Goal: Task Accomplishment & Management: Use online tool/utility

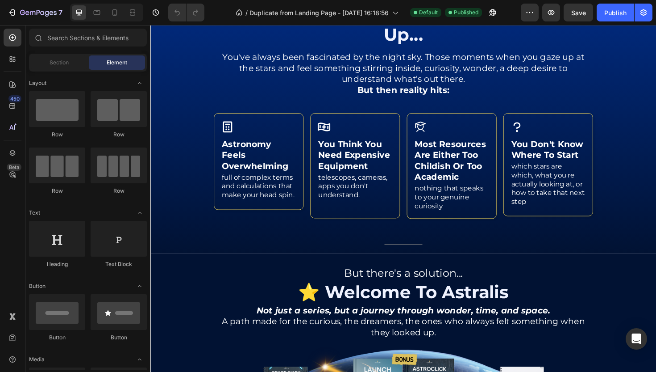
scroll to position [292, 0]
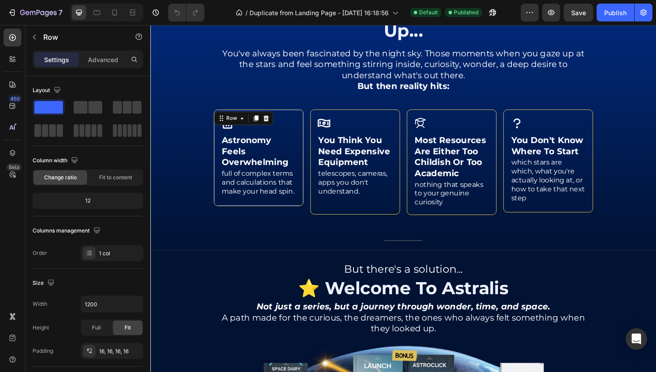
click at [254, 121] on div "Icon astronomy feels overwhelming Heading full of complex terms and calculation…" at bounding box center [264, 165] width 95 height 102
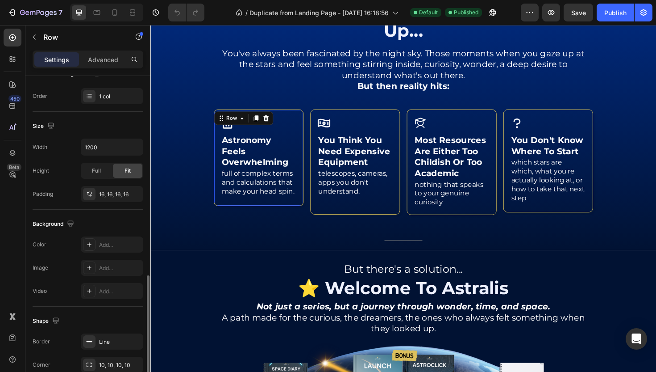
scroll to position [224, 0]
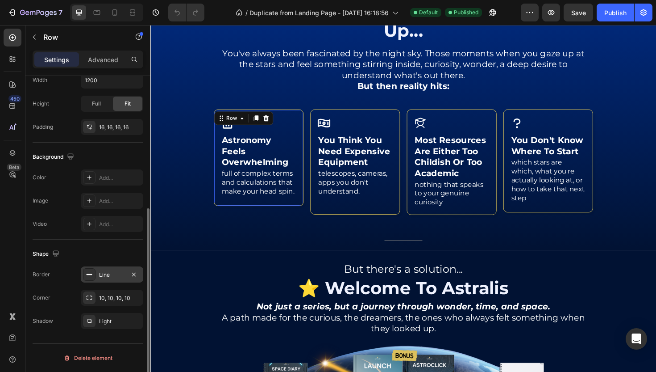
click at [110, 275] on div "Line" at bounding box center [112, 275] width 26 height 8
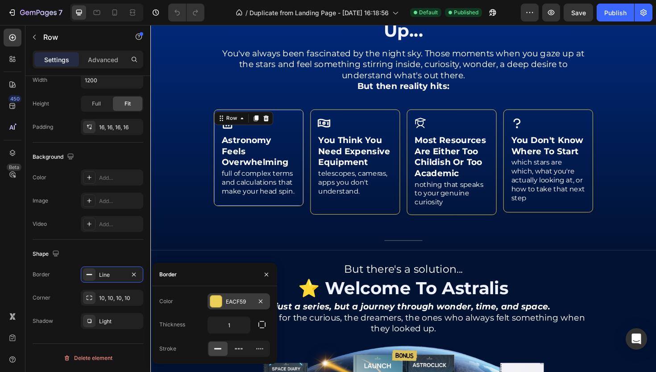
click at [232, 307] on div "EACF59" at bounding box center [239, 301] width 63 height 16
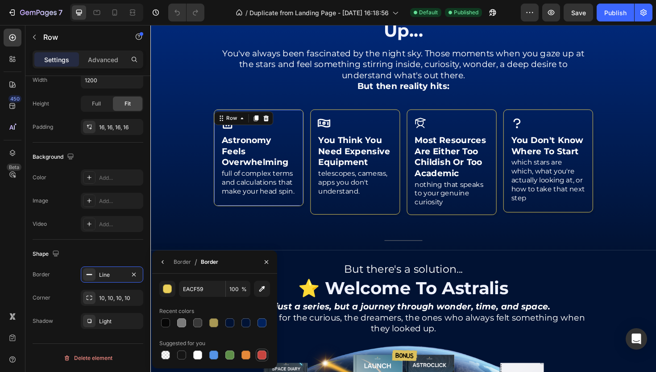
click at [263, 354] on div at bounding box center [262, 354] width 9 height 9
click at [168, 288] on div "button" at bounding box center [167, 288] width 9 height 9
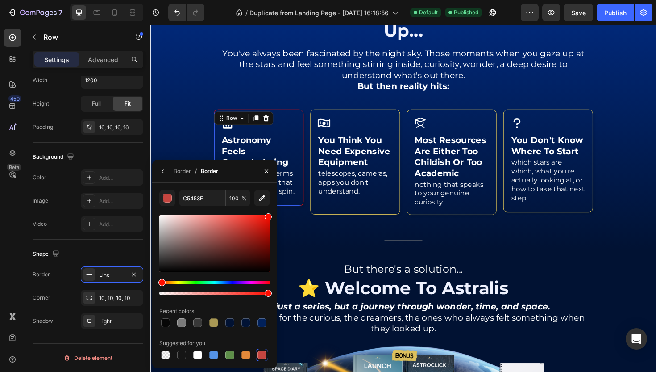
drag, startPoint x: 243, startPoint y: 242, endPoint x: 272, endPoint y: 205, distance: 47.1
click at [272, 205] on div "C5453F 100 % Recent colors Suggested for you" at bounding box center [214, 275] width 125 height 171
type input "FF0C00"
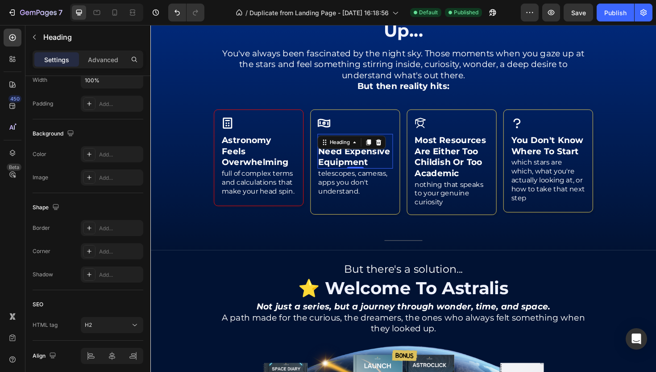
click at [380, 142] on div "you think you need expensive equipment Heading 0" at bounding box center [367, 158] width 80 height 37
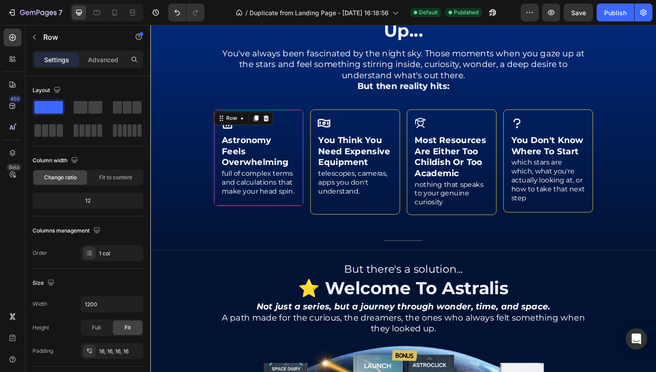
click at [309, 120] on div "Icon astronomy feels overwhelming Heading full of complex terms and calculation…" at bounding box center [264, 165] width 95 height 102
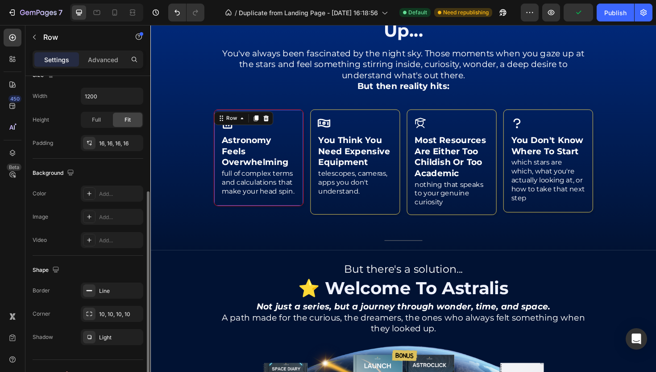
scroll to position [218, 0]
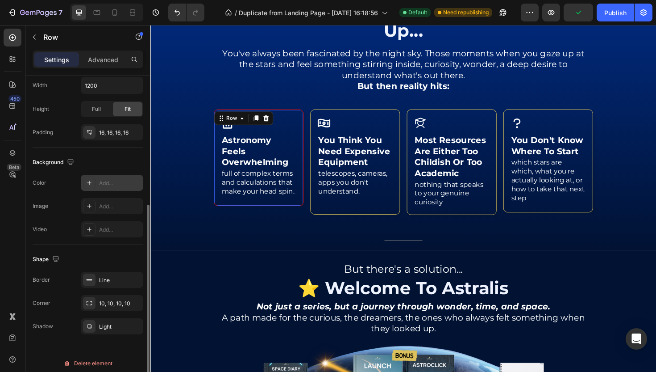
click at [106, 183] on div "Add..." at bounding box center [120, 183] width 42 height 8
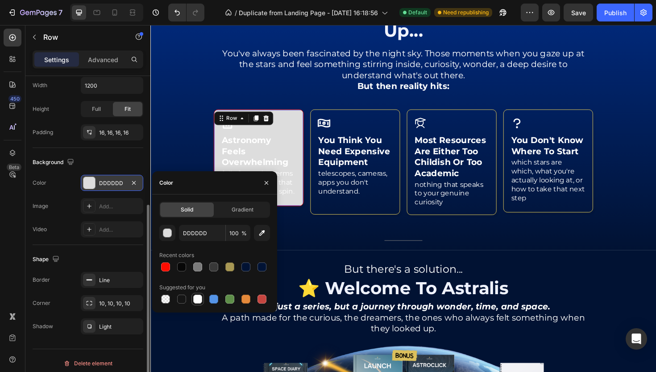
click at [200, 296] on div at bounding box center [197, 298] width 9 height 9
type input "FFFFFF"
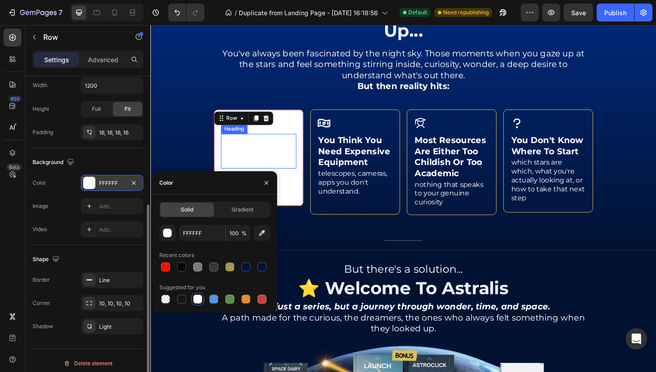
click at [283, 155] on div "astronomy feels overwhelming Heading" at bounding box center [265, 158] width 80 height 37
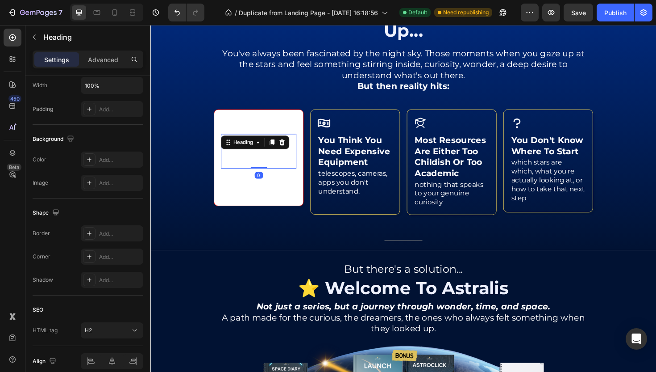
scroll to position [0, 0]
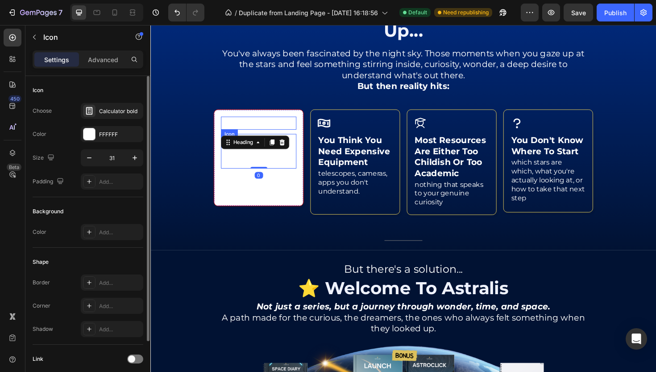
click at [273, 128] on div "Icon" at bounding box center [265, 129] width 80 height 14
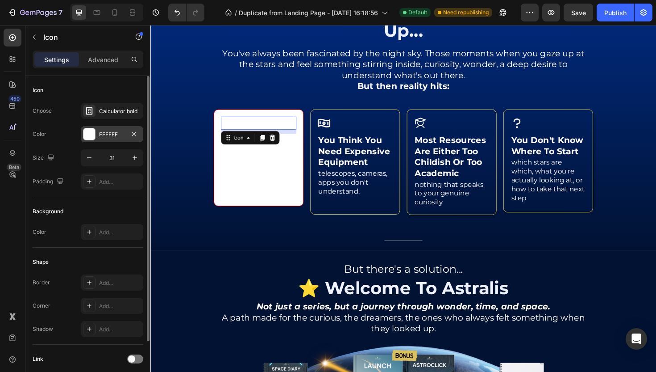
click at [121, 128] on div "FFFFFF" at bounding box center [112, 134] width 63 height 16
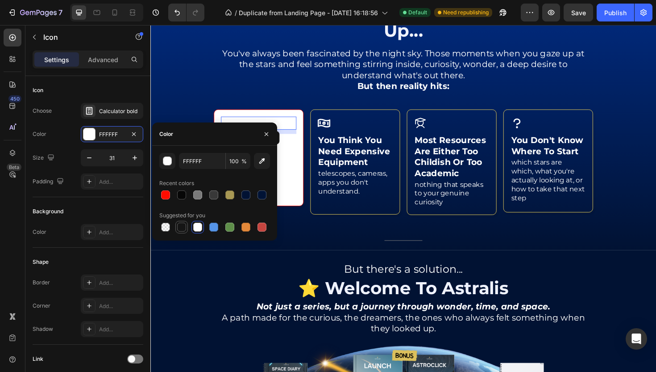
click at [184, 231] on div at bounding box center [181, 226] width 9 height 9
type input "151515"
click at [294, 175] on h2 "astronomy feels overwhelming" at bounding box center [265, 158] width 80 height 37
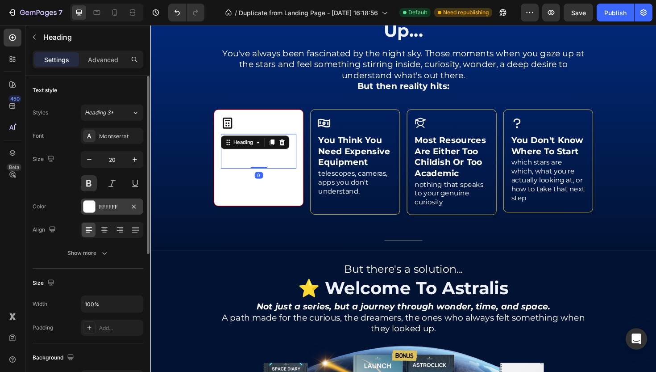
click at [101, 208] on div "FFFFFF" at bounding box center [112, 207] width 26 height 8
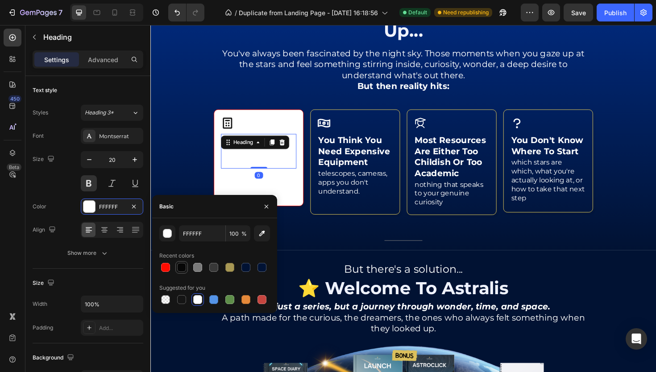
click at [181, 267] on div at bounding box center [181, 267] width 9 height 9
type input "070707"
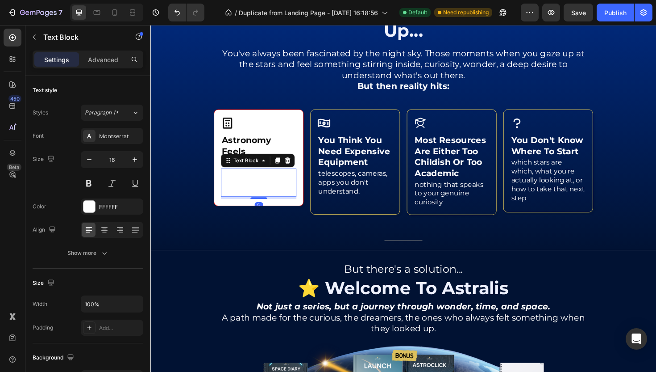
click at [258, 184] on p "full of complex terms and calculations that make your head spin." at bounding box center [265, 192] width 78 height 28
click at [95, 202] on div at bounding box center [89, 206] width 13 height 13
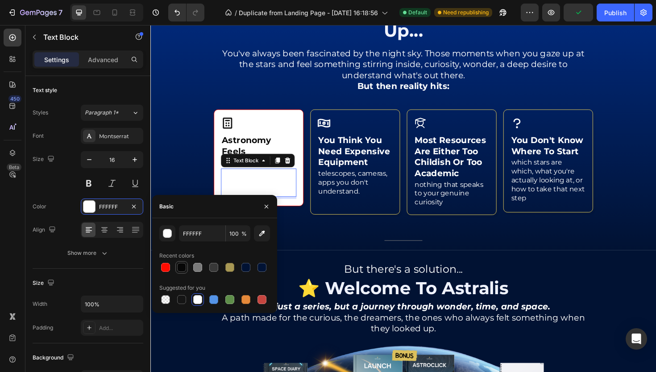
click at [180, 263] on div at bounding box center [181, 267] width 9 height 9
type input "070707"
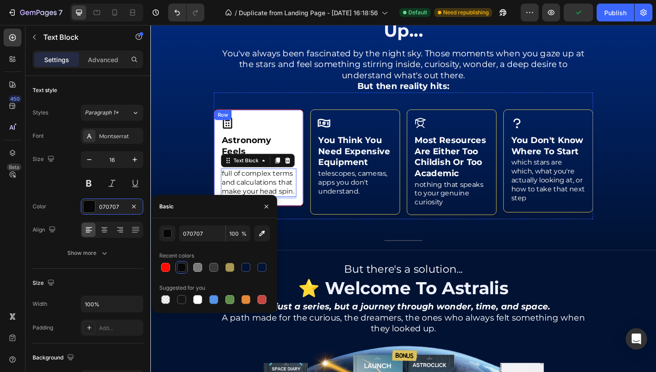
click at [282, 120] on div "Icon astronomy feels overwhelming Heading full of complex terms and calculation…" at bounding box center [264, 165] width 95 height 102
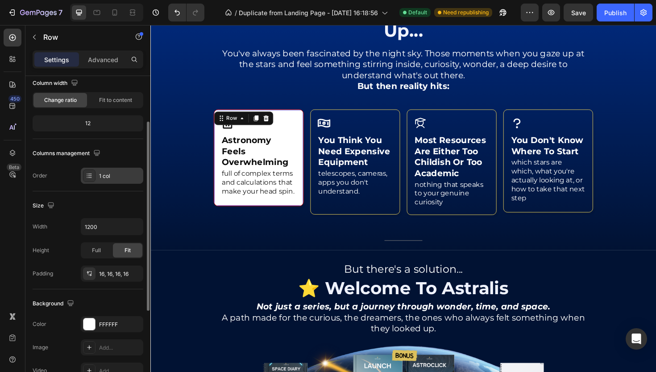
scroll to position [224, 0]
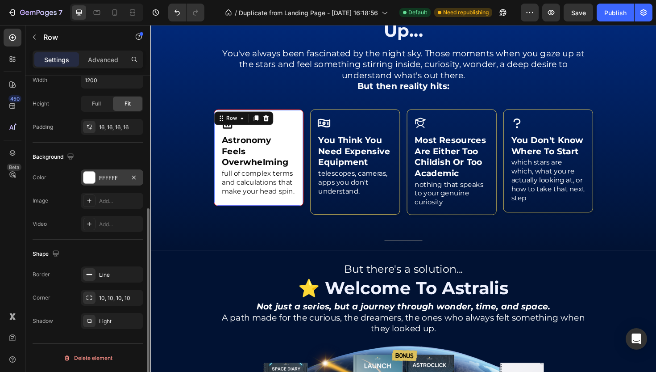
click at [113, 184] on div "FFFFFF" at bounding box center [112, 177] width 63 height 16
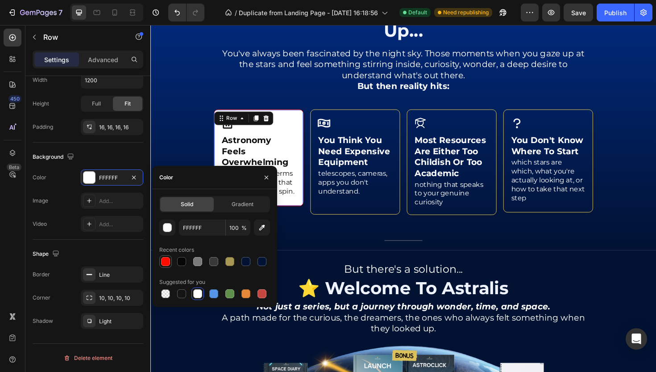
click at [165, 263] on div at bounding box center [165, 261] width 9 height 9
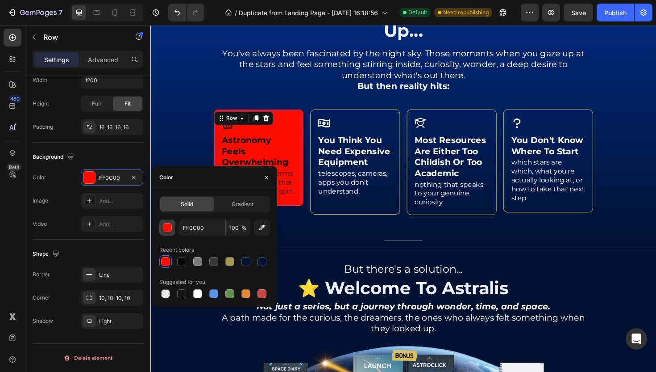
click at [168, 228] on div "button" at bounding box center [167, 227] width 9 height 9
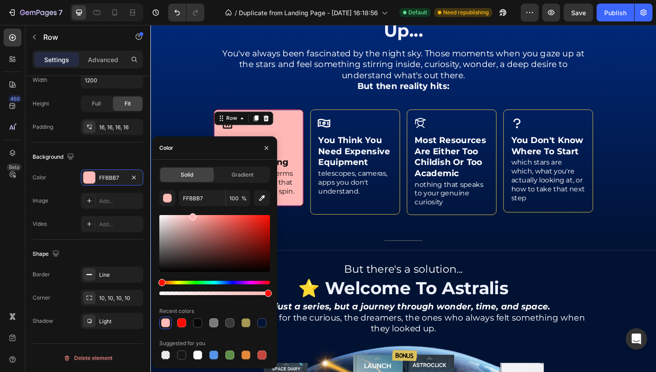
drag, startPoint x: 184, startPoint y: 216, endPoint x: 192, endPoint y: 206, distance: 13.0
click at [192, 206] on div "FFBBB7 100 % Recent colors Suggested for you" at bounding box center [214, 275] width 111 height 171
type input "FFB8B5"
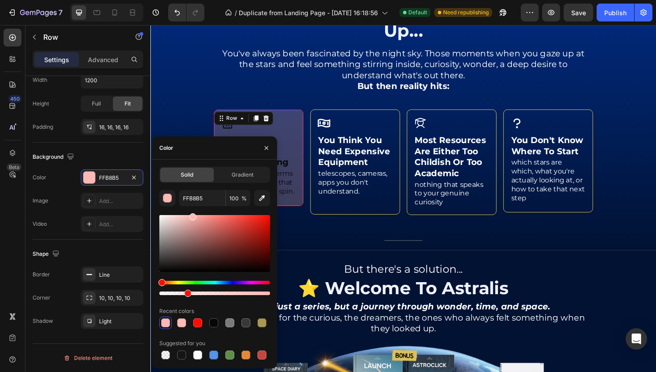
drag, startPoint x: 266, startPoint y: 292, endPoint x: 186, endPoint y: 294, distance: 80.0
click at [186, 294] on div at bounding box center [187, 292] width 7 height 7
type input "24"
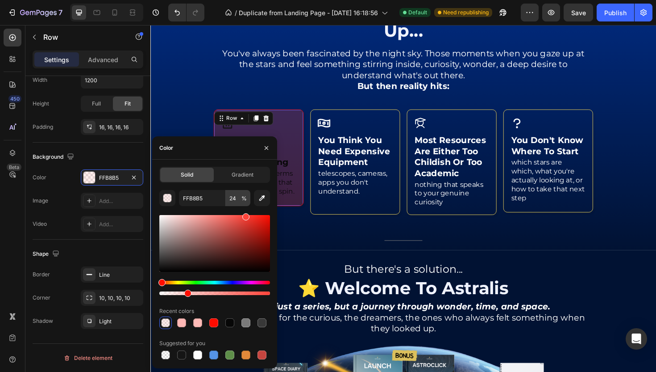
drag, startPoint x: 194, startPoint y: 216, endPoint x: 245, endPoint y: 203, distance: 52.0
click at [245, 203] on div "FFB8B5 24 % Recent colors Suggested for you" at bounding box center [214, 275] width 111 height 171
type input "FF443A"
click at [210, 293] on div at bounding box center [214, 293] width 111 height 4
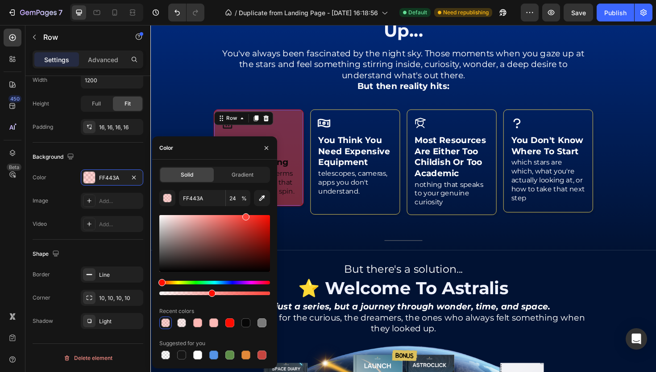
type input "46"
click at [210, 293] on div at bounding box center [212, 292] width 7 height 7
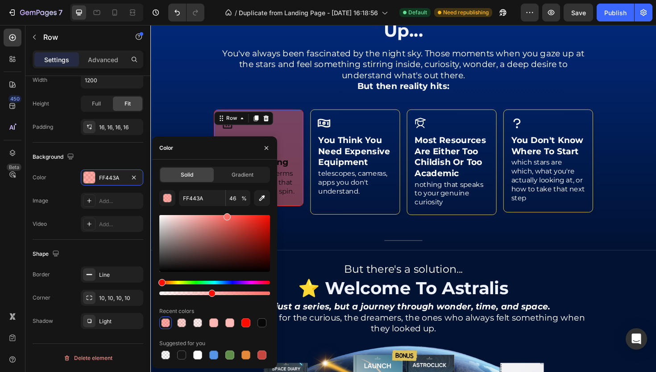
drag, startPoint x: 244, startPoint y: 217, endPoint x: 227, endPoint y: 214, distance: 17.8
click at [227, 214] on div at bounding box center [227, 216] width 7 height 7
type input "FF6D66"
click at [326, 74] on p "You've always been fascinated by the night sky. Those moments when you gaze up …" at bounding box center [418, 66] width 400 height 35
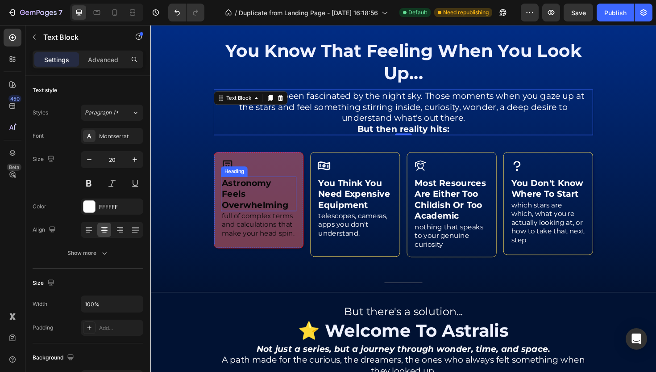
scroll to position [223, 0]
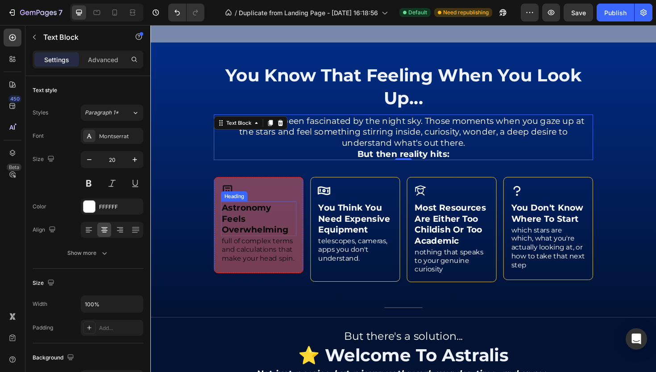
click at [239, 217] on div "astronomy feels overwhelming Heading" at bounding box center [265, 230] width 80 height 37
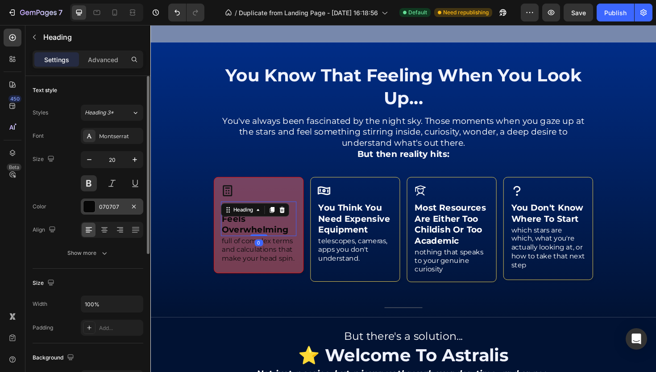
click at [89, 213] on div "070707" at bounding box center [112, 206] width 63 height 16
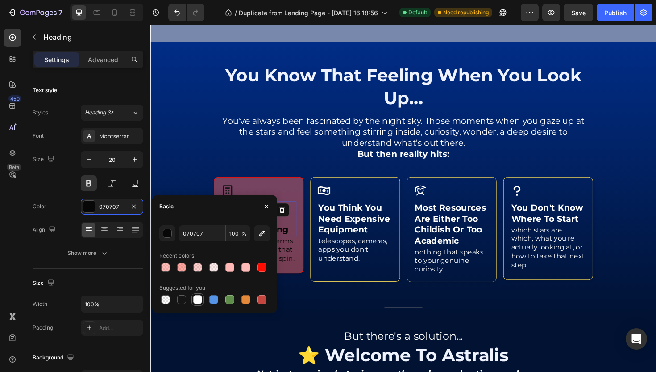
click at [197, 302] on div at bounding box center [197, 299] width 9 height 9
type input "FFFFFF"
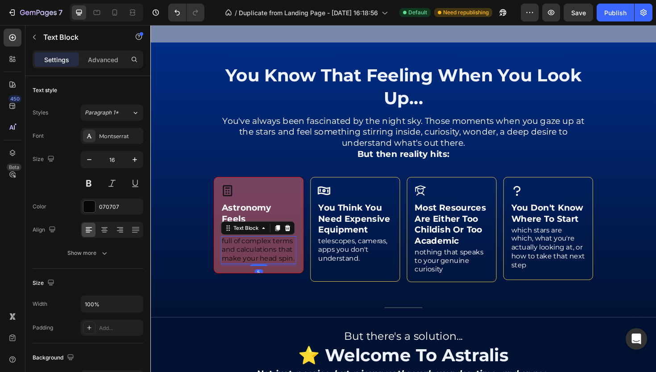
click at [290, 272] on p "full of complex terms and calculations that make your head spin." at bounding box center [265, 263] width 78 height 28
click at [95, 211] on div "070707" at bounding box center [112, 206] width 63 height 16
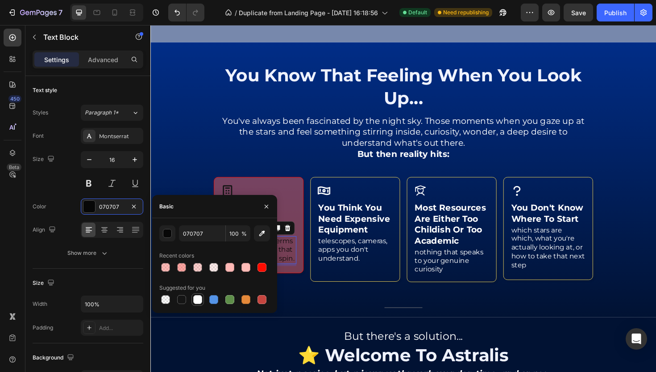
click at [194, 299] on div at bounding box center [197, 299] width 9 height 9
type input "FFFFFF"
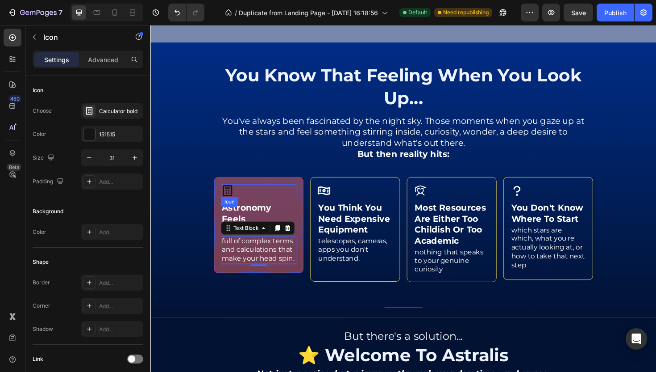
click at [231, 202] on icon at bounding box center [232, 200] width 10 height 12
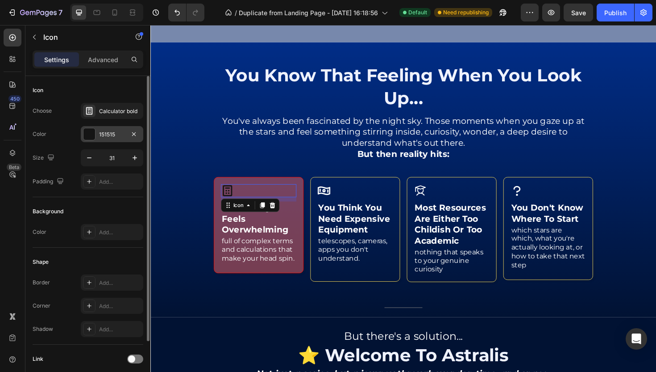
click at [98, 134] on div "151515" at bounding box center [112, 134] width 63 height 16
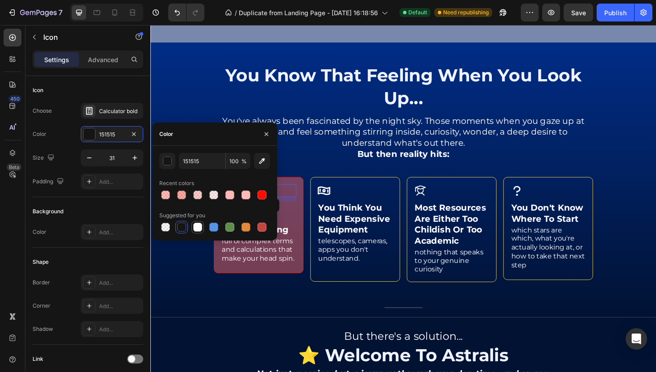
click at [201, 228] on div at bounding box center [197, 226] width 9 height 9
type input "FFFFFF"
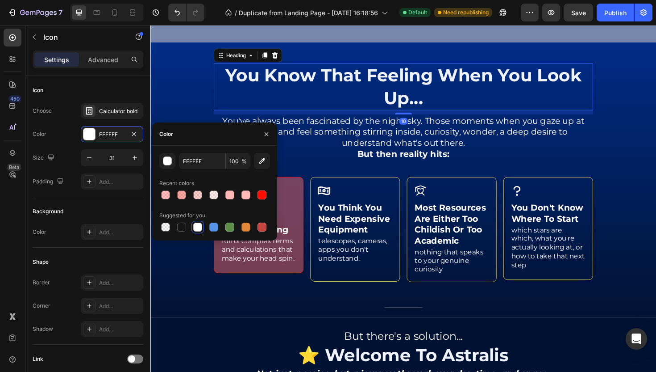
click at [383, 112] on h2 "you know that feeling when you look up..." at bounding box center [418, 91] width 402 height 50
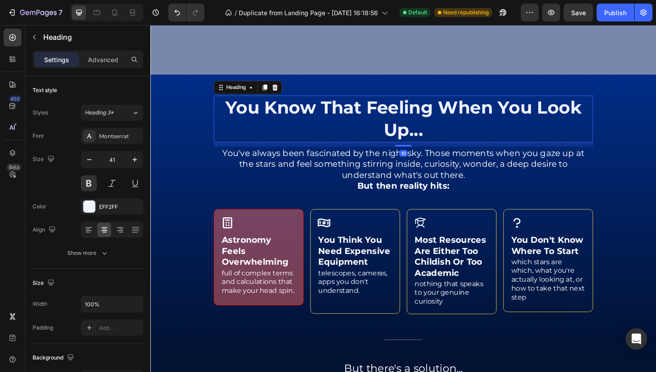
scroll to position [198, 0]
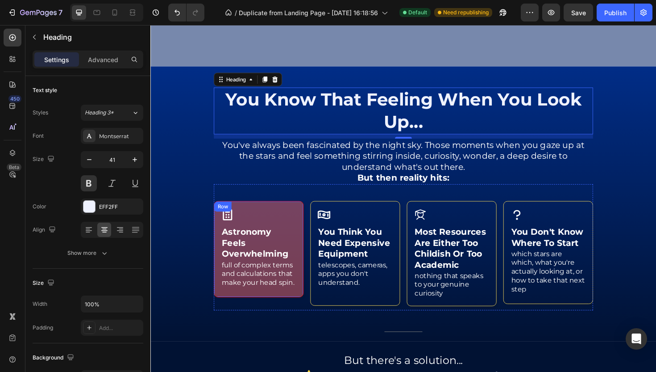
click at [297, 213] on div "Icon astronomy feels overwhelming Heading full of complex terms and calculation…" at bounding box center [264, 262] width 95 height 102
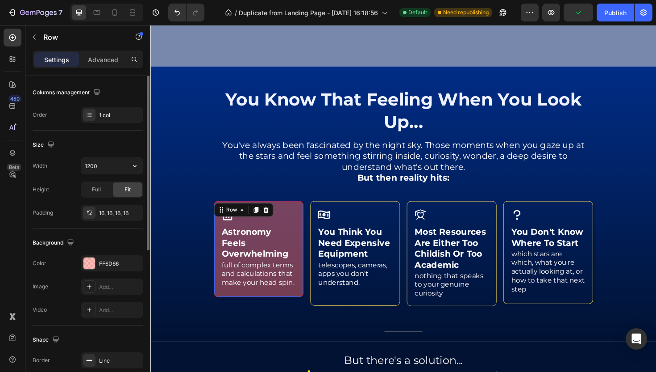
scroll to position [224, 0]
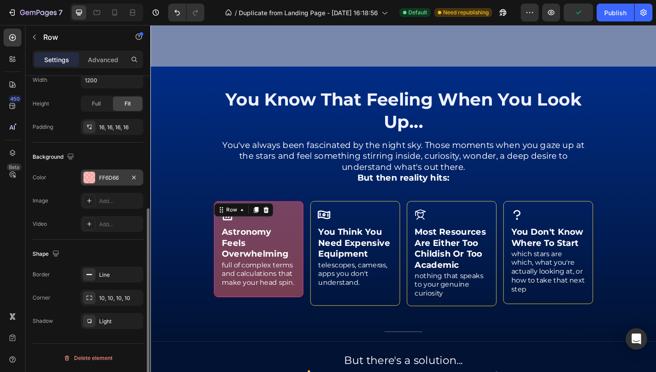
click at [111, 172] on div "FF6D66" at bounding box center [112, 177] width 63 height 16
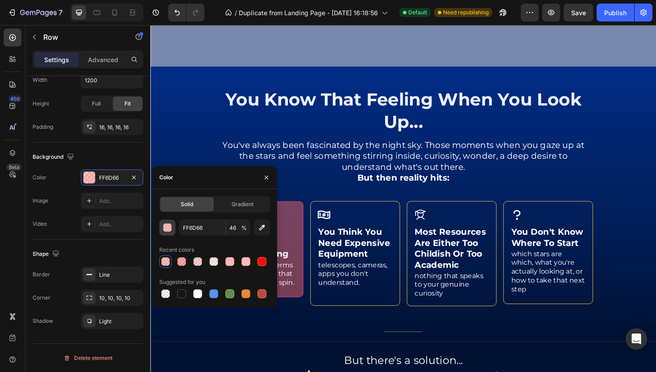
click at [168, 225] on div "button" at bounding box center [167, 227] width 9 height 9
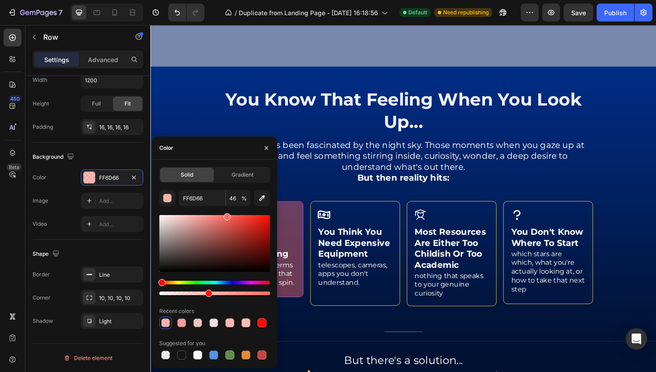
click at [207, 293] on div at bounding box center [208, 292] width 7 height 7
type input "43"
click at [204, 217] on div at bounding box center [214, 243] width 111 height 57
drag, startPoint x: 204, startPoint y: 217, endPoint x: 217, endPoint y: 216, distance: 13.4
click at [217, 216] on div at bounding box center [218, 217] width 7 height 7
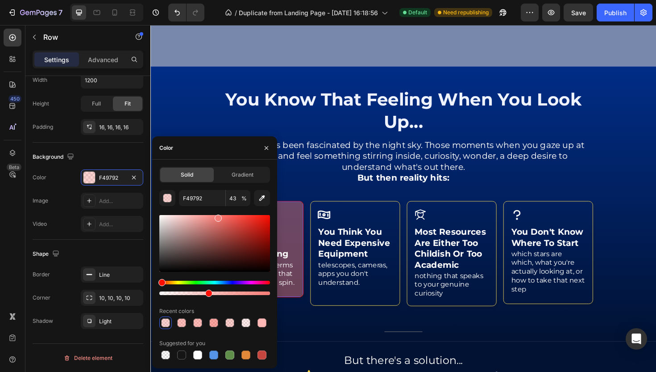
type input "F77D76"
drag, startPoint x: 217, startPoint y: 216, endPoint x: 216, endPoint y: 210, distance: 6.0
click at [216, 210] on div "F77D76 43 % Recent colors Suggested for you" at bounding box center [214, 275] width 111 height 171
click at [353, 151] on p "You've always been fascinated by the night sky. Those moments when you gaze up …" at bounding box center [418, 163] width 400 height 35
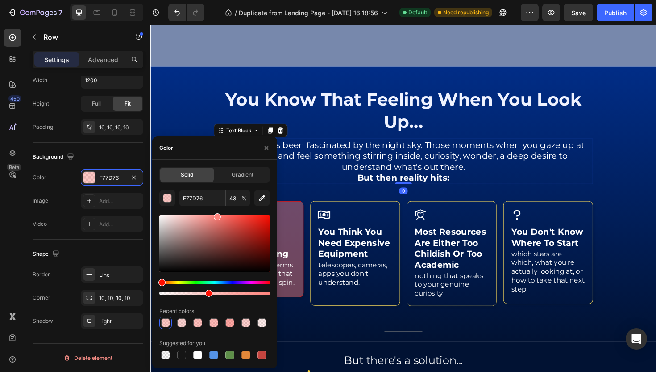
scroll to position [0, 0]
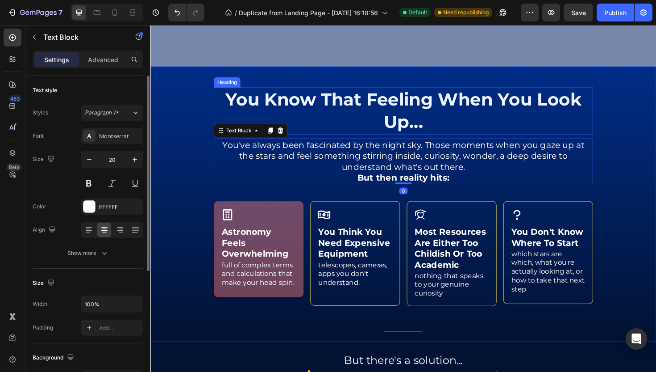
click at [363, 111] on h2 "you know that feeling when you look up..." at bounding box center [418, 116] width 402 height 50
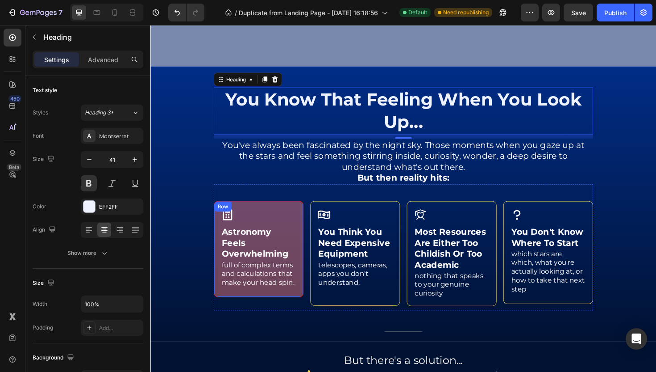
click at [307, 211] on div "Icon astronomy feels overwhelming Heading full of complex terms and calculation…" at bounding box center [264, 262] width 95 height 102
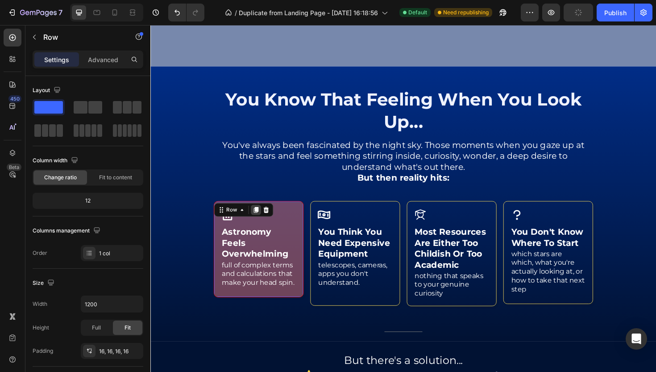
click at [261, 219] on icon at bounding box center [262, 220] width 5 height 6
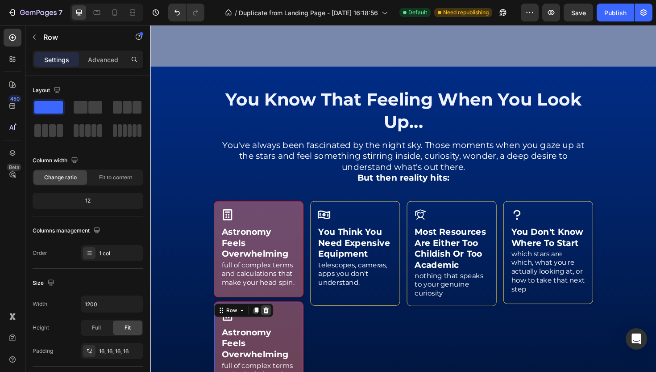
click at [276, 323] on icon at bounding box center [272, 326] width 7 height 7
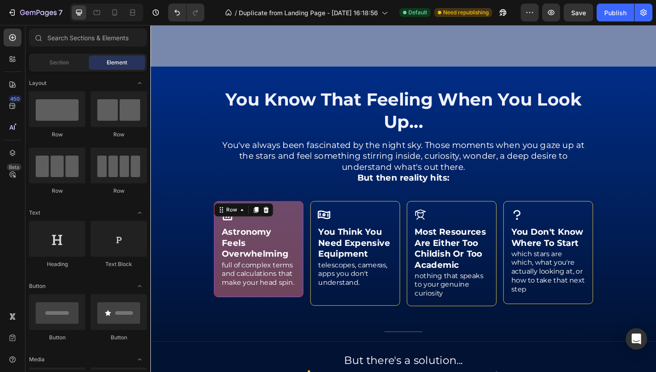
click at [308, 212] on div "Icon astronomy feels overwhelming Heading full of complex terms and calculation…" at bounding box center [264, 262] width 95 height 102
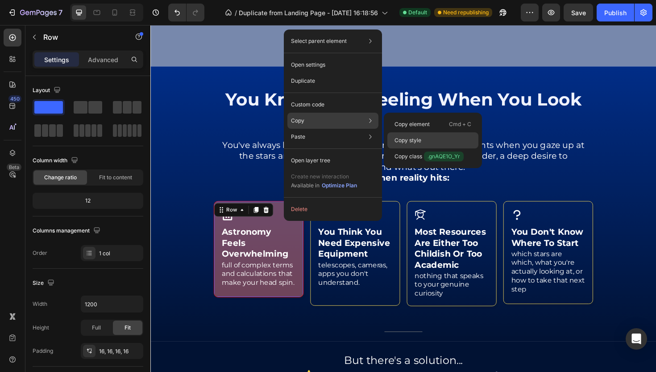
click at [424, 148] on div "Copy style" at bounding box center [433, 156] width 91 height 16
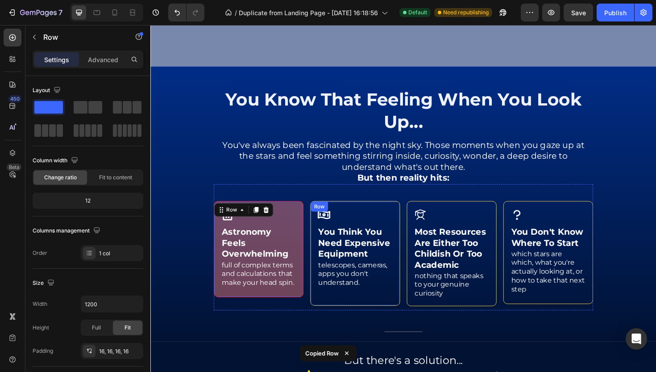
click at [409, 214] on div "Icon you think you need expensive equipment Heading telescopes, cameras, apps y…" at bounding box center [367, 266] width 95 height 111
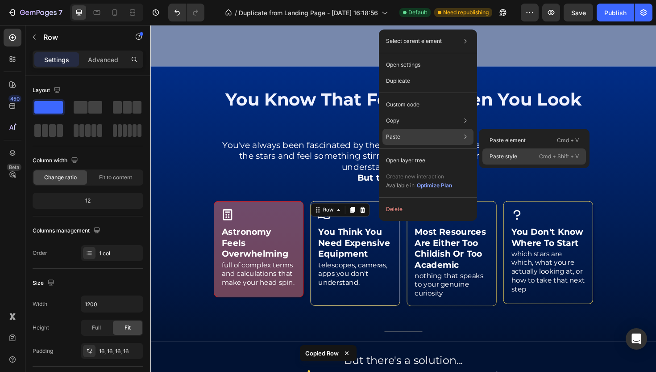
drag, startPoint x: 502, startPoint y: 163, endPoint x: 371, endPoint y: 150, distance: 132.0
click at [502, 163] on div "Paste style Cmd + Shift + V" at bounding box center [535, 156] width 104 height 16
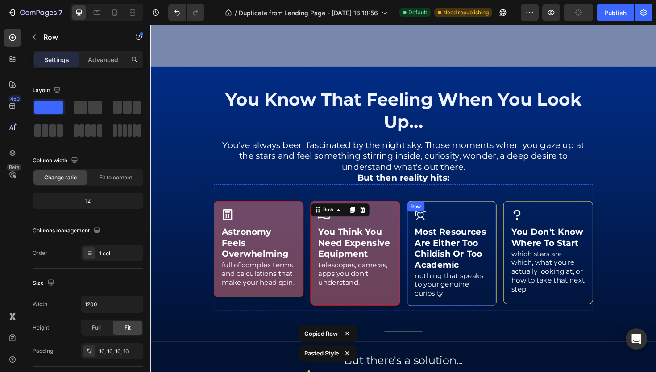
click at [506, 212] on div "Icon most resources are either too childish or too academic Heading nothing tha…" at bounding box center [469, 266] width 95 height 111
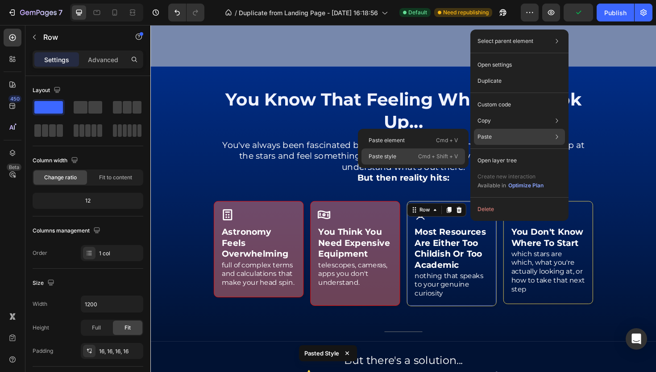
click at [439, 150] on div "Paste style Cmd + Shift + V" at bounding box center [414, 156] width 104 height 16
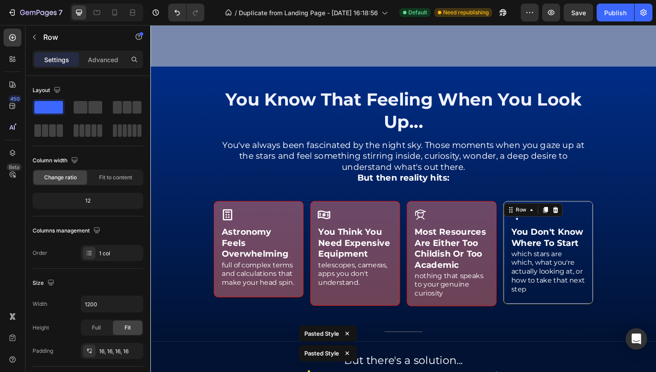
click at [610, 215] on div "Icon you don't know where to start Heading which stars are which, what you're a…" at bounding box center [571, 265] width 95 height 109
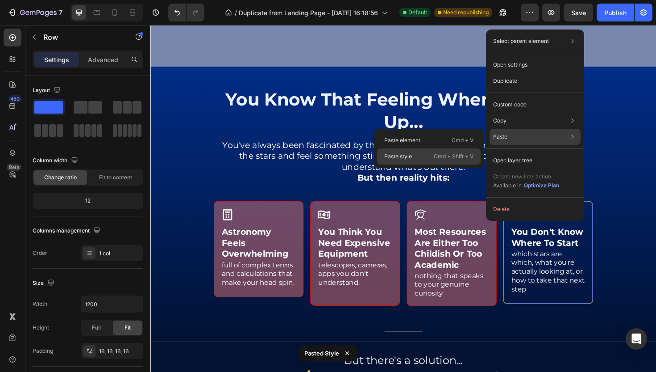
click at [429, 155] on div "Paste style Cmd + Shift + V" at bounding box center [429, 156] width 104 height 16
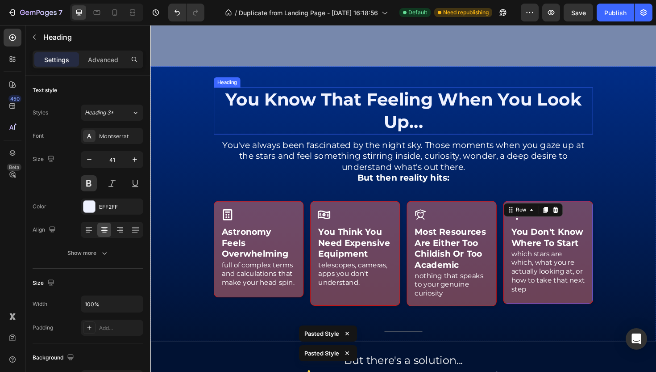
click at [273, 122] on h2 "you know that feeling when you look up..." at bounding box center [418, 116] width 402 height 50
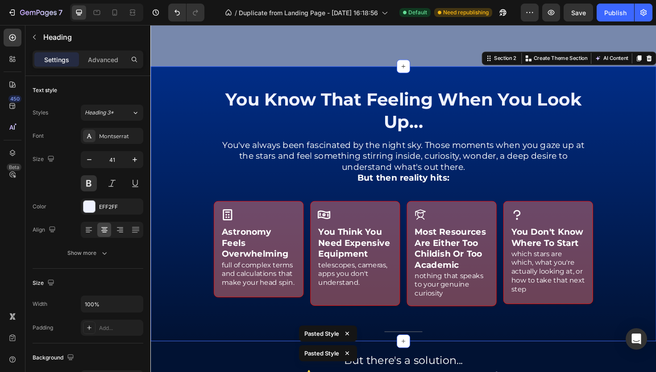
click at [168, 96] on div at bounding box center [418, 214] width 536 height 291
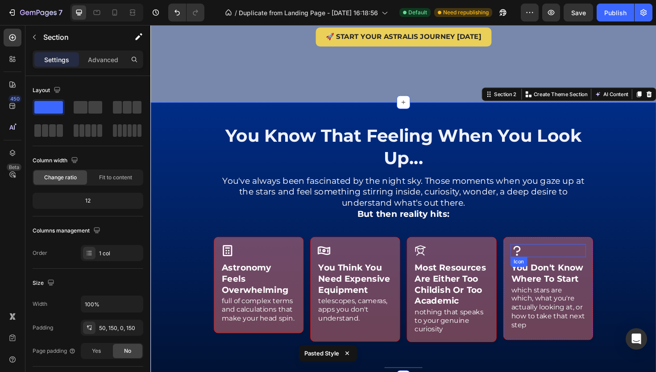
scroll to position [266, 0]
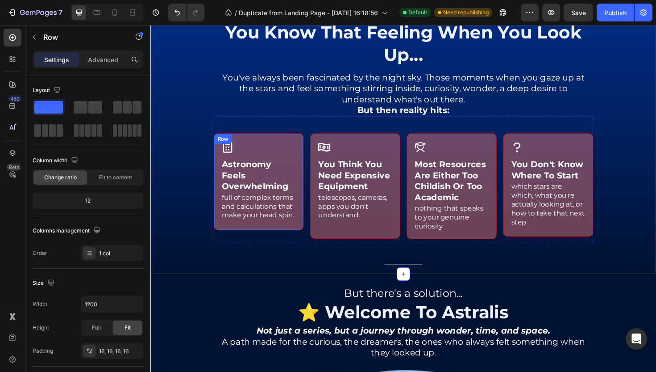
click at [302, 142] on div "Icon astronomy feels overwhelming Heading full of complex terms and calculation…" at bounding box center [264, 191] width 95 height 102
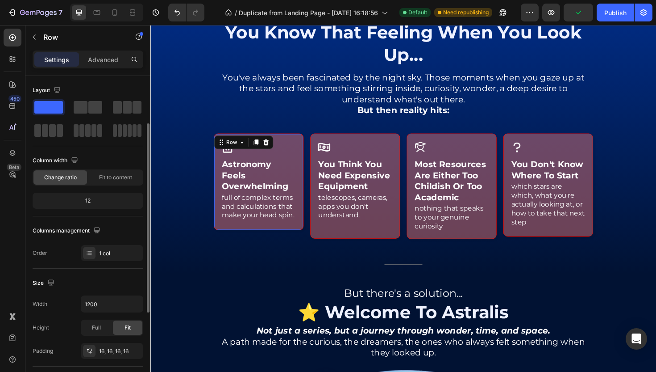
scroll to position [224, 0]
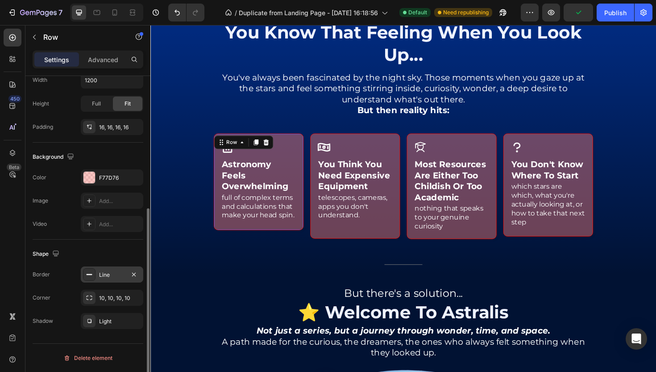
click at [113, 272] on div "Line" at bounding box center [112, 275] width 26 height 8
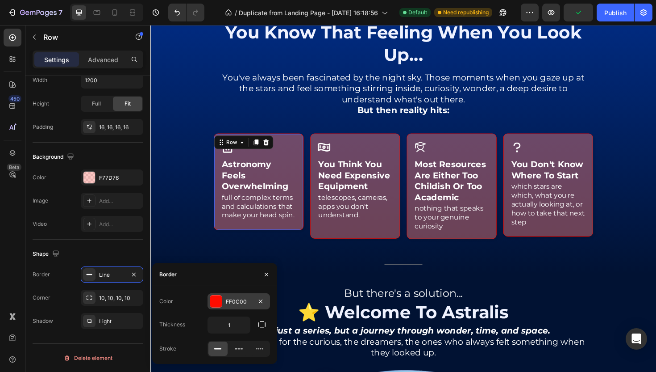
click at [246, 306] on div "FF0C00" at bounding box center [239, 301] width 63 height 16
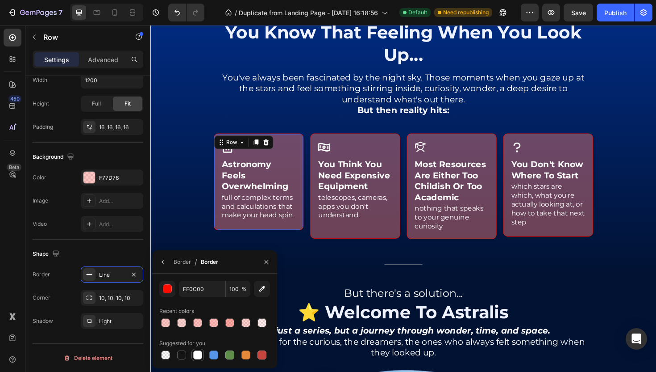
click at [201, 359] on div at bounding box center [197, 354] width 11 height 11
type input "FFFFFF"
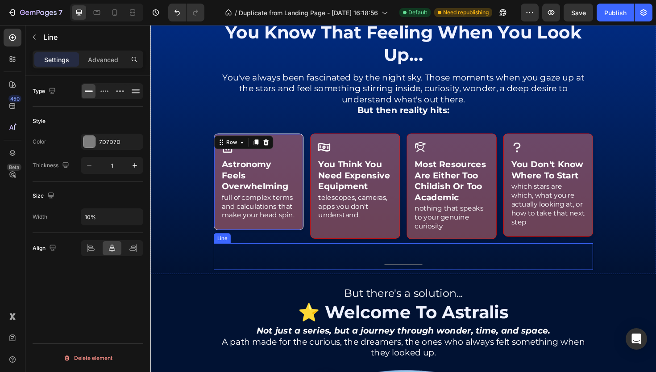
click at [291, 270] on div "Title Line" at bounding box center [418, 270] width 402 height 28
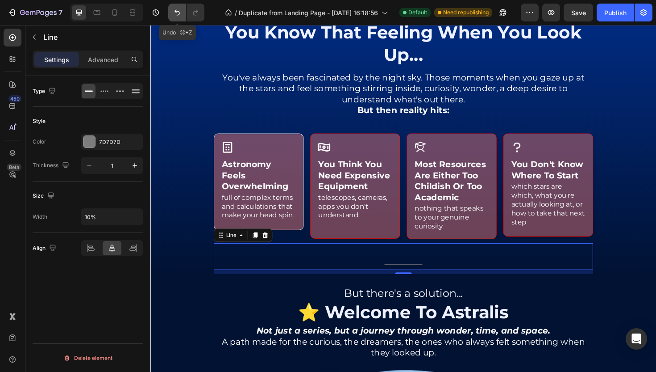
click at [169, 11] on button "Undo/Redo" at bounding box center [177, 13] width 18 height 18
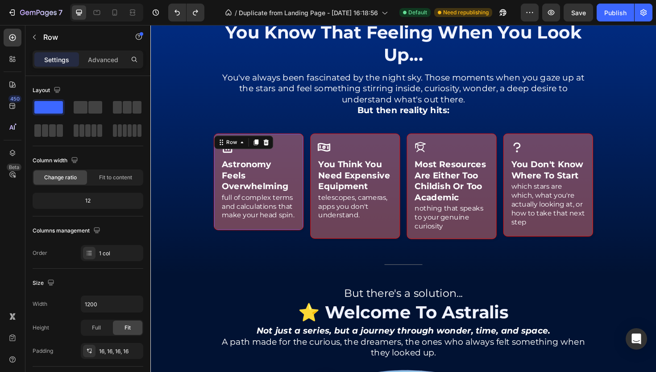
click at [298, 144] on div "Icon astronomy feels overwhelming Heading full of complex terms and calculation…" at bounding box center [264, 191] width 95 height 102
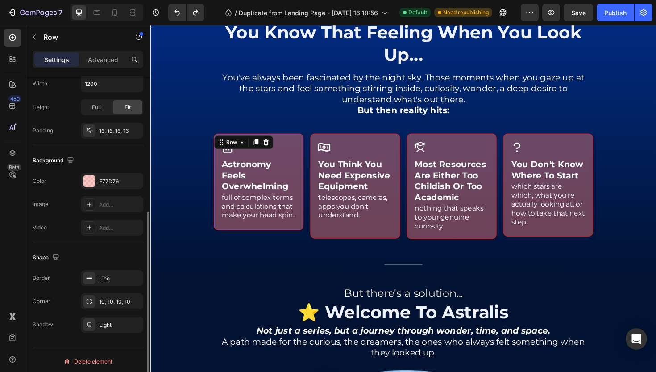
scroll to position [224, 0]
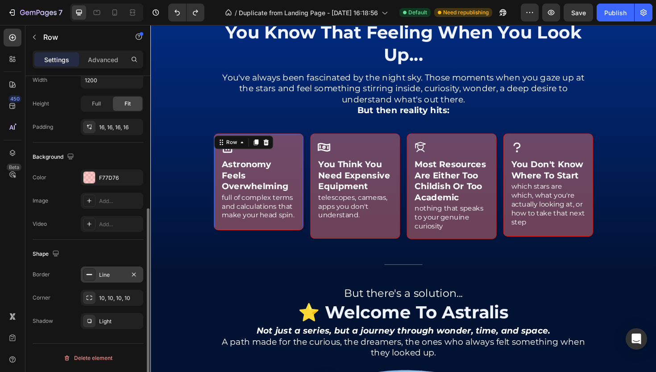
click at [102, 267] on div "Line" at bounding box center [112, 274] width 63 height 16
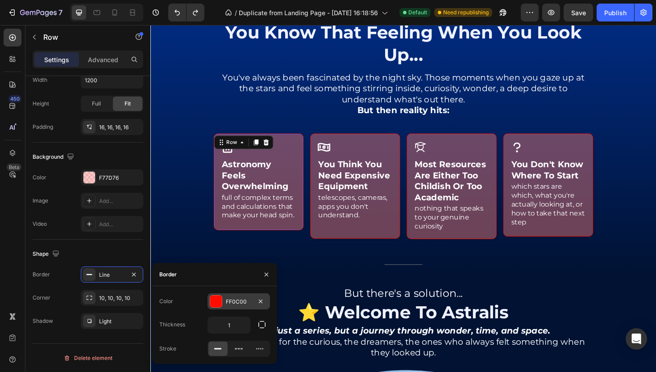
click at [213, 301] on div at bounding box center [216, 301] width 12 height 12
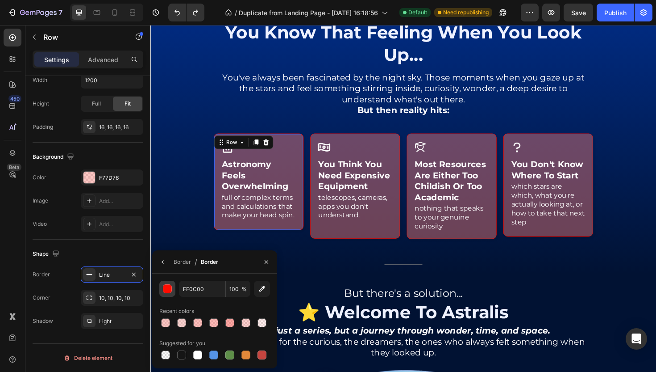
click at [166, 295] on button "button" at bounding box center [167, 288] width 16 height 16
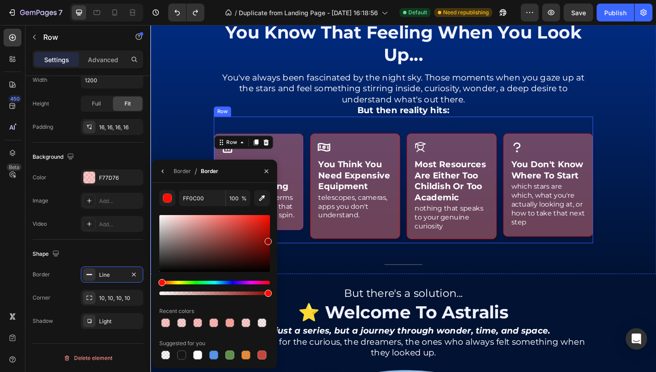
drag, startPoint x: 412, startPoint y: 264, endPoint x: 427, endPoint y: 264, distance: 15.2
type input "8E0700"
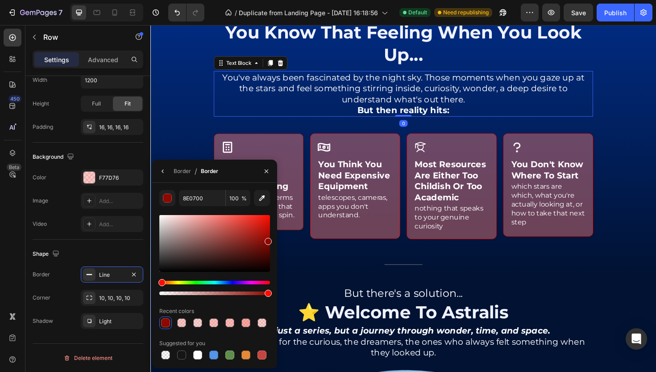
scroll to position [208, 0]
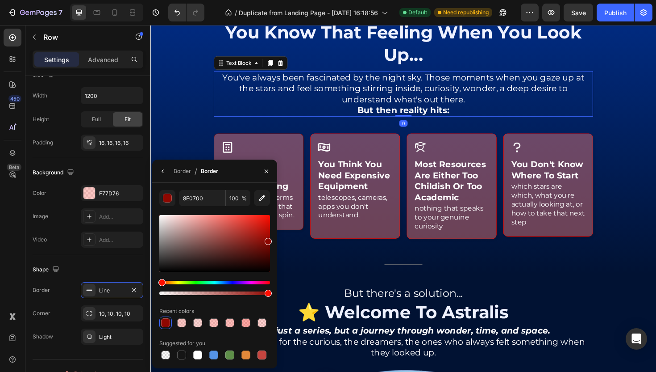
click at [325, 119] on p "But then reality hits:" at bounding box center [418, 115] width 400 height 12
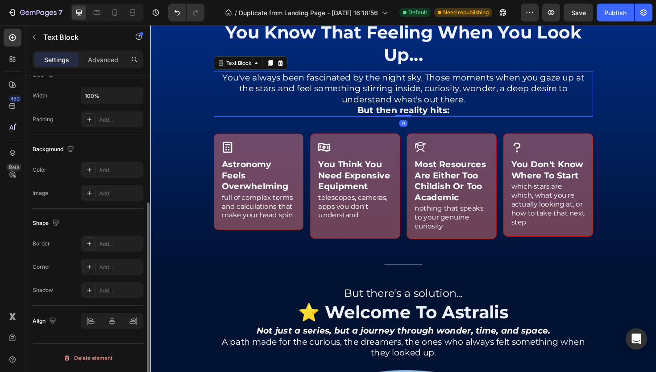
scroll to position [0, 0]
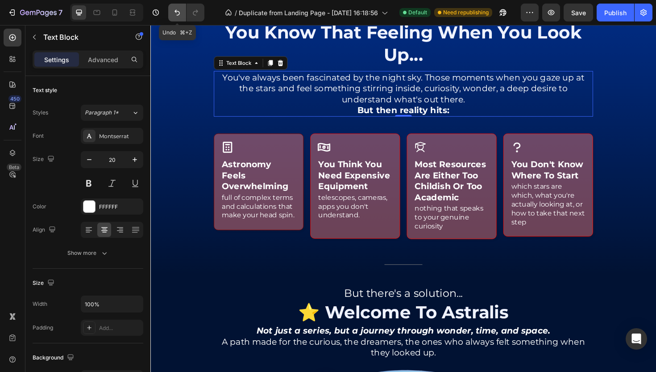
click at [172, 11] on button "Undo/Redo" at bounding box center [177, 13] width 18 height 18
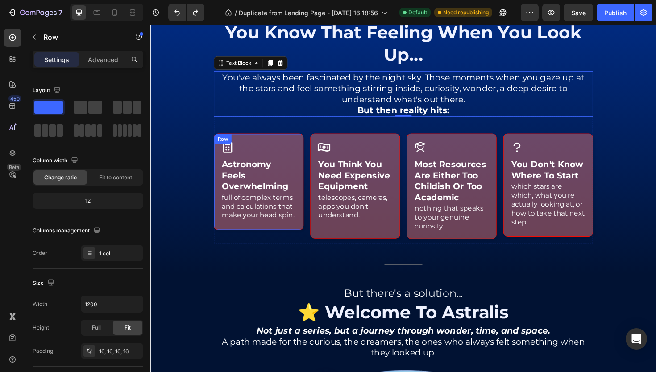
click at [295, 142] on div "Icon astronomy feels overwhelming Heading full of complex terms and calculation…" at bounding box center [264, 191] width 95 height 102
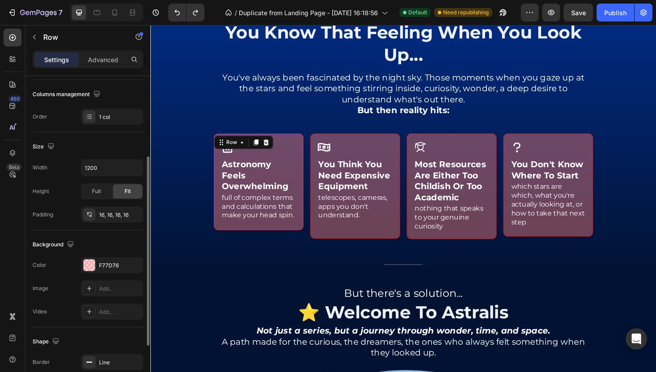
scroll to position [206, 0]
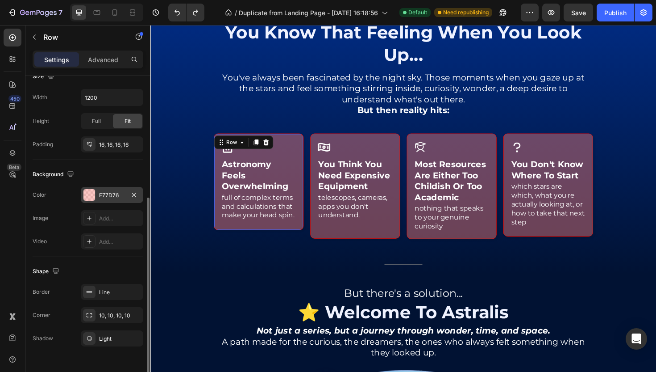
click at [109, 195] on div "F77D76" at bounding box center [112, 195] width 26 height 8
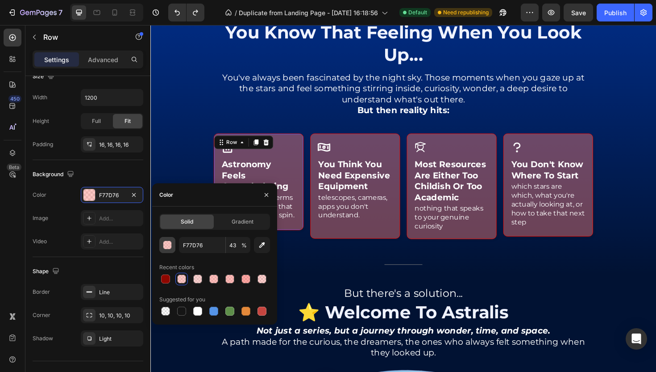
click at [168, 242] on div "button" at bounding box center [167, 245] width 9 height 9
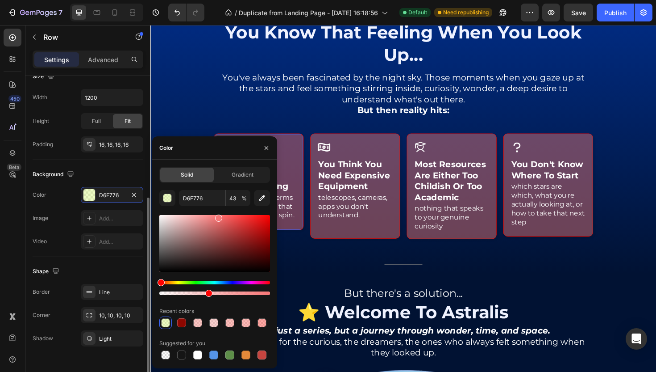
drag, startPoint x: 163, startPoint y: 282, endPoint x: 126, endPoint y: 280, distance: 36.7
click at [126, 280] on div "450 Beta Sections(18) Elements(83) Section Element Hero Section Product Detail …" at bounding box center [75, 198] width 150 height 347
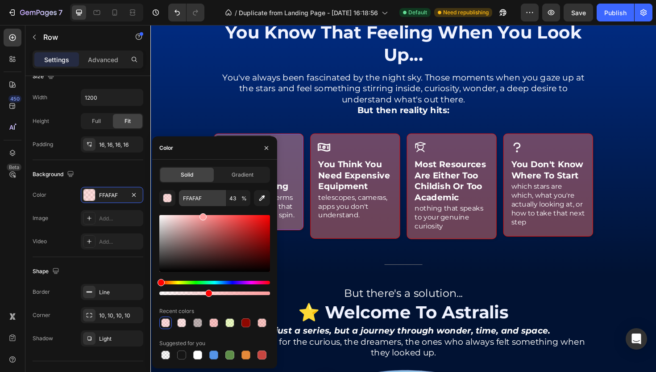
type input "FF9E9E"
drag, startPoint x: 219, startPoint y: 221, endPoint x: 202, endPoint y: 203, distance: 24.6
click at [202, 203] on div "FF9E9E 43 % Recent colors Suggested for you" at bounding box center [214, 275] width 111 height 171
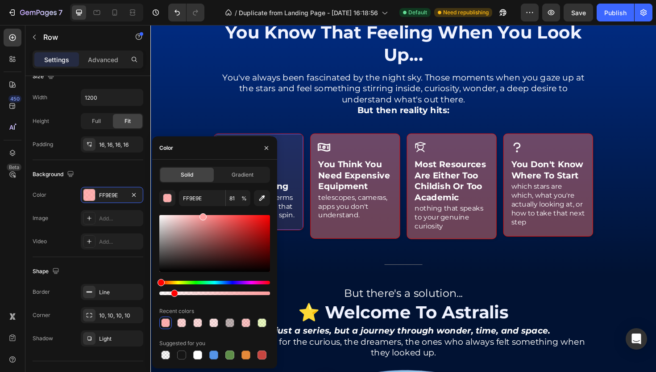
drag, startPoint x: 205, startPoint y: 292, endPoint x: 172, endPoint y: 285, distance: 33.8
click at [172, 285] on div at bounding box center [214, 287] width 111 height 14
type input "12"
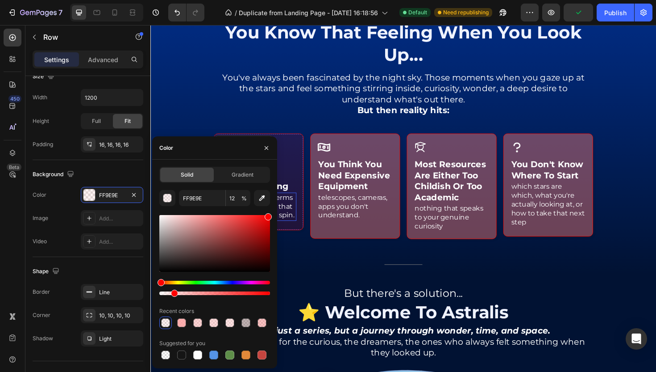
type input "FF0000"
drag, startPoint x: 388, startPoint y: 246, endPoint x: 295, endPoint y: 209, distance: 99.8
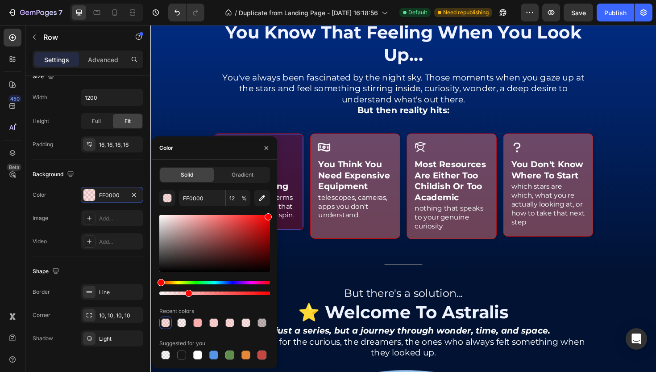
click at [187, 293] on div at bounding box center [214, 293] width 111 height 4
type input "25"
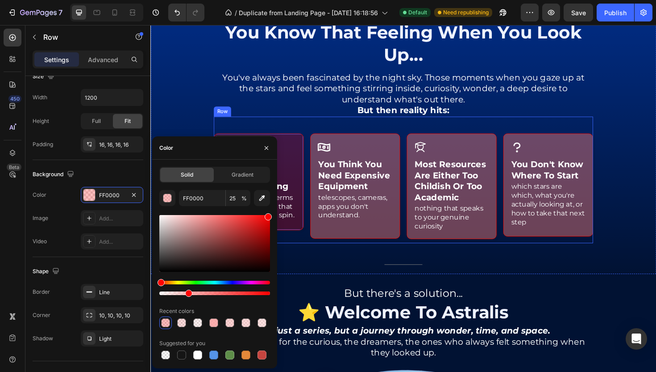
click at [313, 123] on div "Icon astronomy feels overwhelming Heading full of complex terms and calculation…" at bounding box center [418, 189] width 402 height 134
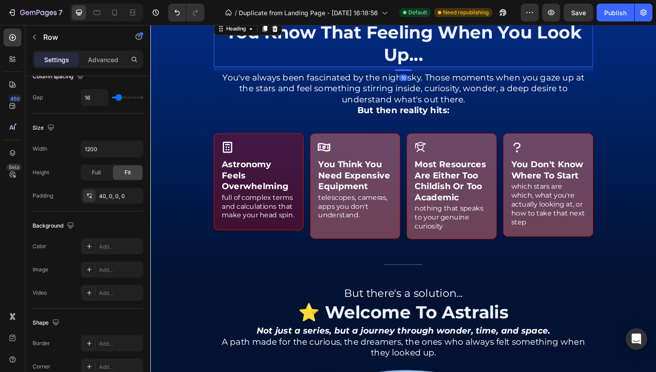
click at [348, 60] on h2 "you know that feeling when you look up..." at bounding box center [418, 45] width 402 height 50
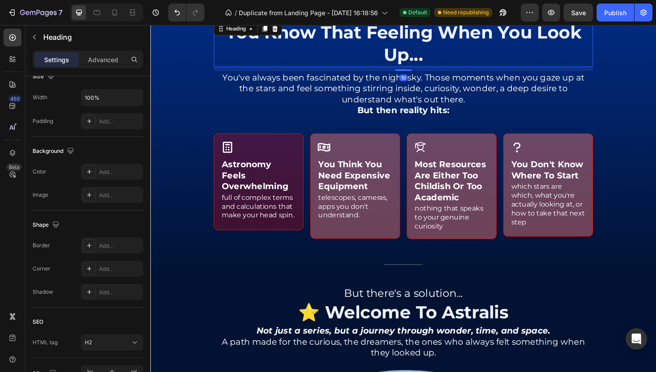
scroll to position [0, 0]
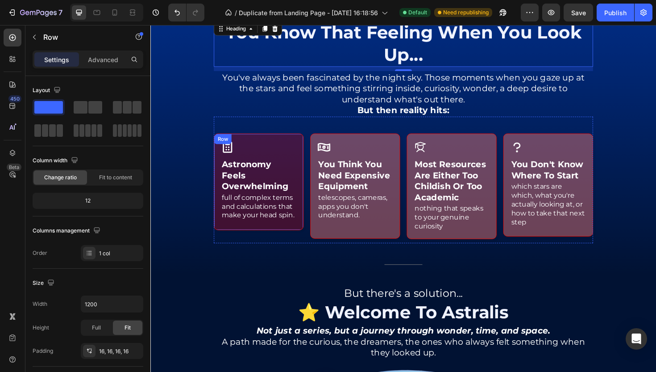
click at [303, 146] on div "Icon astronomy feels overwhelming Heading full of complex terms and calculation…" at bounding box center [264, 191] width 95 height 102
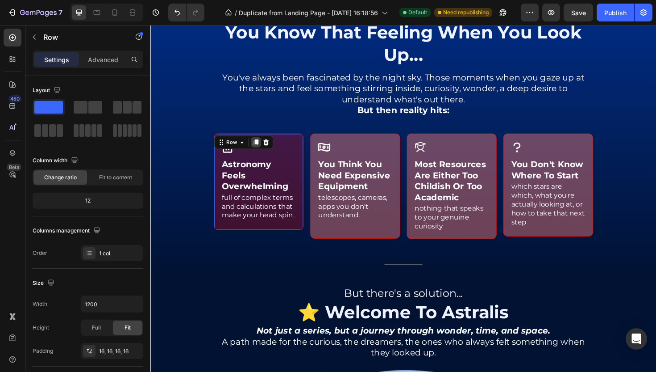
click at [263, 148] on icon at bounding box center [262, 149] width 5 height 6
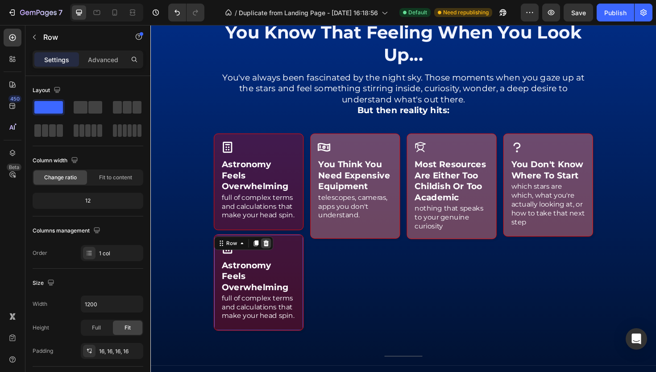
click at [272, 259] on icon at bounding box center [272, 255] width 7 height 7
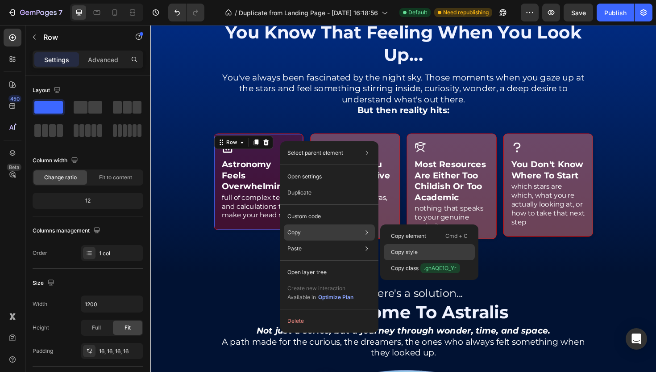
click at [397, 248] on p "Copy style" at bounding box center [404, 252] width 27 height 8
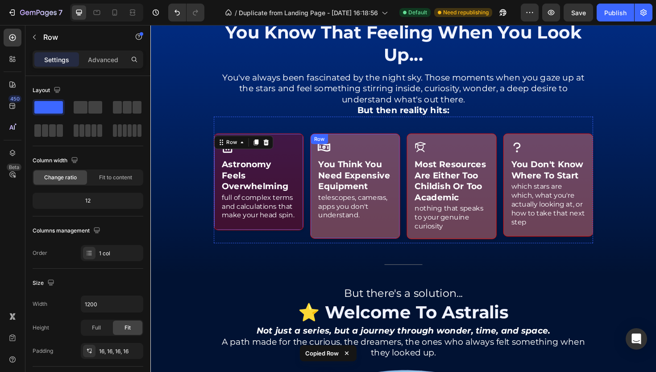
click at [404, 145] on div "Icon you think you need expensive equipment Heading telescopes, cameras, apps y…" at bounding box center [367, 195] width 95 height 111
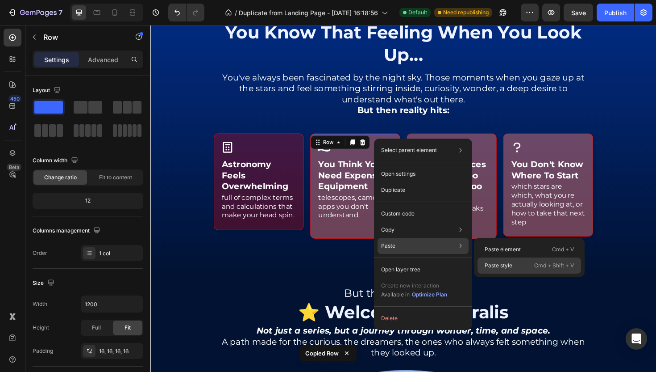
click at [495, 261] on p "Paste style" at bounding box center [499, 265] width 28 height 8
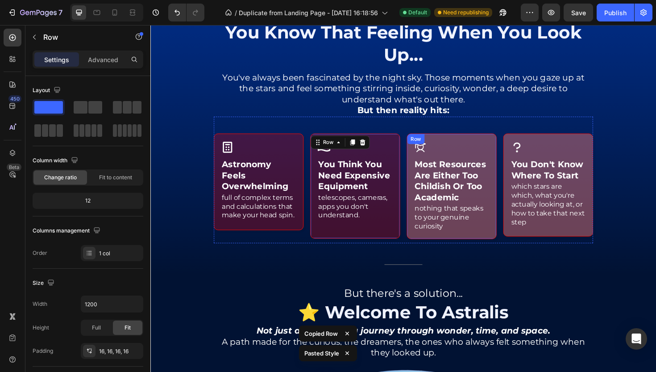
click at [506, 150] on div "Icon most resources are either too childish or too academic Heading nothing tha…" at bounding box center [469, 195] width 95 height 111
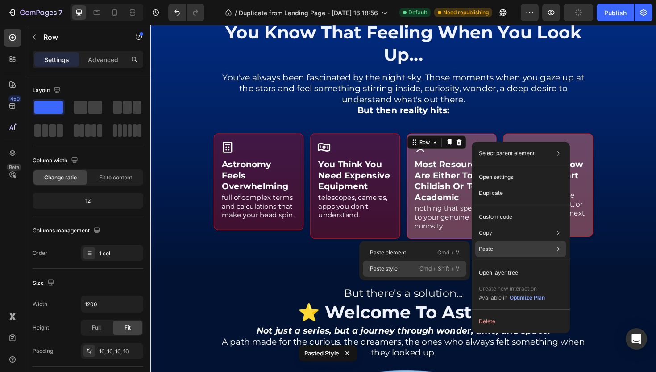
click at [436, 265] on p "Cmd + Shift + V" at bounding box center [440, 268] width 40 height 9
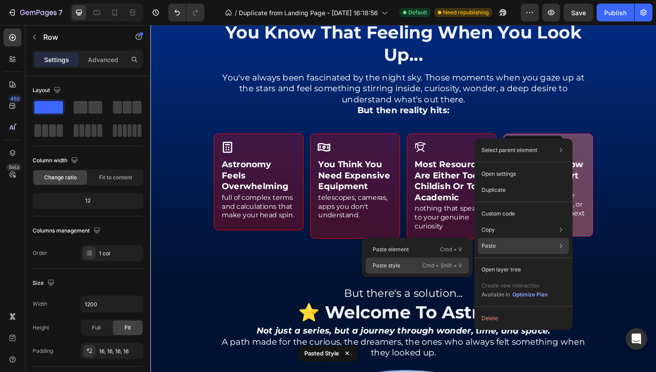
click at [438, 264] on p "Cmd + Shift + V" at bounding box center [442, 265] width 40 height 9
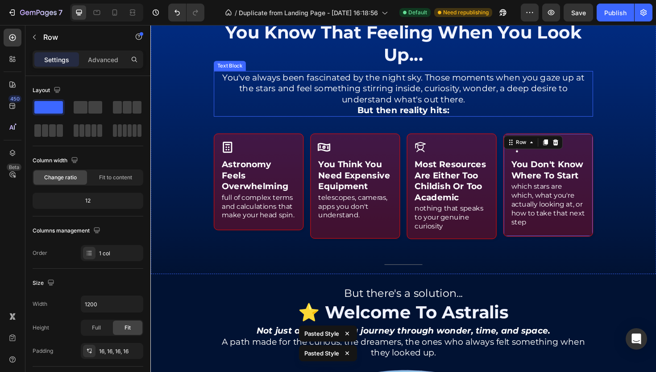
click at [466, 101] on p "You've always been fascinated by the night sky. Those moments when you gaze up …" at bounding box center [418, 92] width 400 height 35
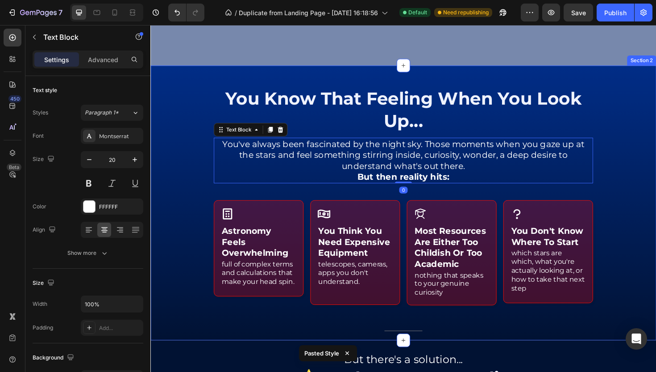
scroll to position [207, 0]
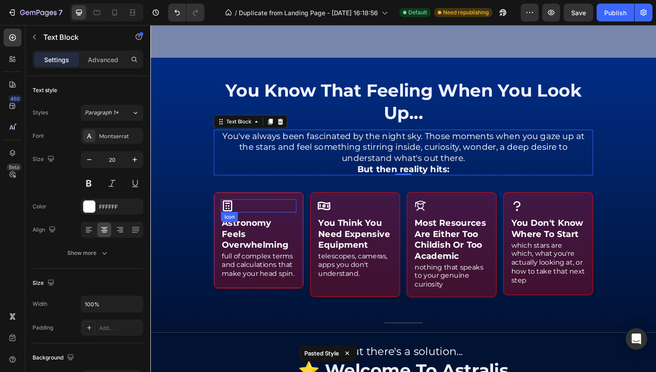
click at [233, 213] on icon at bounding box center [232, 216] width 10 height 12
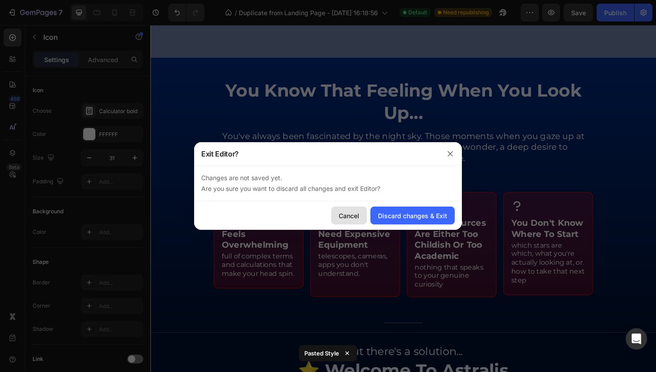
click at [358, 214] on div "Cancel" at bounding box center [349, 215] width 21 height 9
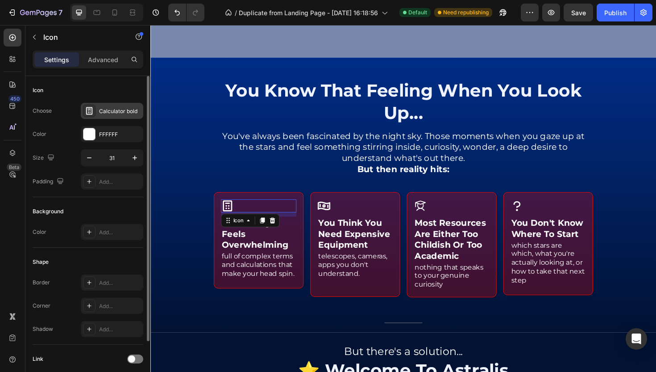
click at [120, 117] on div "Calculator bold" at bounding box center [112, 111] width 63 height 16
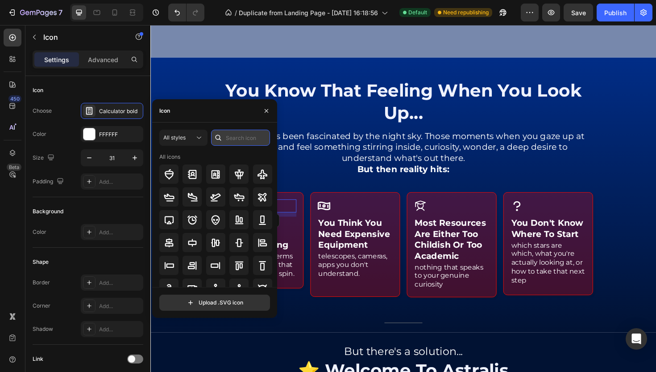
click at [231, 136] on input "text" at bounding box center [240, 138] width 59 height 16
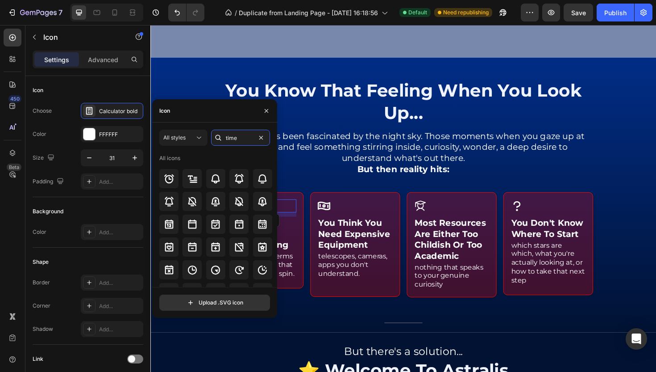
scroll to position [0, 0]
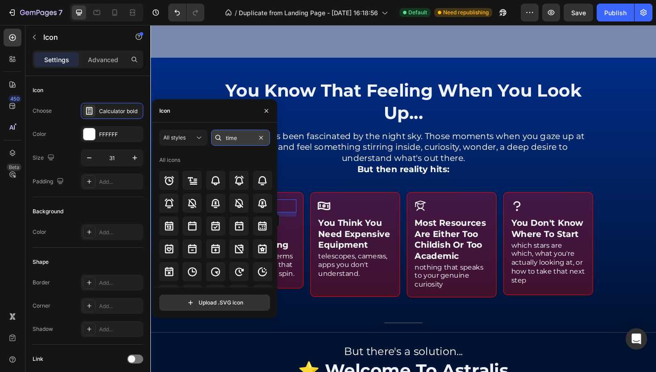
click at [227, 139] on input "time" at bounding box center [240, 138] width 59 height 16
click at [237, 133] on input "x" at bounding box center [240, 138] width 59 height 16
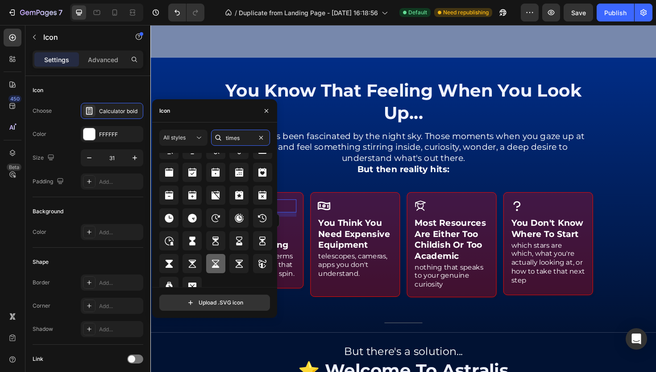
scroll to position [501, 0]
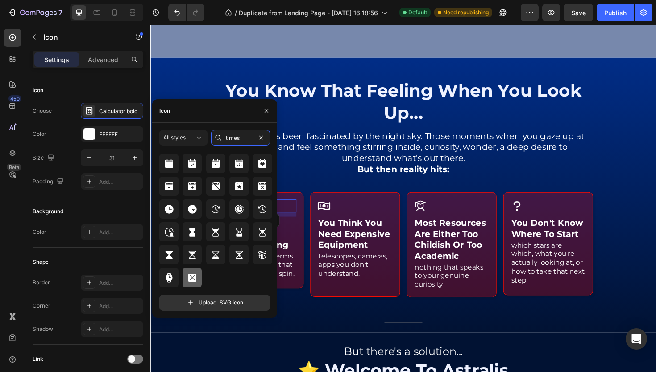
type input "times"
click at [198, 281] on div at bounding box center [192, 276] width 19 height 19
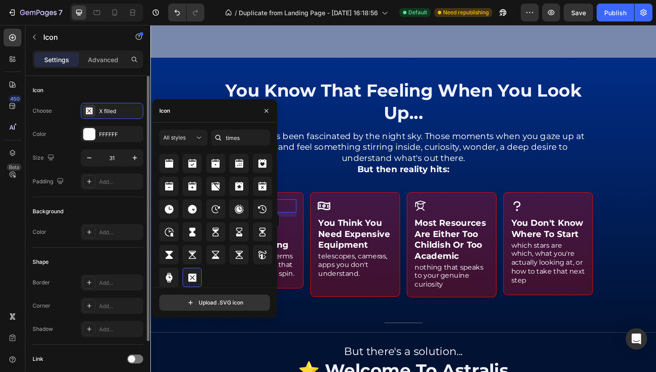
click at [101, 200] on div "Background Color Add..." at bounding box center [88, 222] width 111 height 50
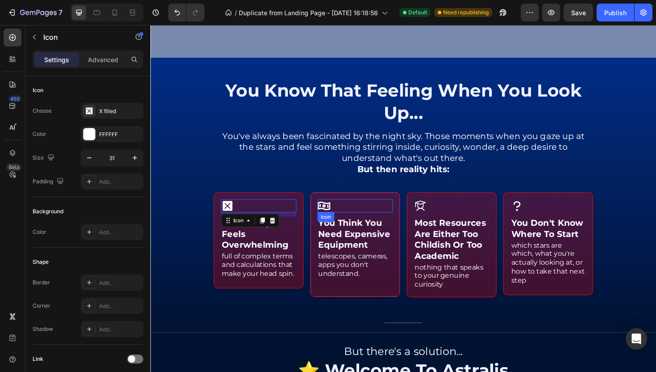
click at [337, 215] on icon at bounding box center [334, 216] width 14 height 14
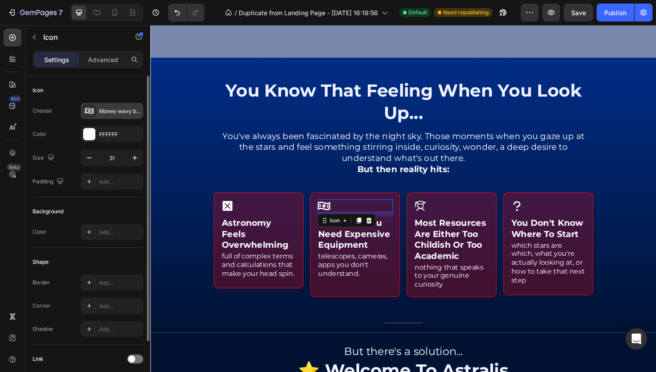
click at [92, 114] on icon at bounding box center [89, 110] width 9 height 9
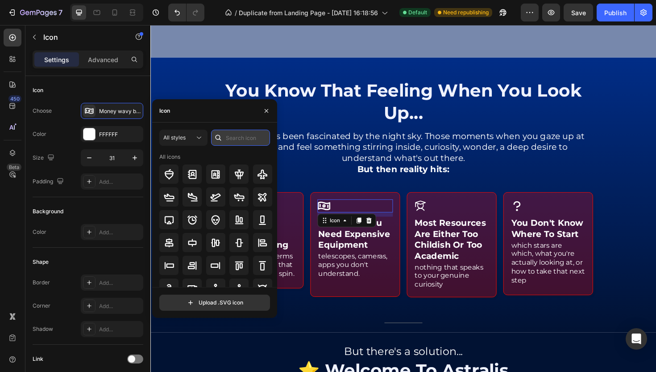
click at [228, 138] on input "text" at bounding box center [240, 138] width 59 height 16
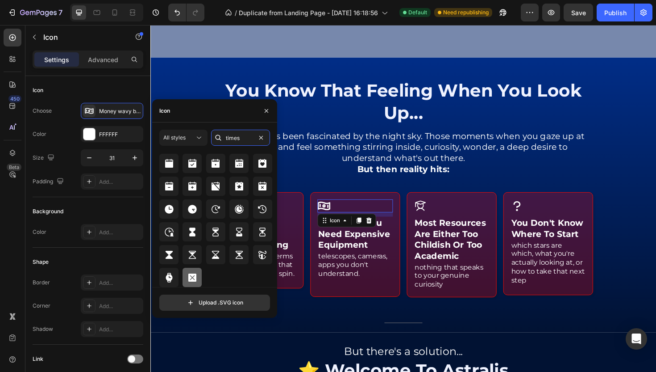
type input "times"
click at [194, 280] on icon at bounding box center [192, 277] width 8 height 8
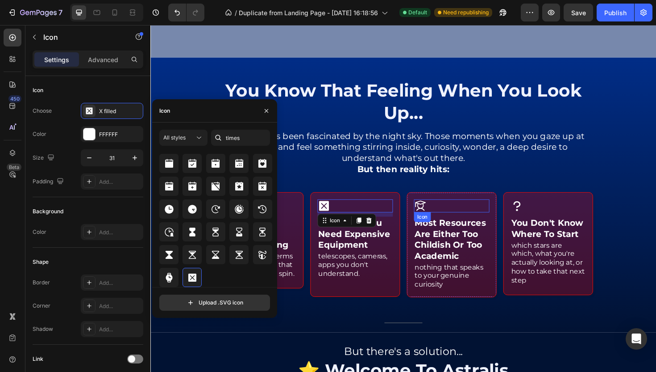
click at [437, 214] on icon at bounding box center [437, 216] width 14 height 14
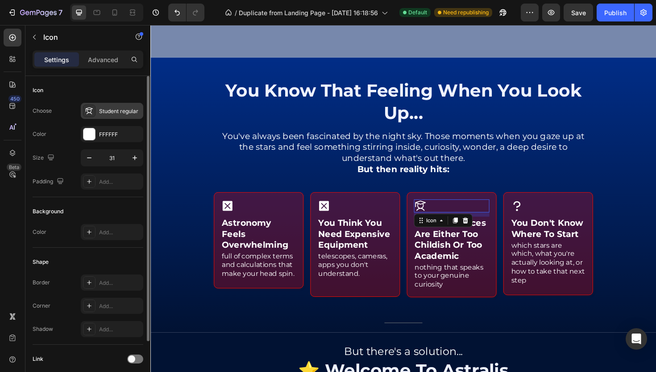
click at [101, 114] on div "Student regular" at bounding box center [120, 111] width 42 height 8
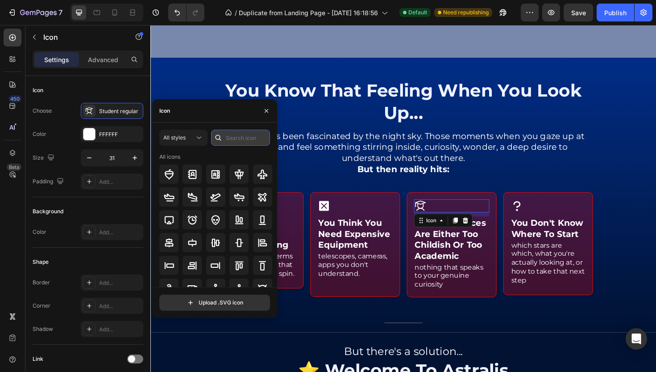
click at [239, 139] on input "text" at bounding box center [240, 138] width 59 height 16
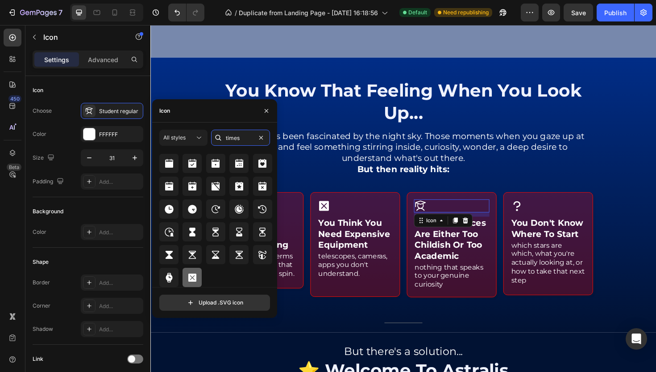
type input "times"
click at [192, 283] on div at bounding box center [192, 276] width 19 height 19
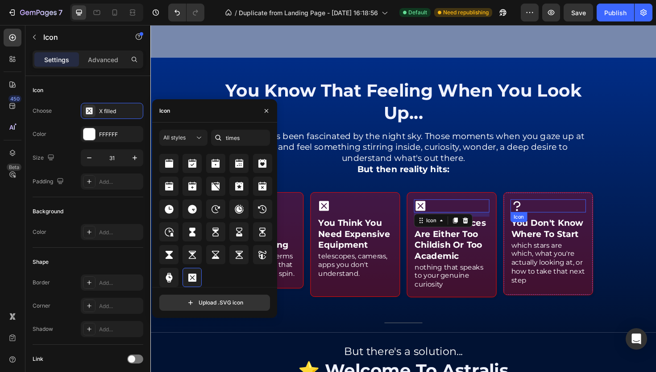
click at [533, 213] on icon at bounding box center [539, 216] width 14 height 14
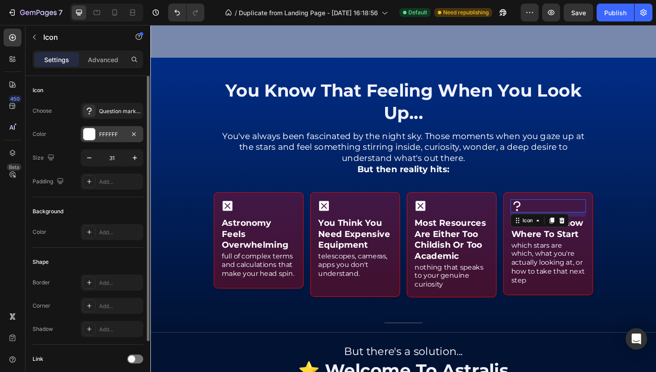
click at [106, 135] on div "FFFFFF" at bounding box center [112, 134] width 26 height 8
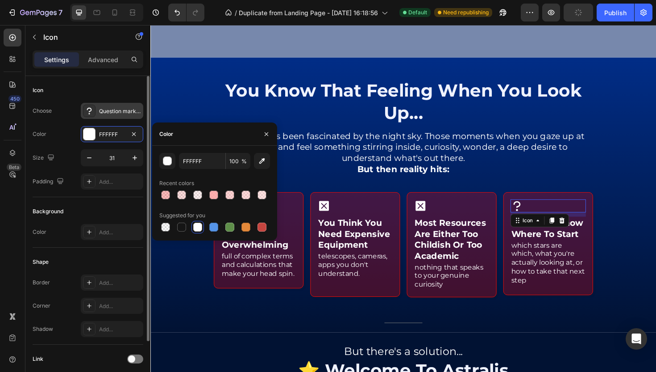
click at [107, 116] on div "Question mark bold" at bounding box center [112, 111] width 63 height 16
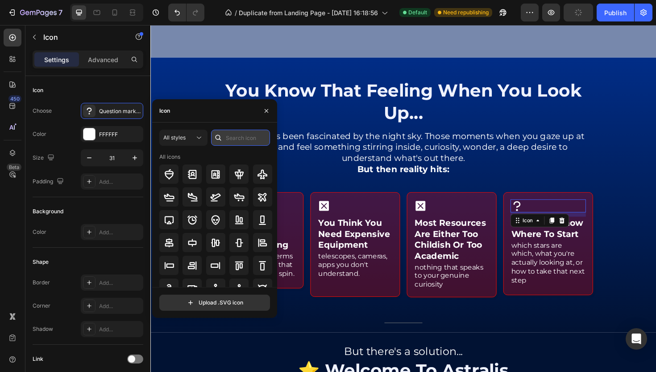
click at [235, 138] on input "text" at bounding box center [240, 138] width 59 height 16
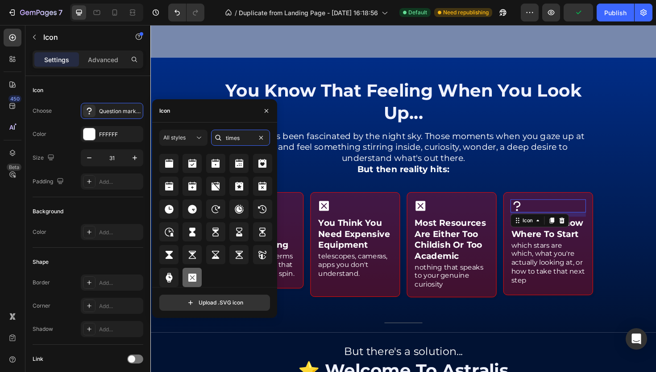
type input "times"
click at [196, 279] on icon at bounding box center [192, 277] width 11 height 11
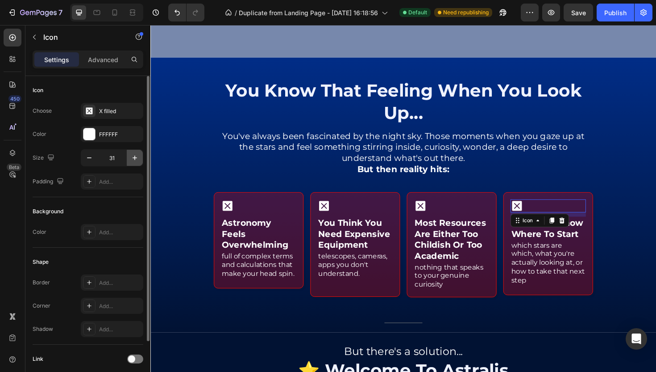
click at [131, 159] on icon "button" at bounding box center [134, 157] width 9 height 9
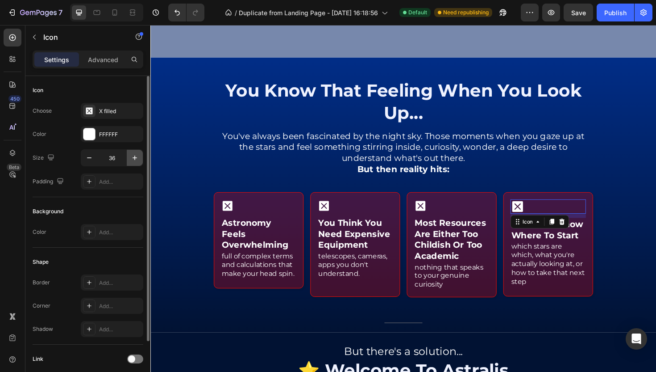
click at [131, 159] on icon "button" at bounding box center [134, 157] width 9 height 9
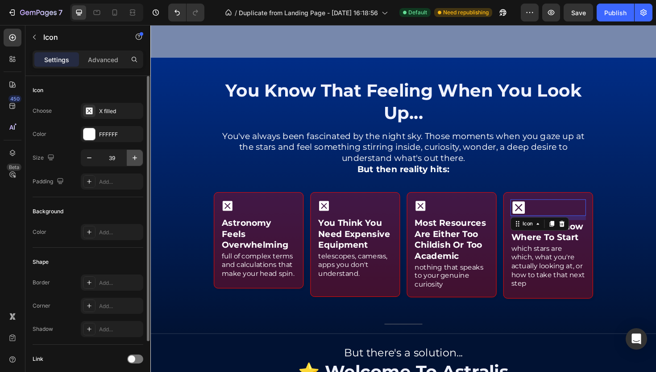
click at [131, 159] on icon "button" at bounding box center [134, 157] width 9 height 9
type input "40"
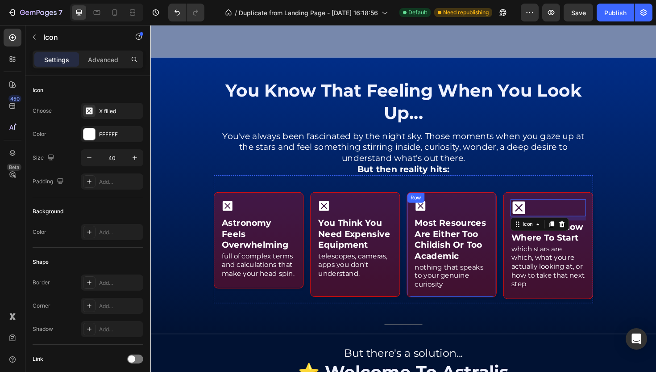
click at [429, 209] on div "Row" at bounding box center [431, 207] width 18 height 11
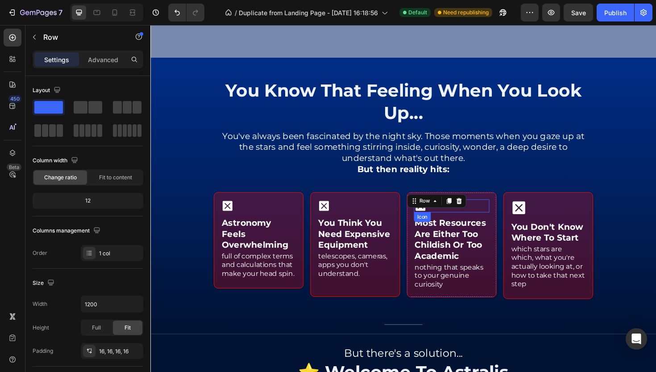
click at [436, 215] on icon at bounding box center [436, 216] width 10 height 10
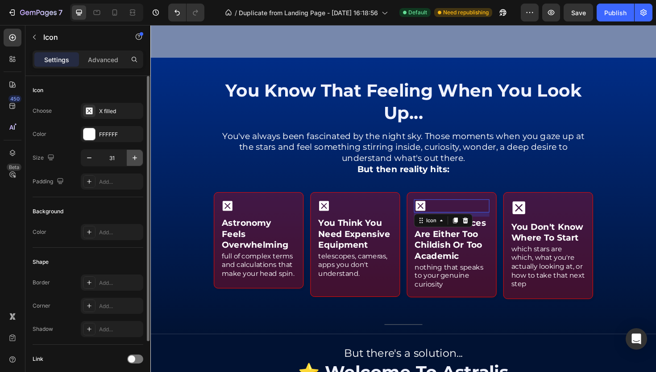
click at [137, 156] on icon "button" at bounding box center [134, 157] width 9 height 9
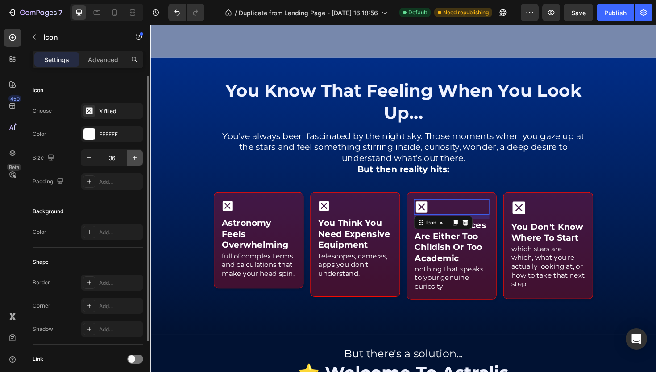
click at [137, 156] on icon "button" at bounding box center [134, 157] width 9 height 9
type input "40"
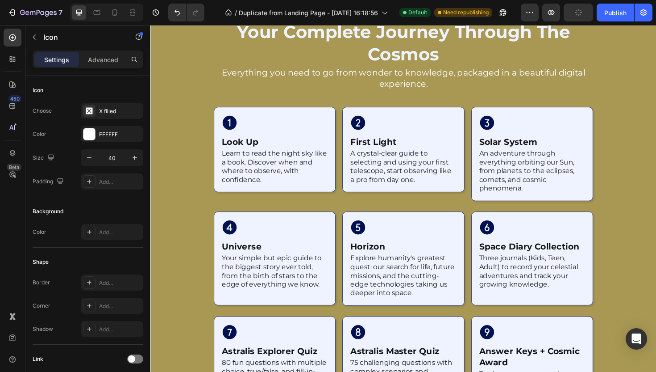
scroll to position [985, 0]
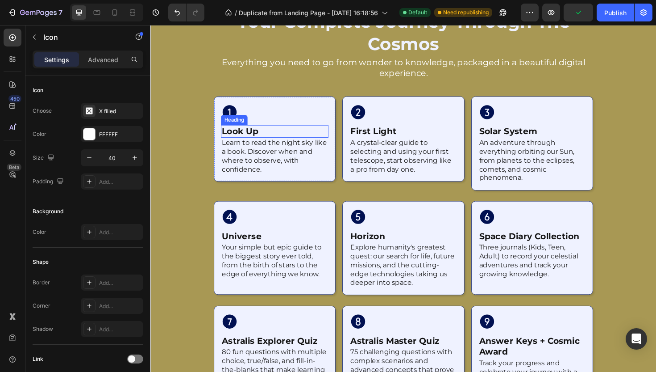
click at [237, 121] on div "Heading" at bounding box center [239, 125] width 25 height 8
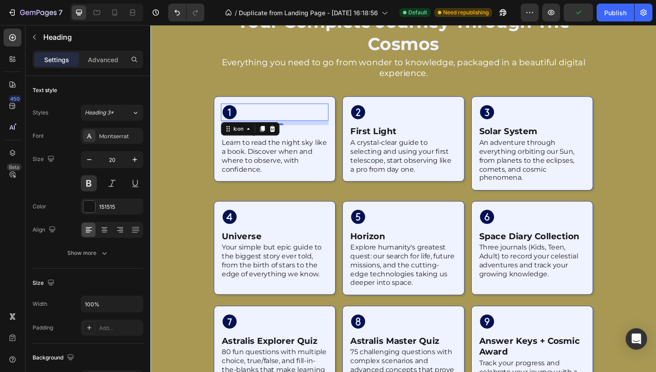
click at [237, 109] on icon at bounding box center [234, 117] width 18 height 18
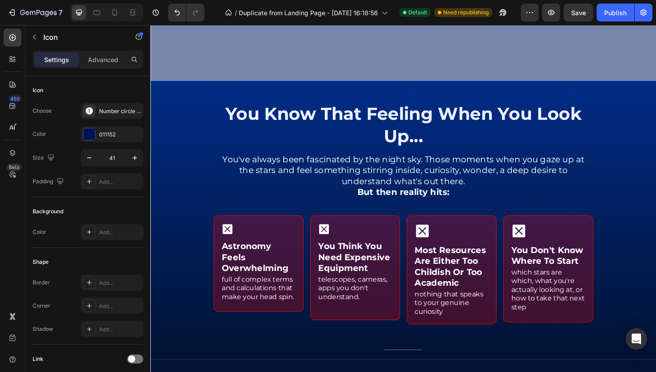
scroll to position [212, 0]
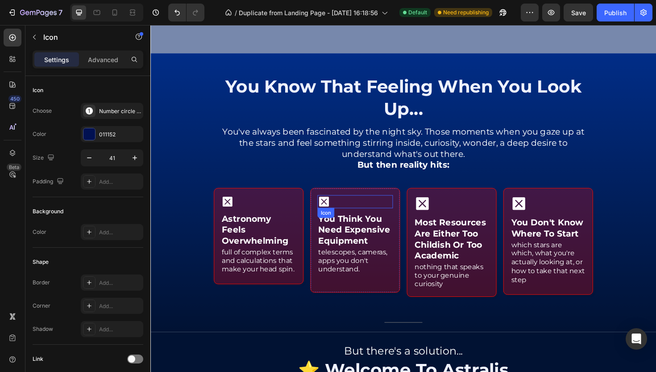
click at [336, 209] on icon at bounding box center [334, 211] width 10 height 10
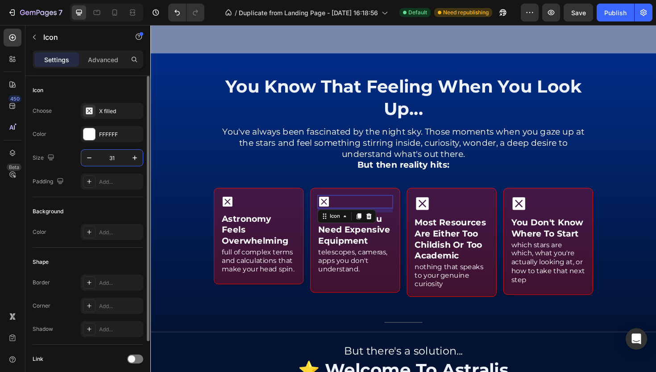
click at [111, 157] on input "31" at bounding box center [111, 158] width 29 height 16
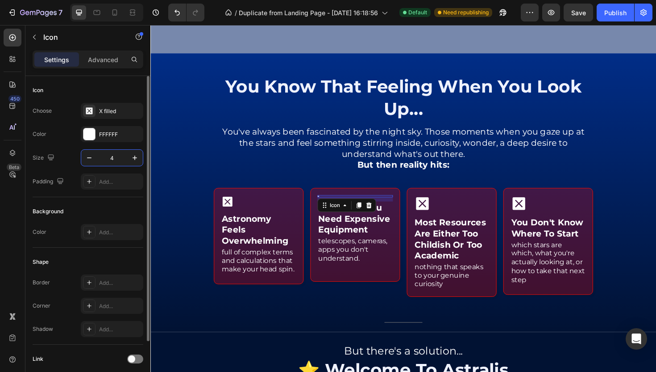
type input "41"
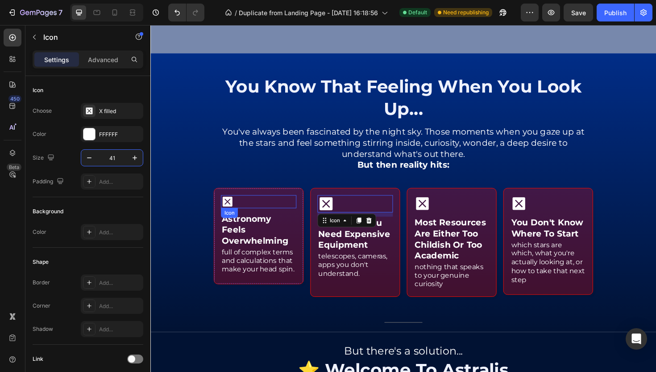
click at [234, 209] on icon at bounding box center [232, 211] width 10 height 10
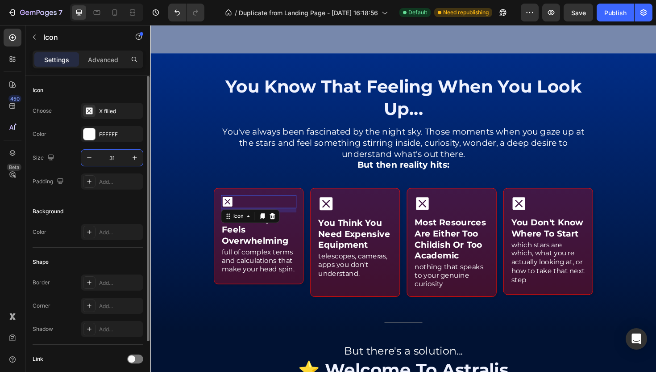
click at [114, 157] on input "31" at bounding box center [111, 158] width 29 height 16
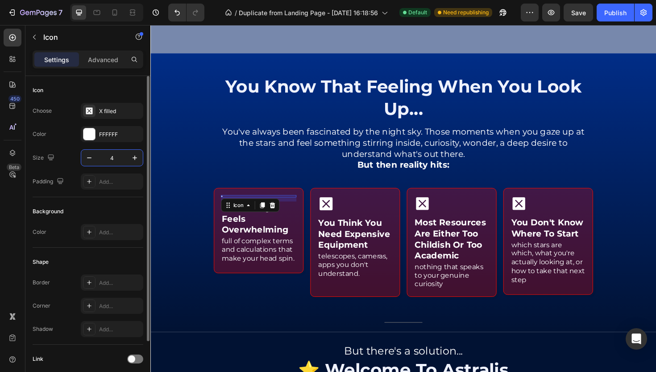
type input "41"
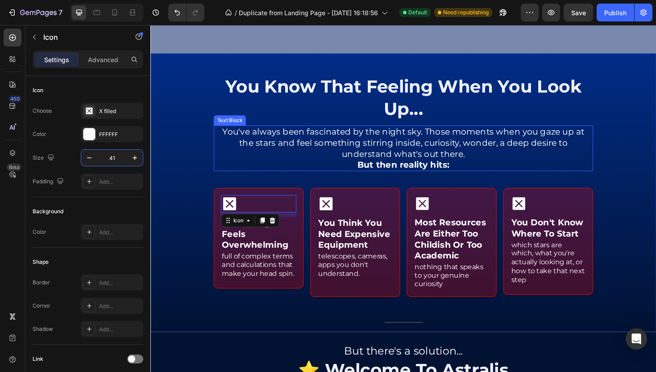
click at [280, 146] on p "You've always been fascinated by the night sky. Those moments when you gaze up …" at bounding box center [418, 149] width 400 height 35
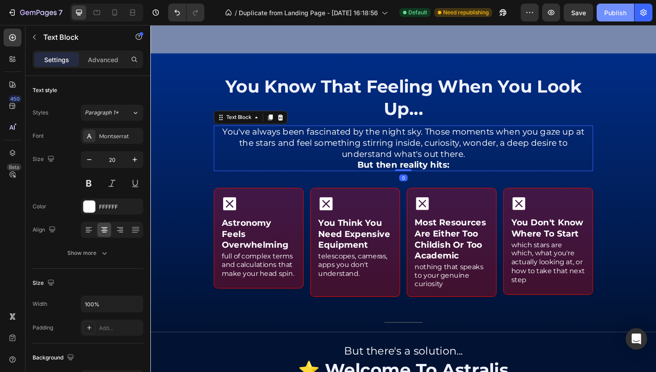
click at [623, 17] on button "Publish" at bounding box center [616, 13] width 38 height 18
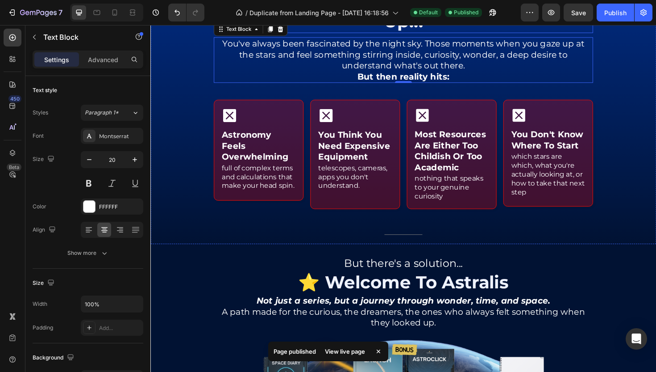
scroll to position [311, 0]
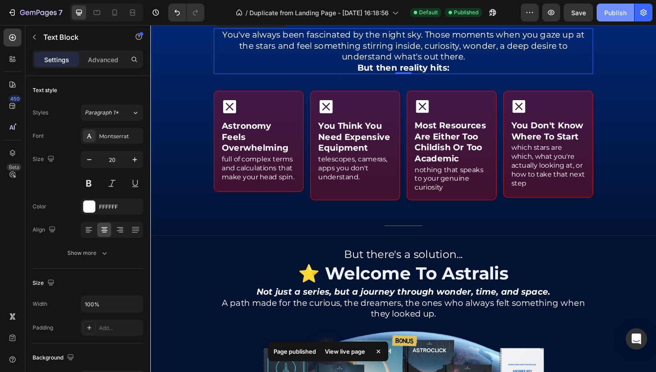
click at [615, 18] on button "Publish" at bounding box center [616, 13] width 38 height 18
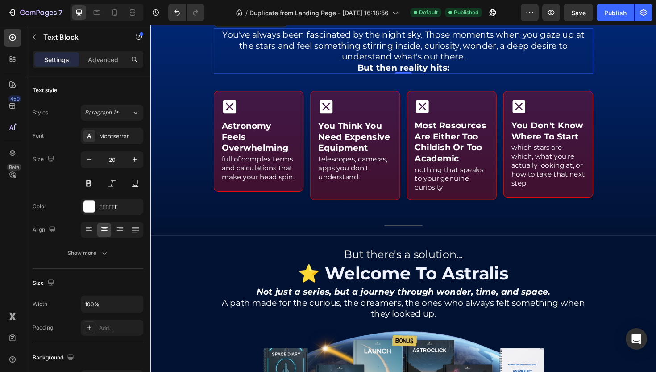
click at [487, 55] on p "You've always been fascinated by the night sky. Those moments when you gaze up …" at bounding box center [418, 46] width 400 height 35
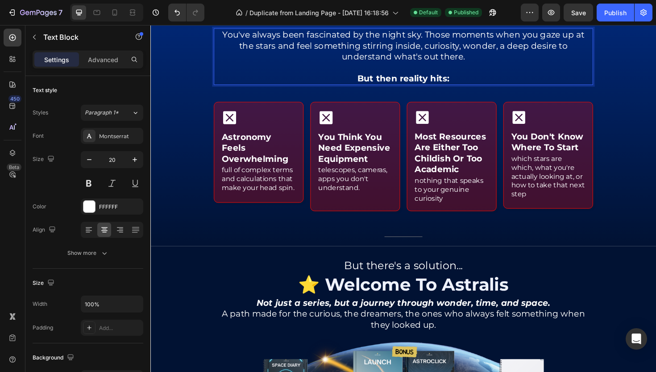
click at [428, 82] on strong "But then reality hits:" at bounding box center [418, 81] width 97 height 11
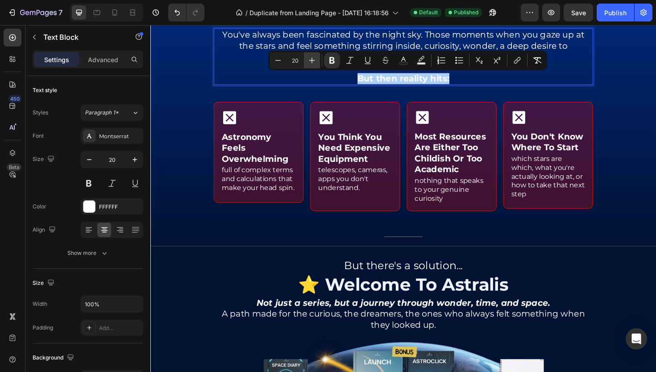
click at [309, 63] on icon "Editor contextual toolbar" at bounding box center [312, 60] width 9 height 9
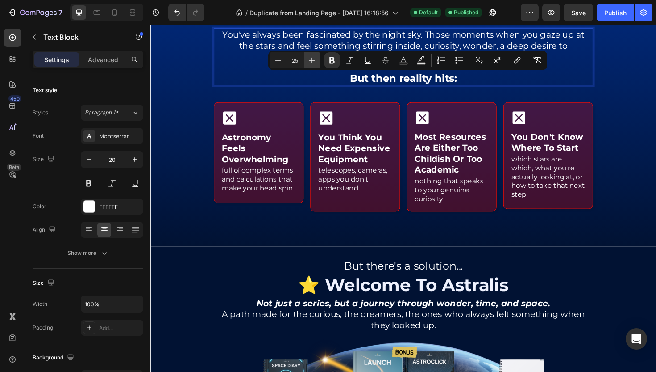
click at [309, 63] on icon "Editor contextual toolbar" at bounding box center [312, 60] width 9 height 9
type input "28"
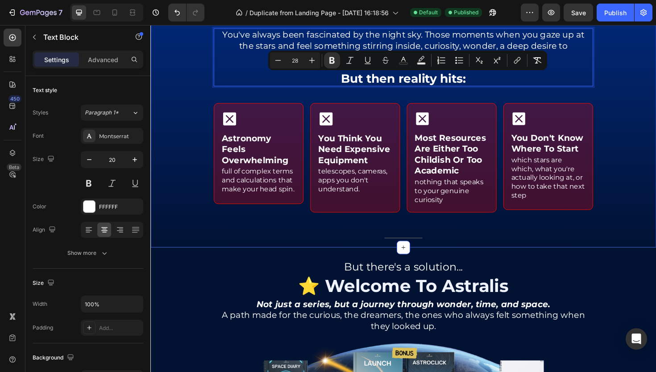
click at [638, 108] on div at bounding box center [418, 107] width 536 height 308
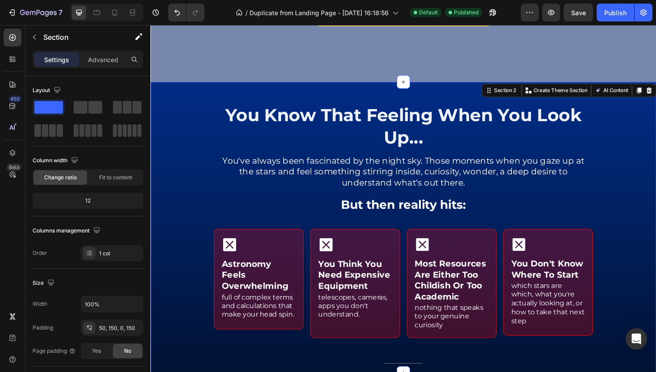
scroll to position [181, 0]
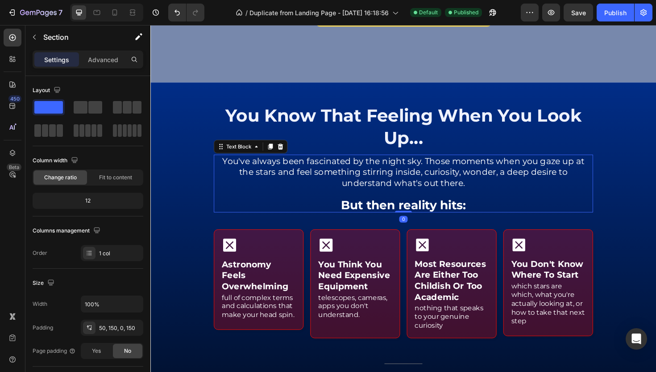
click at [459, 216] on strong "But then reality hits:" at bounding box center [418, 215] width 132 height 15
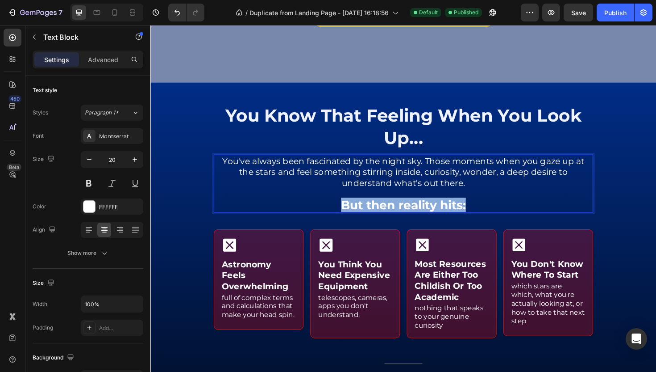
click at [459, 216] on strong "But then reality hits:" at bounding box center [418, 215] width 132 height 15
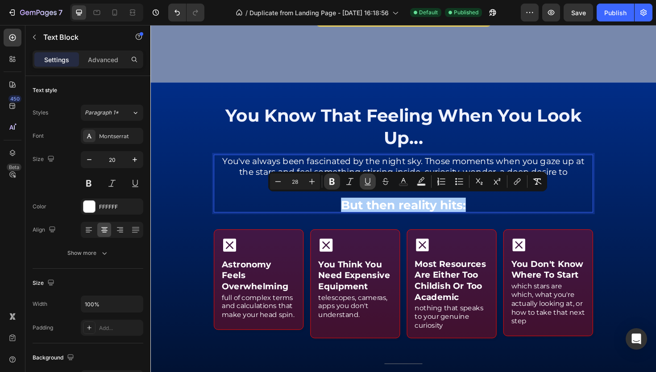
click at [366, 181] on icon "Editor contextual toolbar" at bounding box center [368, 181] width 9 height 9
click at [614, 194] on div at bounding box center [418, 240] width 536 height 308
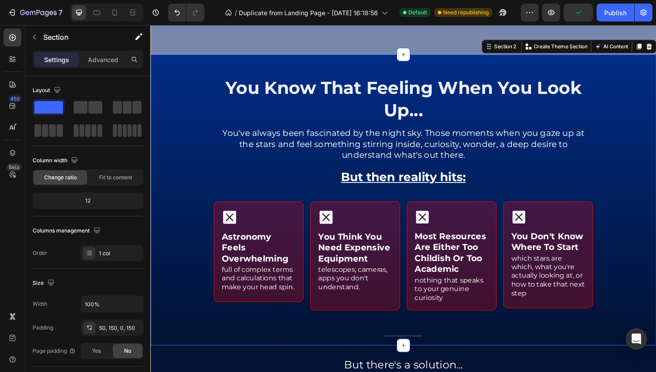
scroll to position [227, 0]
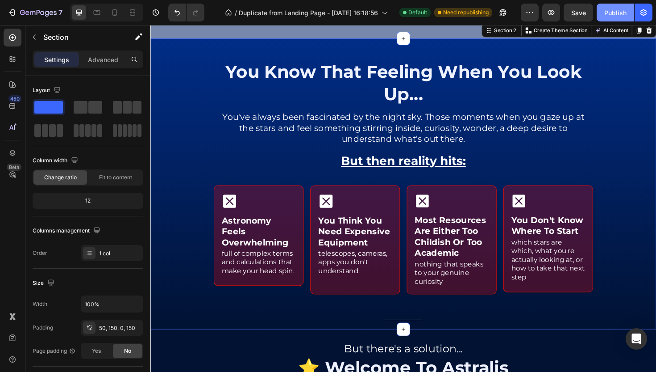
click at [617, 14] on div "Publish" at bounding box center [616, 12] width 22 height 9
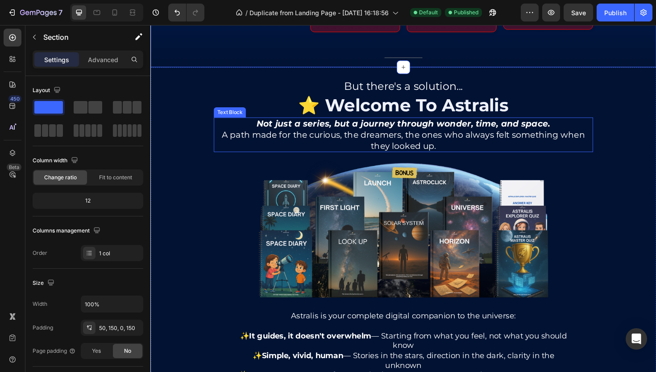
scroll to position [629, 0]
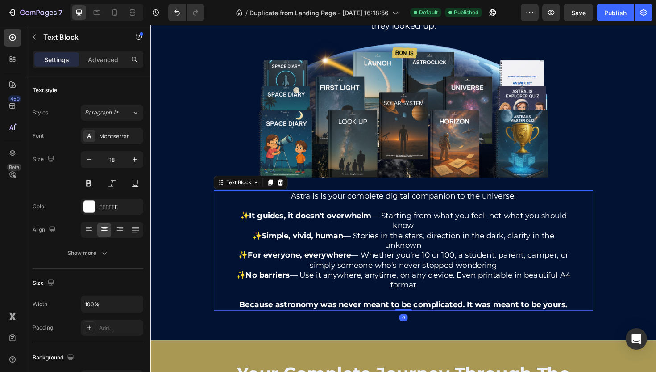
click at [310, 245] on strong "Simple, vivid, human" at bounding box center [311, 248] width 86 height 10
click at [316, 244] on strong "Simple, vivid, human" at bounding box center [311, 248] width 86 height 10
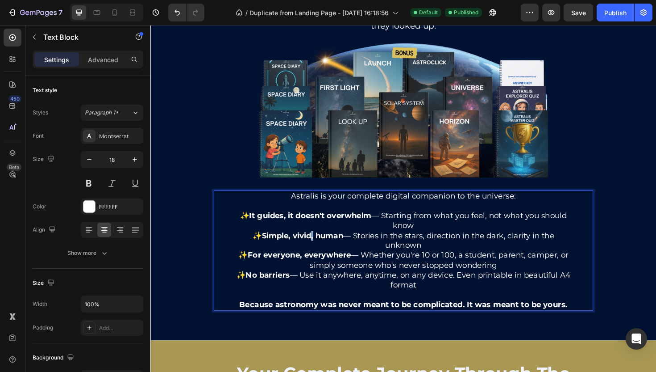
click at [316, 244] on strong "Simple, vivid, human" at bounding box center [311, 248] width 86 height 10
click at [439, 297] on p "✨ No barriers — Use it anywhere, anytime, on any device. Even printable in beau…" at bounding box center [418, 294] width 355 height 21
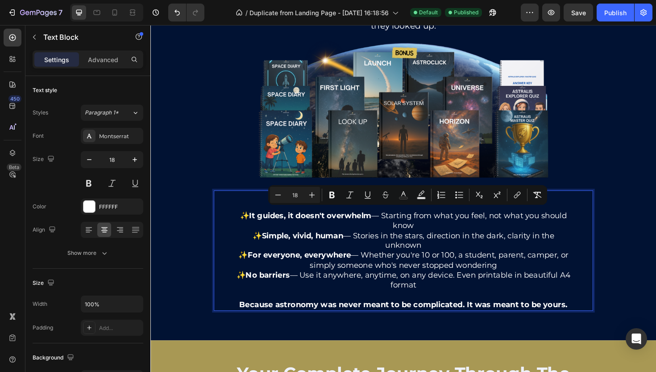
drag, startPoint x: 437, startPoint y: 298, endPoint x: 252, endPoint y: 223, distance: 199.4
click at [252, 223] on div "Astralis is your complete digital companion to the universe: ✨ It guides, it do…" at bounding box center [418, 263] width 357 height 127
copy div "✨ It guides, it doesn't overwhelm — Starting from what you feel, not what you s…"
click at [294, 247] on strong "Simple, vivid, human" at bounding box center [311, 248] width 86 height 10
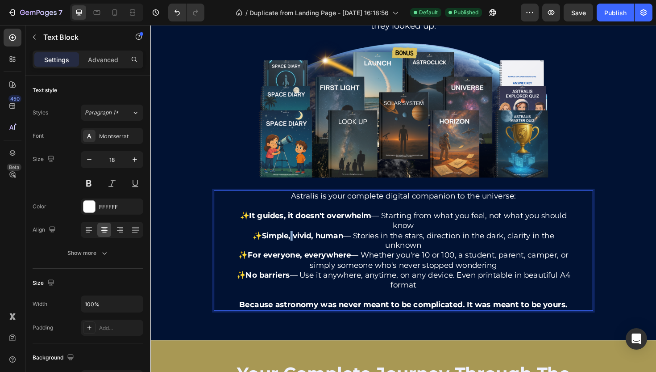
click at [294, 247] on strong "Simple, vivid, human" at bounding box center [311, 248] width 86 height 10
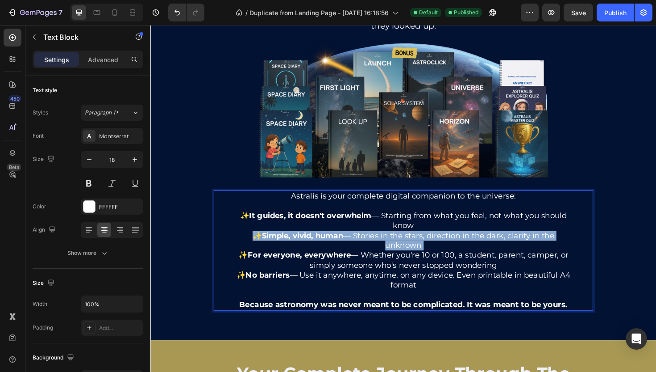
click at [294, 247] on strong "Simple, vivid, human" at bounding box center [311, 248] width 86 height 10
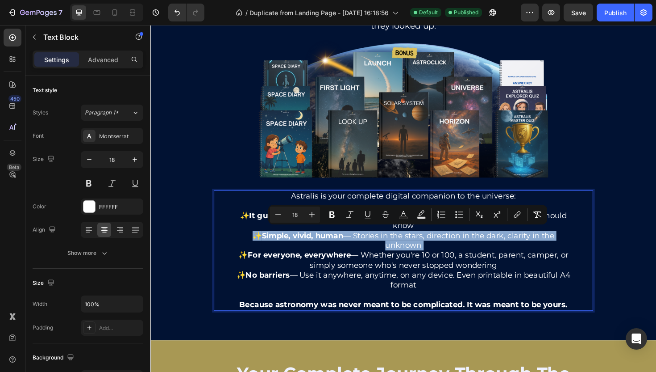
click at [294, 247] on strong "Simple, vivid, human" at bounding box center [311, 248] width 86 height 10
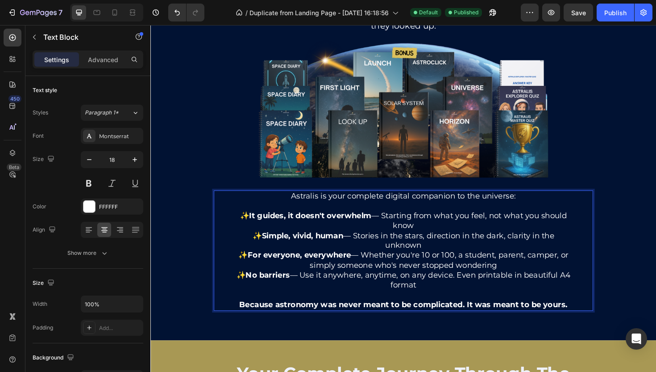
drag, startPoint x: 264, startPoint y: 245, endPoint x: 447, endPoint y: 258, distance: 182.7
click at [447, 258] on p "✨ Simple, vivid, human — Stories in the stars, direction in the dark, clarity i…" at bounding box center [418, 253] width 355 height 21
click at [652, 168] on div at bounding box center [418, 151] width 536 height 416
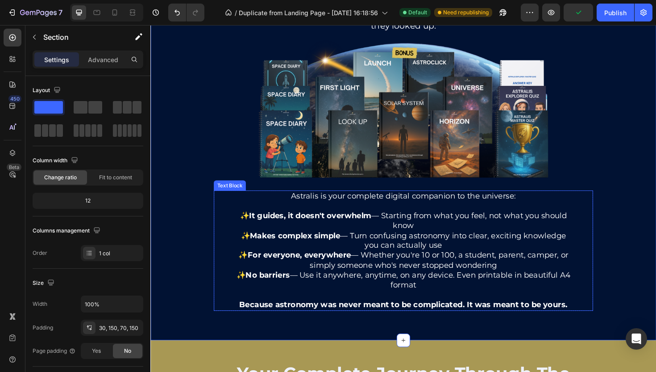
click at [465, 317] on strong "Because astronomy was never meant to be complicated. It was meant to be yours." at bounding box center [419, 321] width 348 height 10
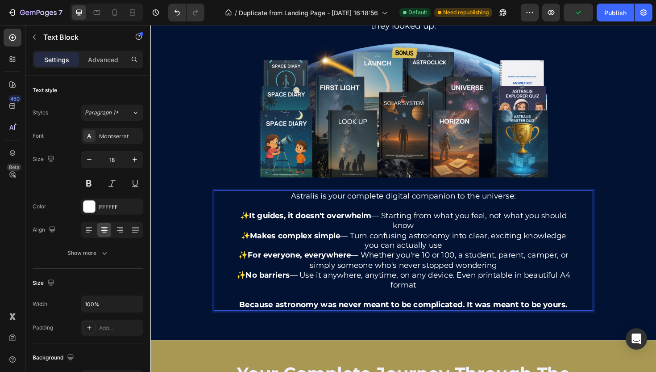
click at [465, 317] on strong "Because astronomy was never meant to be complicated. It was meant to be yours." at bounding box center [419, 321] width 348 height 10
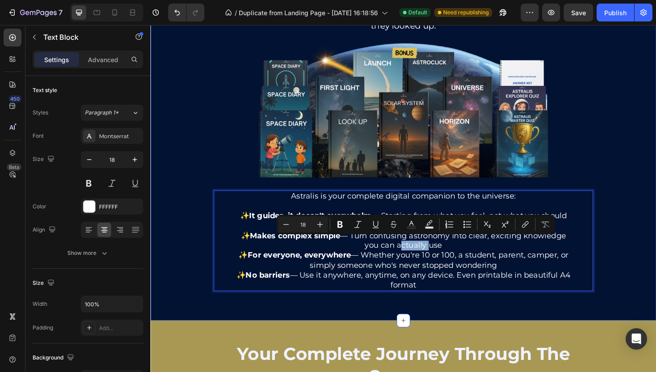
click at [211, 261] on div at bounding box center [418, 140] width 536 height 395
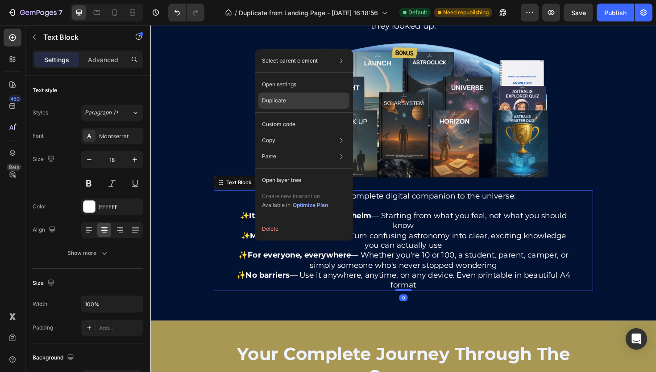
click at [299, 116] on div "Duplicate" at bounding box center [304, 124] width 91 height 16
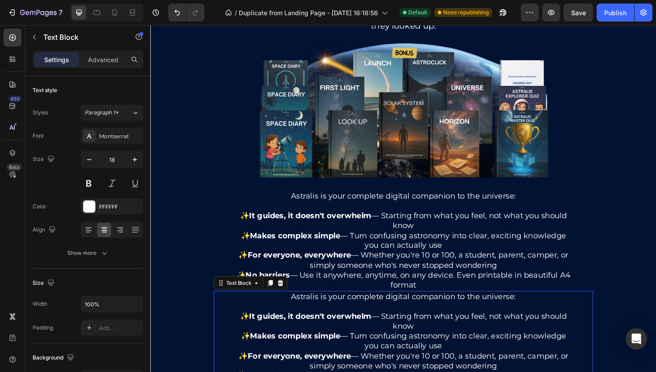
click at [434, 329] on p "✨ It guides, it doesn't overwhelm — Starting from what you feel, not what you s…" at bounding box center [418, 338] width 355 height 21
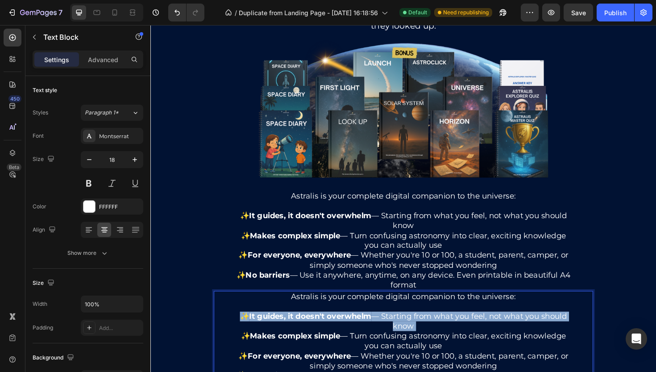
click at [434, 329] on p "✨ It guides, it doesn't overwhelm — Starting from what you feel, not what you s…" at bounding box center [418, 338] width 355 height 21
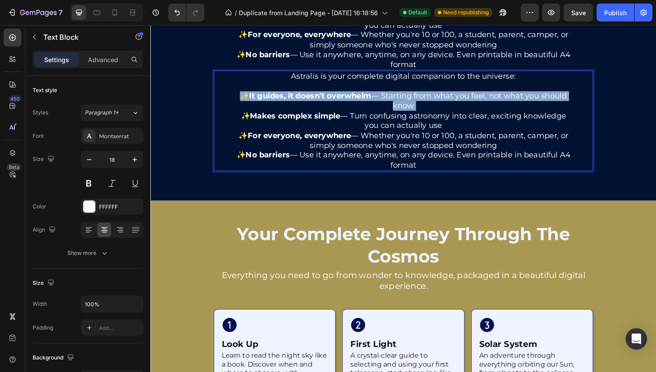
scroll to position [655, 0]
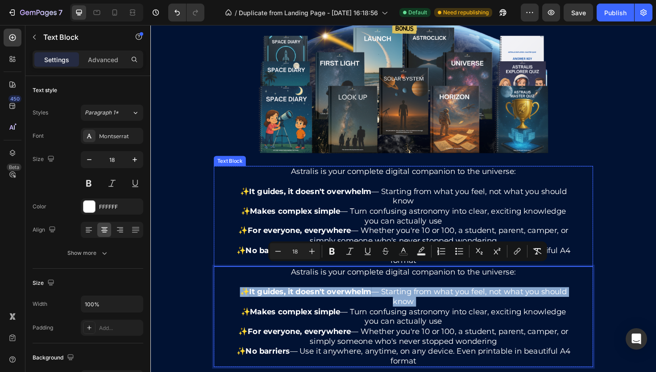
drag, startPoint x: 436, startPoint y: 121, endPoint x: 284, endPoint y: 272, distance: 213.5
click at [284, 272] on div "Astralis is your complete digital companion to the universe: ✨ It guides, it do…" at bounding box center [418, 280] width 402 height 213
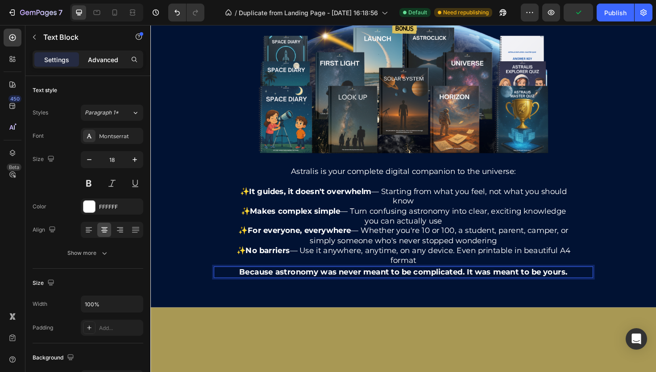
click at [97, 61] on p "Advanced" at bounding box center [103, 59] width 30 height 9
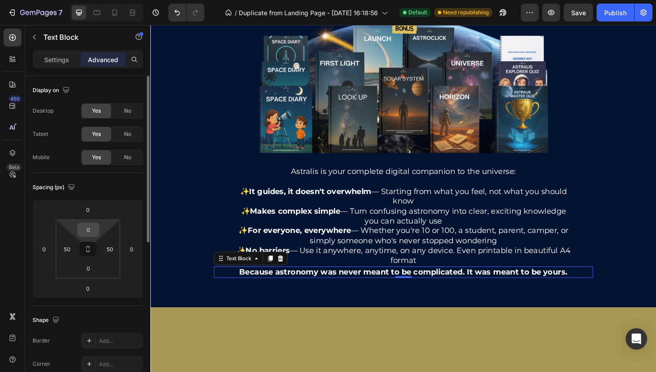
click at [84, 229] on input "0" at bounding box center [88, 229] width 18 height 13
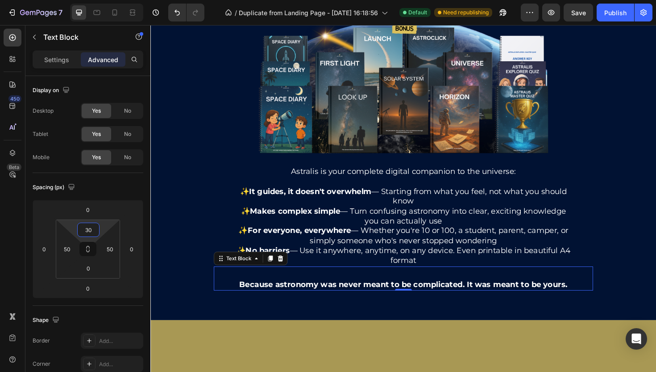
type input "30"
click at [438, 299] on strong "Because astronomy was never meant to be complicated. It was meant to be yours." at bounding box center [419, 300] width 348 height 10
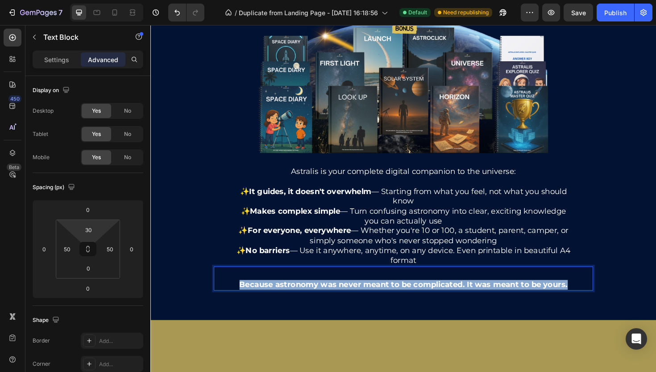
click at [438, 299] on strong "Because astronomy was never meant to be complicated. It was meant to be yours." at bounding box center [419, 300] width 348 height 10
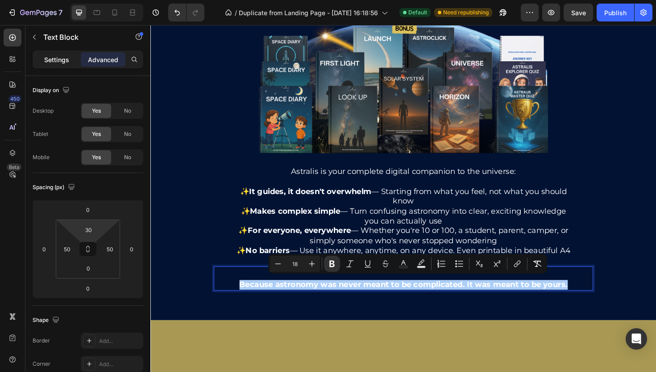
click at [64, 52] on div "Settings" at bounding box center [56, 59] width 45 height 14
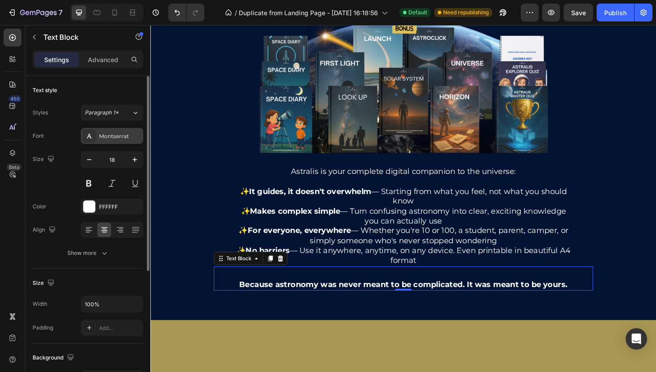
click at [124, 139] on div "Montserrat" at bounding box center [120, 136] width 42 height 8
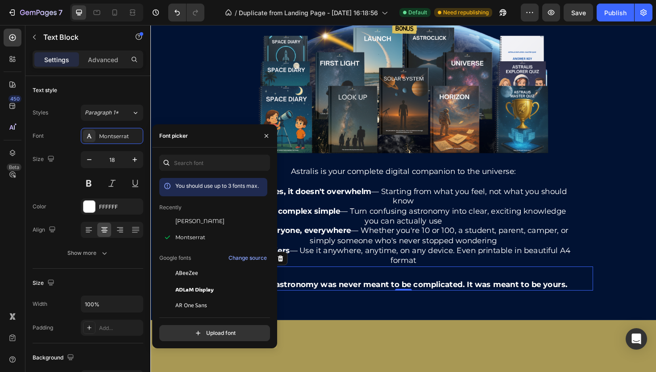
click at [172, 163] on div at bounding box center [166, 163] width 14 height 16
click at [178, 163] on input "text" at bounding box center [214, 163] width 111 height 16
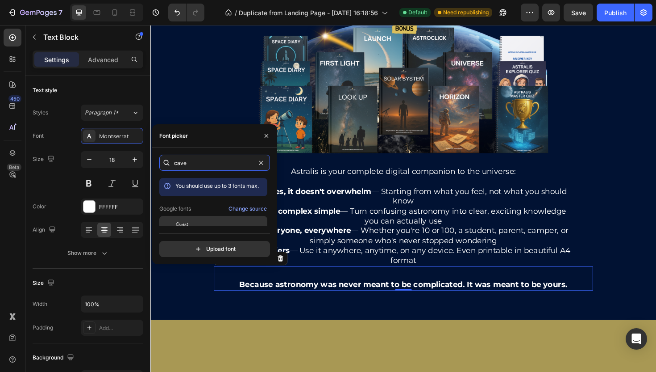
type input "cave"
click at [181, 222] on span "Caveat" at bounding box center [182, 224] width 13 height 8
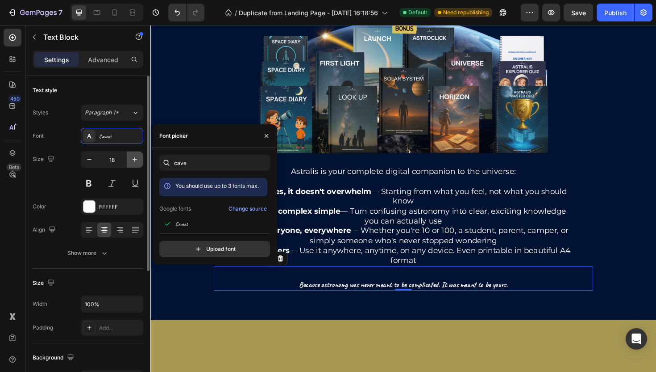
click at [130, 163] on icon "button" at bounding box center [134, 159] width 9 height 9
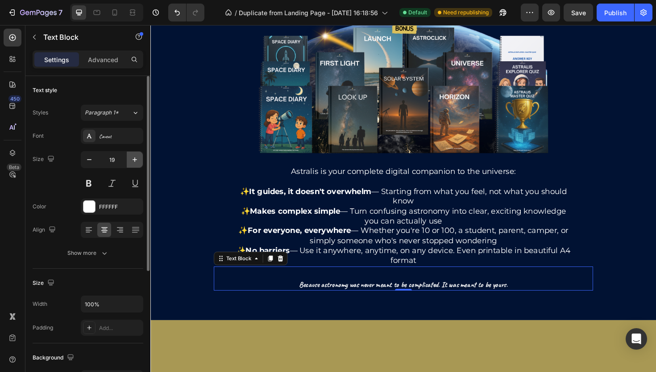
click at [130, 163] on icon "button" at bounding box center [134, 159] width 9 height 9
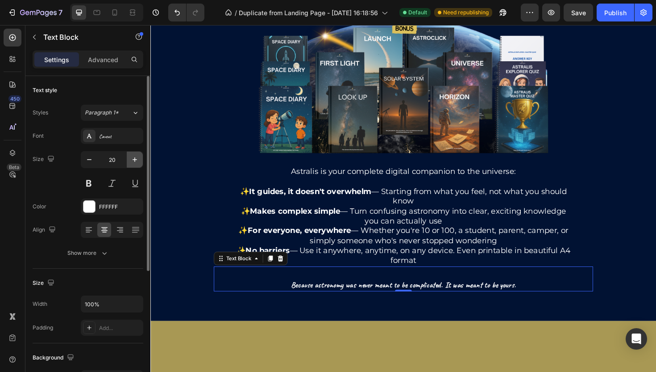
click at [130, 163] on icon "button" at bounding box center [134, 159] width 9 height 9
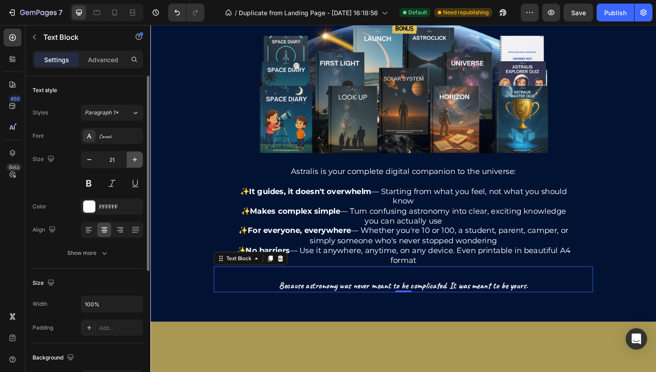
click at [130, 163] on icon "button" at bounding box center [134, 159] width 9 height 9
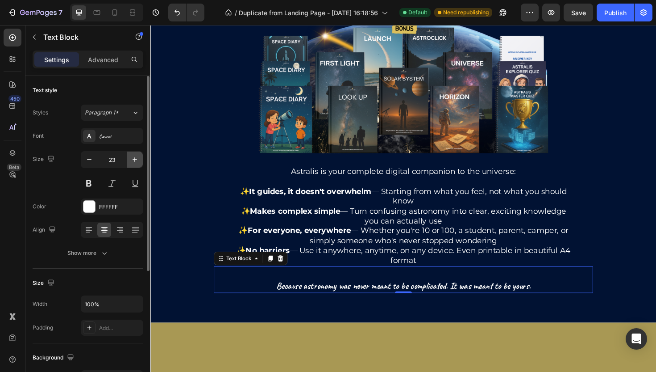
click at [130, 163] on icon "button" at bounding box center [134, 159] width 9 height 9
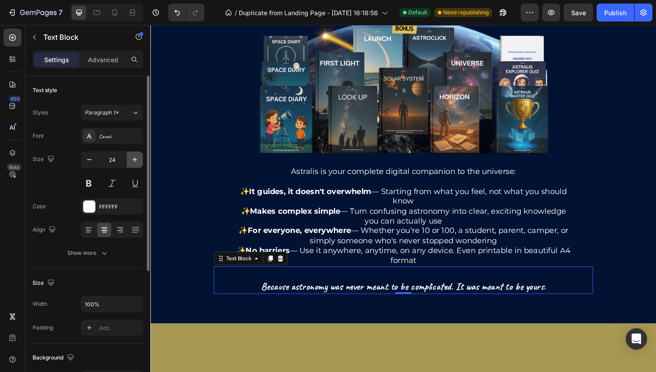
click at [130, 163] on icon "button" at bounding box center [134, 159] width 9 height 9
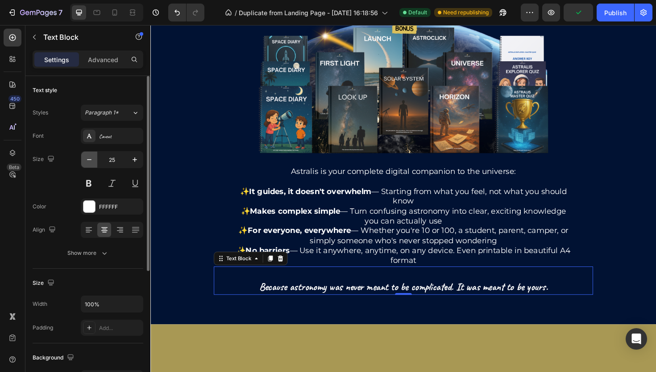
click at [94, 159] on button "button" at bounding box center [89, 159] width 16 height 16
type input "24"
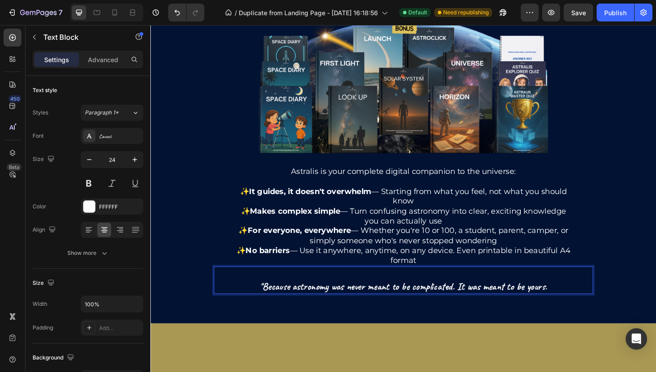
click at [574, 301] on p ""Because astronomy was never meant to be complicated. It was meant to be yours." at bounding box center [418, 302] width 355 height 14
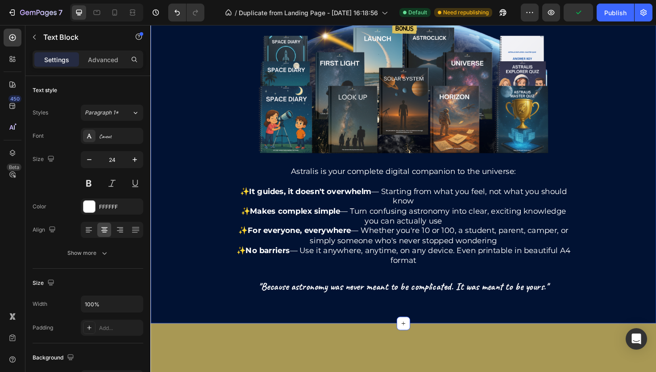
click at [628, 88] on div at bounding box center [418, 129] width 536 height 424
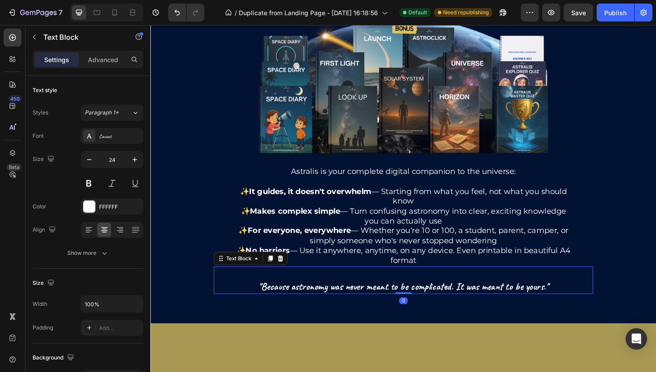
click at [504, 288] on div ""Because astronomy was never meant to be complicated. It was meant to be yours.…" at bounding box center [418, 294] width 402 height 29
click at [109, 55] on p "Advanced" at bounding box center [103, 59] width 30 height 9
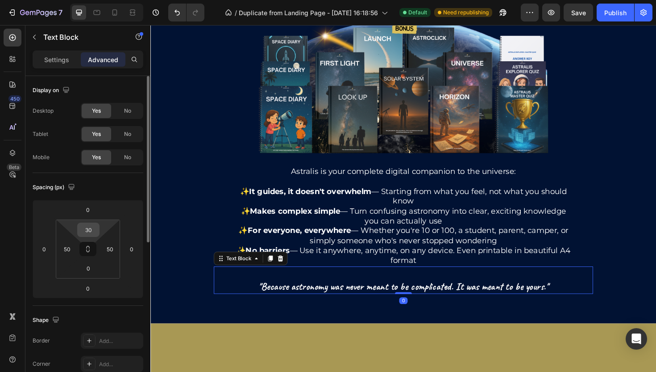
click at [90, 233] on input "30" at bounding box center [88, 229] width 18 height 13
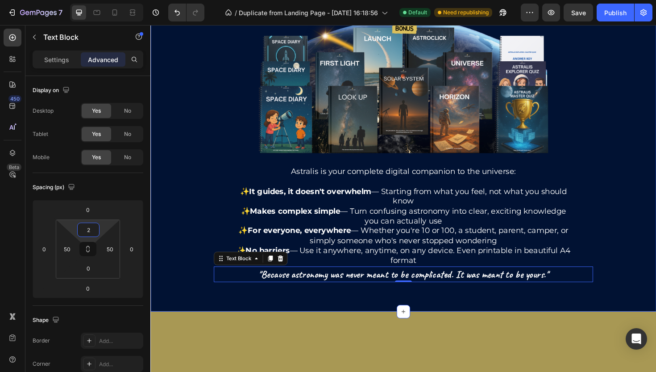
type input "20"
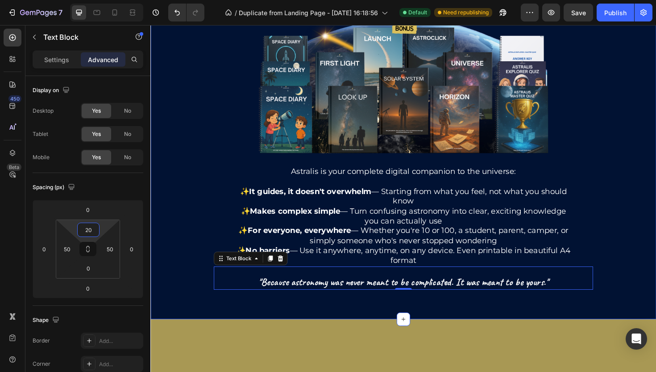
click at [650, 229] on div at bounding box center [418, 127] width 536 height 420
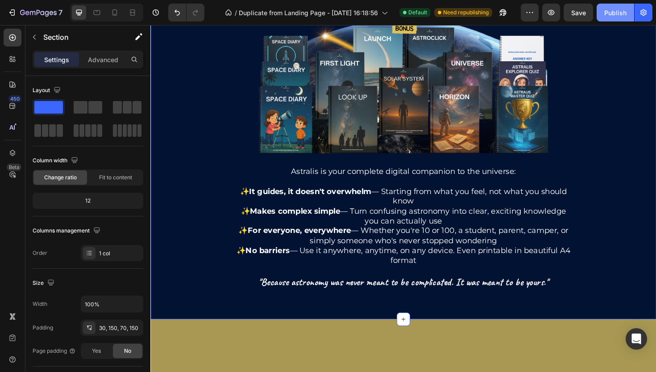
click at [609, 13] on div "Publish" at bounding box center [616, 12] width 22 height 9
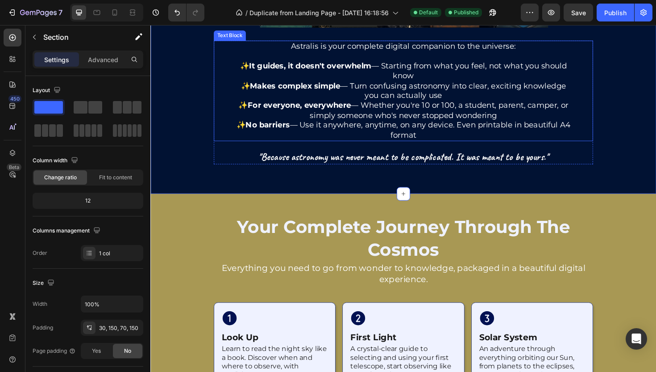
scroll to position [1006, 0]
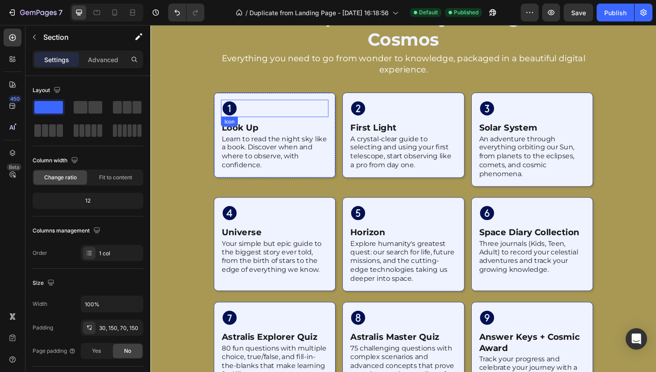
click at [230, 112] on icon at bounding box center [234, 112] width 15 height 15
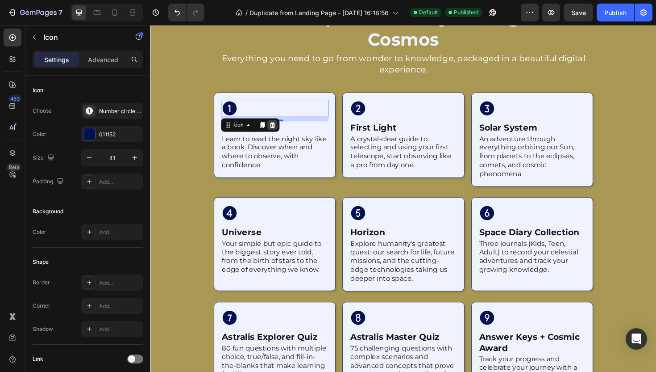
click at [284, 131] on div at bounding box center [279, 130] width 11 height 11
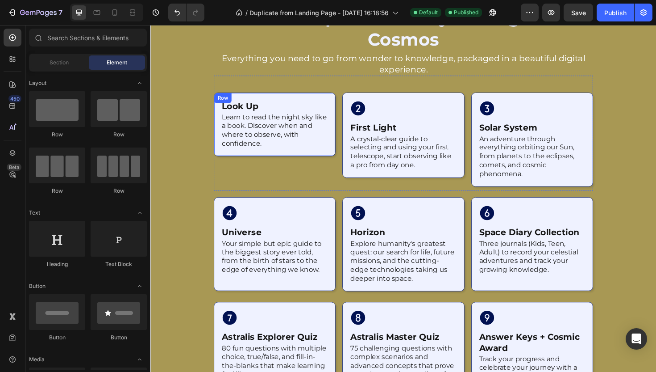
click at [296, 102] on div "look up Heading Learn to read the night sky like a book. Discover when and wher…" at bounding box center [281, 129] width 129 height 67
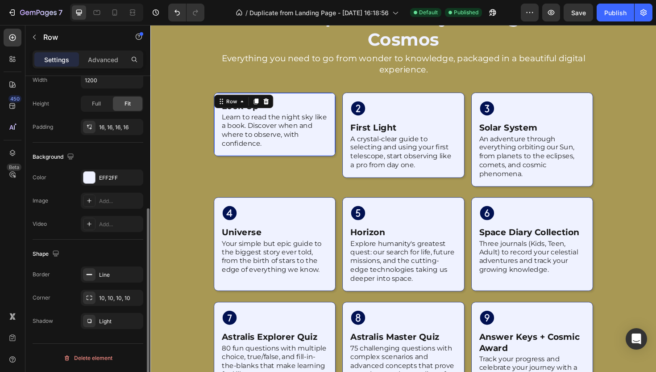
scroll to position [222, 0]
click at [103, 294] on div "10, 10, 10, 10" at bounding box center [112, 299] width 63 height 16
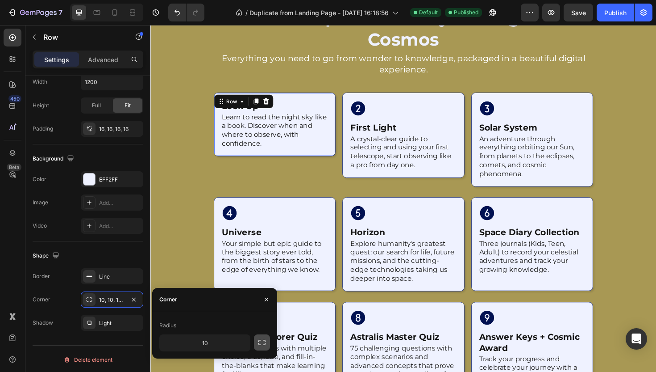
click at [263, 342] on icon "button" at bounding box center [262, 342] width 9 height 9
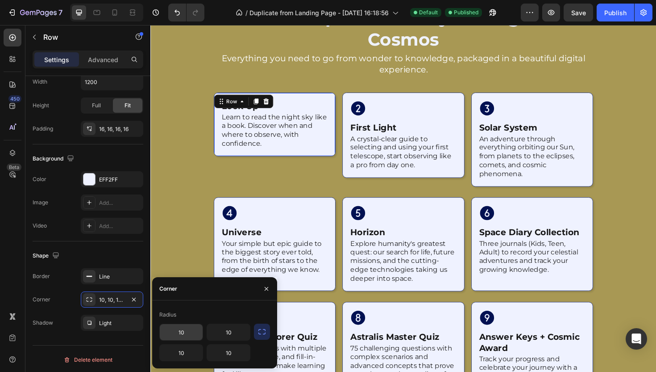
click at [175, 336] on input "10" at bounding box center [181, 332] width 43 height 16
type input "0"
click at [229, 335] on input "10" at bounding box center [228, 332] width 43 height 16
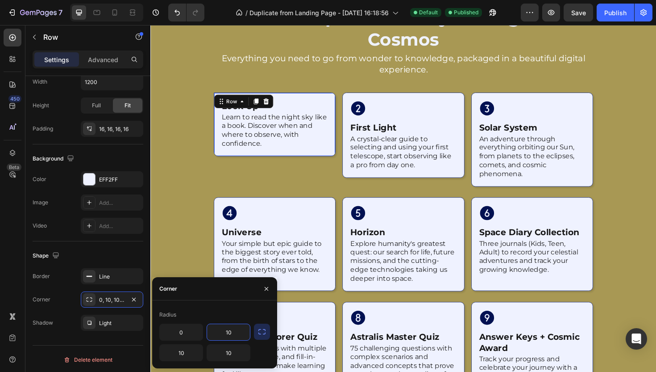
type input "0"
click at [198, 266] on div at bounding box center [418, 219] width 536 height 474
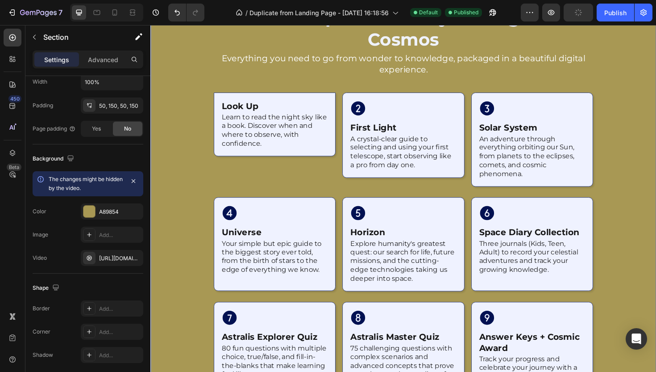
scroll to position [0, 0]
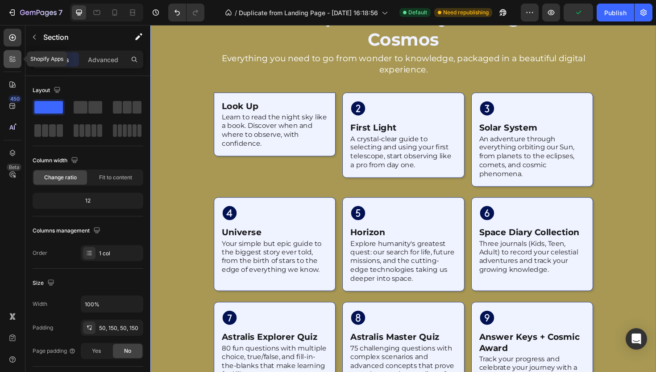
click at [9, 52] on div at bounding box center [13, 59] width 18 height 18
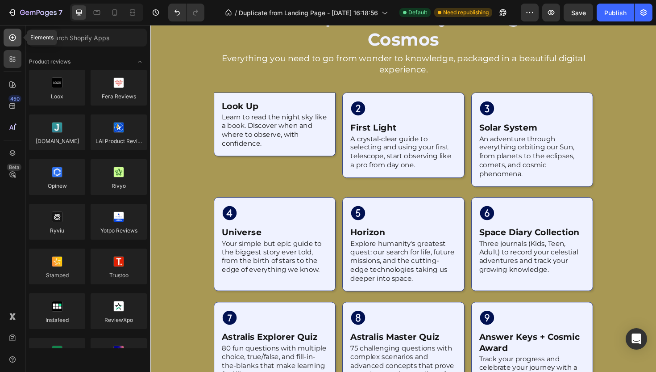
click at [13, 43] on div at bounding box center [13, 38] width 18 height 18
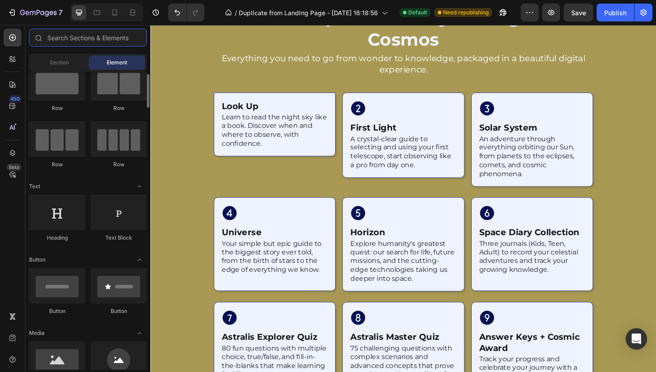
scroll to position [90, 0]
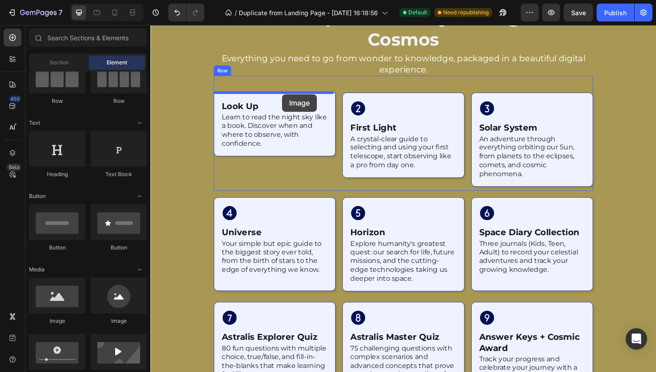
drag, startPoint x: 222, startPoint y: 310, endPoint x: 290, endPoint y: 98, distance: 222.7
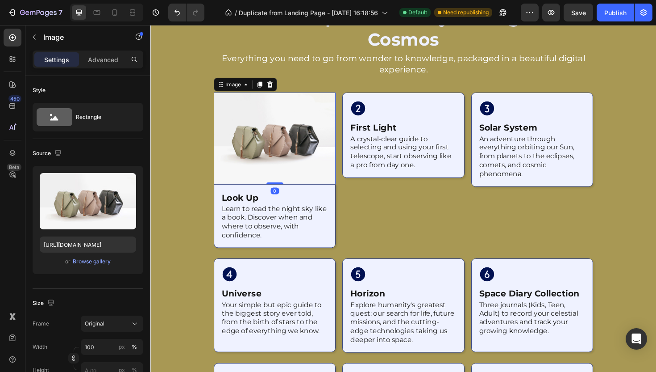
drag, startPoint x: 275, startPoint y: 196, endPoint x: 285, endPoint y: 167, distance: 31.6
click at [285, 167] on div "Image 0" at bounding box center [281, 144] width 129 height 97
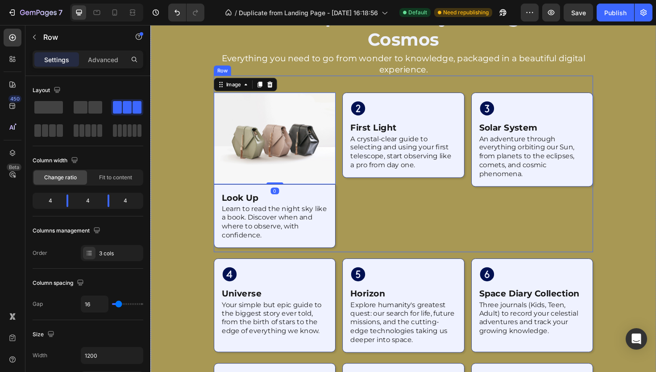
click at [411, 217] on div "Icon first light Heading A crystal-clear guide to selecting and using your firs…" at bounding box center [418, 180] width 129 height 169
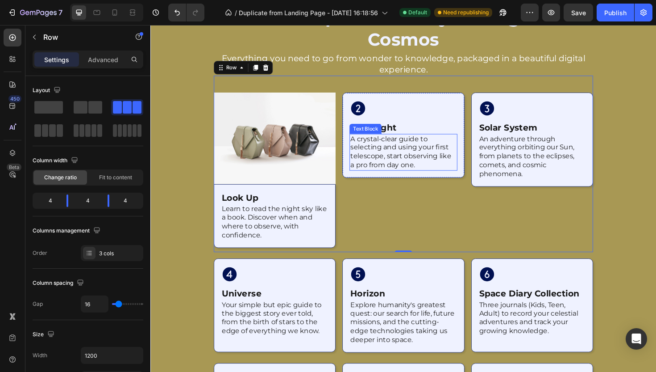
click at [432, 148] on p "A crystal-clear guide to selecting and using your first telescope, start observ…" at bounding box center [418, 159] width 112 height 37
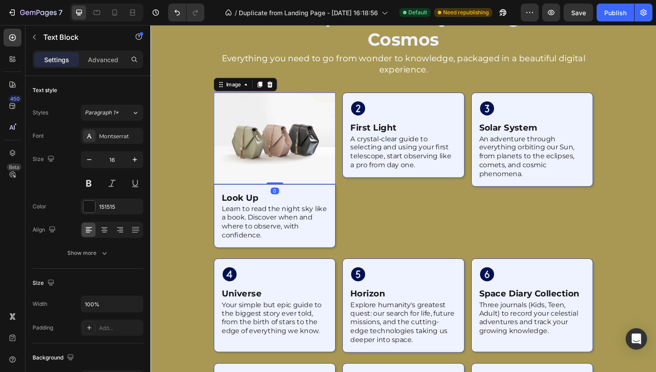
click at [318, 177] on img at bounding box center [281, 144] width 129 height 97
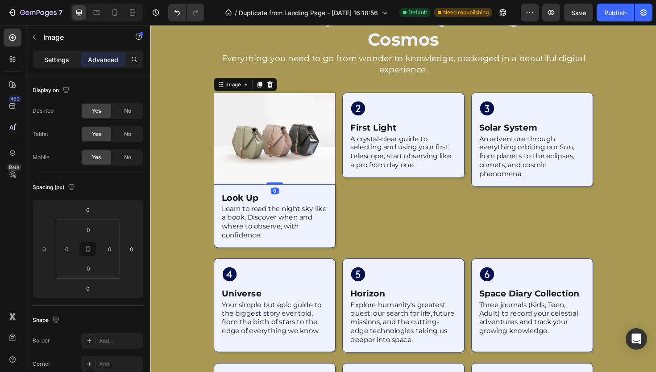
click at [67, 57] on p "Settings" at bounding box center [56, 59] width 25 height 9
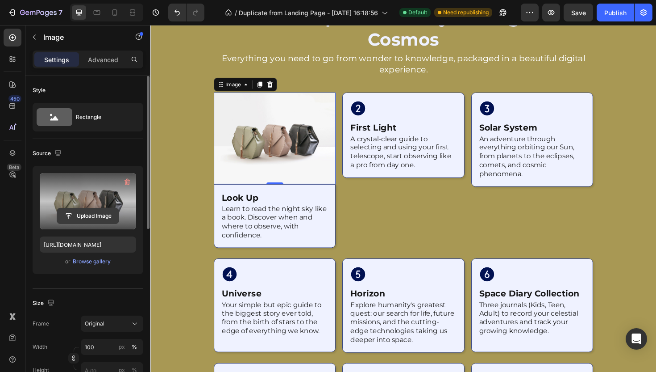
click at [108, 218] on input "file" at bounding box center [88, 215] width 62 height 15
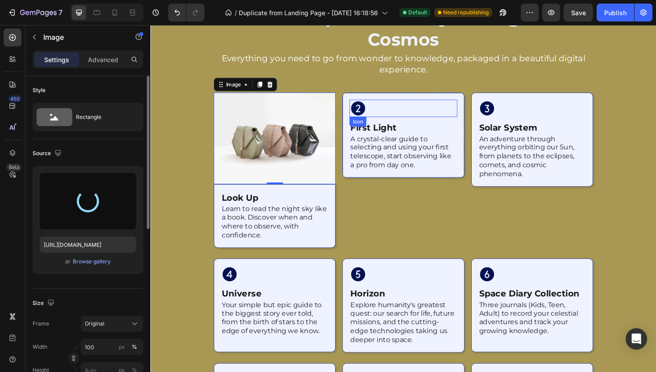
type input "https://cdn.shopify.com/s/files/1/0958/3214/6255/files/gempages_581066651374453…"
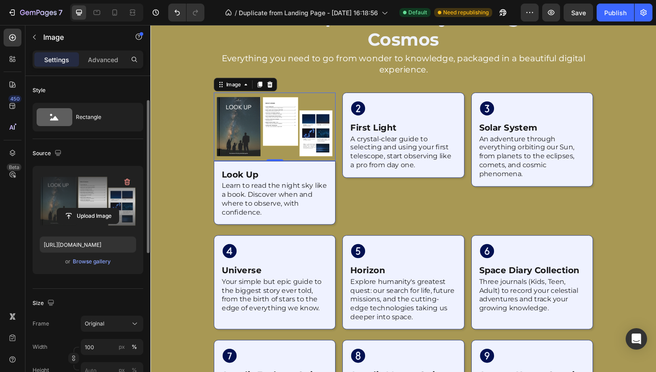
scroll to position [72, 0]
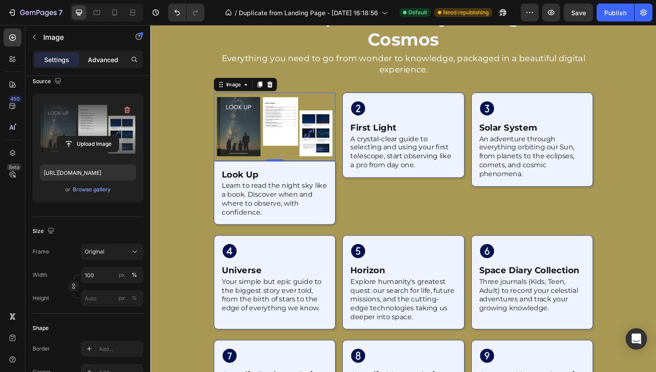
click at [98, 65] on div "Advanced" at bounding box center [103, 59] width 45 height 14
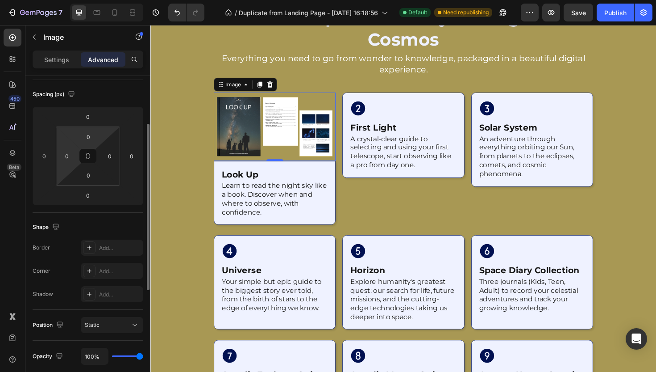
scroll to position [0, 0]
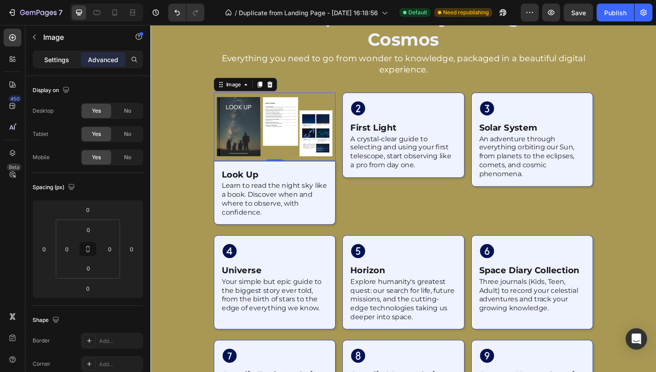
click at [65, 61] on p "Settings" at bounding box center [56, 59] width 25 height 9
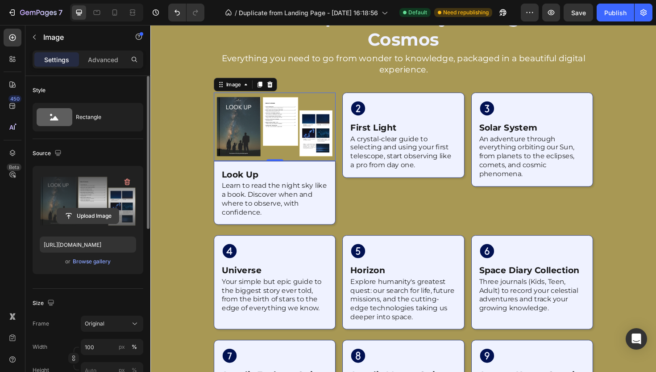
click at [105, 217] on input "file" at bounding box center [88, 215] width 62 height 15
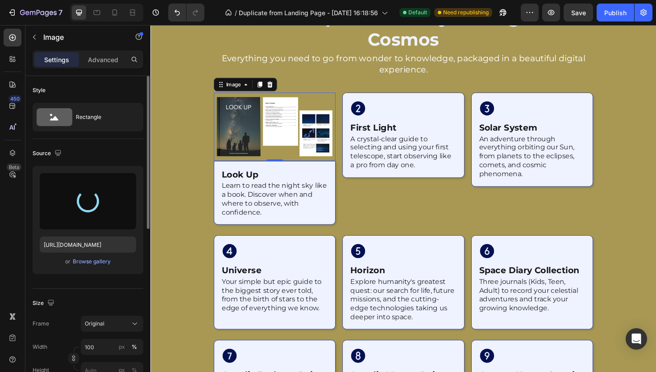
type input "[URL][DOMAIN_NAME]"
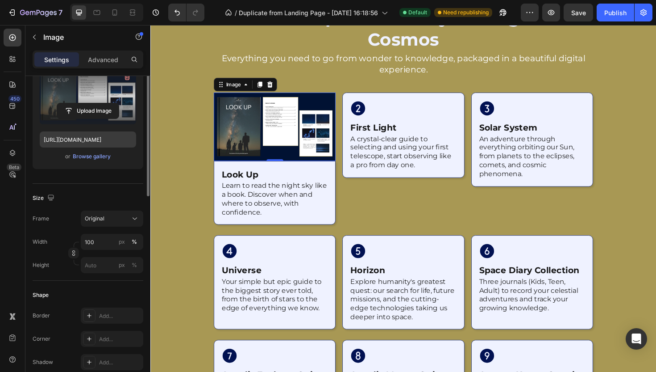
scroll to position [181, 0]
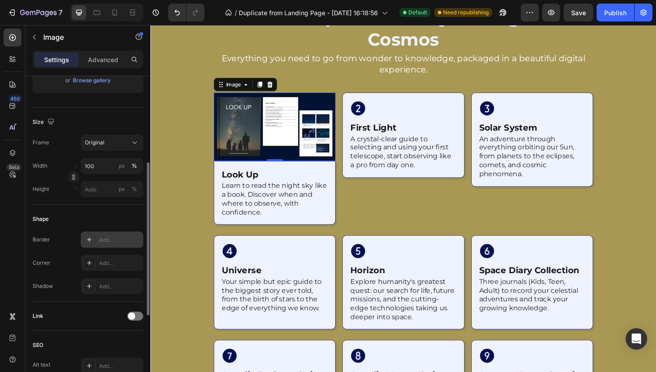
click at [111, 240] on div "Add..." at bounding box center [120, 240] width 42 height 8
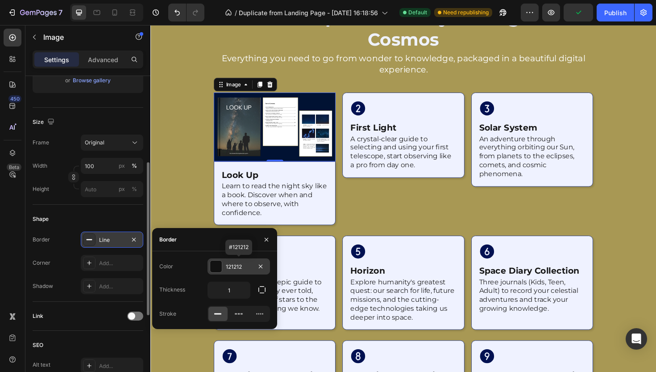
click at [238, 267] on div "121212" at bounding box center [239, 267] width 26 height 8
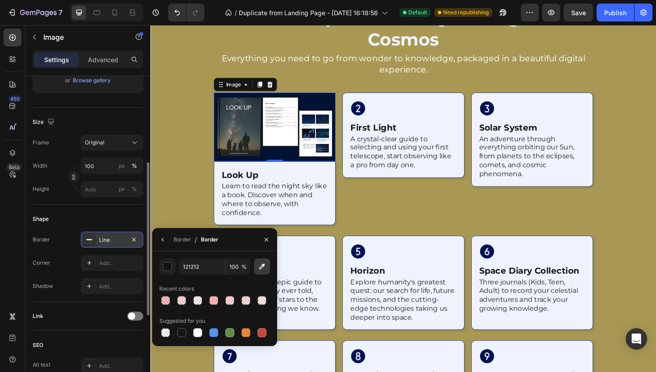
click at [264, 267] on icon "button" at bounding box center [262, 266] width 9 height 9
type input "293A80"
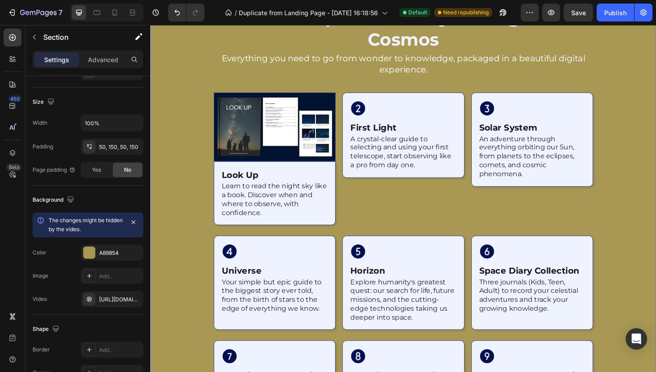
click at [182, 216] on div at bounding box center [418, 239] width 536 height 515
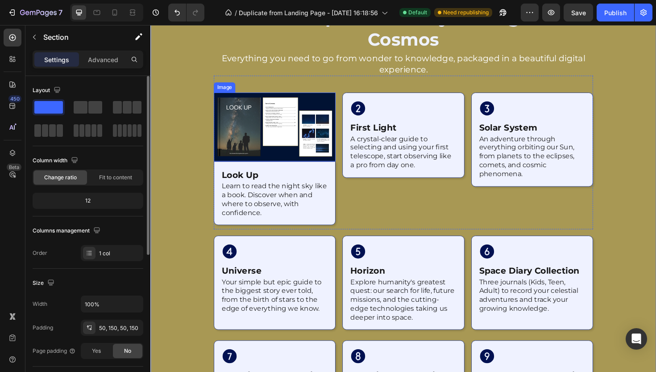
click at [238, 146] on img at bounding box center [281, 132] width 129 height 73
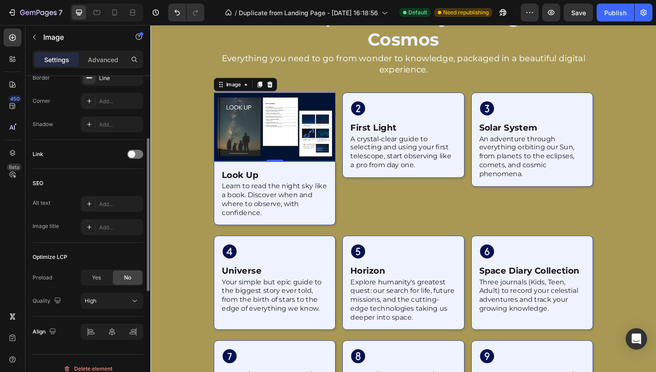
scroll to position [274, 0]
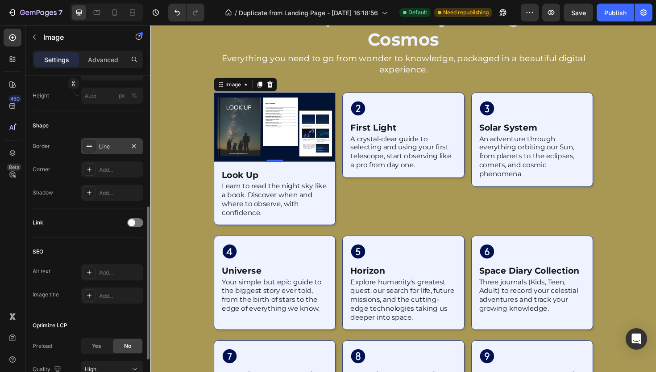
click at [111, 144] on div "Line" at bounding box center [112, 146] width 26 height 8
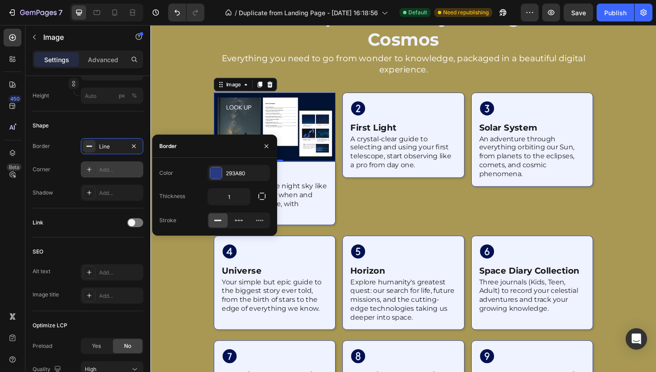
click at [107, 162] on div "Add..." at bounding box center [112, 169] width 63 height 16
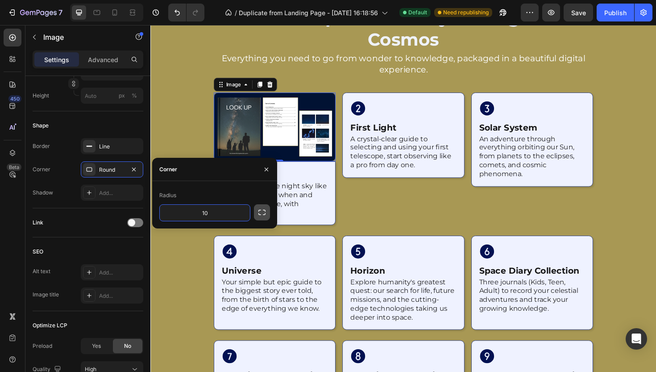
type input "10"
click at [257, 208] on button "button" at bounding box center [262, 212] width 16 height 16
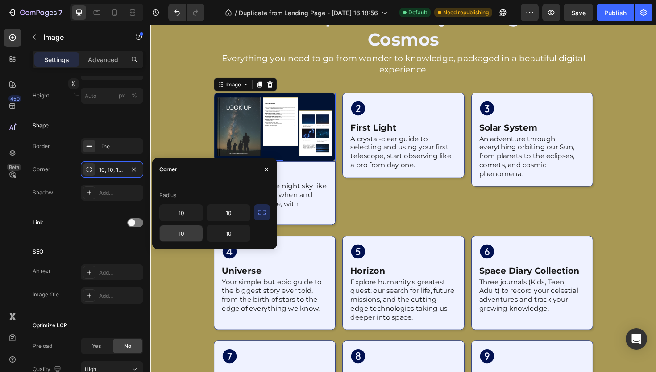
click at [182, 233] on input "10" at bounding box center [181, 233] width 43 height 16
click at [223, 230] on input "10" at bounding box center [228, 233] width 43 height 16
click at [114, 147] on div "Line" at bounding box center [112, 146] width 26 height 8
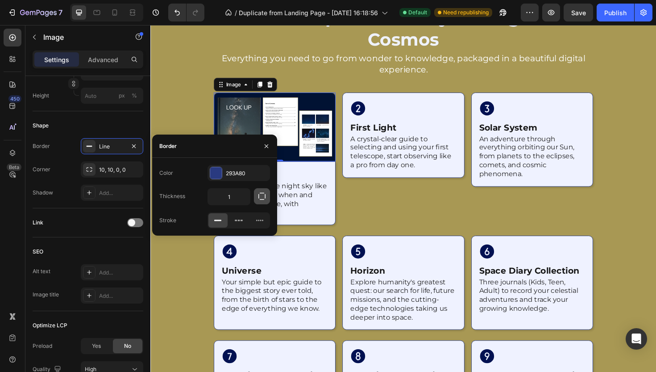
click at [267, 198] on button "button" at bounding box center [262, 196] width 16 height 16
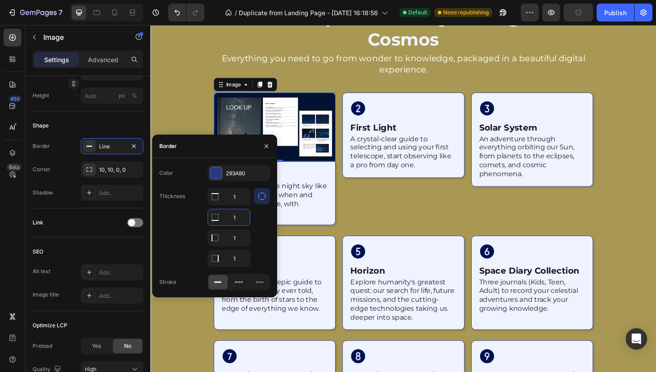
click at [240, 221] on input "1" at bounding box center [229, 217] width 42 height 16
type input "0"
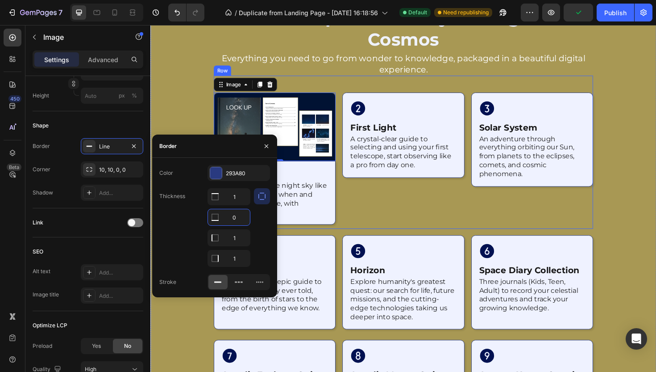
click at [405, 222] on div "Icon first light Heading A crystal-clear guide to selecting and using your firs…" at bounding box center [418, 168] width 129 height 145
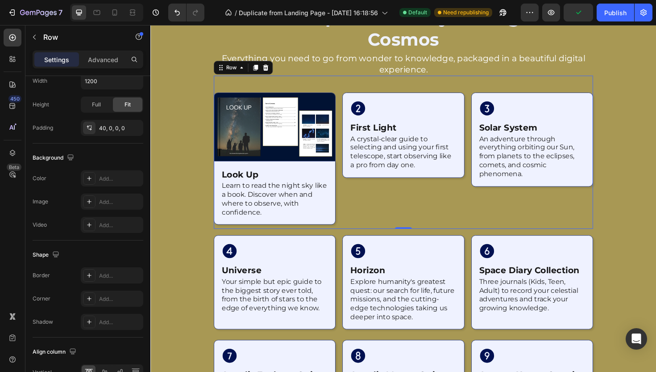
scroll to position [0, 0]
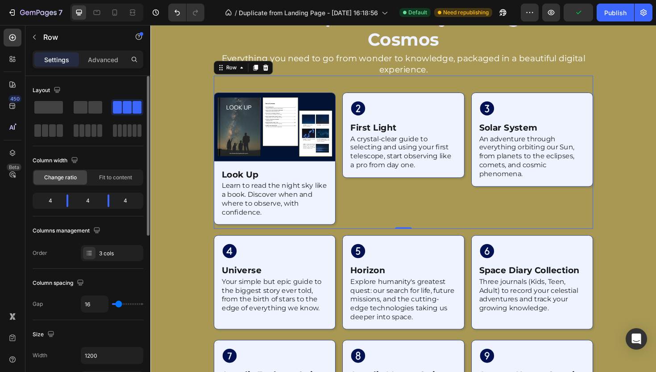
click at [405, 222] on div "Icon first light Heading A crystal-clear guide to selecting and using your firs…" at bounding box center [418, 168] width 129 height 145
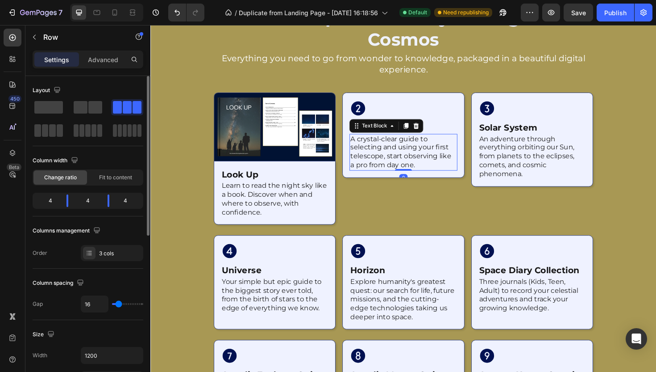
click at [414, 163] on p "A crystal-clear guide to selecting and using your first telescope, start observ…" at bounding box center [418, 159] width 112 height 37
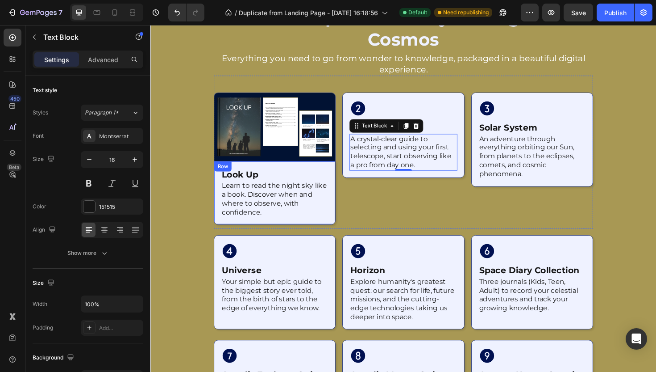
click at [337, 172] on div "look up Heading Learn to read the night sky like a book. Discover when and wher…" at bounding box center [281, 202] width 129 height 67
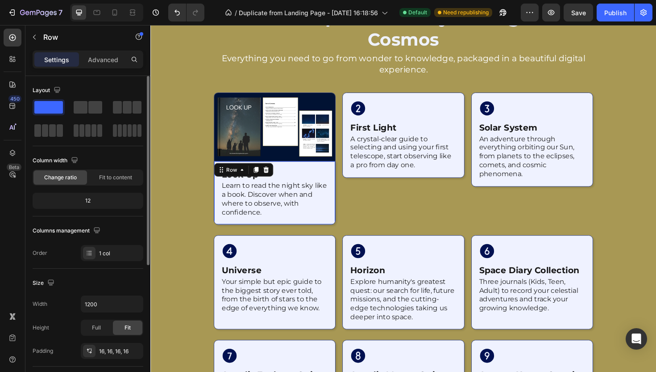
scroll to position [224, 0]
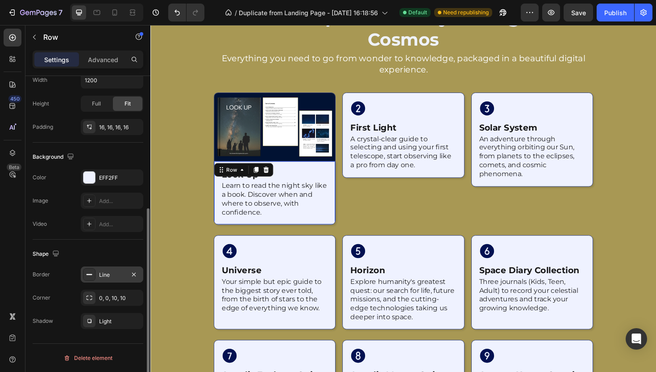
click at [100, 280] on div "Line" at bounding box center [112, 274] width 63 height 16
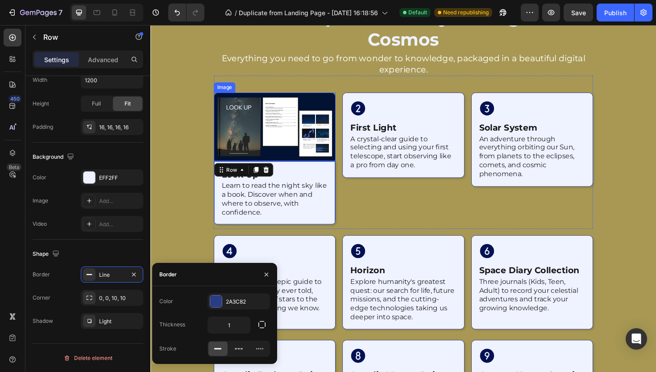
click at [230, 129] on img at bounding box center [281, 132] width 129 height 73
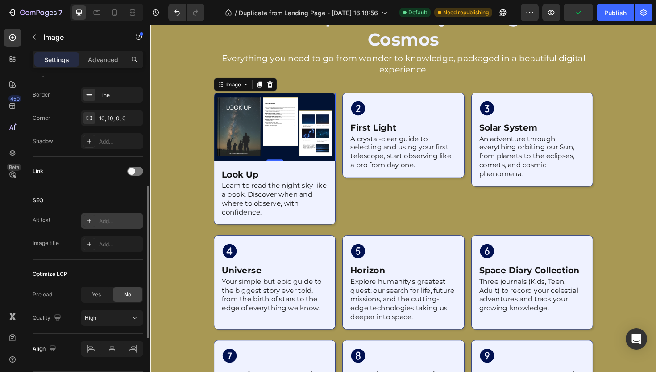
scroll to position [280, 0]
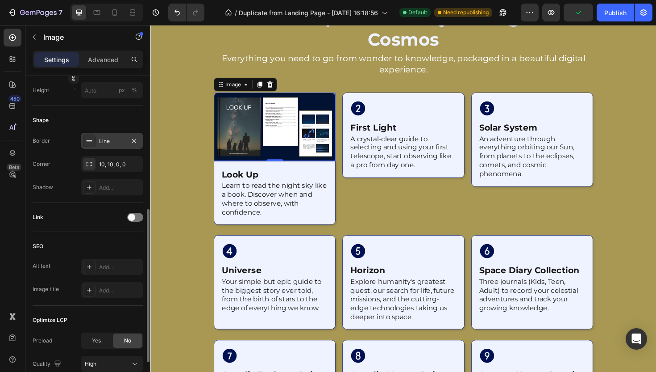
click at [118, 148] on div "Line" at bounding box center [112, 141] width 63 height 16
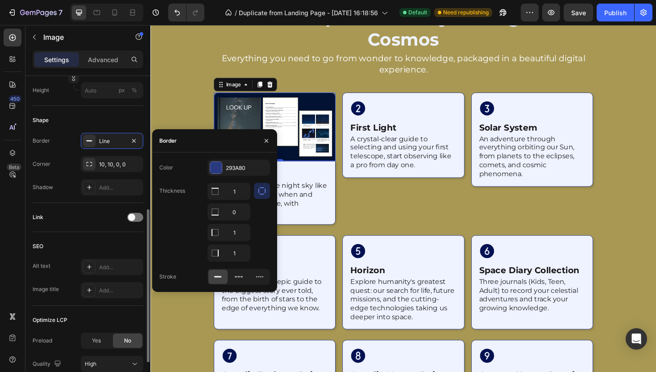
click at [110, 120] on div "Shape" at bounding box center [88, 120] width 111 height 14
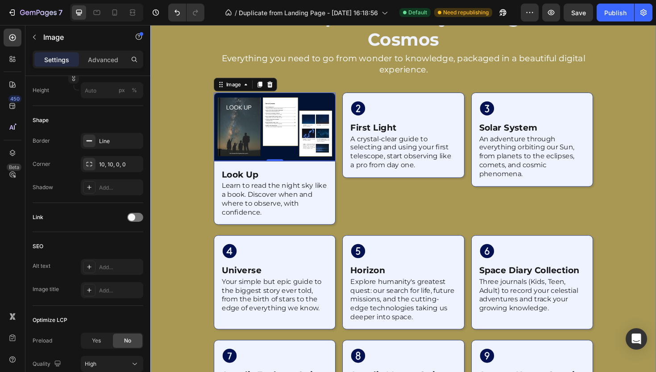
click at [163, 159] on div at bounding box center [418, 239] width 536 height 514
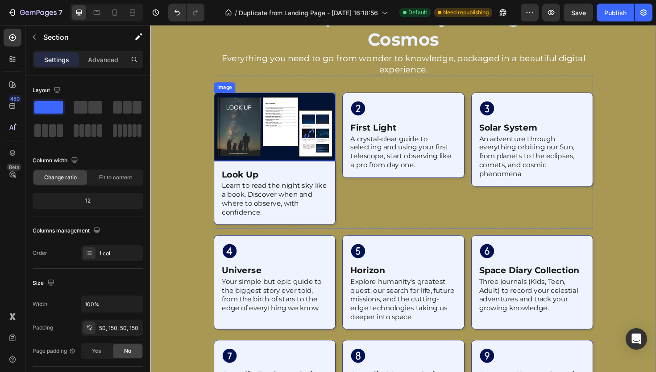
click at [238, 106] on img at bounding box center [281, 132] width 129 height 73
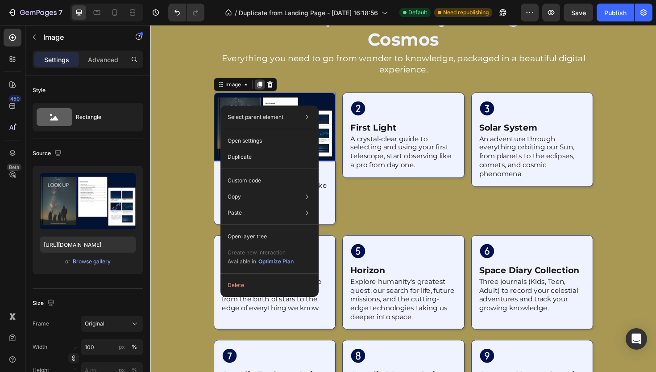
click at [263, 88] on icon at bounding box center [266, 87] width 7 height 7
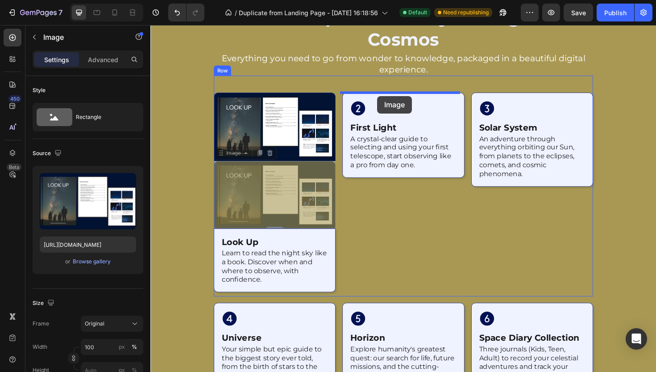
drag, startPoint x: 226, startPoint y: 159, endPoint x: 391, endPoint y: 99, distance: 175.9
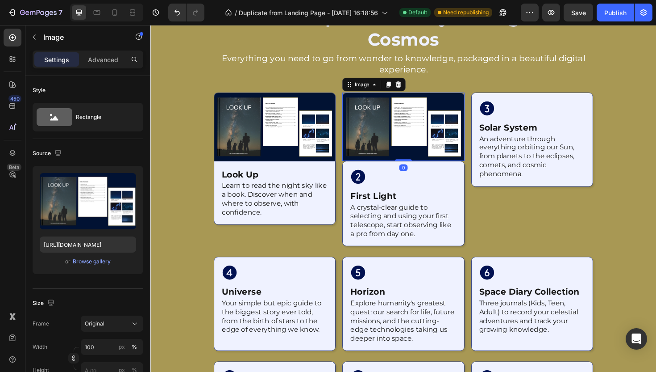
drag, startPoint x: 420, startPoint y: 173, endPoint x: 417, endPoint y: 137, distance: 35.9
click at [417, 137] on div "Image 0" at bounding box center [418, 132] width 129 height 73
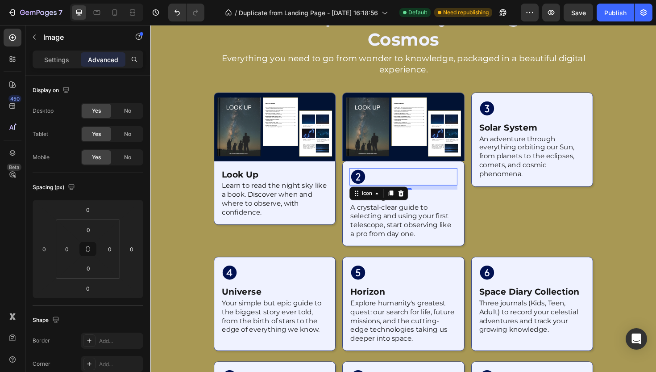
click at [442, 185] on div "Icon 10" at bounding box center [418, 185] width 114 height 18
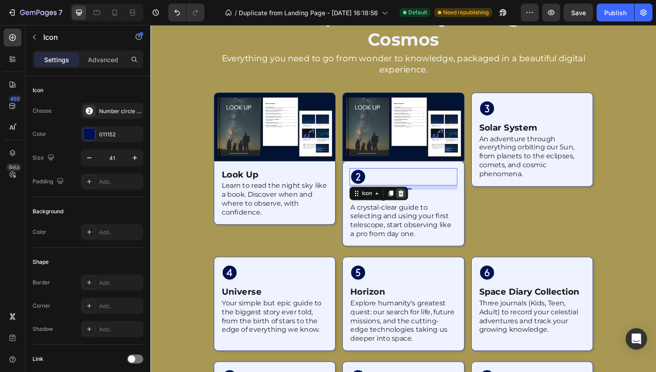
click at [416, 200] on icon at bounding box center [416, 203] width 6 height 6
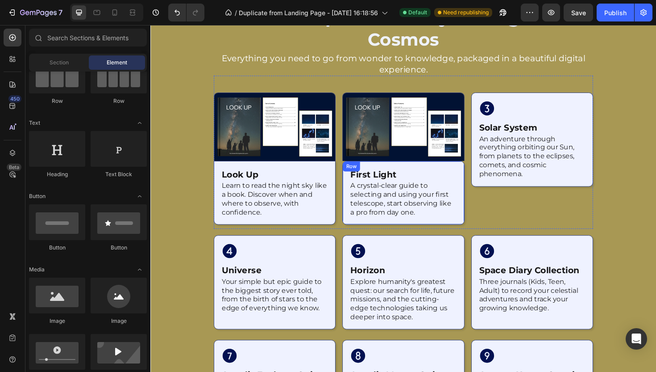
click at [471, 172] on div "first light Heading A crystal-clear guide to selecting and using your first tel…" at bounding box center [418, 202] width 129 height 67
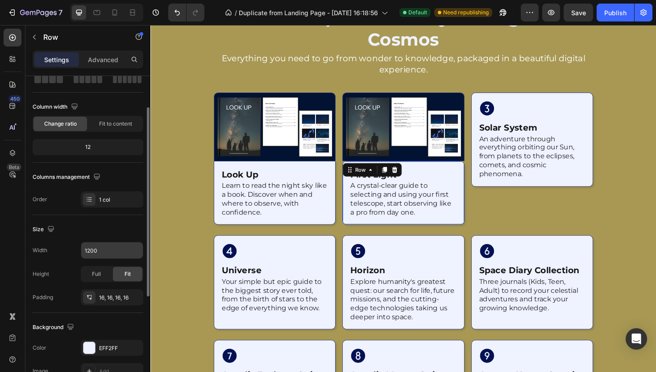
scroll to position [224, 0]
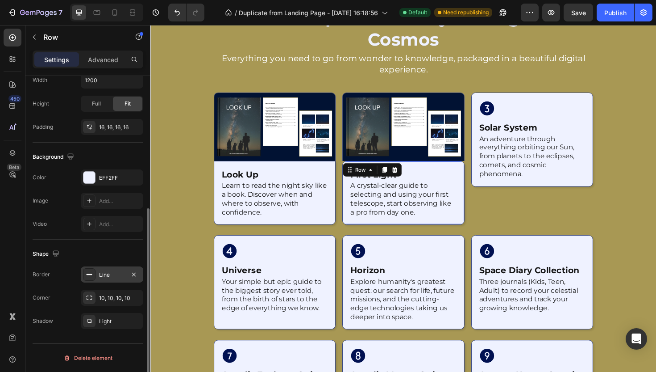
click at [111, 269] on div "Line" at bounding box center [112, 274] width 63 height 16
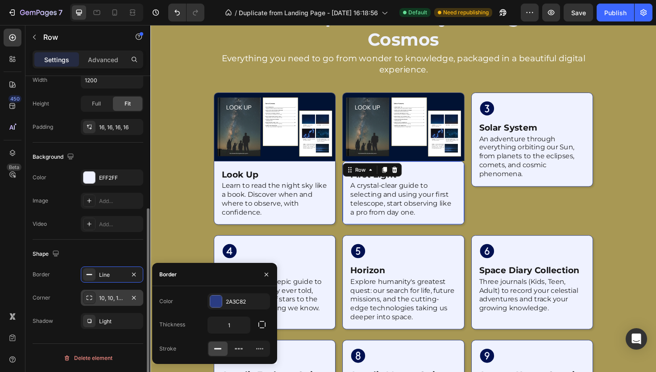
click at [125, 300] on div "10, 10, 10, 10" at bounding box center [112, 297] width 63 height 16
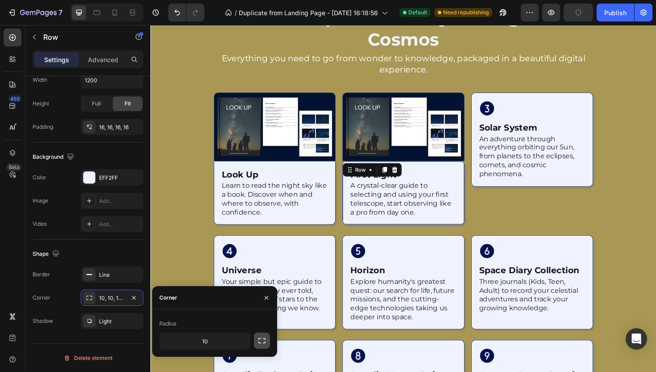
click at [262, 340] on icon "button" at bounding box center [262, 340] width 9 height 9
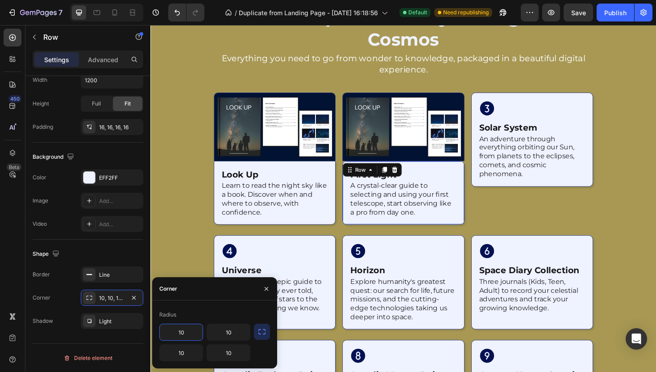
click at [186, 332] on input "10" at bounding box center [181, 332] width 43 height 16
type input "0"
click at [222, 333] on input "10" at bounding box center [228, 332] width 43 height 16
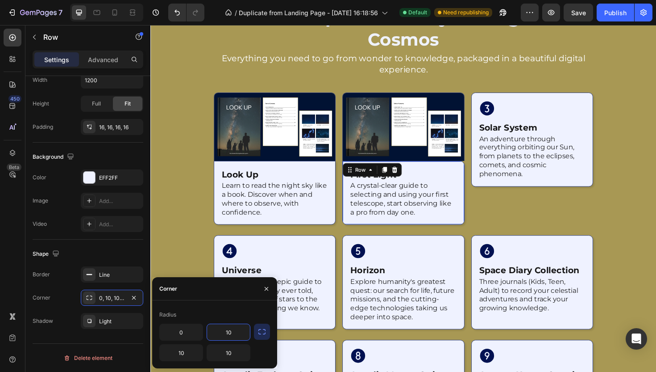
type input "0"
click at [436, 258] on div "Icon" at bounding box center [418, 264] width 114 height 18
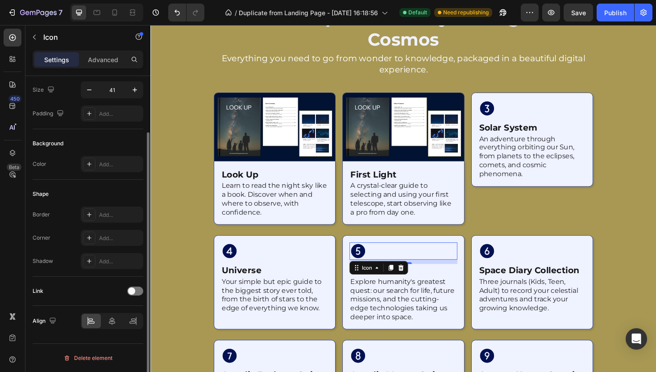
scroll to position [0, 0]
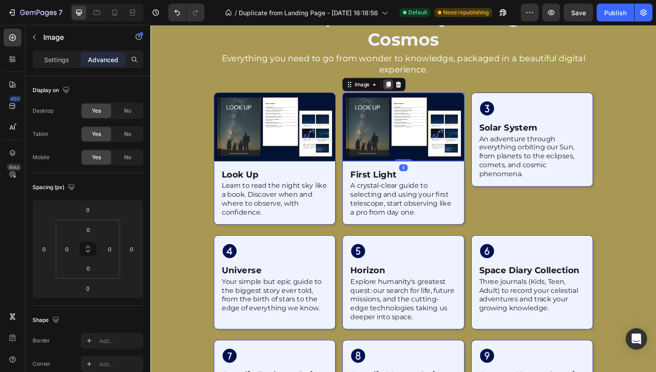
click at [403, 86] on icon at bounding box center [402, 87] width 7 height 7
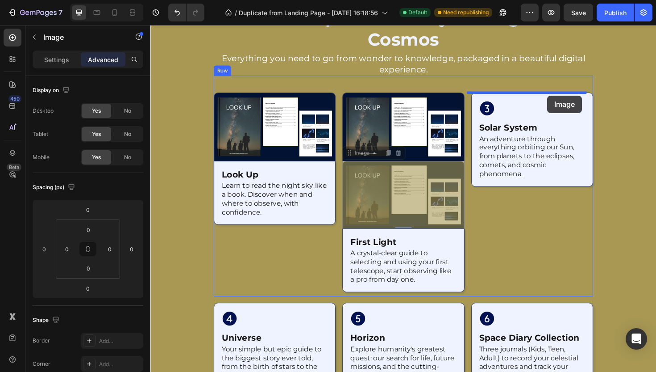
drag, startPoint x: 359, startPoint y: 159, endPoint x: 571, endPoint y: 100, distance: 219.7
type input "16"
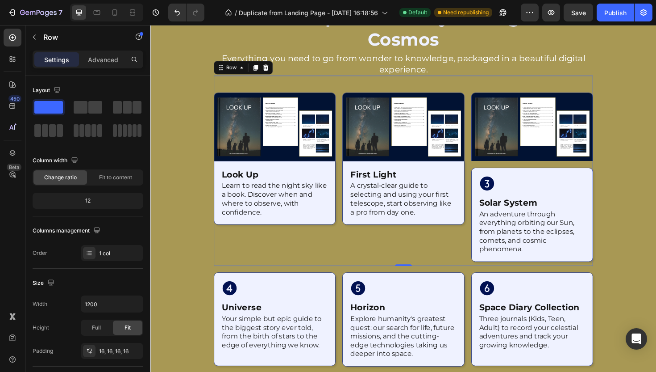
click at [550, 169] on div "Image Icon solar system Heading An adventure through everything orbiting our Su…" at bounding box center [554, 188] width 129 height 184
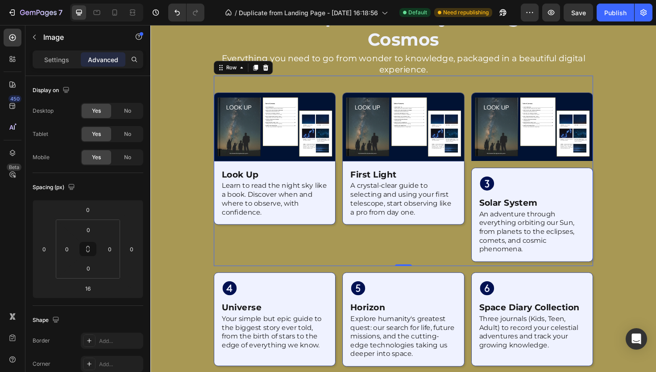
click at [555, 159] on img at bounding box center [554, 132] width 129 height 73
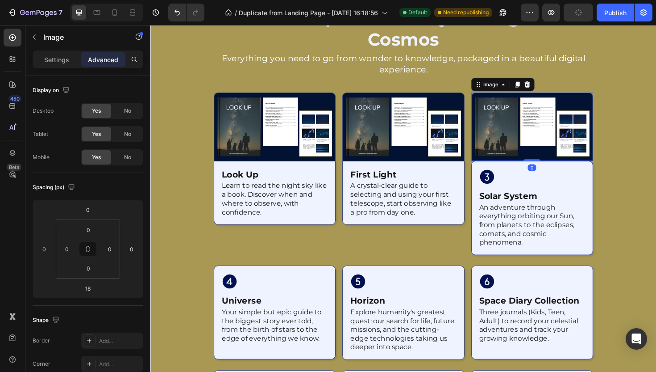
drag, startPoint x: 550, startPoint y: 174, endPoint x: 554, endPoint y: 143, distance: 31.6
click at [554, 143] on div "Image 0" at bounding box center [554, 132] width 129 height 73
type input "0"
click at [560, 172] on div "Icon solar system Heading An adventure through everything orbiting our Sun, fro…" at bounding box center [554, 219] width 129 height 100
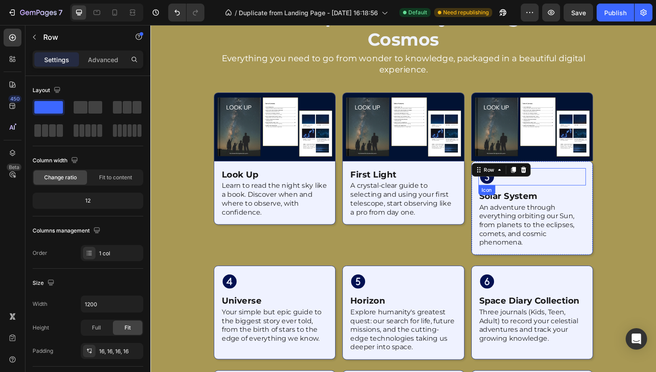
click at [520, 187] on div "Icon" at bounding box center [555, 185] width 114 height 18
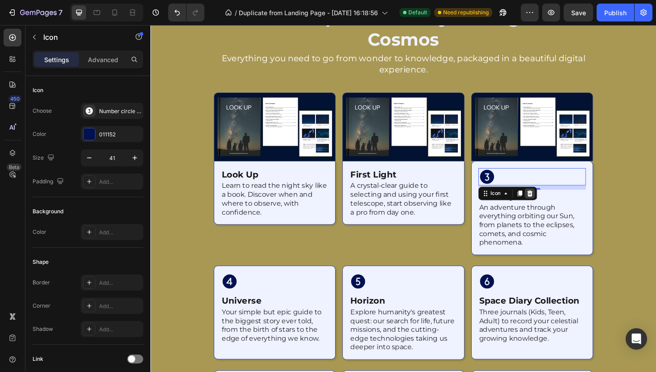
click at [549, 200] on icon at bounding box center [552, 203] width 6 height 6
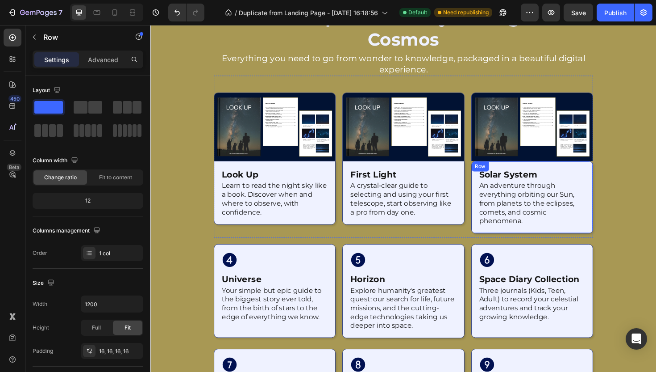
click at [571, 172] on div "solar system Heading An adventure through everything orbiting our Sun, from pla…" at bounding box center [554, 207] width 129 height 77
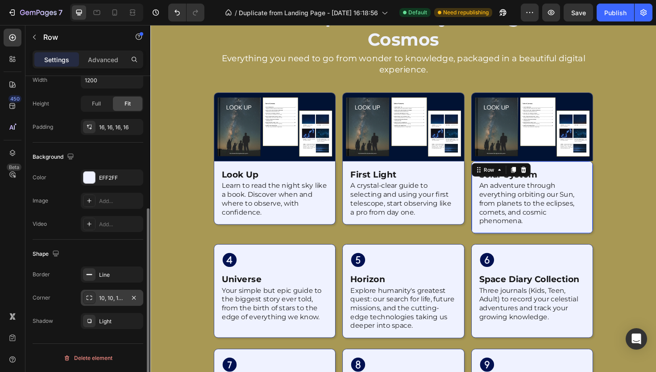
click at [99, 294] on div "10, 10, 10, 10" at bounding box center [112, 298] width 26 height 8
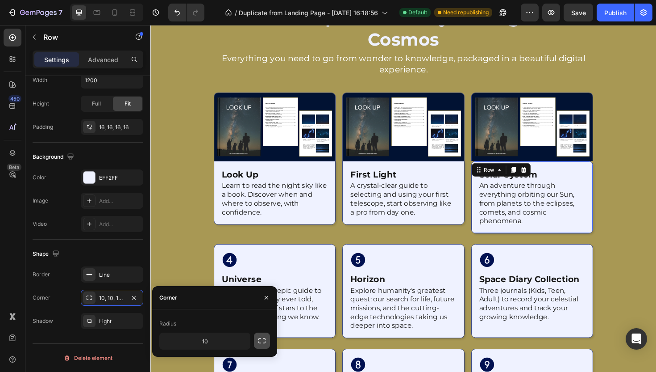
click at [265, 340] on icon "button" at bounding box center [262, 340] width 9 height 9
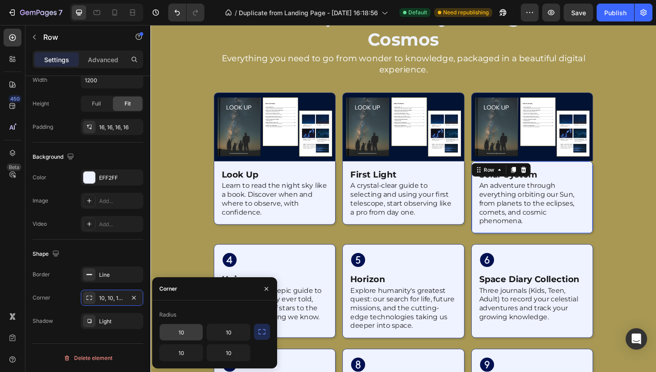
click at [177, 330] on input "10" at bounding box center [181, 332] width 43 height 16
type input "0"
click at [222, 331] on input "10" at bounding box center [228, 332] width 43 height 16
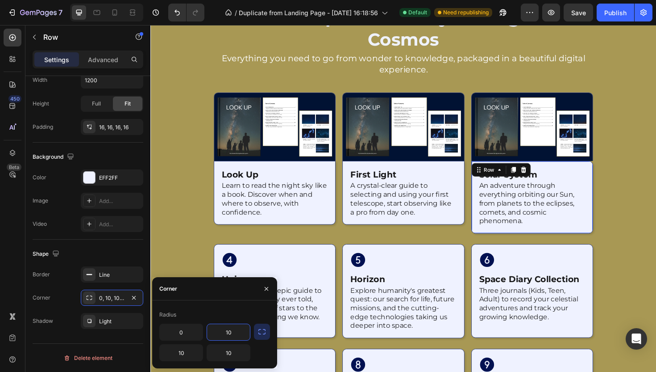
type input "0"
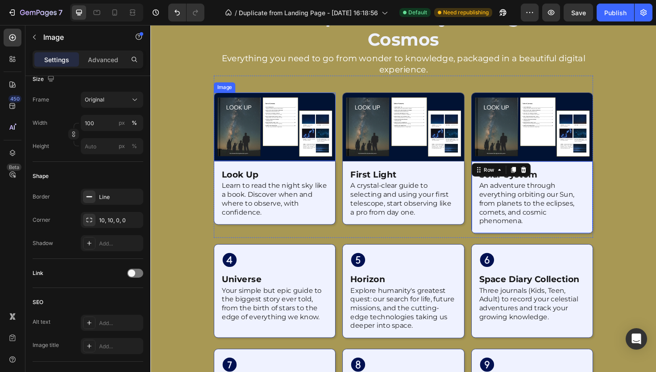
click at [335, 148] on img at bounding box center [281, 132] width 129 height 73
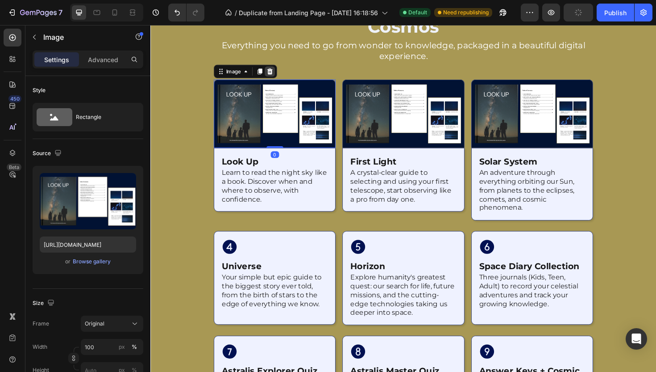
scroll to position [1034, 0]
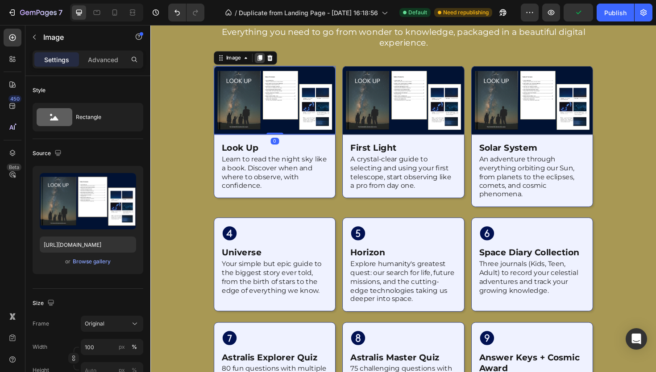
click at [263, 59] on icon at bounding box center [266, 59] width 7 height 7
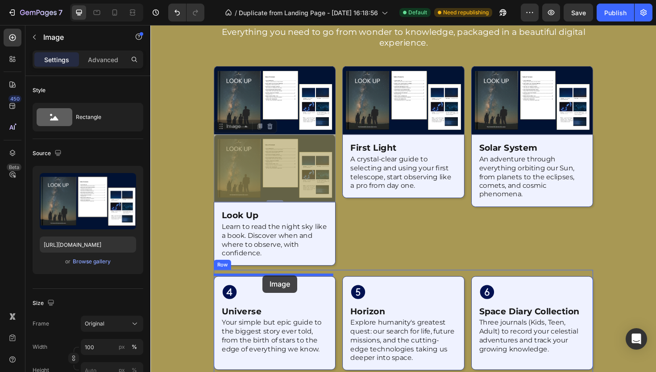
drag, startPoint x: 223, startPoint y: 129, endPoint x: 269, endPoint y: 290, distance: 167.3
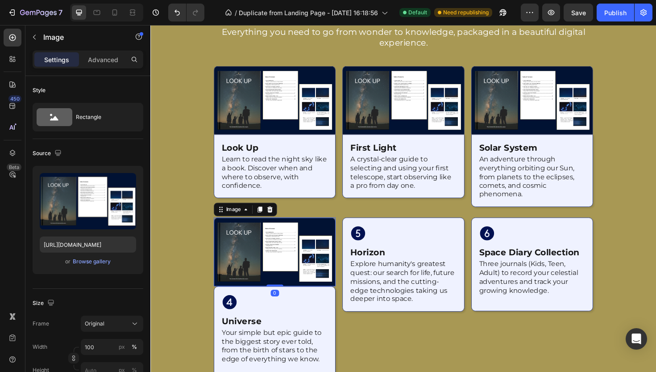
drag, startPoint x: 284, startPoint y: 304, endPoint x: 284, endPoint y: 266, distance: 38.4
click at [284, 266] on div "Image 0" at bounding box center [281, 265] width 129 height 73
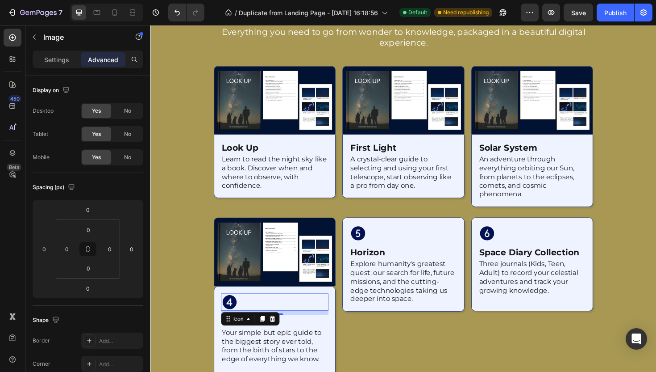
click at [233, 311] on icon at bounding box center [234, 318] width 15 height 15
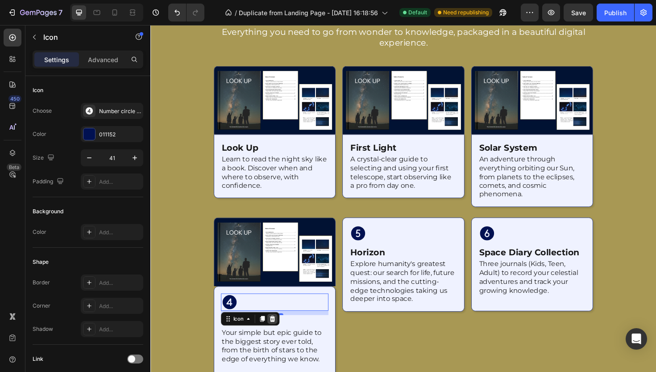
click at [280, 333] on icon at bounding box center [280, 336] width 6 height 6
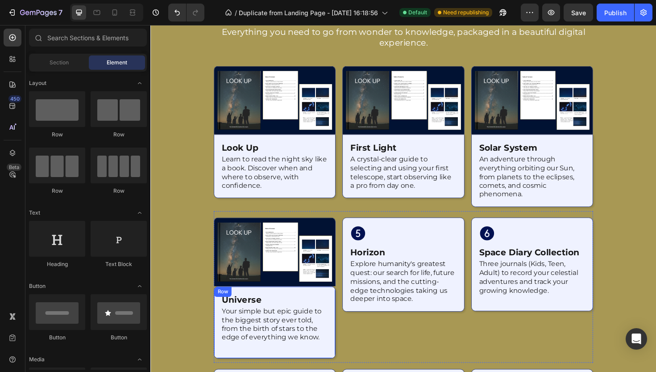
click at [335, 301] on div "universe Heading Your simple but epic guide to the biggest story ever told, fro…" at bounding box center [281, 339] width 129 height 76
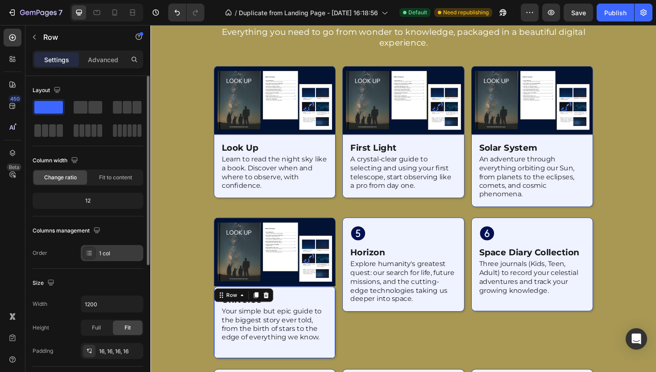
scroll to position [224, 0]
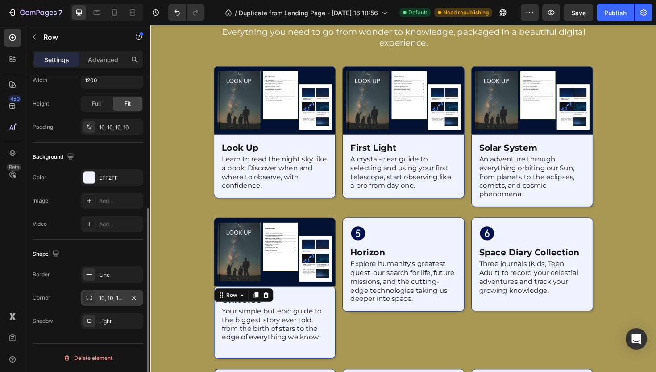
click at [110, 290] on div "10, 10, 10, 10" at bounding box center [112, 297] width 63 height 16
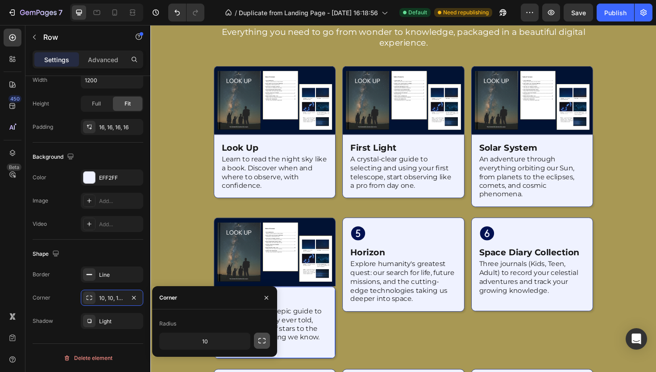
click at [264, 338] on icon "button" at bounding box center [262, 340] width 7 height 5
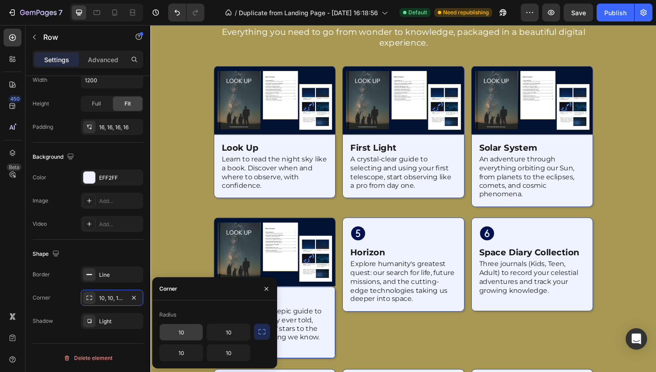
click at [171, 326] on input "10" at bounding box center [181, 332] width 43 height 16
type input "0"
click at [240, 334] on input "10" at bounding box center [228, 332] width 43 height 16
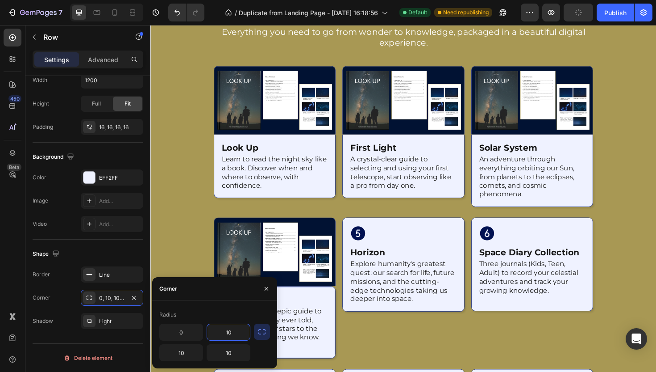
type input "0"
click at [427, 292] on p "Explore humanity's greatest quest: our search for life, future missions, and th…" at bounding box center [418, 296] width 112 height 46
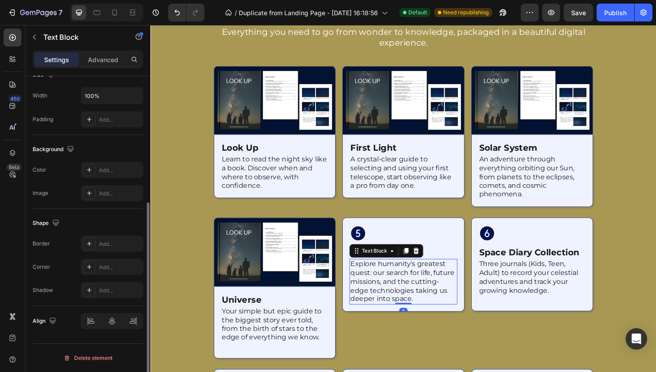
scroll to position [0, 0]
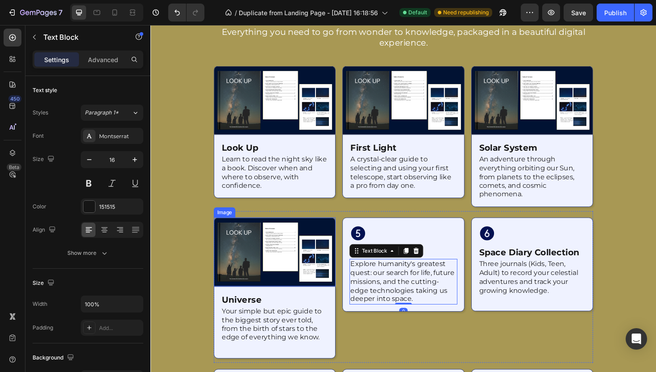
click at [294, 255] on img at bounding box center [281, 265] width 129 height 73
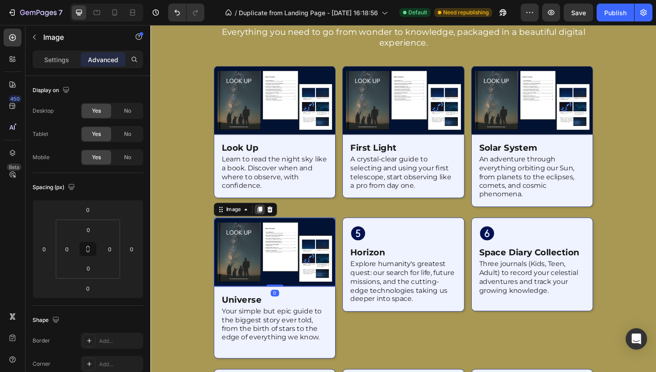
click at [264, 221] on icon at bounding box center [266, 220] width 5 height 6
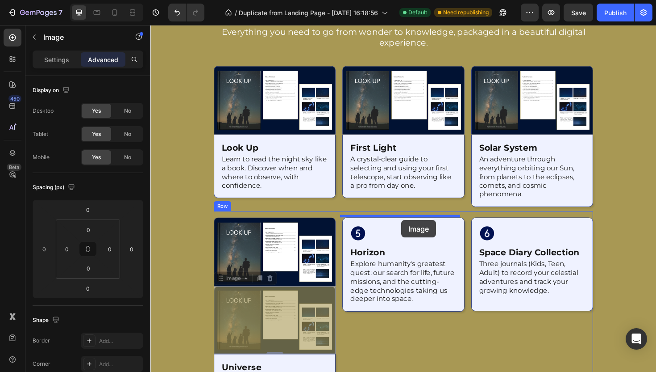
drag, startPoint x: 223, startPoint y: 293, endPoint x: 416, endPoint y: 231, distance: 203.1
type input "16"
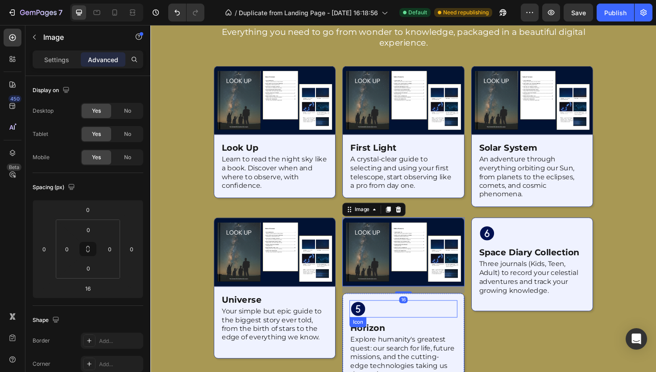
click at [364, 319] on icon at bounding box center [370, 325] width 15 height 15
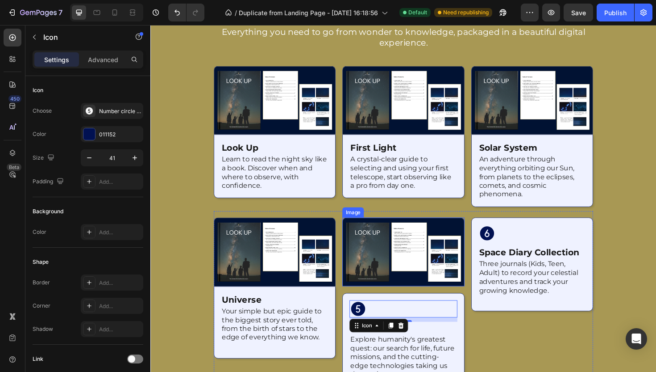
click at [433, 280] on img at bounding box center [418, 265] width 129 height 73
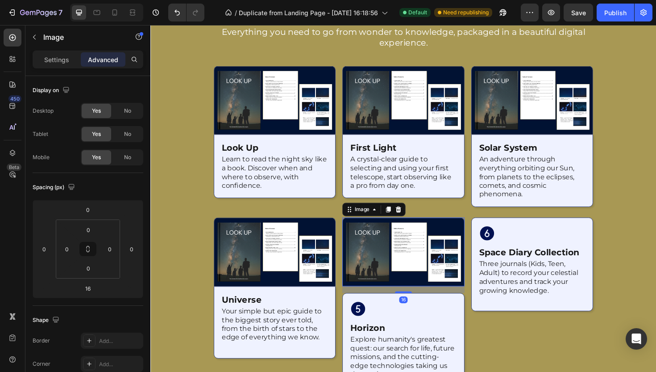
drag, startPoint x: 415, startPoint y: 305, endPoint x: 421, endPoint y: 271, distance: 34.9
click at [422, 270] on div "Image 16" at bounding box center [418, 265] width 129 height 73
type input "0"
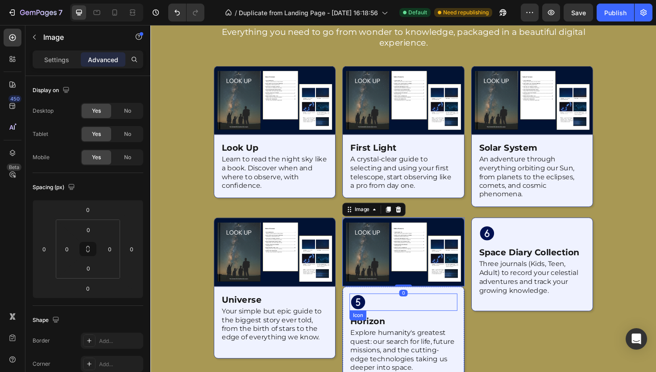
click at [366, 315] on icon at bounding box center [370, 318] width 15 height 15
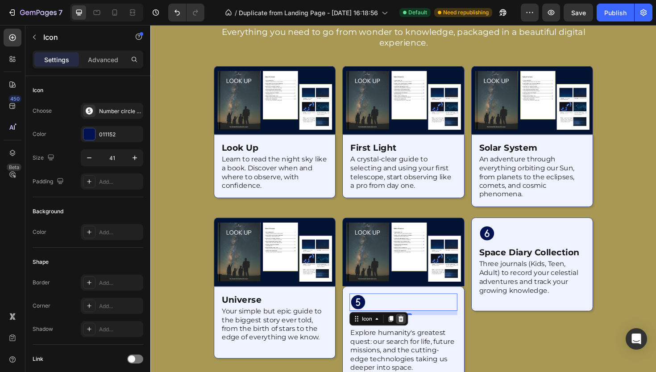
click at [415, 335] on icon at bounding box center [416, 336] width 6 height 6
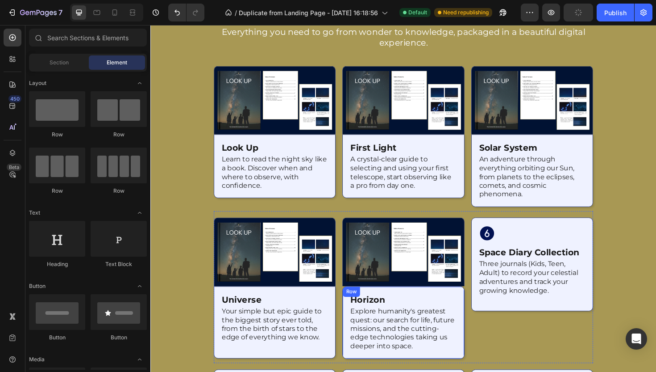
click at [435, 303] on div "horizon Heading Explore humanity's greatest quest: our search for life, future …" at bounding box center [418, 339] width 129 height 77
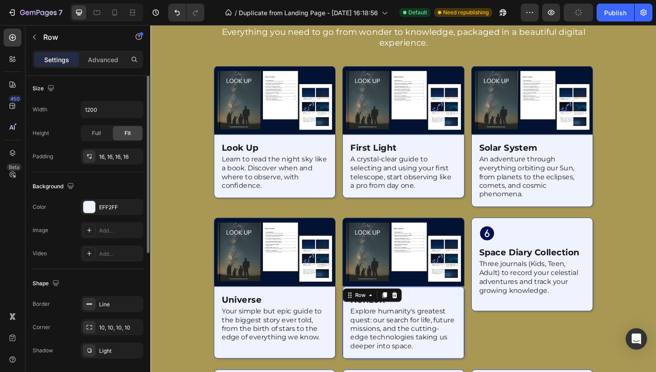
scroll to position [224, 0]
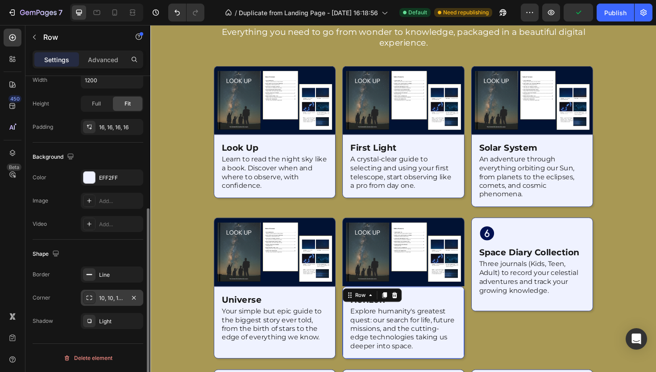
click at [101, 299] on div "10, 10, 10, 10" at bounding box center [112, 298] width 26 height 8
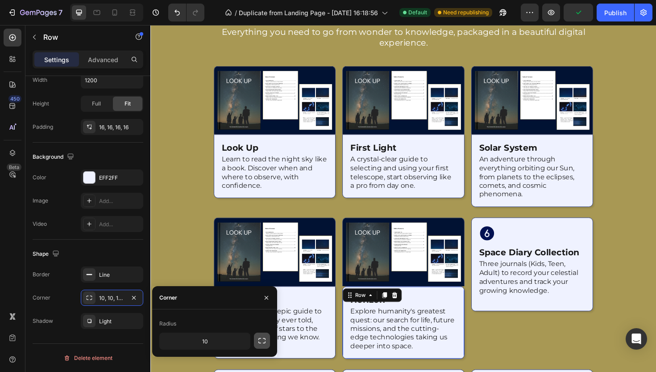
click at [264, 336] on icon "button" at bounding box center [262, 340] width 9 height 9
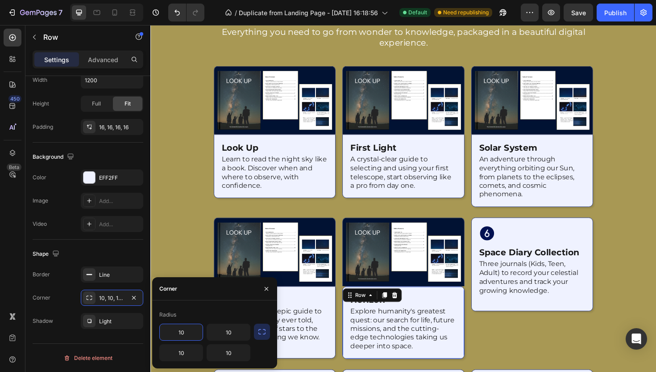
click at [179, 334] on input "10" at bounding box center [181, 332] width 43 height 16
type input "0"
click at [230, 333] on input "10" at bounding box center [228, 332] width 43 height 16
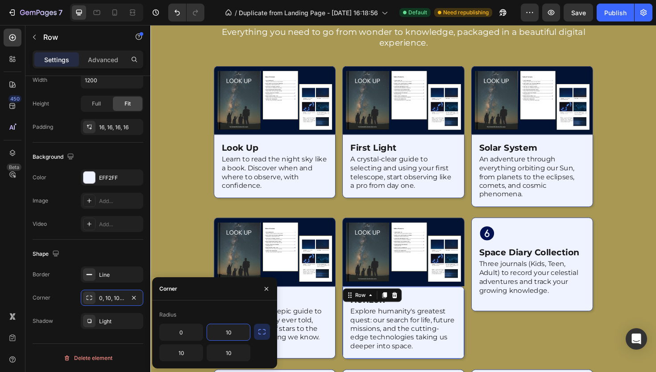
type input "0"
click at [451, 266] on img at bounding box center [418, 265] width 129 height 73
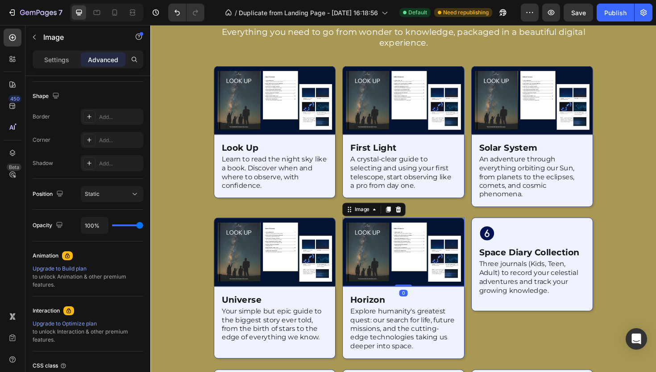
scroll to position [0, 0]
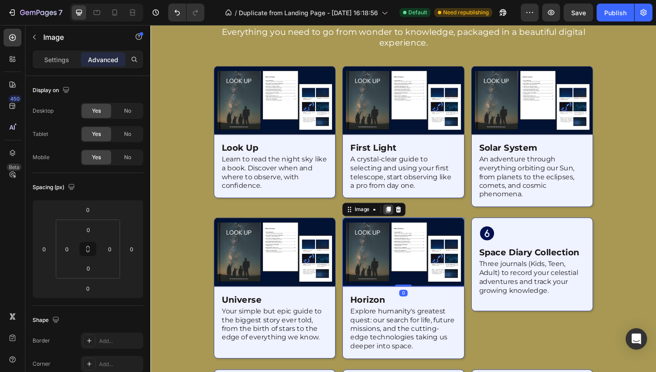
click at [399, 222] on div at bounding box center [402, 220] width 11 height 11
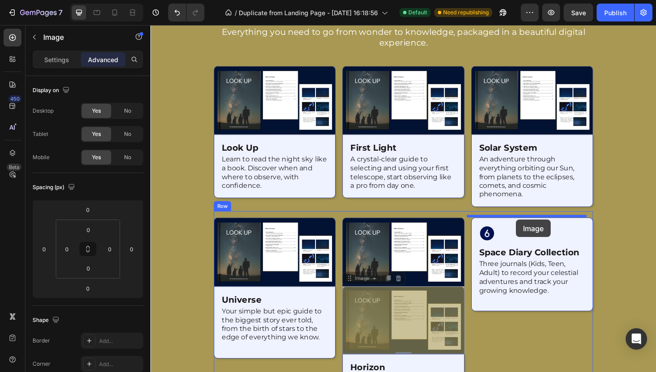
drag, startPoint x: 357, startPoint y: 289, endPoint x: 538, endPoint y: 231, distance: 189.5
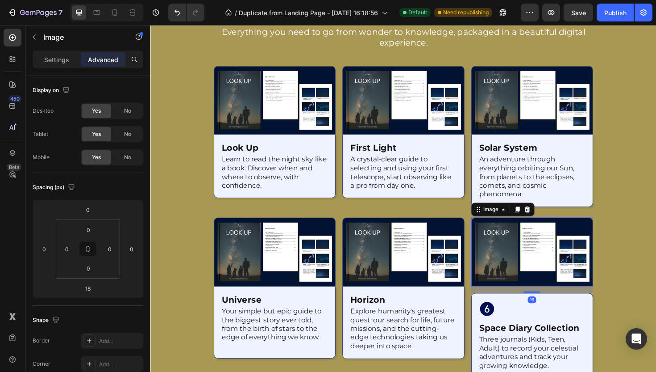
drag, startPoint x: 547, startPoint y: 305, endPoint x: 556, endPoint y: 260, distance: 46.2
click at [556, 260] on div "Image 16" at bounding box center [554, 265] width 129 height 73
type input "0"
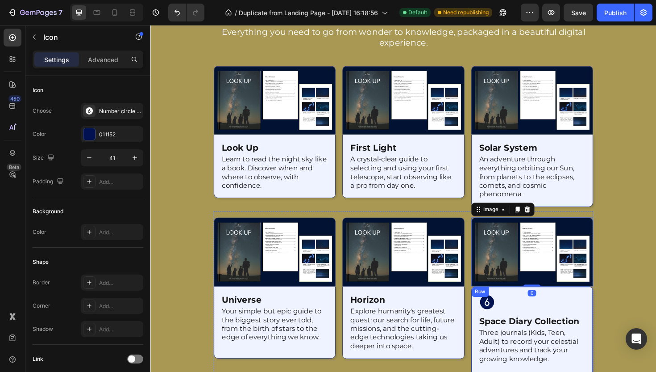
click at [500, 316] on icon at bounding box center [507, 318] width 18 height 18
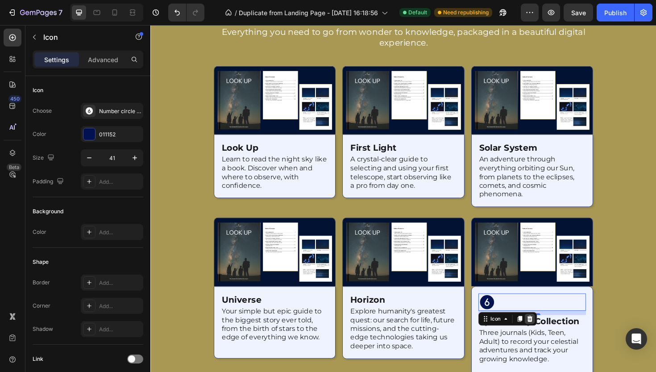
click at [550, 334] on icon at bounding box center [552, 336] width 6 height 6
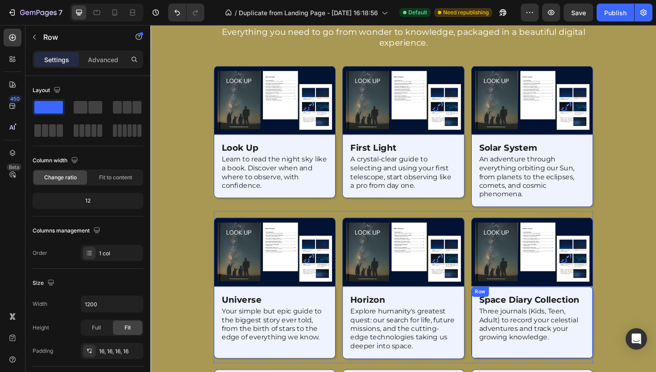
click at [609, 304] on div "space diary collection Heading Three journals (Kids, Teen, Adult) to record you…" at bounding box center [554, 339] width 129 height 76
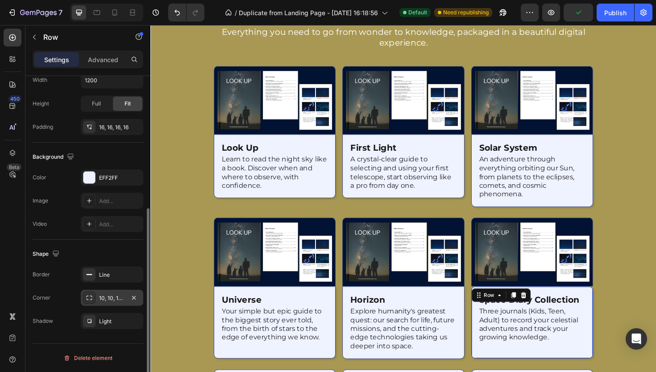
click at [114, 301] on div "10, 10, 10, 10" at bounding box center [112, 298] width 26 height 8
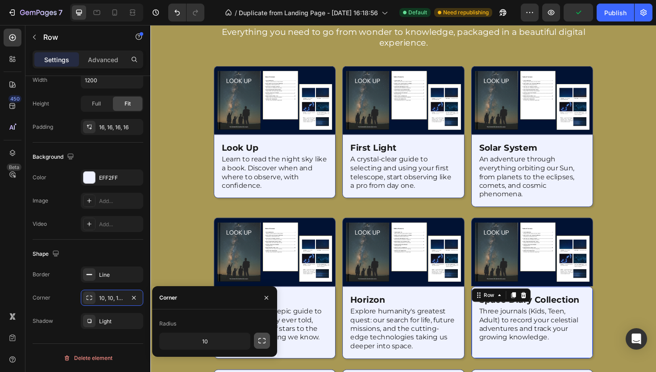
click at [268, 341] on button "button" at bounding box center [262, 340] width 16 height 16
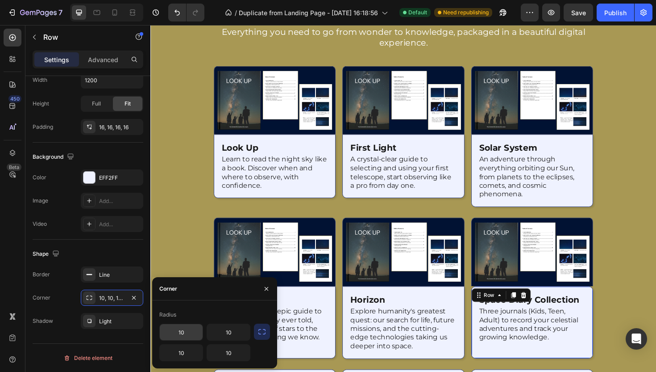
click at [191, 334] on input "10" at bounding box center [181, 332] width 43 height 16
type input "0"
click at [232, 336] on input "10" at bounding box center [228, 332] width 43 height 16
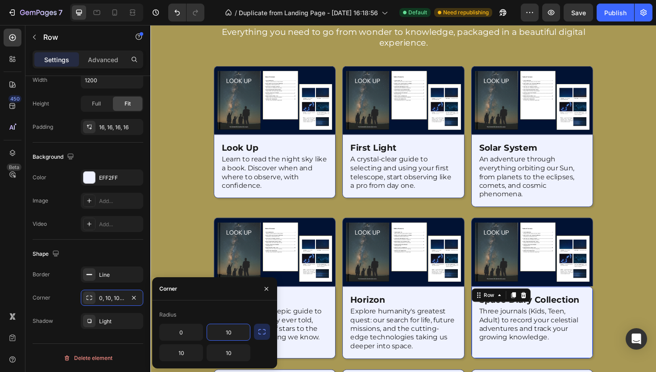
type input "0"
click at [562, 275] on img at bounding box center [554, 265] width 129 height 73
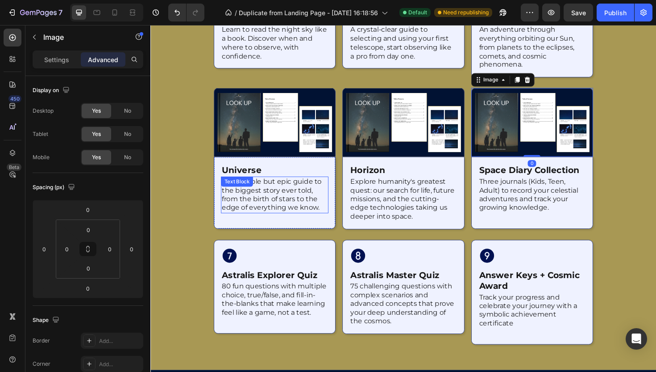
scroll to position [1171, 0]
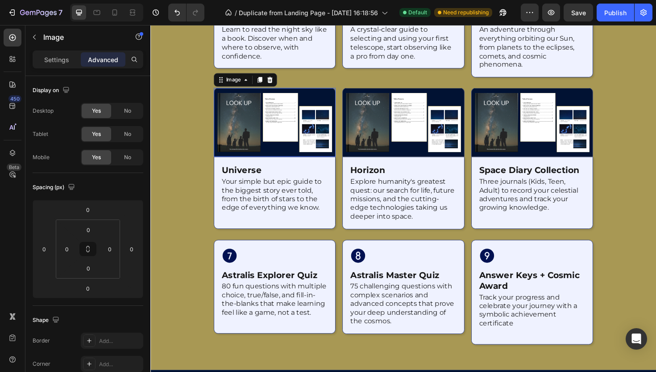
click at [314, 137] on img at bounding box center [281, 128] width 129 height 73
click at [263, 85] on icon at bounding box center [266, 82] width 7 height 7
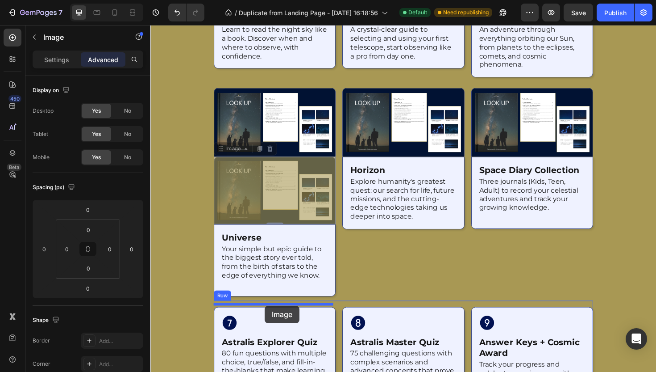
drag, startPoint x: 223, startPoint y: 155, endPoint x: 272, endPoint y: 322, distance: 173.4
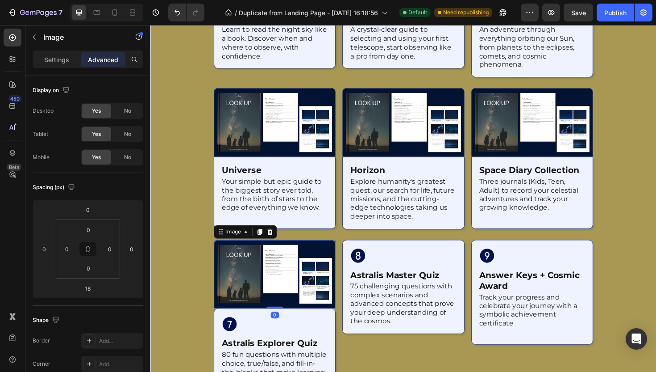
drag, startPoint x: 285, startPoint y: 326, endPoint x: 278, endPoint y: 293, distance: 33.9
click at [292, 281] on div "Image 0" at bounding box center [281, 288] width 129 height 73
type input "0"
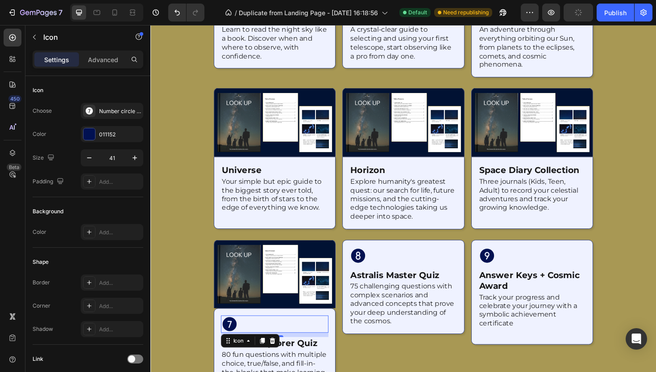
click at [233, 339] on icon at bounding box center [234, 341] width 15 height 15
click at [276, 359] on div at bounding box center [279, 359] width 11 height 11
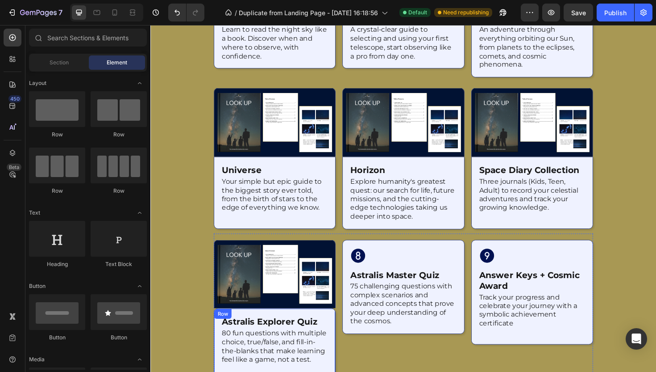
click at [339, 326] on div "astralis explorer quiz Heading 80 fun questions with multiple choice, true/fals…" at bounding box center [281, 363] width 129 height 76
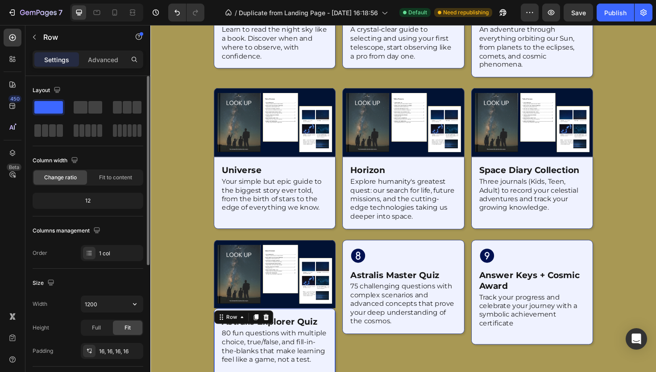
scroll to position [224, 0]
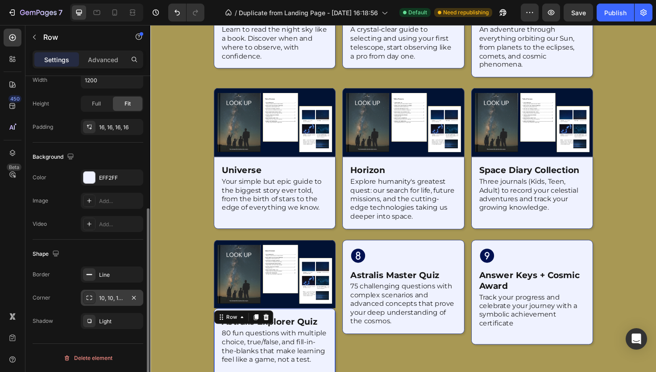
click at [119, 297] on div "10, 10, 10, 10" at bounding box center [112, 298] width 26 height 8
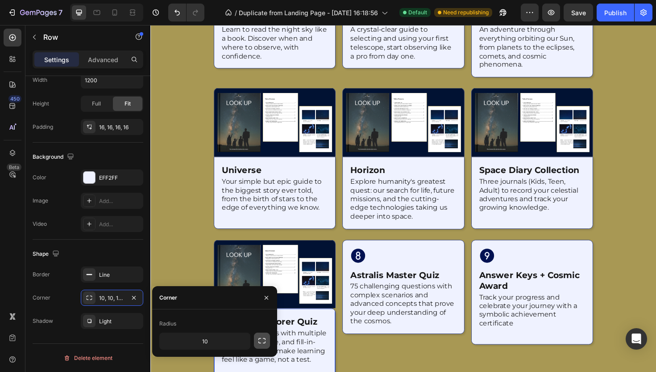
click at [262, 341] on icon "button" at bounding box center [262, 340] width 9 height 9
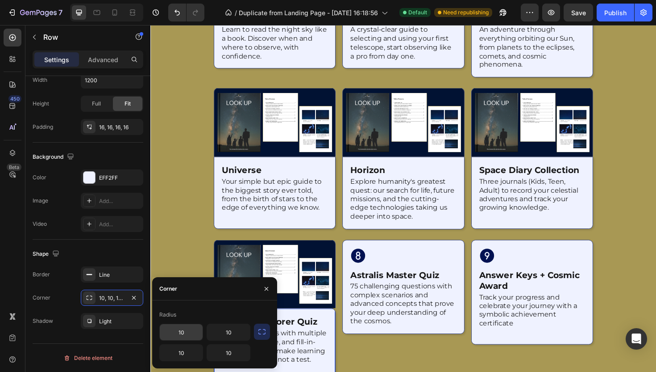
click at [180, 328] on input "10" at bounding box center [181, 332] width 43 height 16
type input "0"
click at [217, 331] on input "10" at bounding box center [228, 332] width 43 height 16
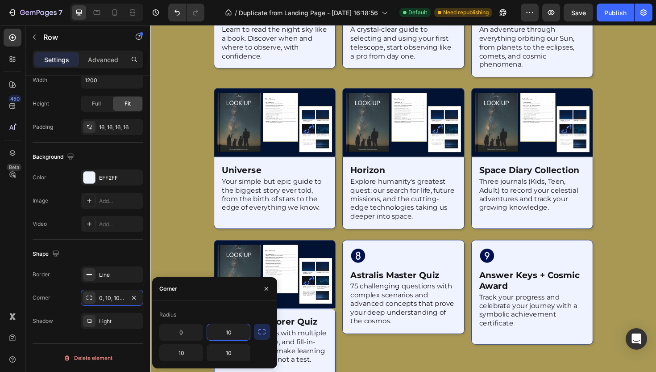
type input "0"
click at [315, 286] on img at bounding box center [281, 288] width 129 height 73
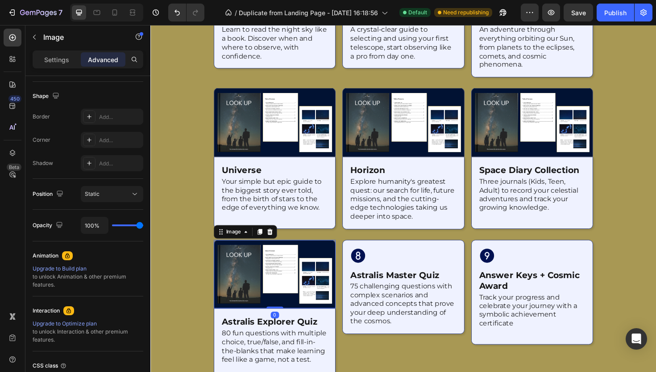
scroll to position [0, 0]
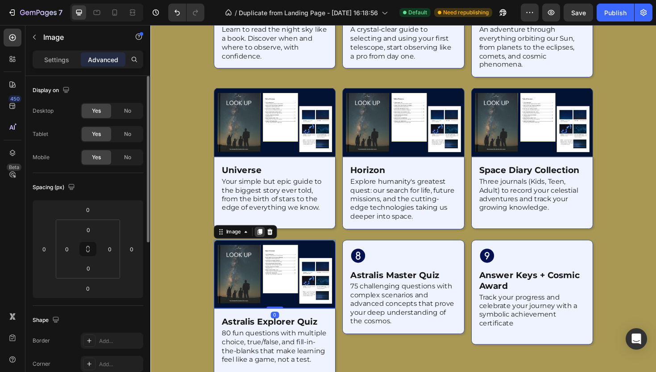
click at [263, 243] on icon at bounding box center [266, 243] width 7 height 7
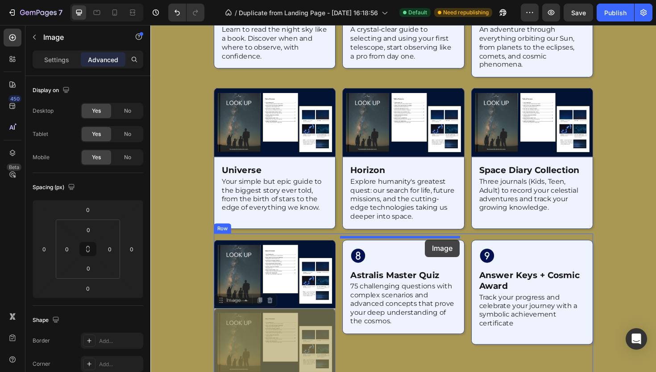
drag, startPoint x: 225, startPoint y: 315, endPoint x: 441, endPoint y: 252, distance: 225.2
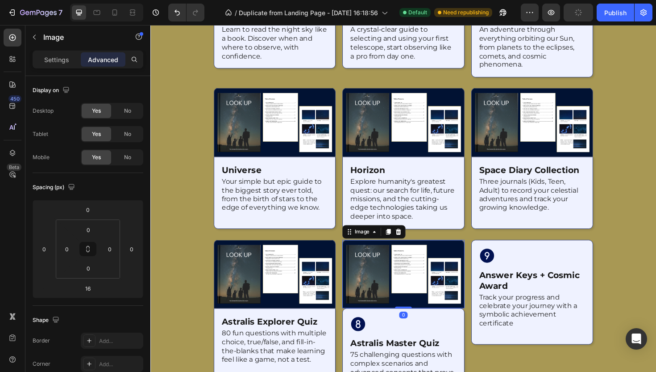
drag, startPoint x: 414, startPoint y: 327, endPoint x: 432, endPoint y: 286, distance: 45.0
click at [432, 267] on div "Image 0" at bounding box center [418, 288] width 129 height 73
type input "0"
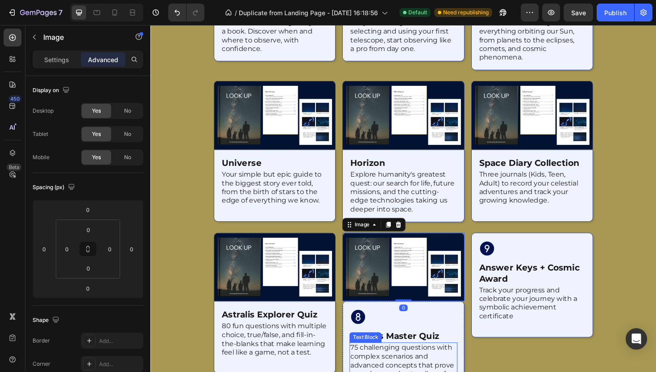
scroll to position [1236, 0]
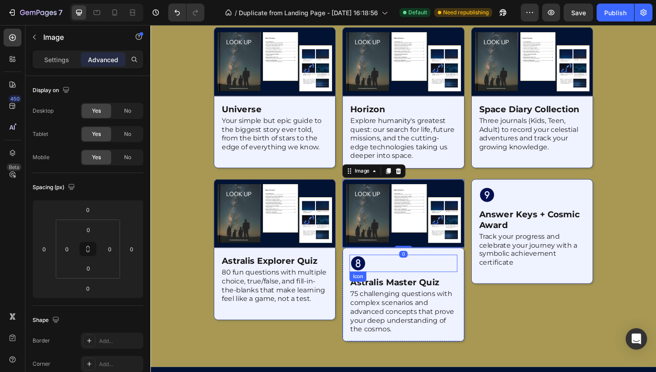
click at [368, 275] on icon at bounding box center [370, 277] width 15 height 15
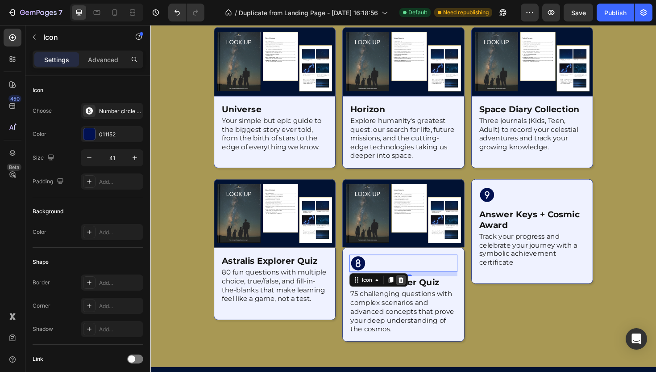
click at [416, 292] on icon at bounding box center [416, 295] width 6 height 6
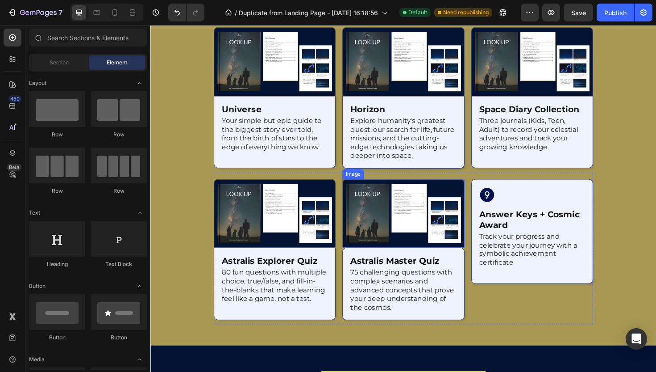
click at [465, 260] on div "astralis master quiz Heading 75 challenging questions with complex scenarios an…" at bounding box center [418, 298] width 129 height 77
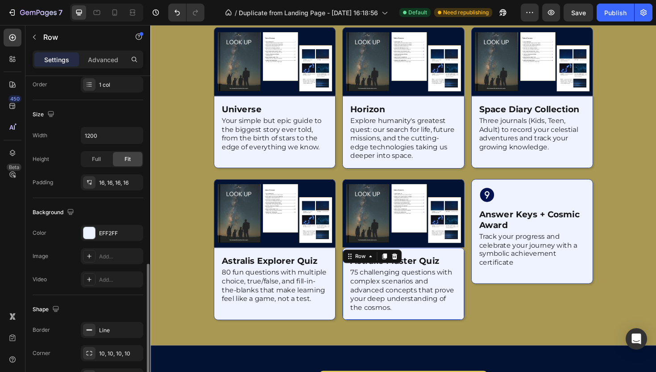
scroll to position [224, 0]
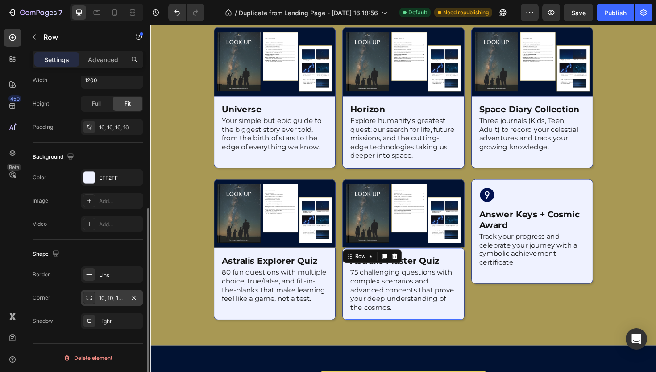
click at [113, 294] on div "10, 10, 10, 10" at bounding box center [112, 298] width 26 height 8
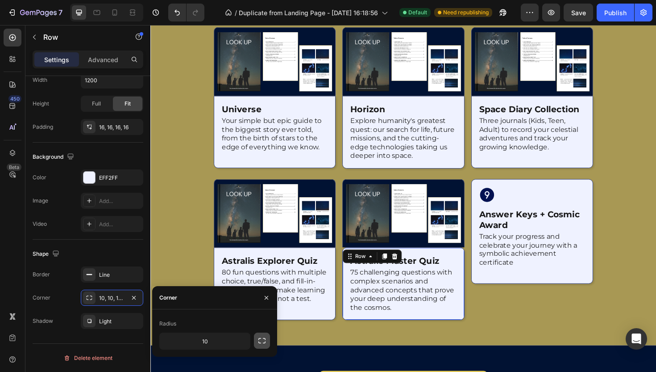
click at [268, 345] on button "button" at bounding box center [262, 340] width 16 height 16
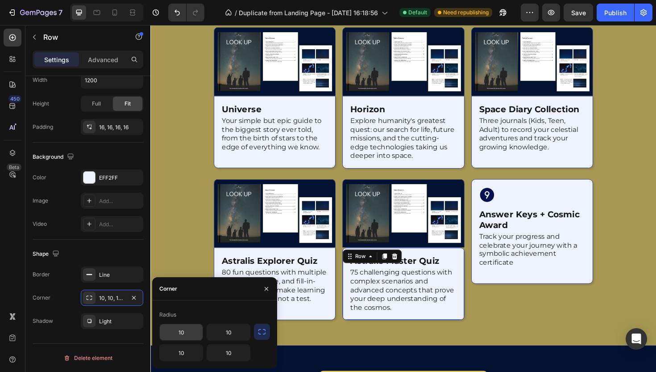
click at [170, 328] on input "10" at bounding box center [181, 332] width 43 height 16
type input "0"
click at [239, 334] on input "10" at bounding box center [228, 332] width 43 height 16
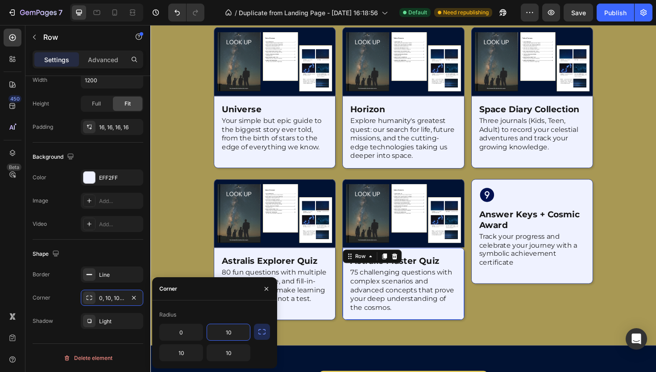
type input "0"
click at [418, 212] on img at bounding box center [418, 224] width 129 height 73
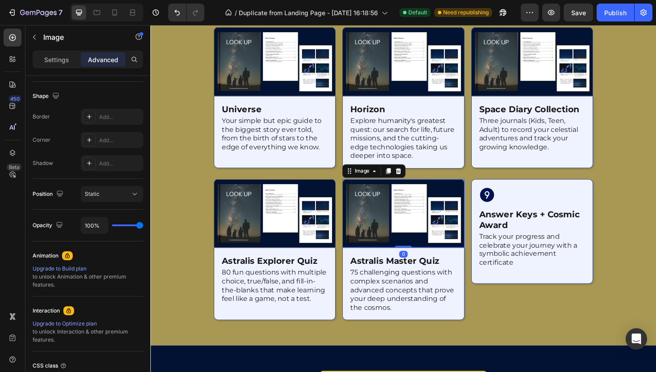
scroll to position [0, 0]
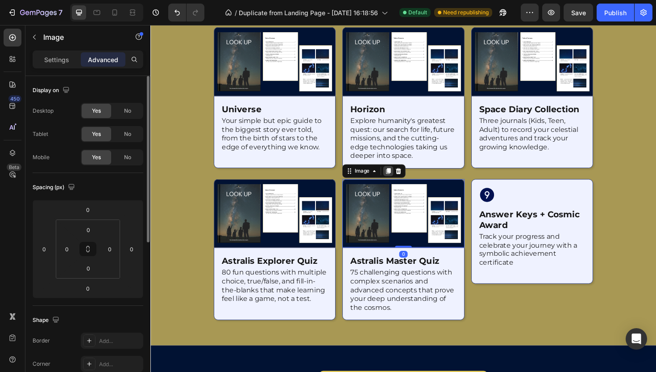
click at [397, 177] on div at bounding box center [402, 179] width 11 height 11
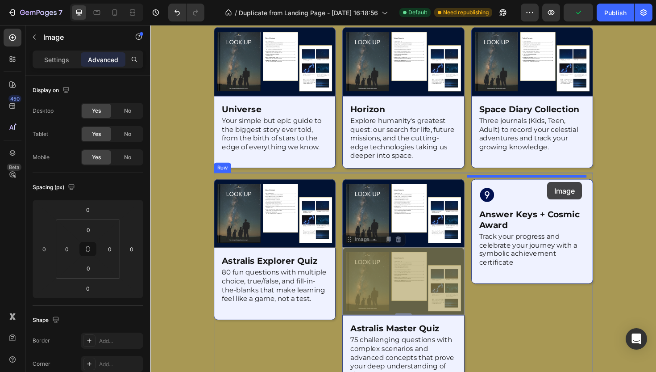
drag, startPoint x: 357, startPoint y: 251, endPoint x: 571, endPoint y: 191, distance: 222.1
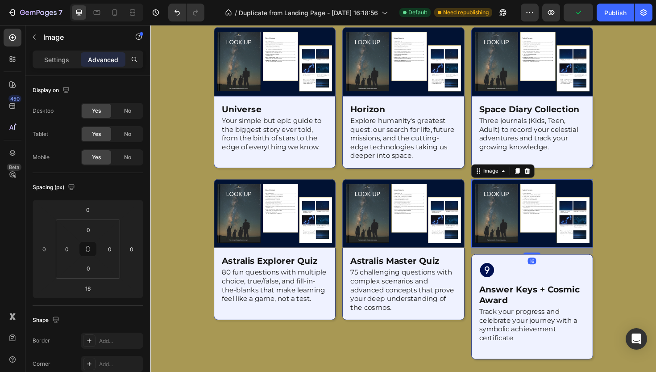
drag, startPoint x: 550, startPoint y: 263, endPoint x: 563, endPoint y: 219, distance: 45.1
click at [563, 219] on div "Image 16" at bounding box center [554, 224] width 129 height 73
type input "0"
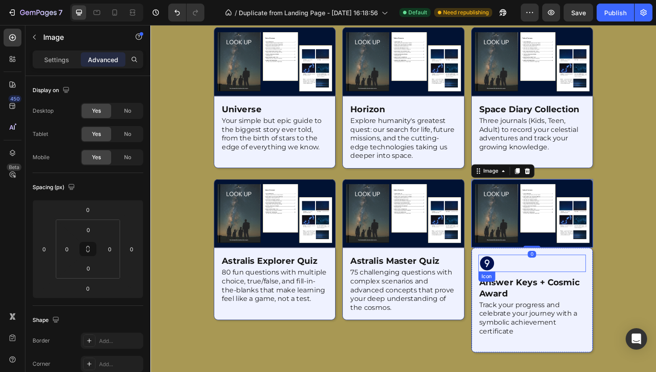
click at [506, 282] on div "Icon" at bounding box center [555, 277] width 114 height 18
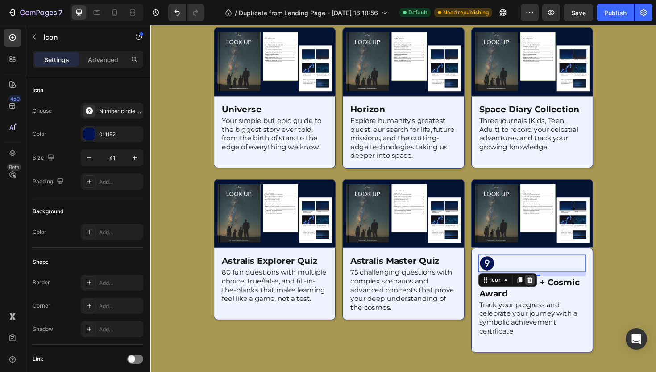
click at [550, 295] on div at bounding box center [552, 294] width 11 height 11
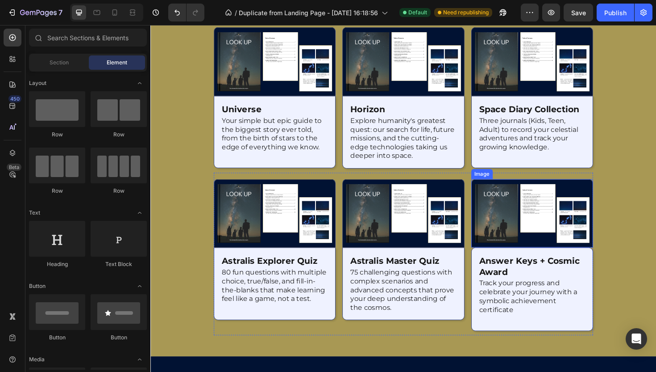
click at [609, 254] on img at bounding box center [554, 224] width 129 height 73
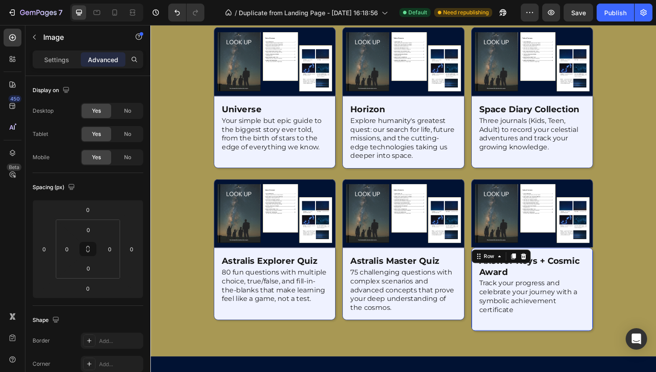
click at [607, 261] on div "answer keys + cosmic award Heading Track your progress and celebrate your journ…" at bounding box center [554, 304] width 129 height 88
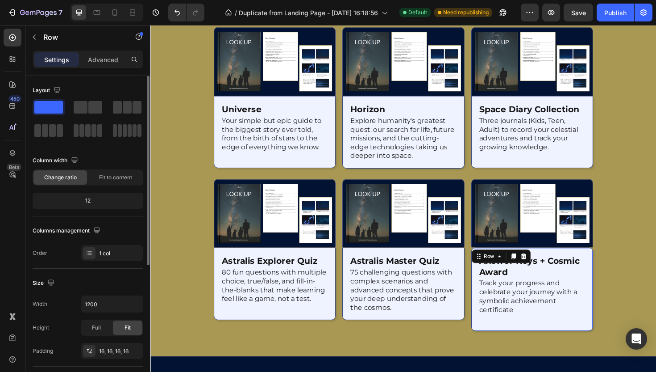
scroll to position [224, 0]
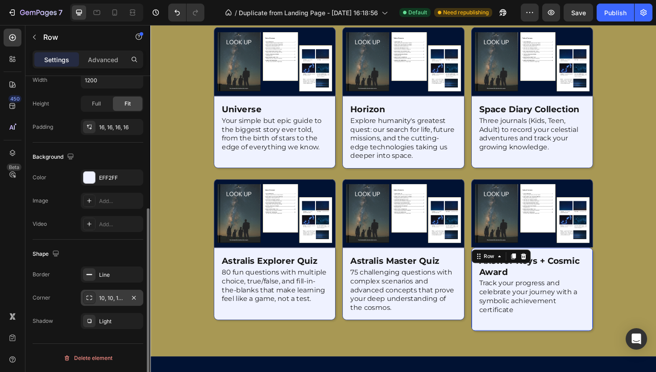
click at [101, 297] on div "10, 10, 10, 10" at bounding box center [112, 298] width 26 height 8
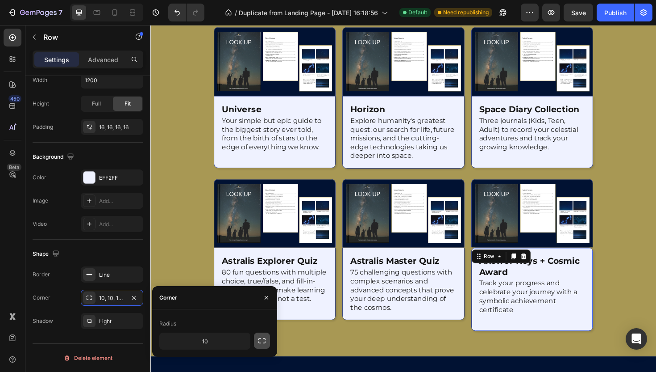
click at [257, 338] on button "button" at bounding box center [262, 340] width 16 height 16
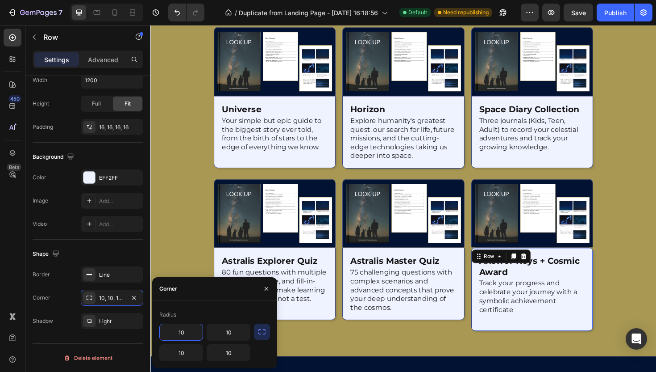
click at [185, 336] on input "10" at bounding box center [181, 332] width 43 height 16
type input "0"
click at [222, 333] on input "10" at bounding box center [228, 332] width 43 height 16
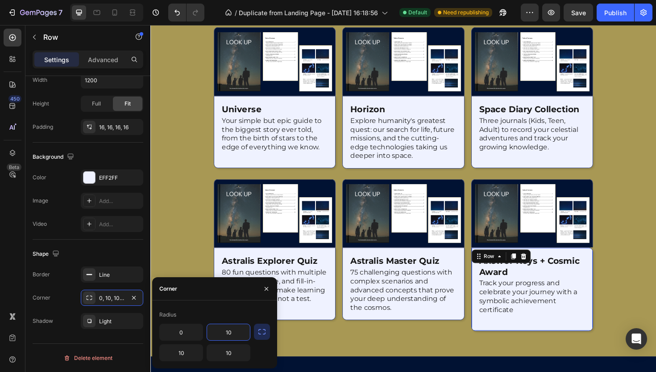
type input "0"
click at [184, 259] on div at bounding box center [418, 63] width 536 height 623
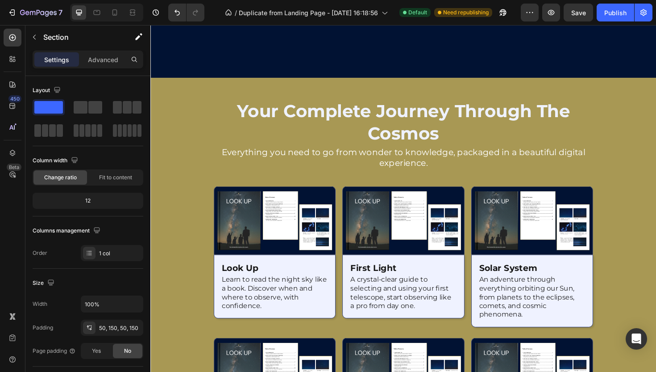
scroll to position [905, 0]
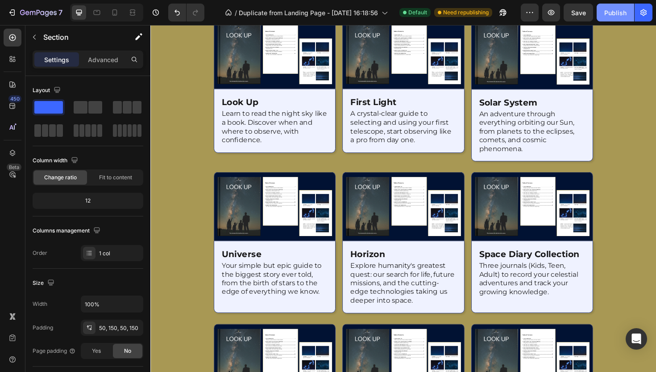
click at [603, 10] on button "Publish" at bounding box center [616, 13] width 38 height 18
click at [386, 93] on img at bounding box center [418, 56] width 129 height 73
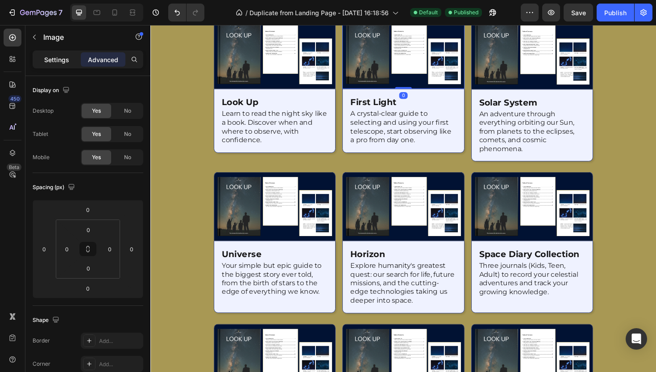
click at [50, 65] on div "Settings" at bounding box center [56, 59] width 45 height 14
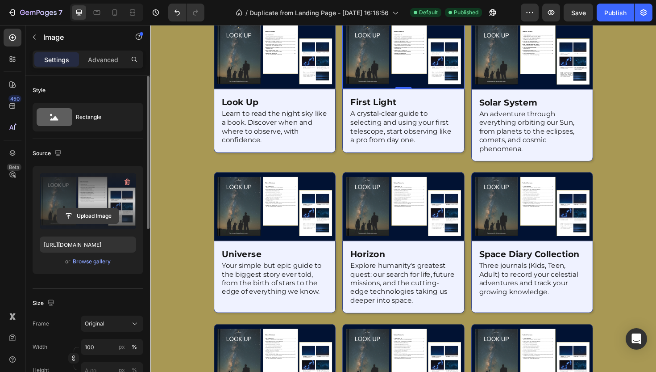
click at [86, 221] on input "file" at bounding box center [88, 215] width 62 height 15
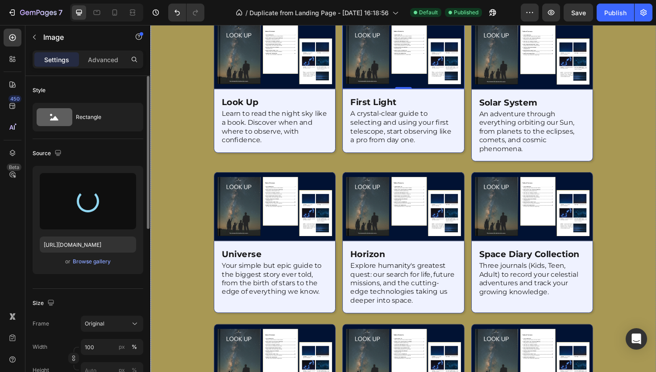
type input "[URL][DOMAIN_NAME]"
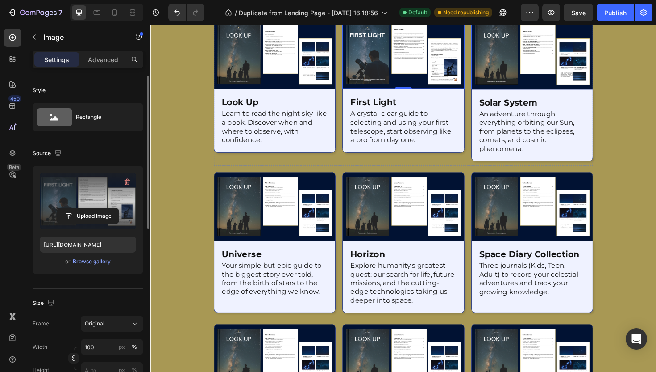
click at [527, 93] on img at bounding box center [554, 56] width 129 height 73
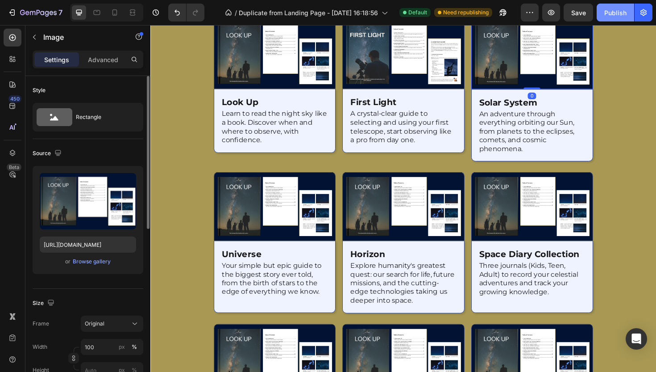
click at [609, 10] on div "Publish" at bounding box center [616, 12] width 22 height 9
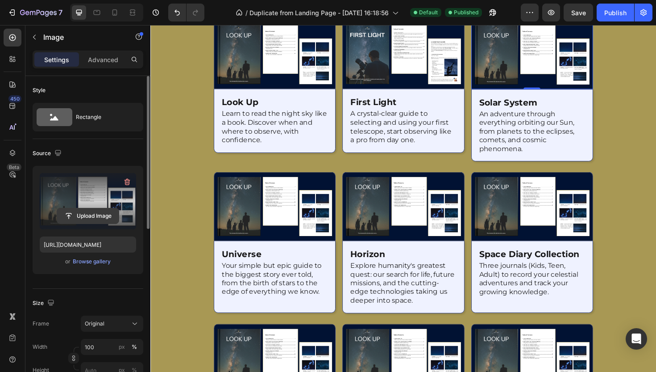
click at [117, 211] on input "file" at bounding box center [88, 215] width 62 height 15
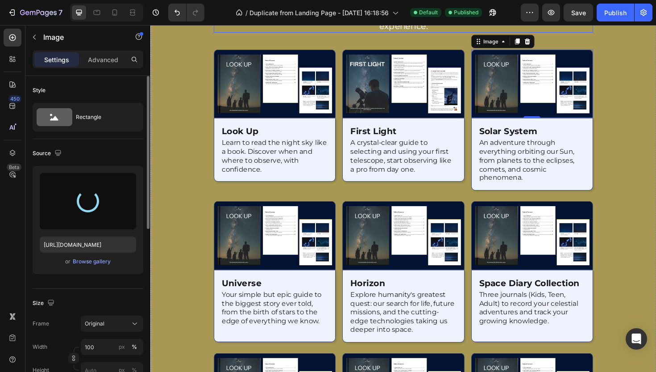
scroll to position [996, 0]
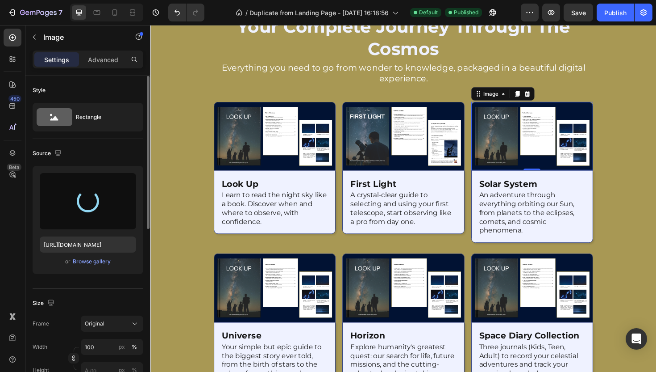
type input "[URL][DOMAIN_NAME]"
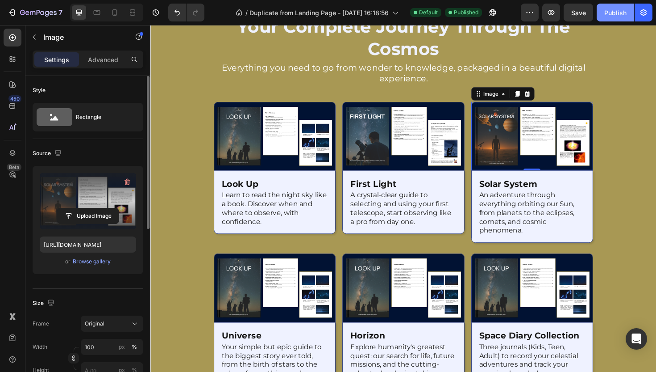
click at [615, 6] on button "Publish" at bounding box center [616, 13] width 38 height 18
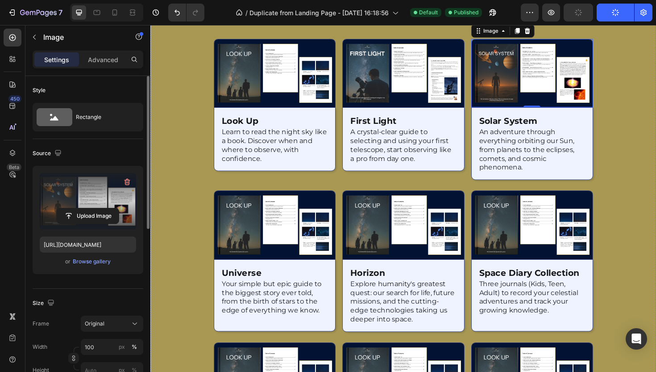
scroll to position [1070, 0]
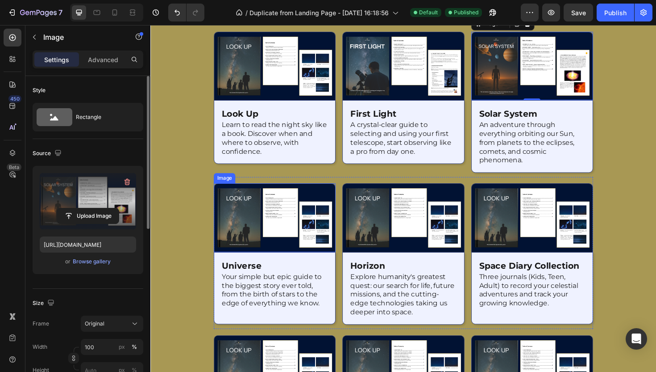
click at [248, 241] on img at bounding box center [281, 228] width 129 height 73
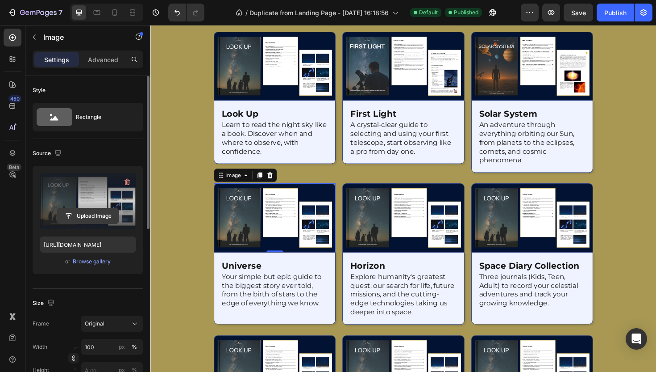
click at [90, 217] on input "file" at bounding box center [88, 215] width 62 height 15
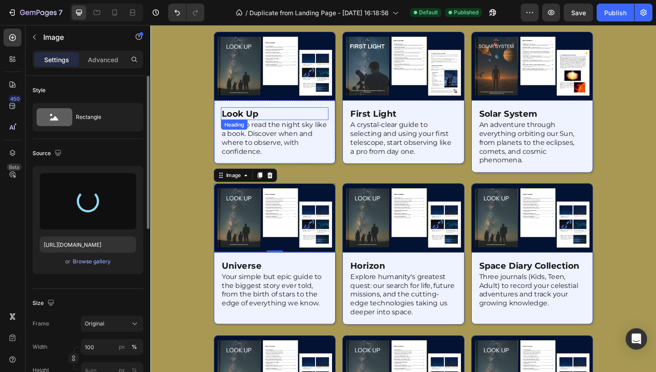
click at [226, 117] on h2 "look up" at bounding box center [282, 118] width 114 height 13
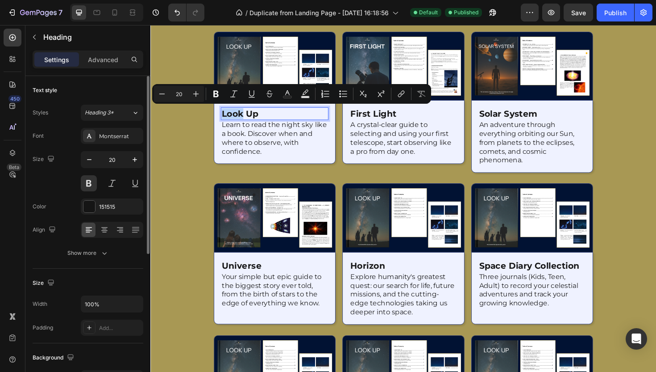
click at [227, 117] on p "look up" at bounding box center [282, 119] width 112 height 12
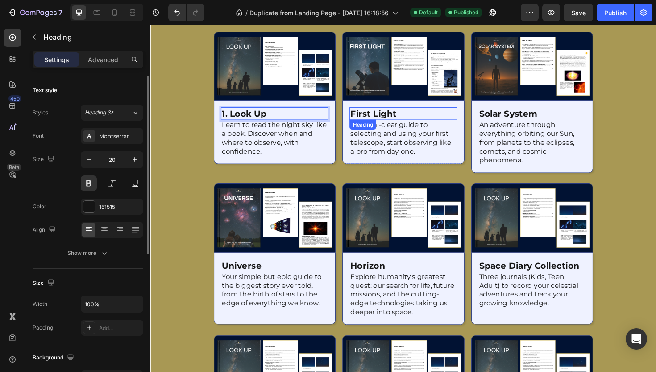
click at [361, 118] on h2 "first light" at bounding box center [418, 118] width 114 height 13
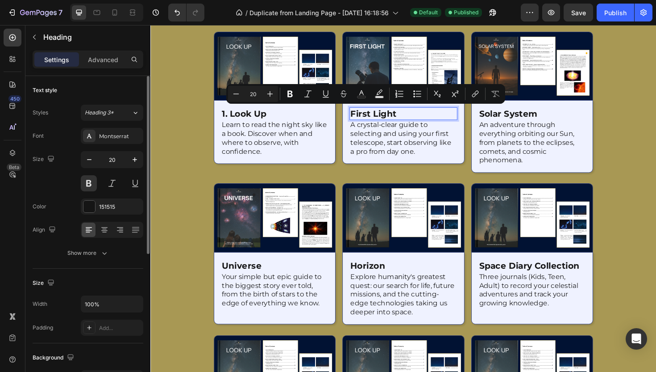
click at [362, 120] on p "first light" at bounding box center [418, 119] width 112 height 12
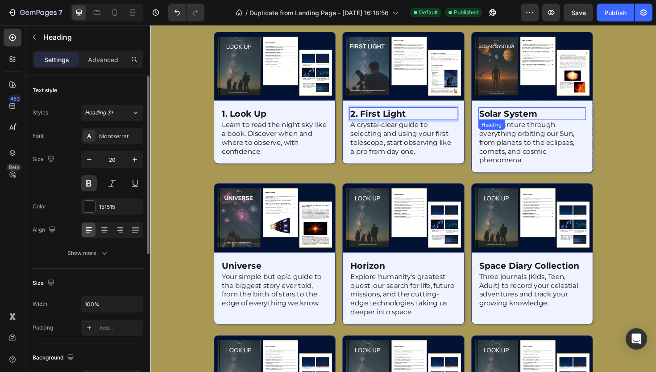
click at [499, 116] on h2 "solar system" at bounding box center [555, 118] width 114 height 13
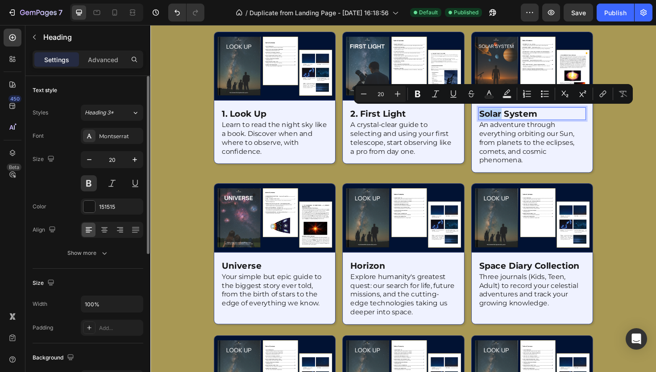
click at [499, 117] on p "solar system" at bounding box center [555, 119] width 112 height 12
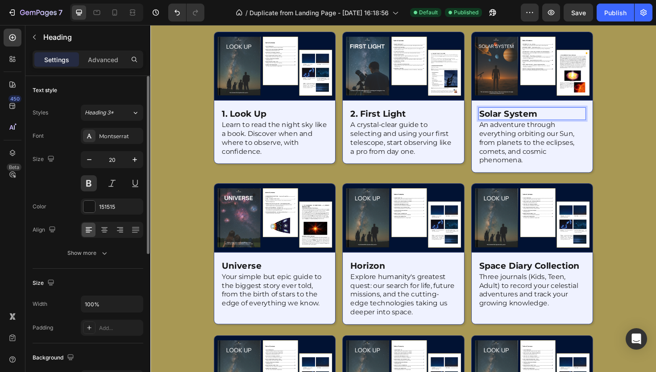
click at [499, 117] on p "solar system" at bounding box center [555, 119] width 112 height 12
click at [230, 280] on h2 "universe" at bounding box center [282, 279] width 114 height 13
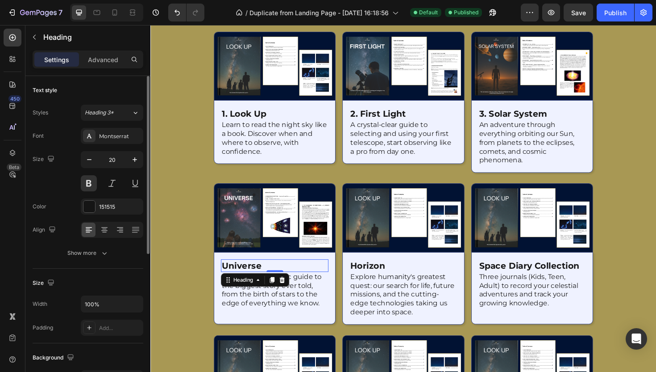
click at [230, 280] on h2 "universe" at bounding box center [282, 279] width 114 height 13
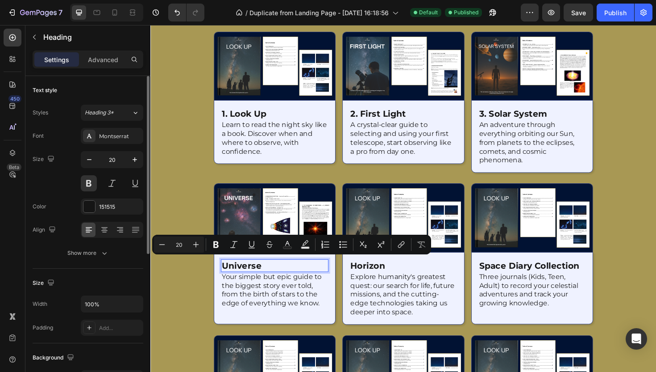
click at [229, 276] on p "universe" at bounding box center [282, 280] width 112 height 12
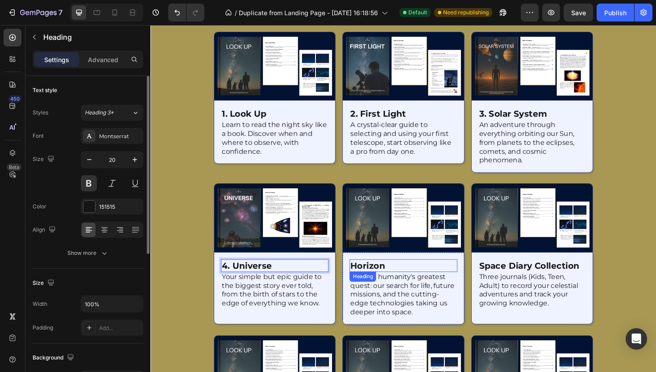
click at [363, 282] on h2 "horizon" at bounding box center [418, 279] width 114 height 13
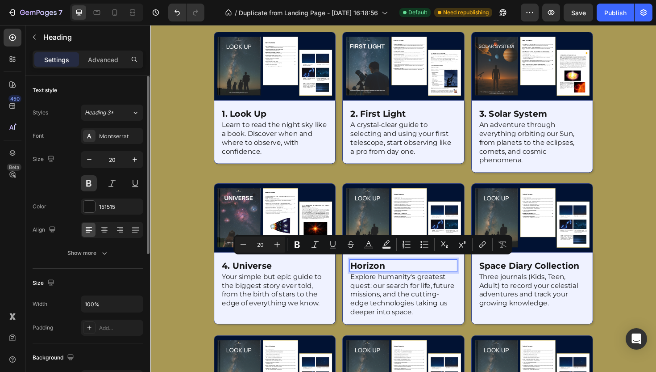
click at [362, 279] on p "horizon" at bounding box center [418, 280] width 112 height 12
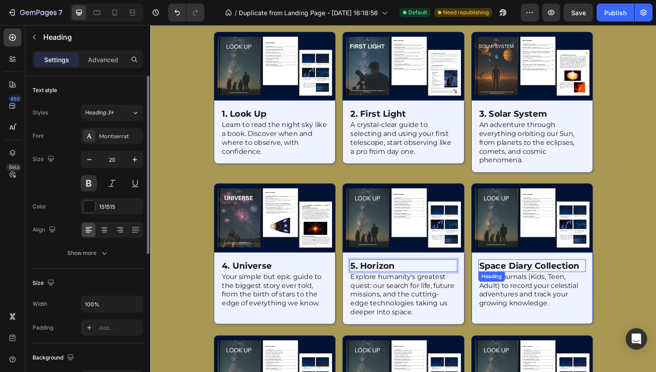
click at [498, 280] on h2 "space diary collection" at bounding box center [555, 279] width 114 height 13
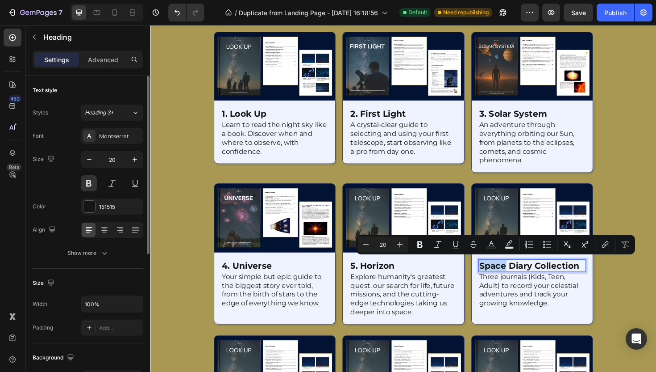
click at [499, 279] on p "space diary collection" at bounding box center [555, 280] width 112 height 12
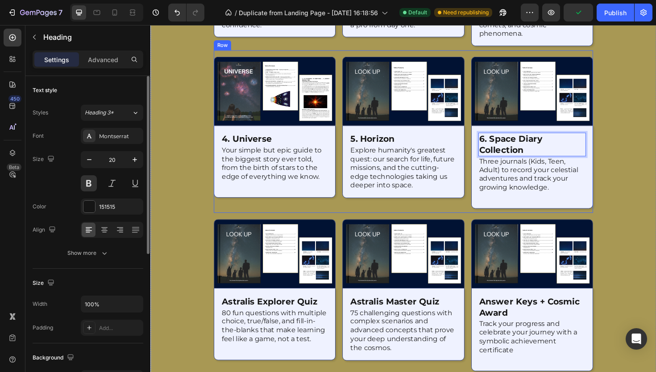
scroll to position [1225, 0]
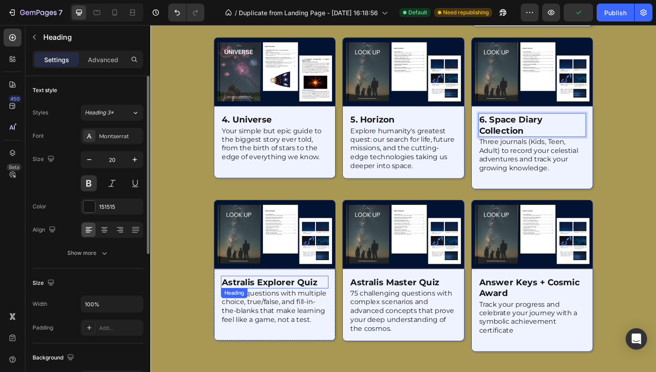
click at [259, 294] on h2 "astralis explorer quiz" at bounding box center [282, 296] width 114 height 13
click at [226, 292] on p "astralis explorer quiz" at bounding box center [282, 297] width 112 height 12
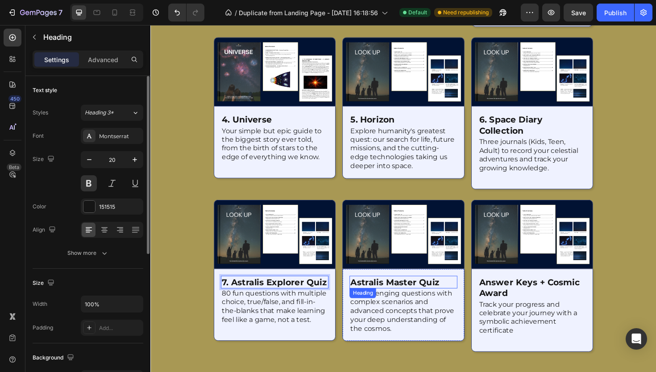
click at [364, 292] on h2 "astralis master quiz" at bounding box center [418, 296] width 114 height 13
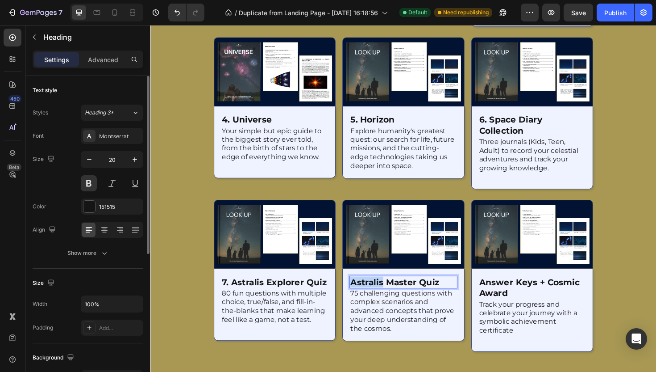
click at [364, 292] on h2 "astralis master quiz" at bounding box center [418, 296] width 114 height 13
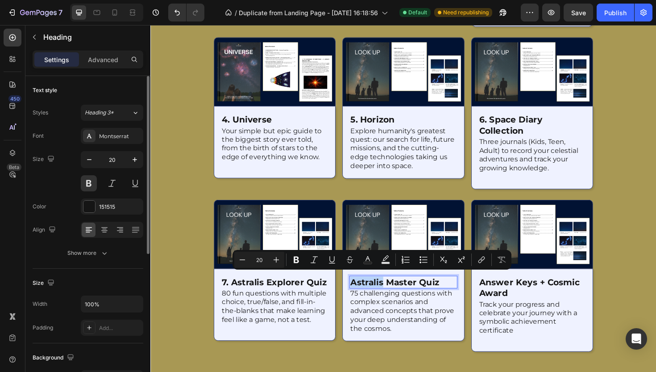
click at [362, 293] on p "astralis master quiz" at bounding box center [418, 297] width 112 height 12
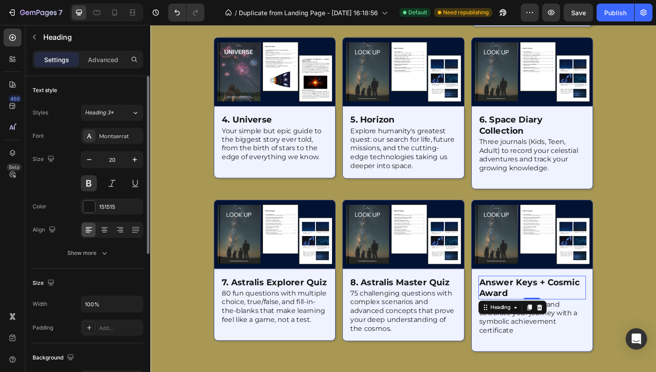
click at [498, 296] on h2 "answer keys + cosmic award" at bounding box center [555, 302] width 114 height 25
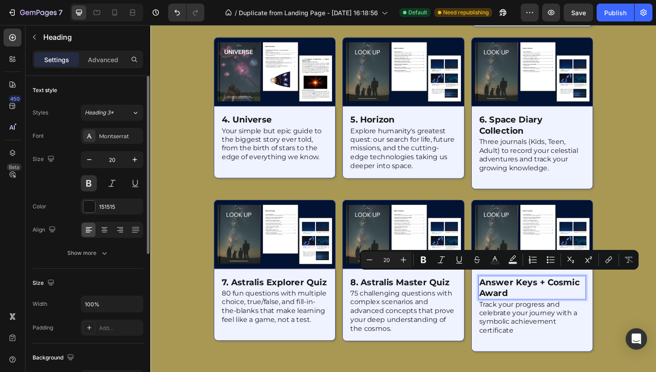
click at [499, 294] on p "answer keys + cosmic award" at bounding box center [555, 302] width 112 height 23
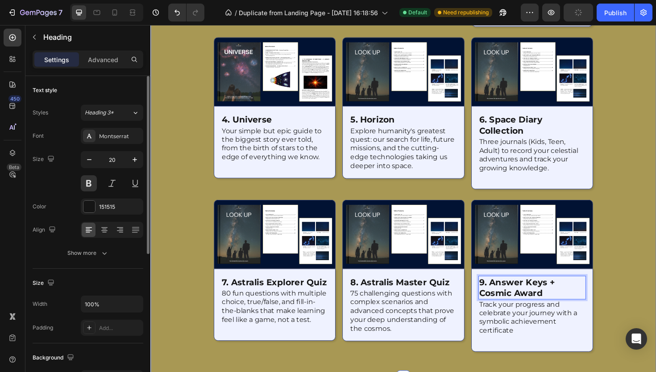
click at [624, 232] on div at bounding box center [418, 80] width 536 height 635
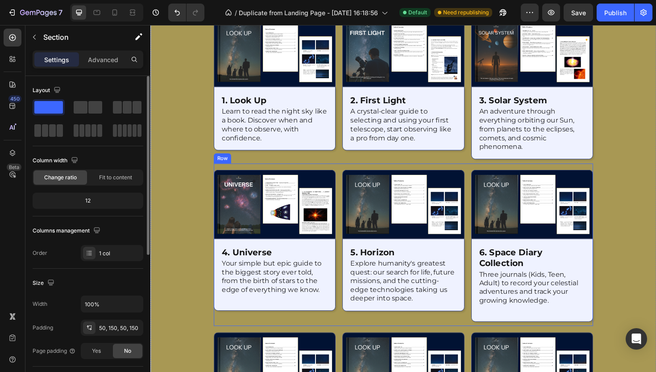
scroll to position [1041, 0]
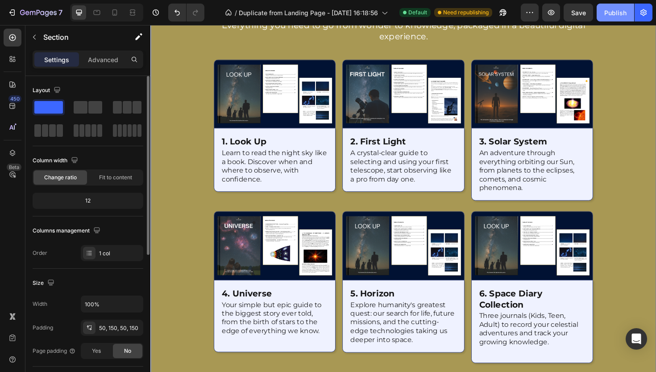
click at [625, 9] on div "Publish" at bounding box center [616, 12] width 22 height 9
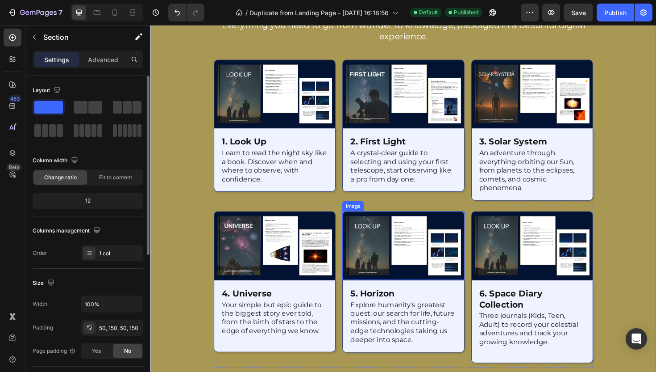
click at [428, 256] on img at bounding box center [418, 258] width 129 height 73
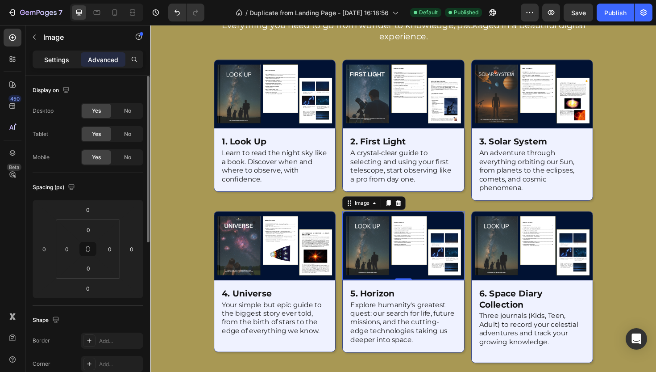
click at [67, 65] on div "Settings" at bounding box center [56, 59] width 45 height 14
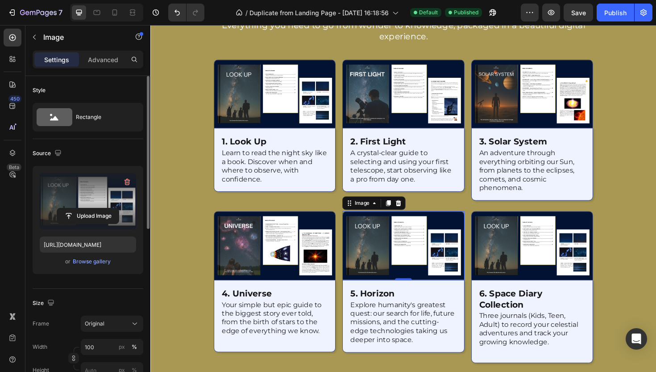
click at [97, 195] on label at bounding box center [88, 201] width 96 height 56
click at [97, 208] on input "file" at bounding box center [88, 215] width 62 height 15
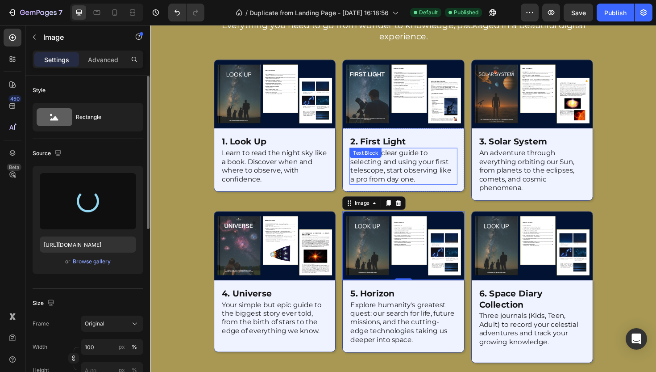
type input "[URL][DOMAIN_NAME]"
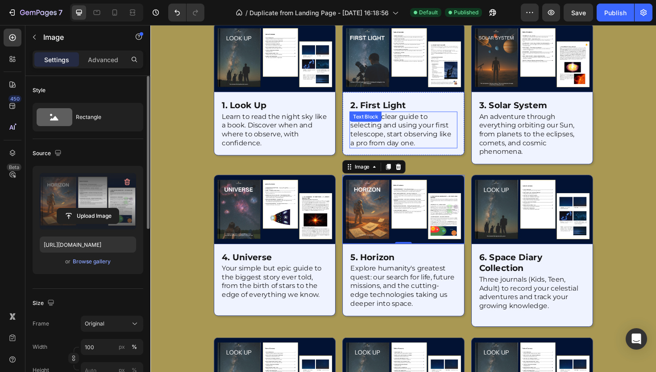
scroll to position [1092, 0]
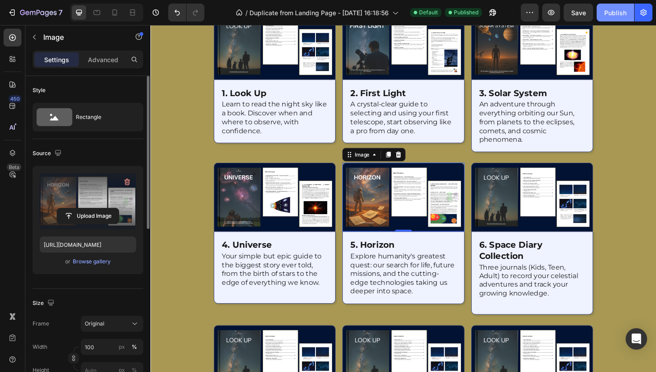
click at [623, 12] on div "Publish" at bounding box center [616, 12] width 22 height 9
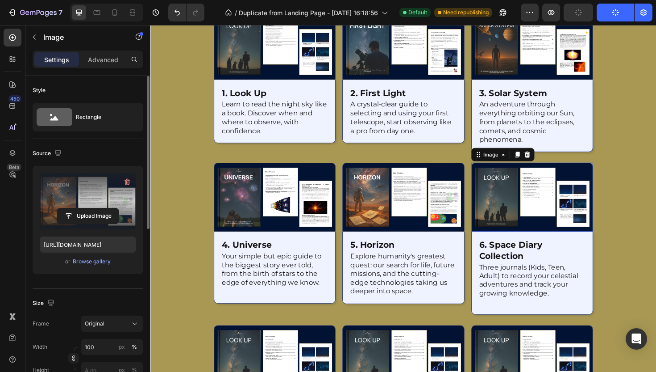
click at [534, 187] on img at bounding box center [554, 207] width 129 height 73
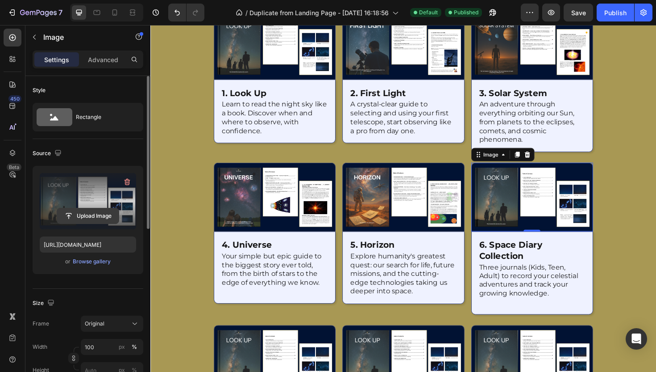
click at [104, 214] on input "file" at bounding box center [88, 215] width 62 height 15
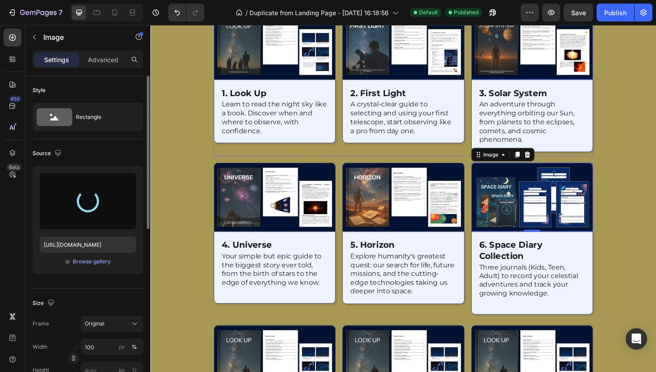
type input "[URL][DOMAIN_NAME]"
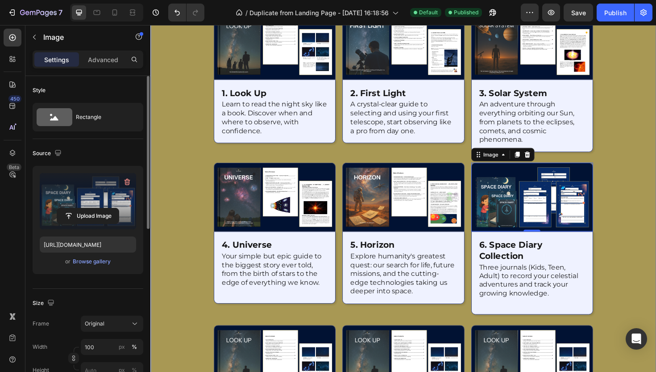
click at [656, 171] on div at bounding box center [418, 213] width 536 height 635
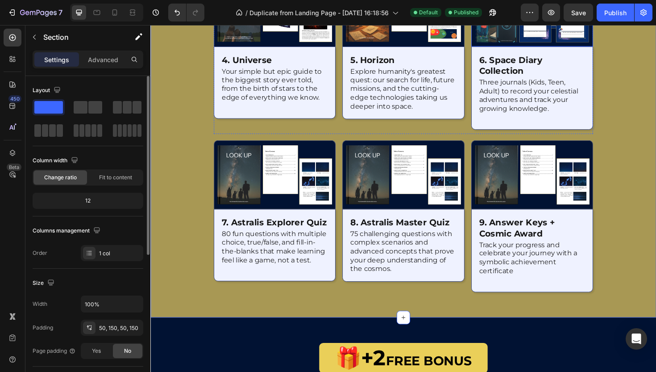
scroll to position [1291, 0]
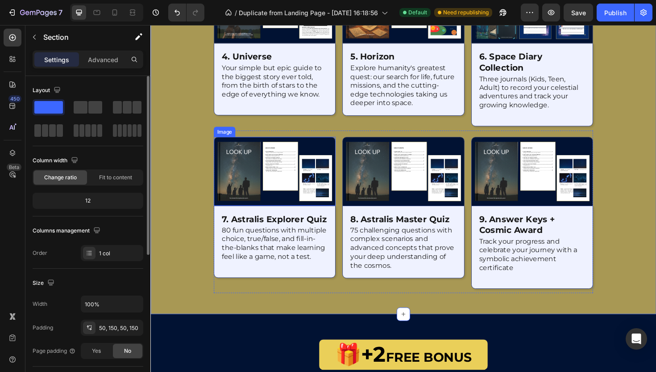
click at [312, 158] on img at bounding box center [281, 179] width 129 height 73
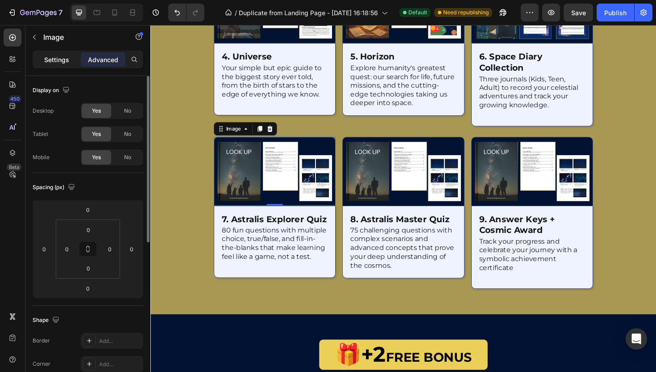
click at [52, 59] on p "Settings" at bounding box center [56, 59] width 25 height 9
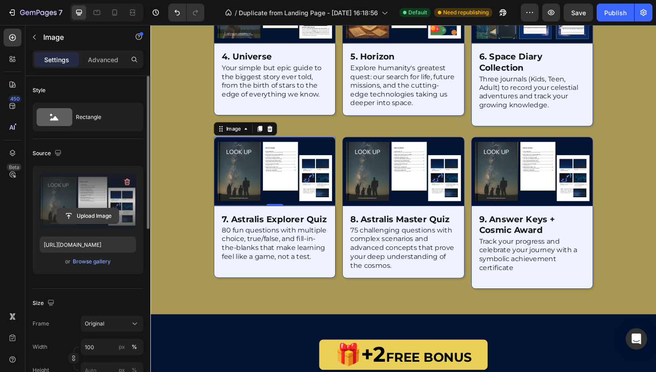
click at [73, 215] on input "file" at bounding box center [88, 215] width 62 height 15
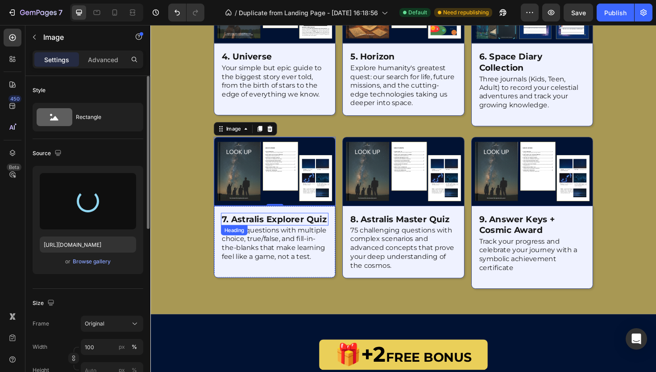
type input "[URL][DOMAIN_NAME]"
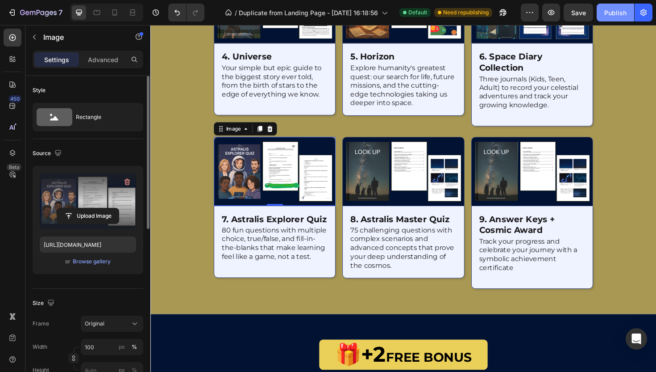
click at [624, 11] on div "Publish" at bounding box center [616, 12] width 22 height 9
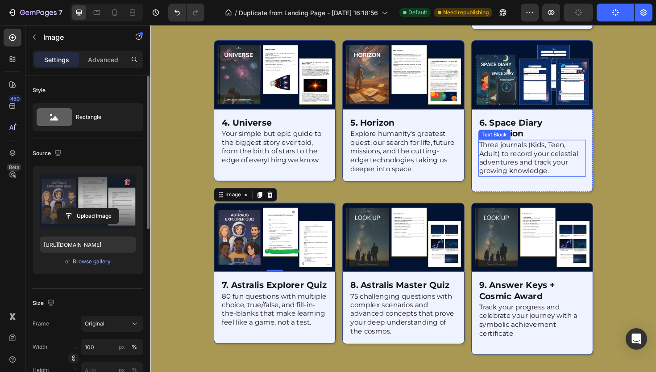
scroll to position [1221, 0]
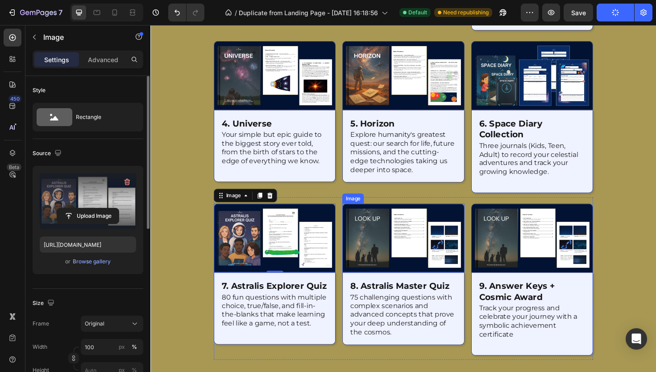
click at [387, 251] on img at bounding box center [418, 250] width 129 height 73
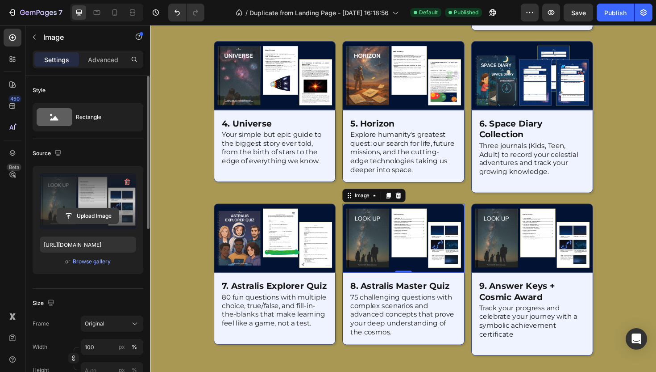
click at [90, 218] on input "file" at bounding box center [88, 215] width 62 height 15
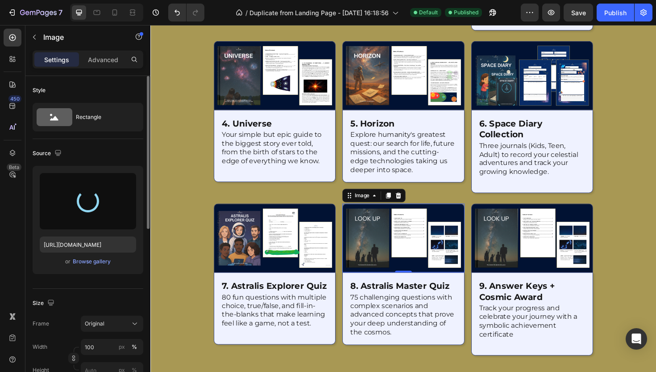
type input "[URL][DOMAIN_NAME]"
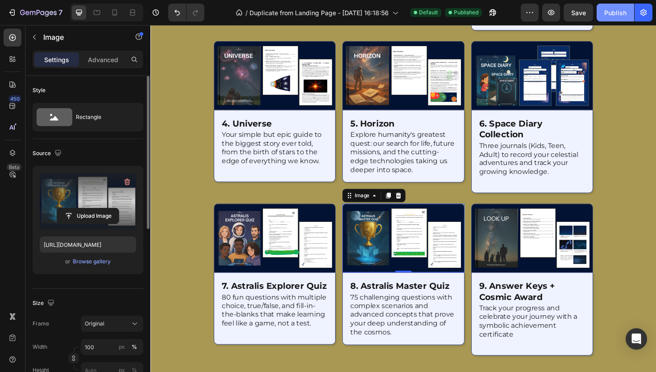
click at [609, 7] on button "Publish" at bounding box center [616, 13] width 38 height 18
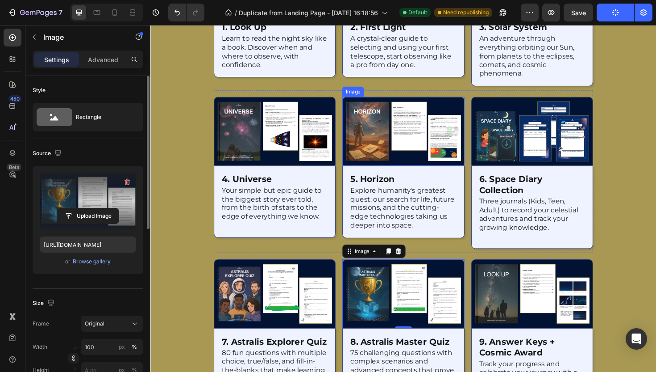
scroll to position [1165, 0]
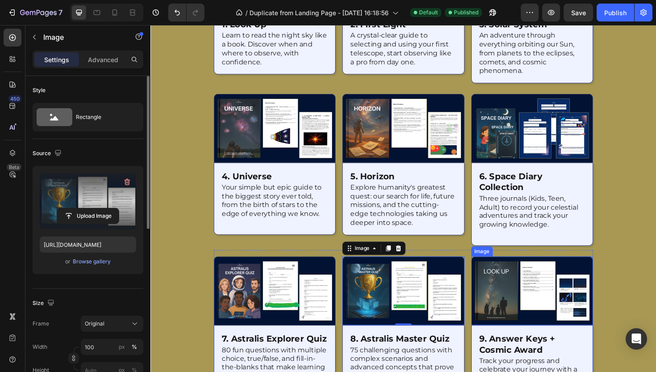
click at [525, 293] on img at bounding box center [554, 306] width 129 height 73
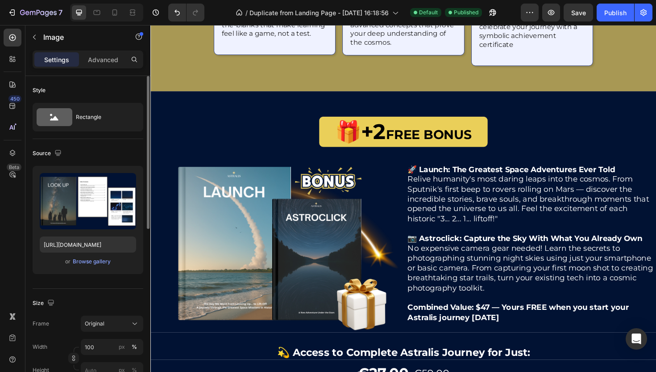
scroll to position [1546, 0]
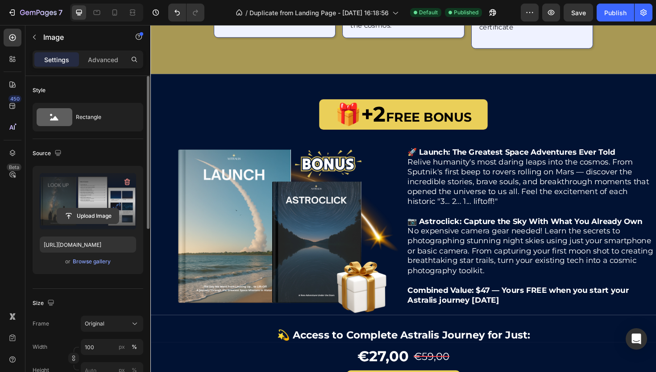
click at [84, 210] on input "file" at bounding box center [88, 215] width 62 height 15
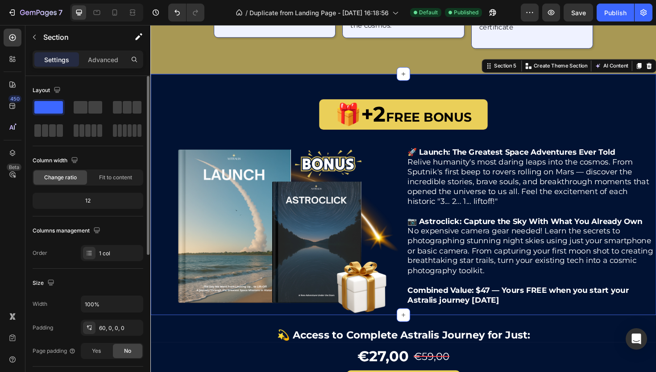
click at [337, 88] on div at bounding box center [418, 204] width 536 height 255
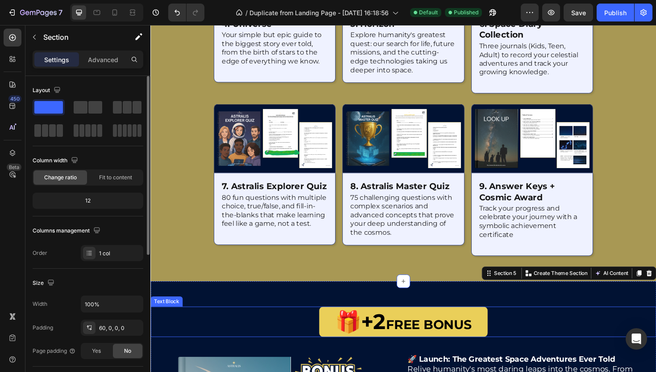
scroll to position [1166, 0]
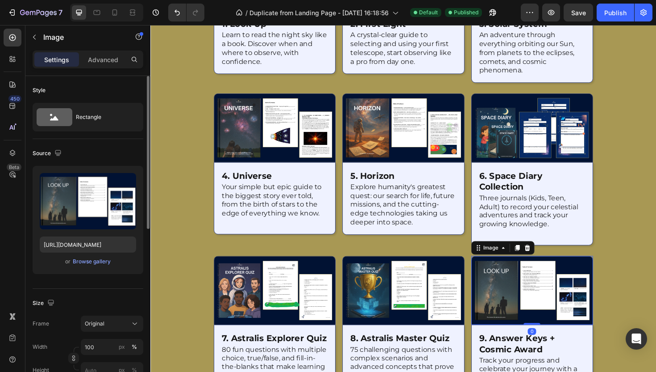
click at [532, 309] on img at bounding box center [554, 305] width 129 height 73
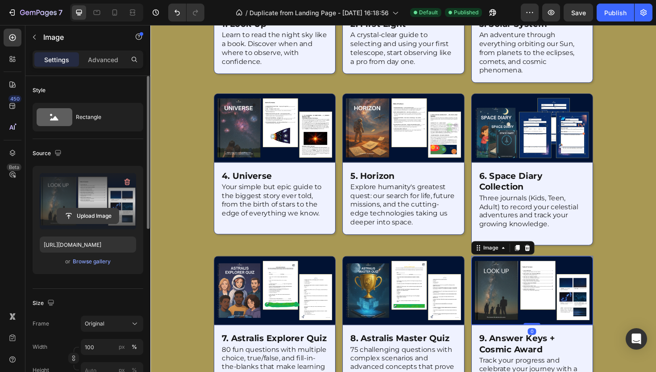
click at [98, 218] on input "file" at bounding box center [88, 215] width 62 height 15
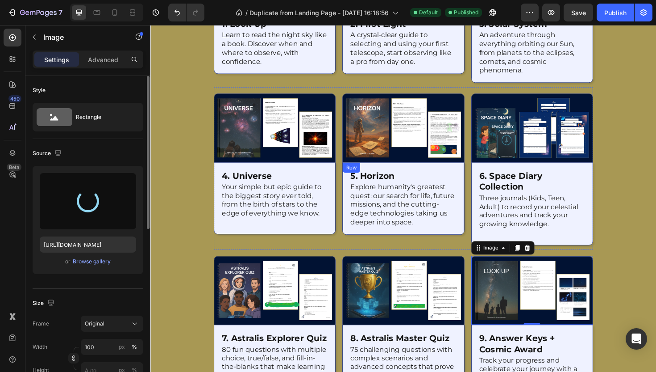
type input "[URL][DOMAIN_NAME]"
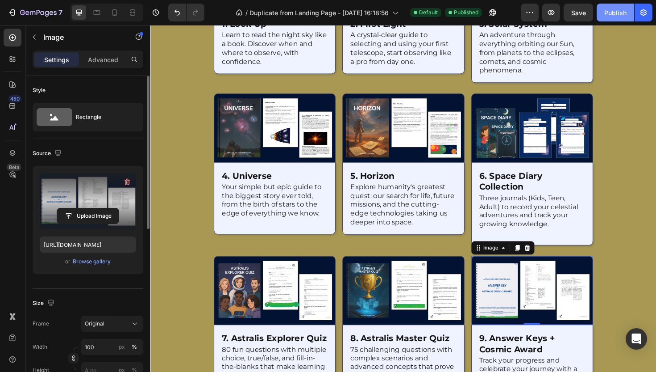
click at [627, 19] on button "Publish" at bounding box center [616, 13] width 38 height 18
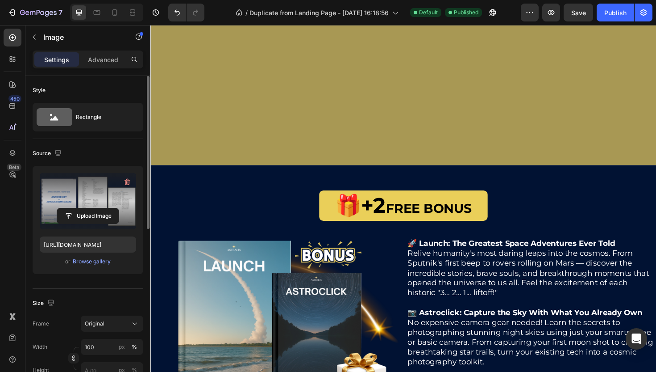
scroll to position [1634, 0]
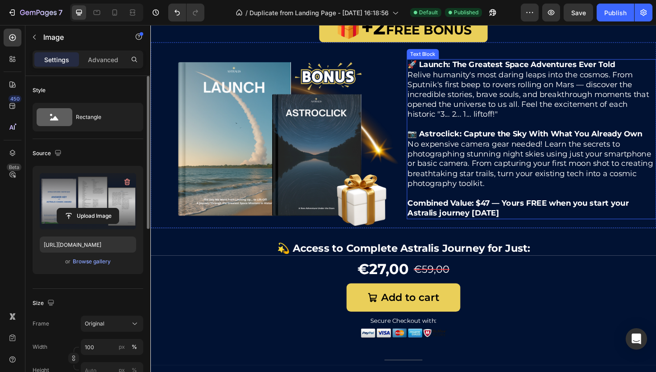
click at [479, 227] on strong "Combined Value: $47 — Yours FREE when you start your Astralis journey [DATE]" at bounding box center [540, 219] width 234 height 20
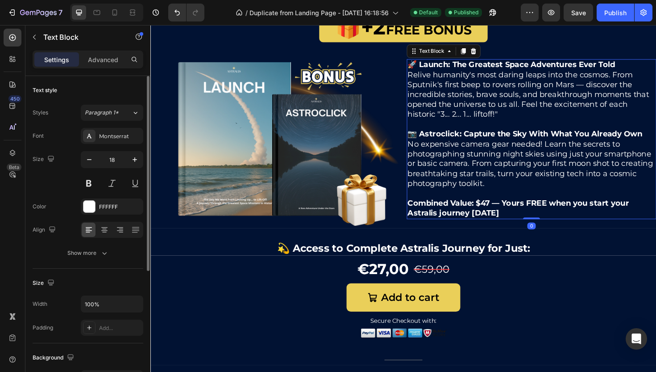
click at [493, 215] on strong "Combined Value: $47 — Yours FREE when you start your Astralis journey [DATE]" at bounding box center [540, 219] width 234 height 20
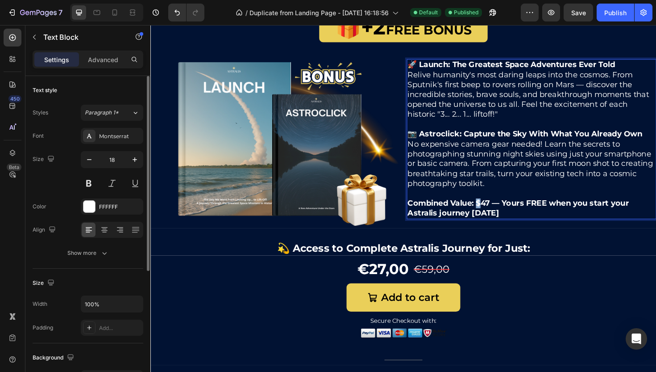
click at [493, 215] on strong "Combined Value: $47 — Yours FREE when you start your Astralis journey [DATE]" at bounding box center [540, 219] width 234 height 20
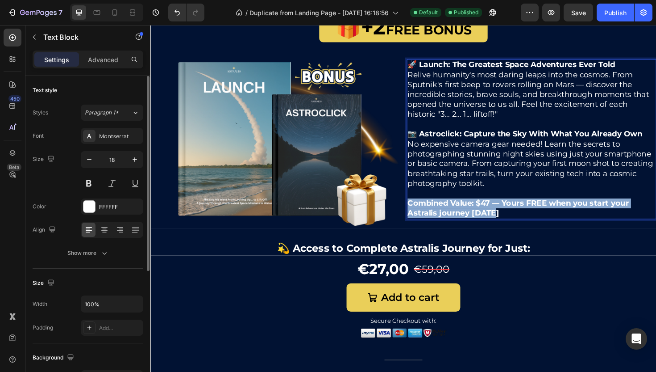
click at [493, 215] on strong "Combined Value: $47 — Yours FREE when you start your Astralis journey [DATE]" at bounding box center [540, 219] width 234 height 20
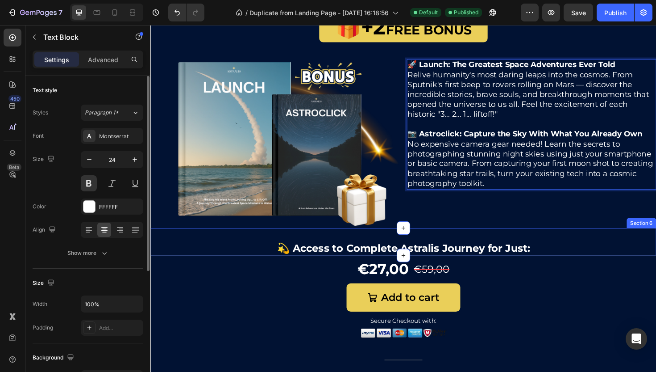
click at [596, 263] on p "💫 Access to Complete Astralis Journey for Just:" at bounding box center [418, 261] width 534 height 14
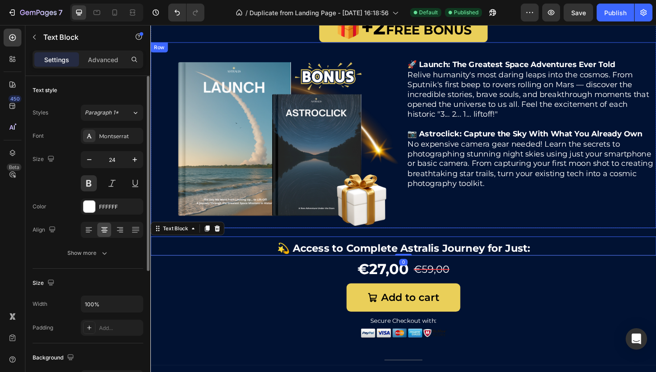
click at [539, 215] on div "🚀 Launch: The Greatest Space Adventures Ever Told Relive humanity's most daring…" at bounding box center [554, 150] width 264 height 178
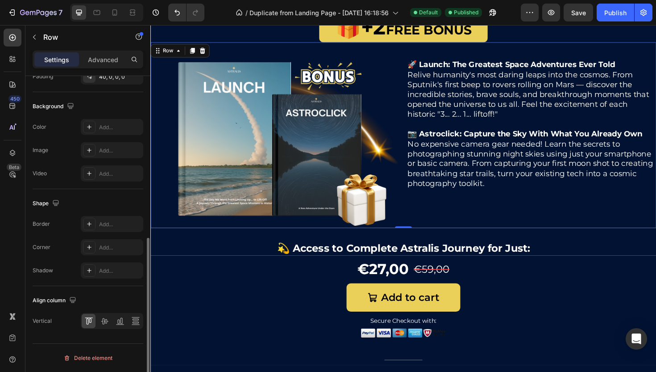
scroll to position [324, 0]
click at [109, 321] on icon at bounding box center [104, 322] width 9 height 9
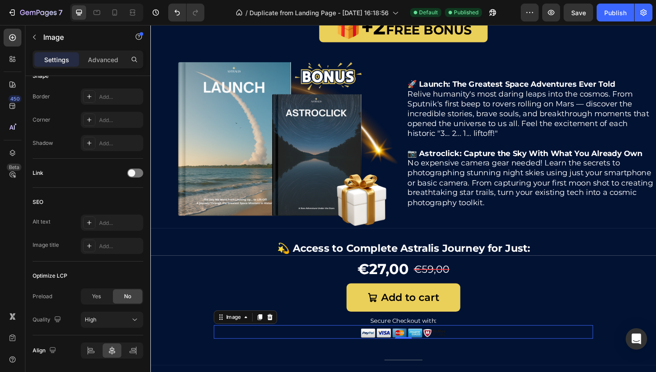
click at [599, 351] on div at bounding box center [418, 351] width 402 height 12
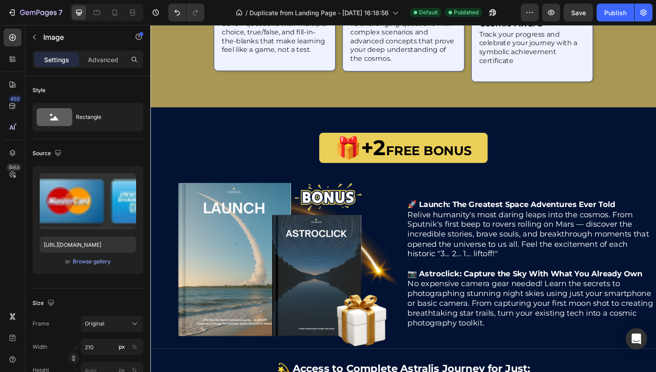
scroll to position [1523, 0]
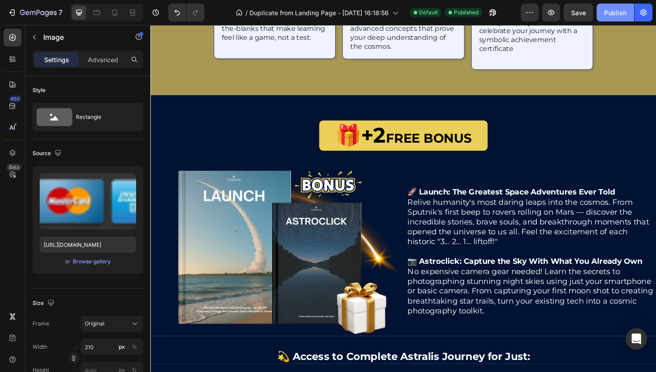
click at [607, 16] on div "Publish" at bounding box center [616, 12] width 22 height 9
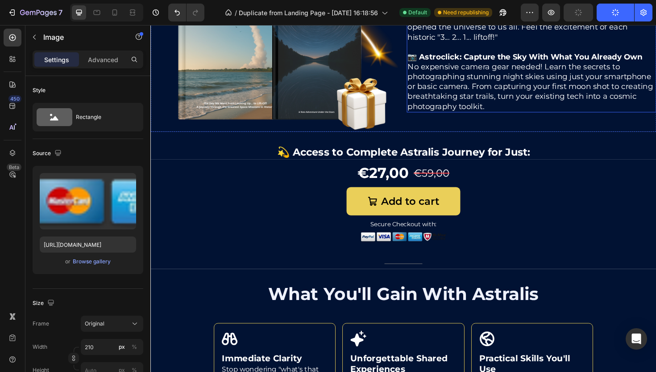
scroll to position [1738, 0]
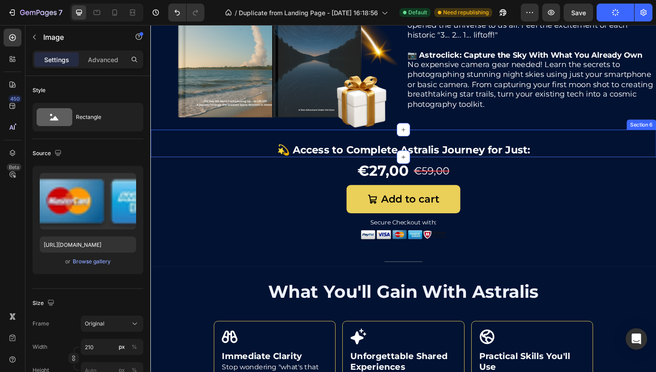
click at [589, 136] on div at bounding box center [418, 150] width 536 height 29
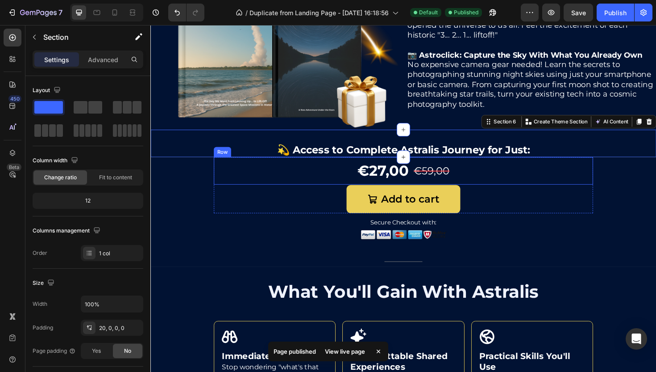
click at [354, 182] on div "€27,00 Product Price Product Price €59,00 Product Price Product Price Row" at bounding box center [418, 179] width 402 height 29
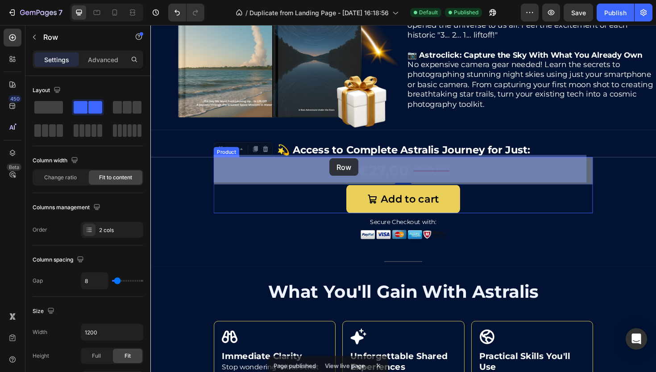
drag, startPoint x: 226, startPoint y: 156, endPoint x: 341, endPoint y: 166, distance: 115.2
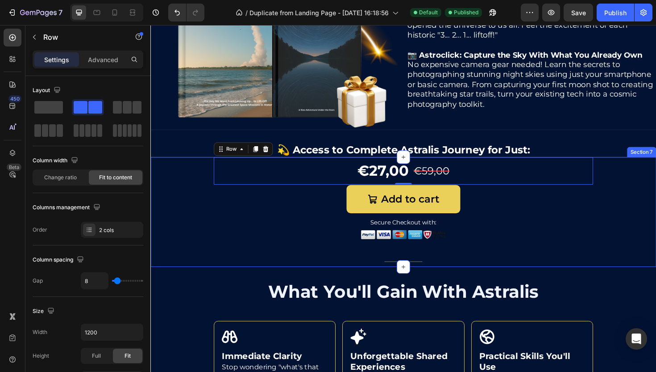
click at [212, 200] on div at bounding box center [418, 223] width 536 height 117
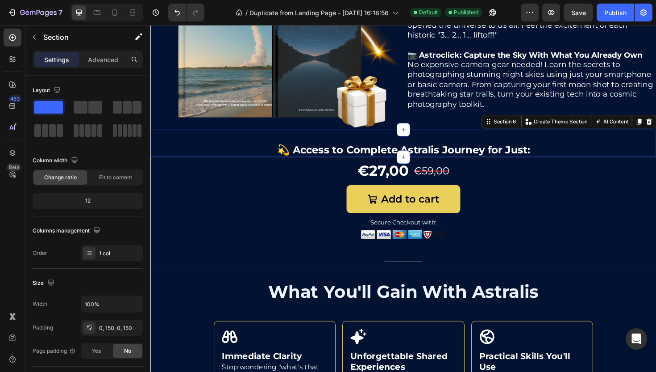
click at [299, 141] on div at bounding box center [418, 150] width 536 height 29
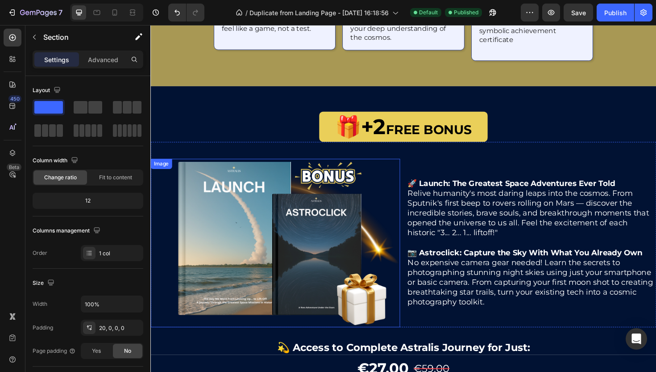
scroll to position [1533, 0]
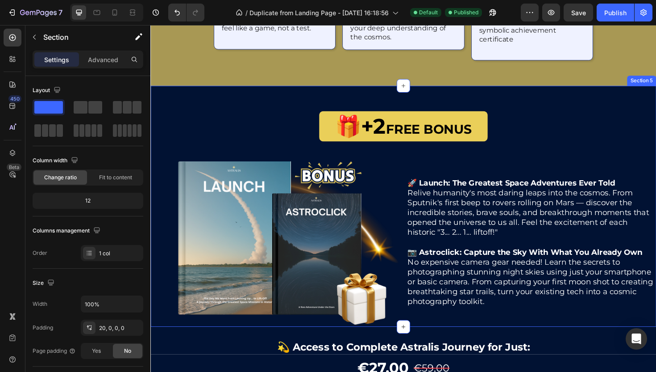
click at [207, 91] on div at bounding box center [418, 216] width 536 height 255
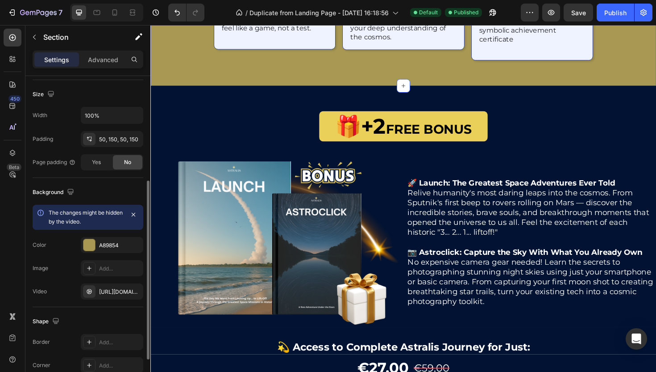
scroll to position [256, 0]
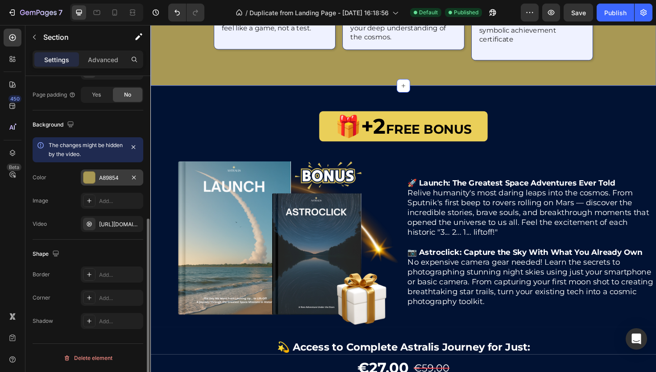
click at [106, 183] on div "A89854" at bounding box center [112, 177] width 63 height 16
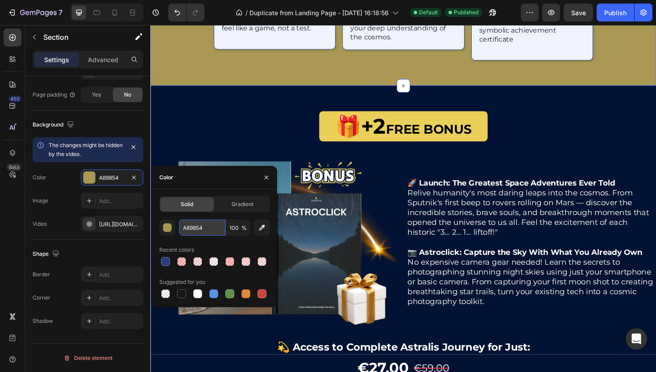
click at [213, 225] on input "A89854" at bounding box center [202, 227] width 46 height 16
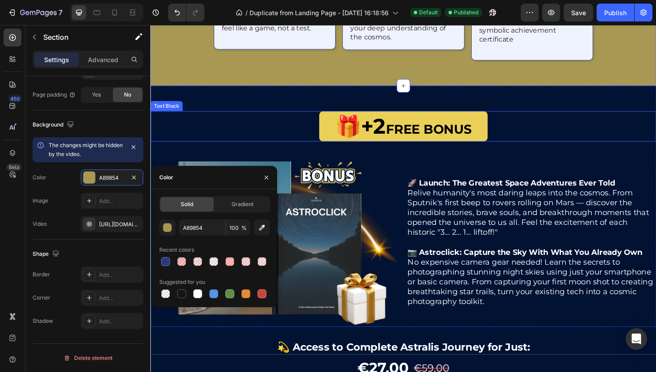
click at [241, 116] on div "🎁+2 FREE BONUS Text Block" at bounding box center [418, 132] width 536 height 32
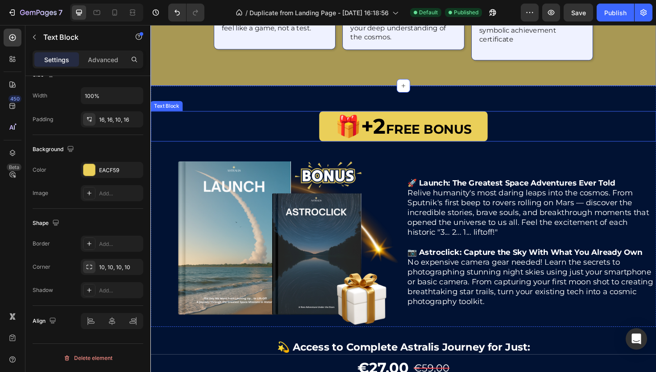
scroll to position [0, 0]
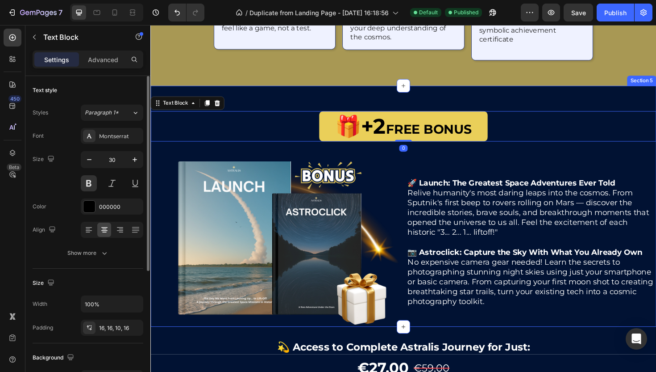
click at [261, 93] on div at bounding box center [418, 216] width 536 height 255
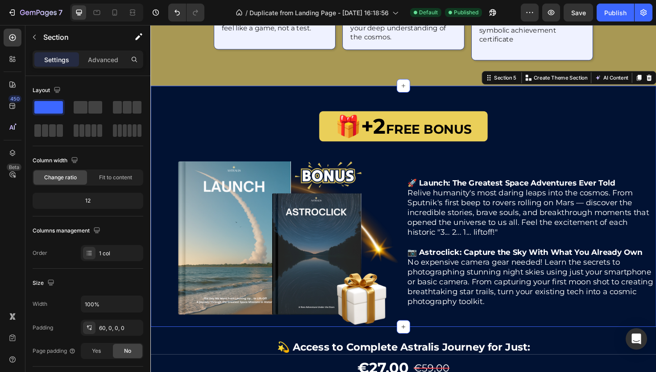
scroll to position [256, 0]
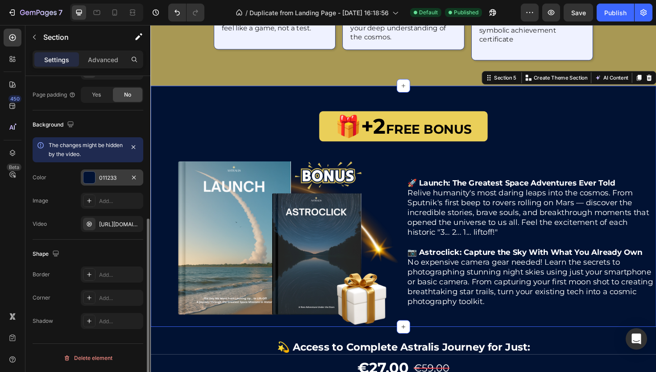
click at [109, 174] on div "011233" at bounding box center [112, 178] width 26 height 8
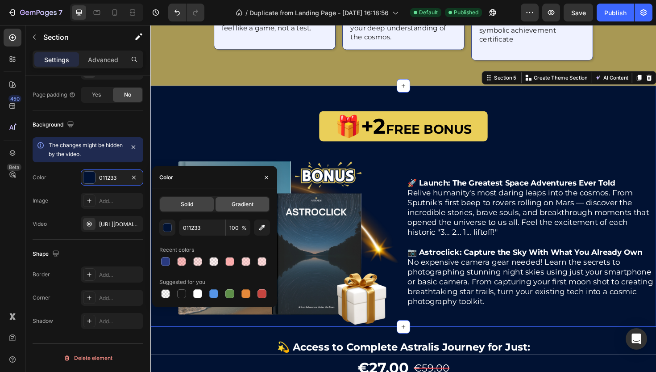
click at [235, 203] on span "Gradient" at bounding box center [243, 204] width 22 height 8
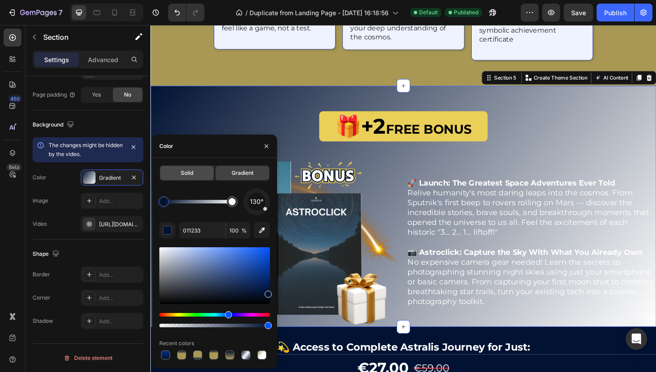
click at [194, 179] on div "Solid" at bounding box center [187, 173] width 54 height 14
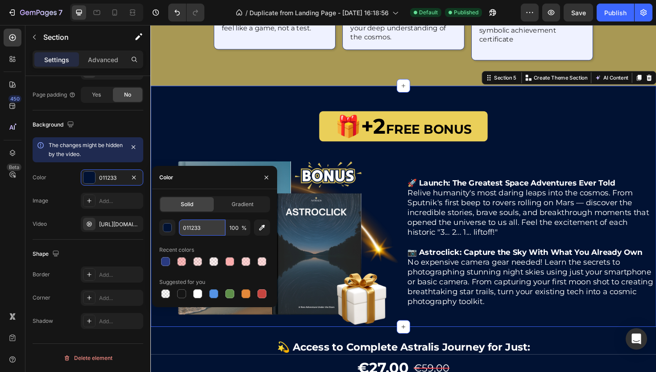
click at [194, 233] on input "011233" at bounding box center [202, 227] width 46 height 16
paste input "A89854"
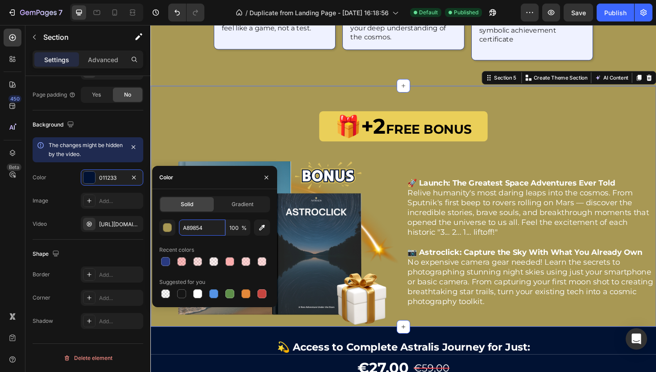
type input "A89854"
click at [211, 184] on div "Color" at bounding box center [214, 177] width 125 height 23
click at [70, 189] on div "The changes might be hidden by the video. Color A89854 Image Add... Video [URL]…" at bounding box center [88, 184] width 111 height 95
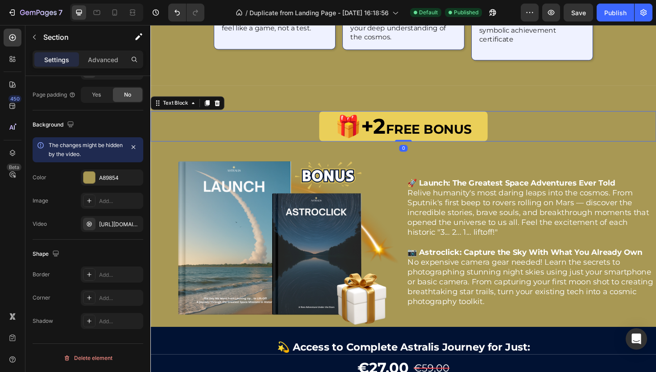
click at [252, 140] on div "🎁+2 FREE BONUS Text Block 0" at bounding box center [418, 132] width 536 height 32
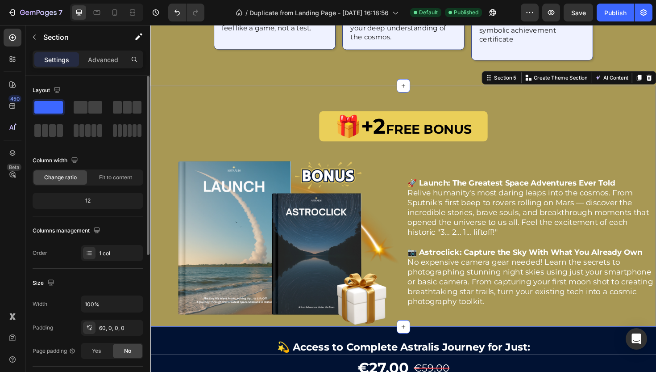
click at [286, 91] on div at bounding box center [418, 216] width 536 height 255
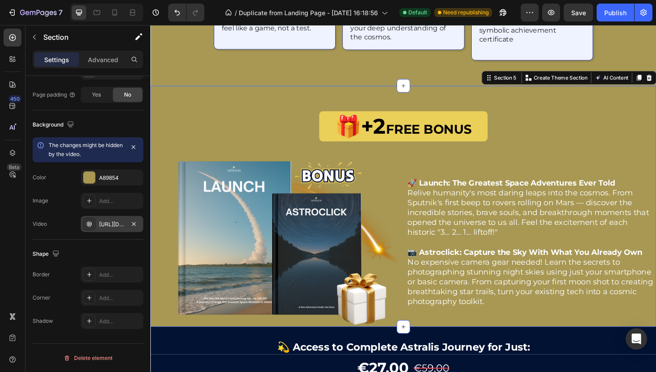
click at [104, 222] on div "[URL][DOMAIN_NAME]" at bounding box center [112, 224] width 26 height 8
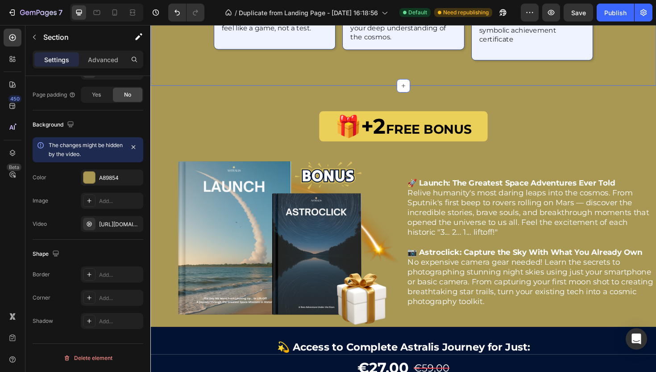
click at [101, 220] on div "[URL][DOMAIN_NAME]" at bounding box center [112, 224] width 26 height 8
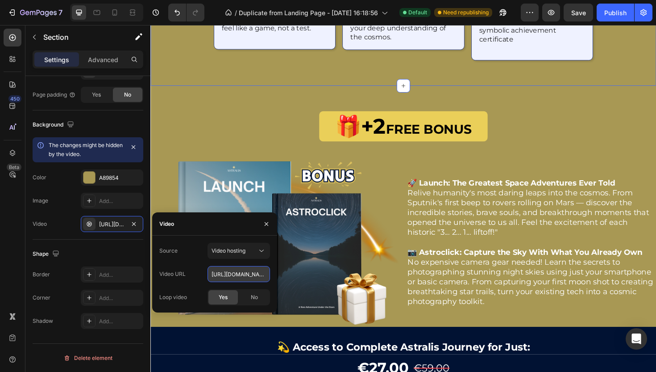
click at [231, 273] on input "[URL][DOMAIN_NAME]" at bounding box center [239, 274] width 63 height 16
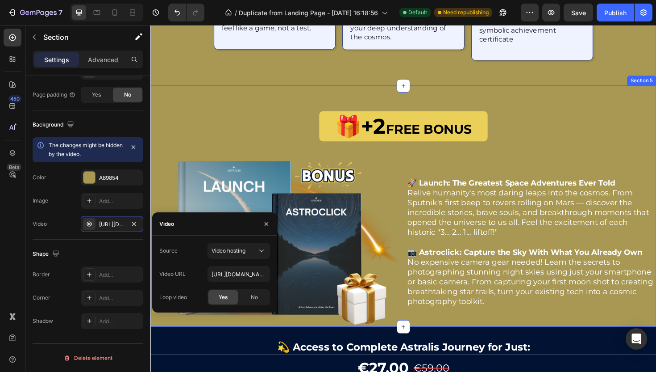
click at [218, 89] on div at bounding box center [418, 216] width 536 height 255
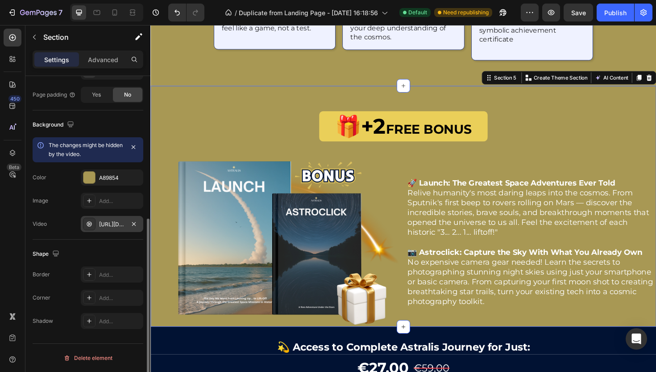
click at [122, 227] on div "[URL][DOMAIN_NAME]" at bounding box center [112, 224] width 26 height 8
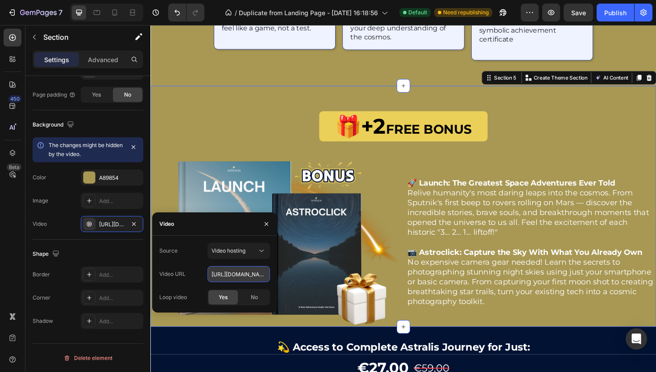
click at [230, 268] on input "[URL][DOMAIN_NAME]" at bounding box center [239, 274] width 63 height 16
paste input "78a56daa68b440f8b8647193f1a0834b"
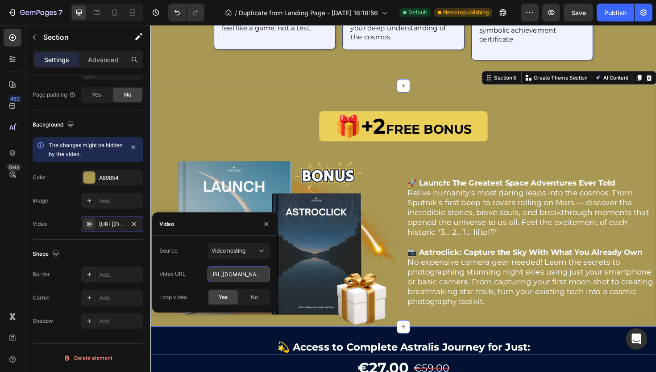
click at [229, 271] on input "[URL][DOMAIN_NAME]" at bounding box center [239, 274] width 63 height 16
paste input "text"
type input "[URL][DOMAIN_NAME]"
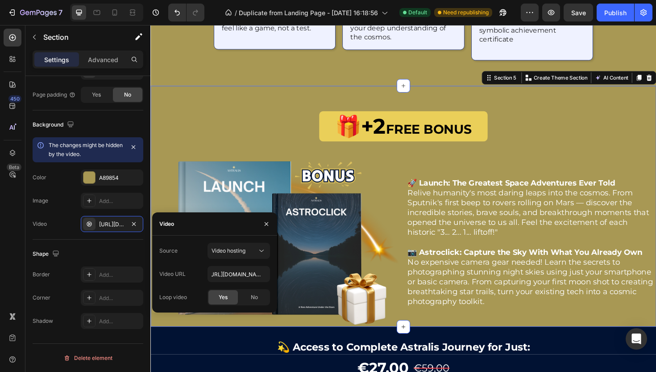
click at [195, 223] on div "Video" at bounding box center [214, 223] width 125 height 23
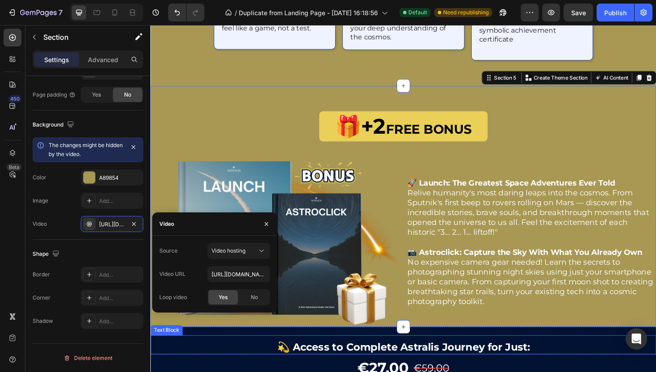
click at [184, 359] on p "💫 Access to Complete Astralis Journey for Just:" at bounding box center [418, 366] width 534 height 14
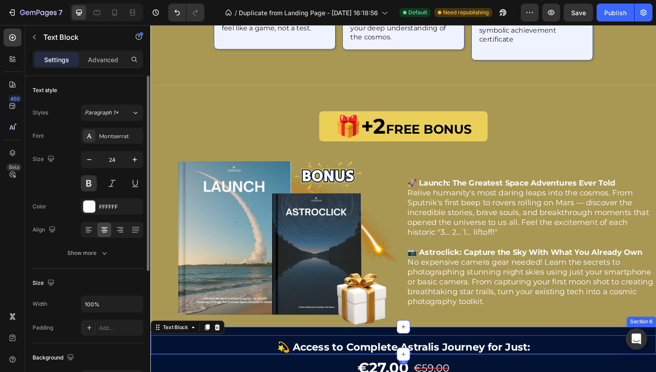
click at [241, 345] on div at bounding box center [418, 358] width 536 height 29
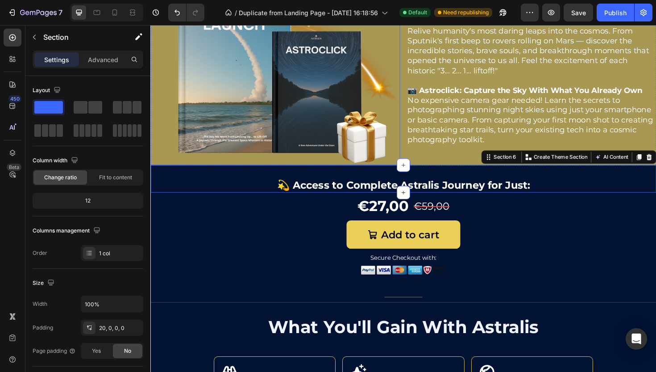
scroll to position [1712, 0]
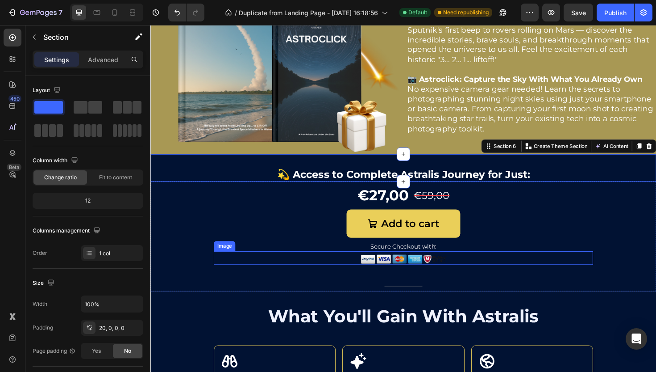
click at [603, 274] on div at bounding box center [418, 273] width 402 height 12
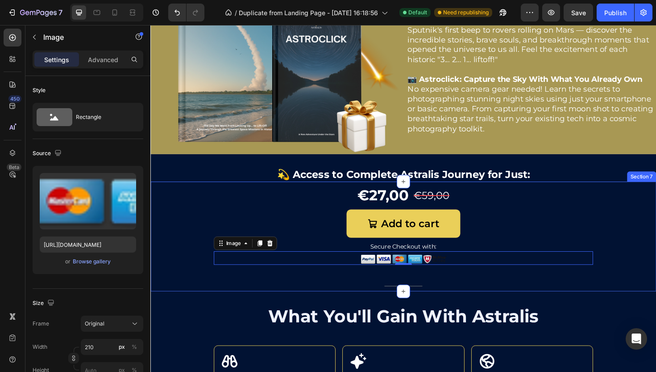
click at [656, 261] on div at bounding box center [418, 249] width 536 height 117
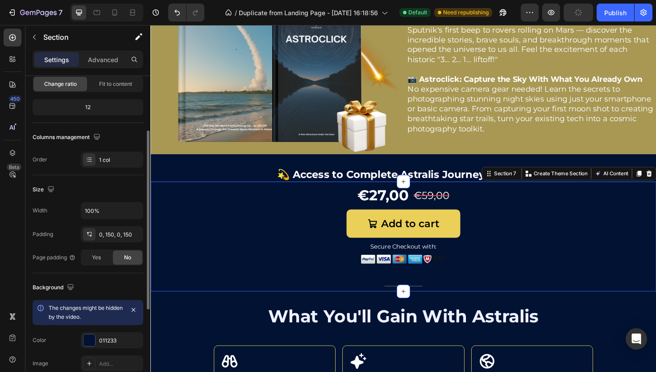
scroll to position [95, 0]
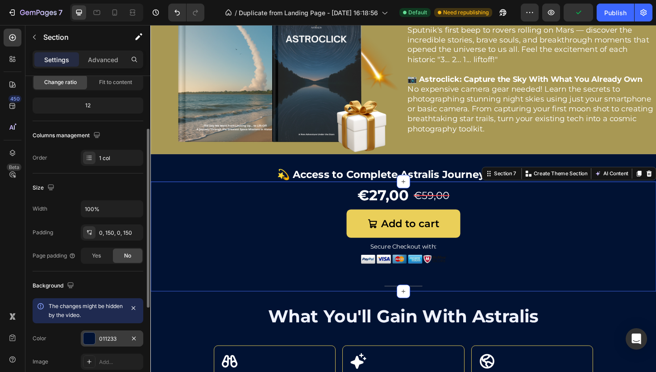
click at [97, 338] on div "011233" at bounding box center [112, 338] width 63 height 16
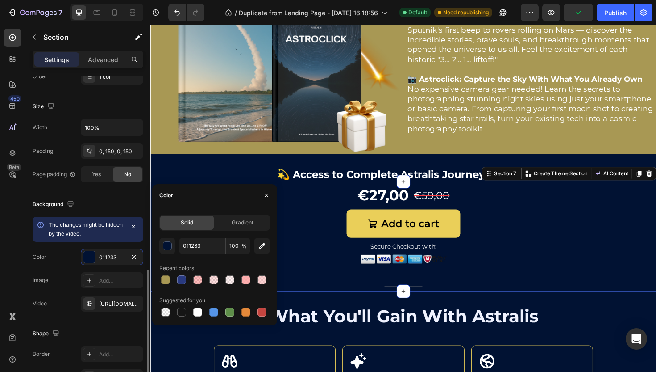
scroll to position [238, 0]
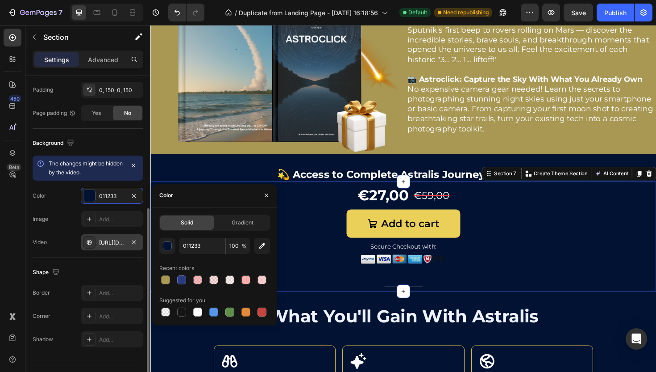
click at [109, 241] on div "[URL][DOMAIN_NAME]" at bounding box center [112, 242] width 26 height 8
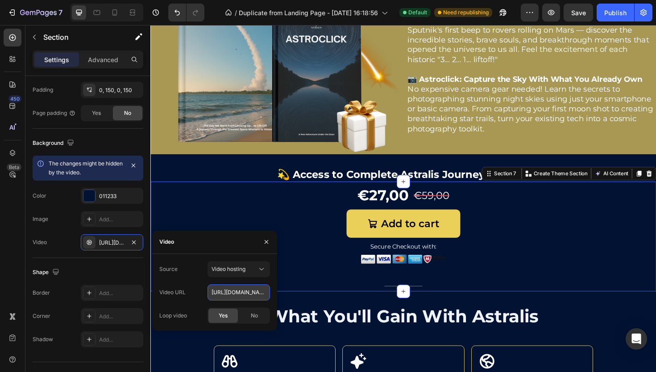
click at [209, 294] on input "[URL][DOMAIN_NAME]" at bounding box center [239, 292] width 63 height 16
paste input "78a56daa68b440f8b8647193f1a0834b"
type input "[URL][DOMAIN_NAME]"
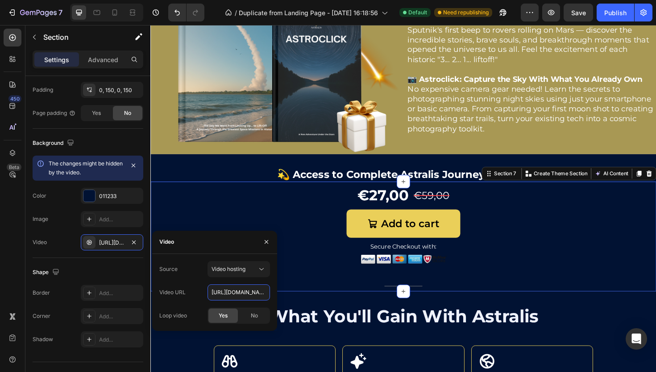
scroll to position [0, 154]
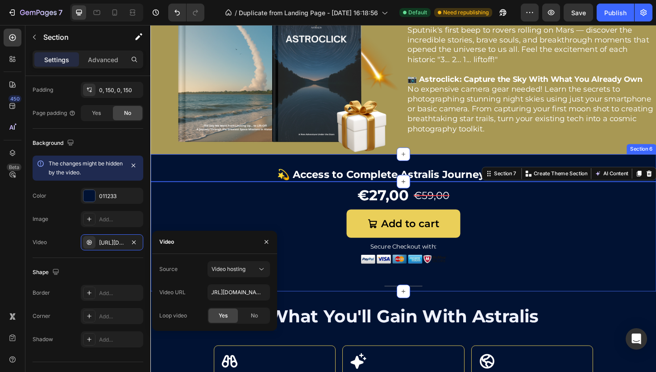
click at [188, 164] on div at bounding box center [418, 176] width 536 height 29
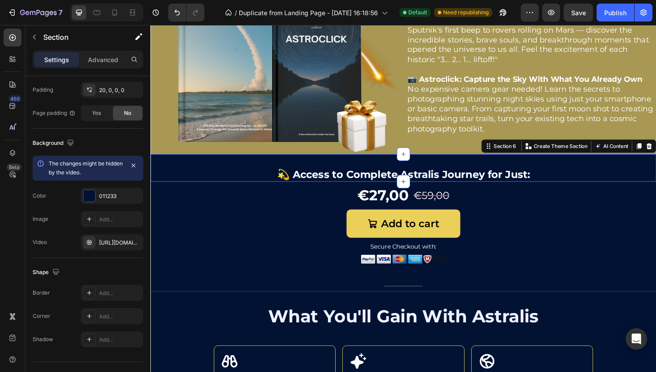
scroll to position [238, 0]
click at [104, 247] on div "[URL][DOMAIN_NAME]" at bounding box center [112, 242] width 63 height 16
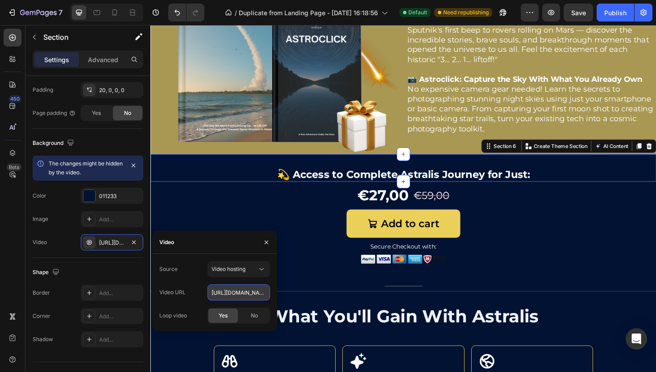
click at [225, 295] on input "[URL][DOMAIN_NAME]" at bounding box center [239, 292] width 63 height 16
paste input "78a56daa68b440f8b8647193f1a0834b"
type input "[URL][DOMAIN_NAME]"
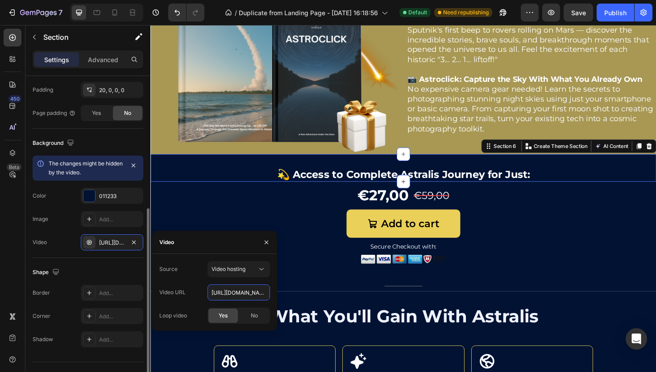
scroll to position [0, 154]
click at [75, 254] on div "Background The changes might be hidden by the video. Color 011233 Image Add... …" at bounding box center [88, 193] width 111 height 129
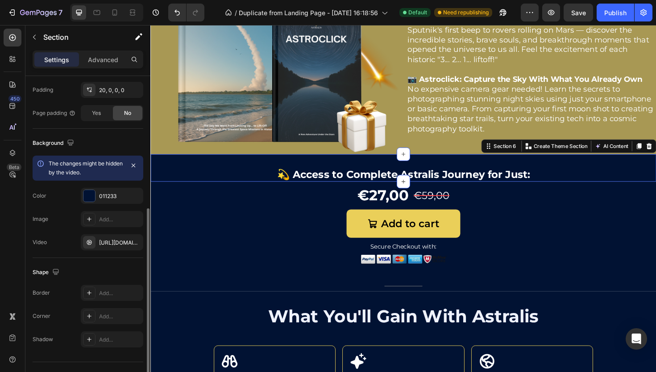
scroll to position [0, 0]
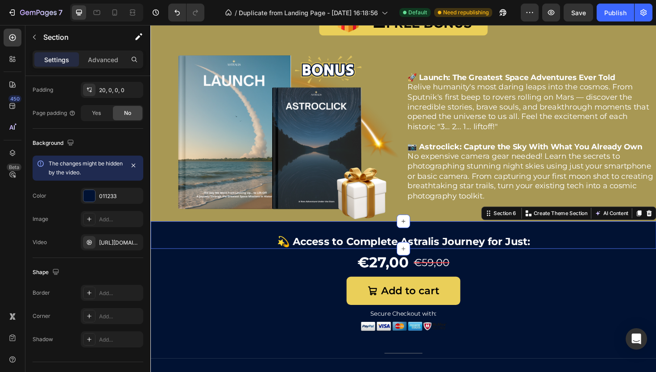
click at [221, 233] on div at bounding box center [418, 247] width 536 height 29
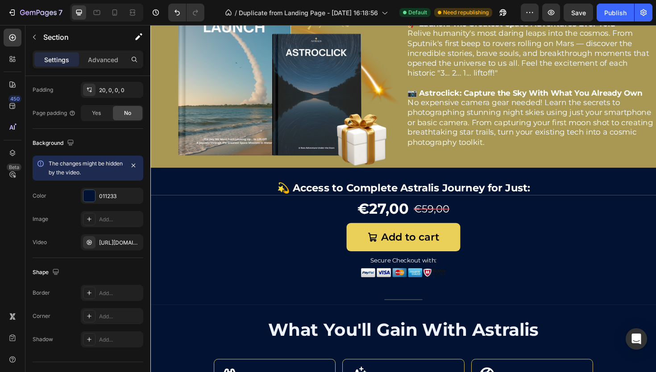
scroll to position [1671, 0]
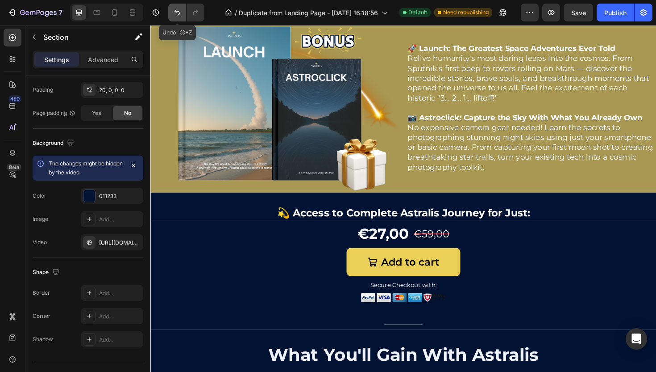
click at [171, 14] on button "Undo/Redo" at bounding box center [177, 13] width 18 height 18
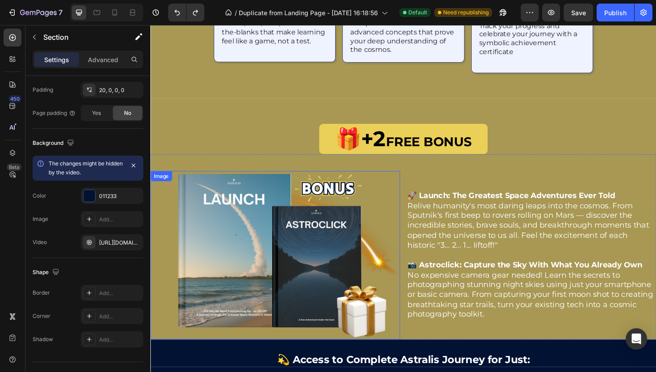
scroll to position [1447, 0]
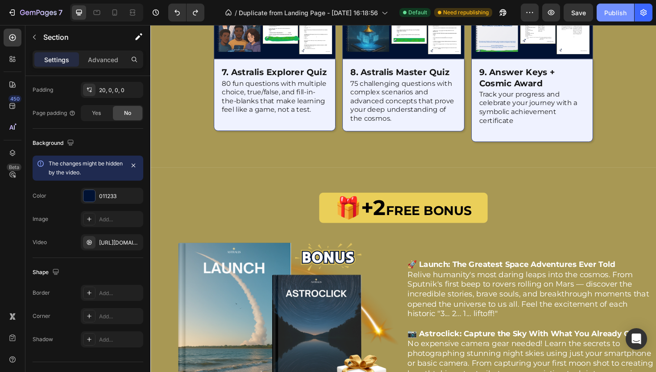
click at [611, 18] on button "Publish" at bounding box center [616, 13] width 38 height 18
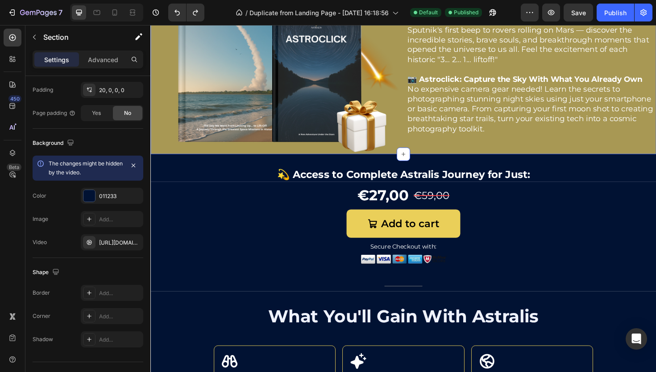
scroll to position [1730, 0]
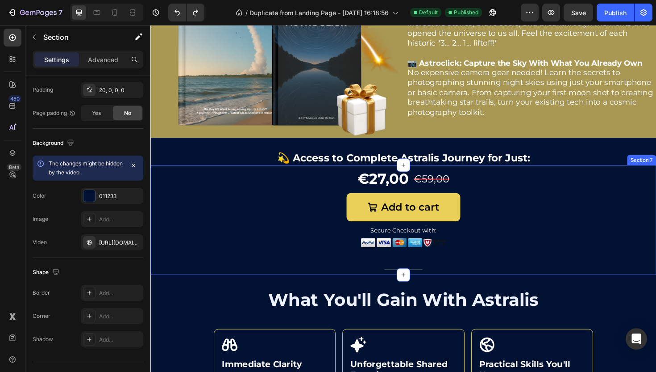
click at [652, 202] on div at bounding box center [418, 231] width 536 height 117
click at [656, 162] on icon at bounding box center [667, 164] width 7 height 7
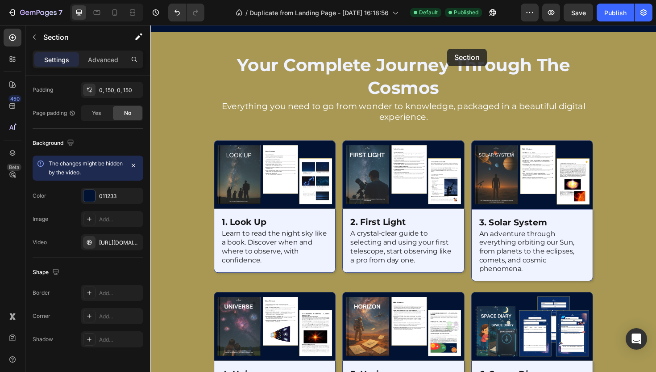
scroll to position [757, 0]
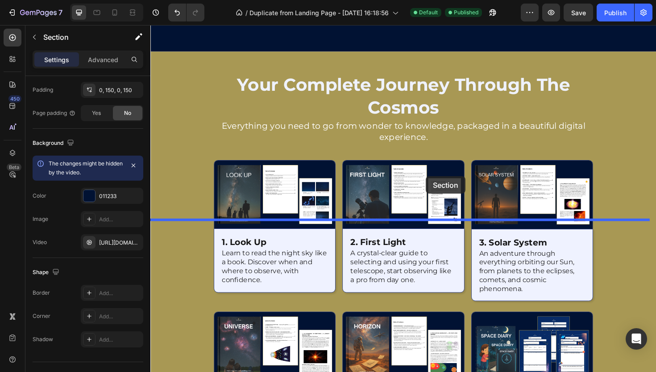
drag, startPoint x: 501, startPoint y: 280, endPoint x: 443, endPoint y: 185, distance: 111.5
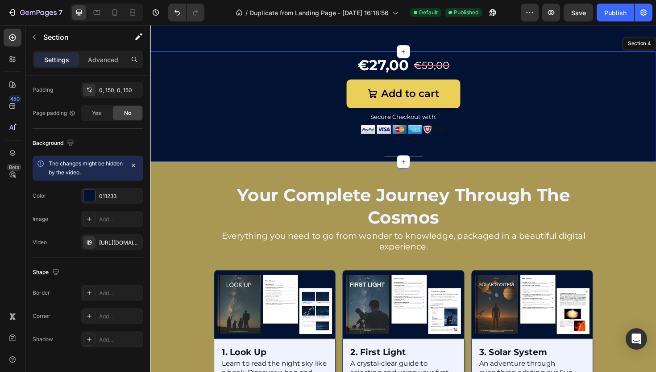
click at [421, 21] on strong ""Because astronomy was never meant to be complicated. It was meant to be yours."" at bounding box center [418, 13] width 307 height 13
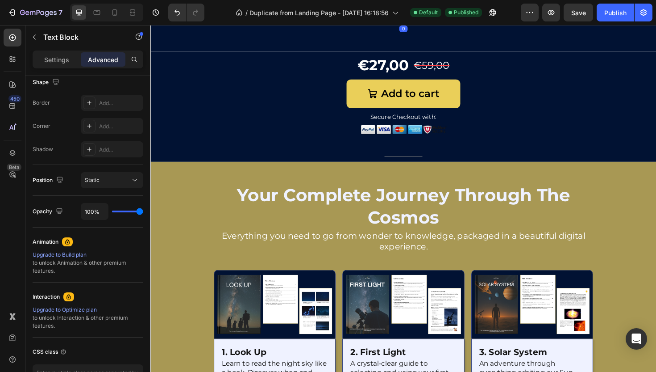
scroll to position [0, 0]
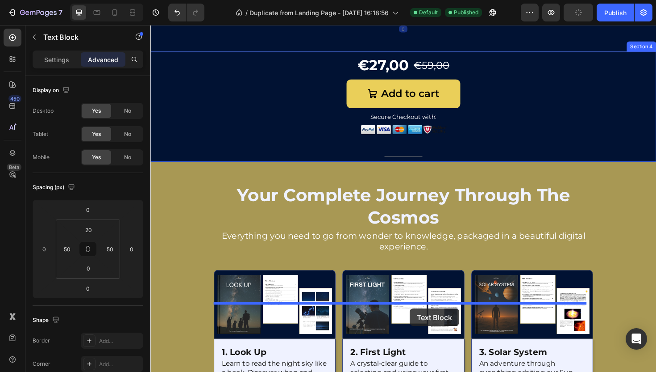
drag, startPoint x: 372, startPoint y: 191, endPoint x: 425, endPoint y: 325, distance: 144.4
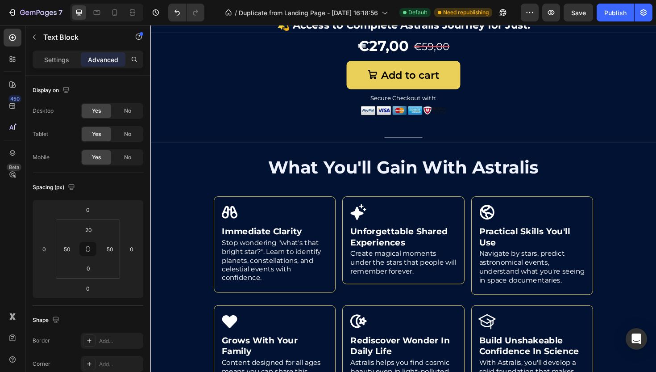
scroll to position [1954, 0]
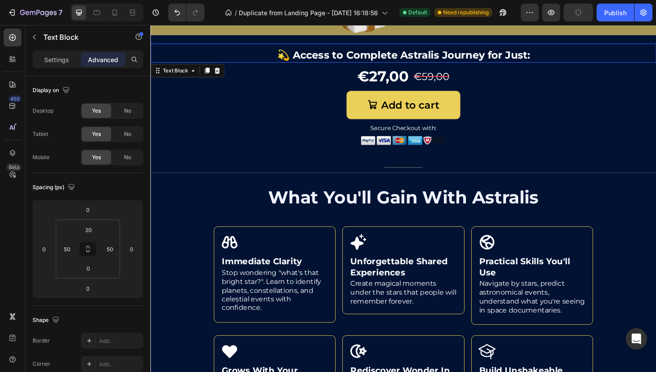
click at [497, 60] on p "💫 Access to Complete Astralis Journey for Just:" at bounding box center [418, 57] width 534 height 14
click at [654, 59] on p "💫 Access to Complete Astralis Journey for Just:" at bounding box center [418, 57] width 534 height 14
click at [643, 110] on div at bounding box center [418, 123] width 536 height 117
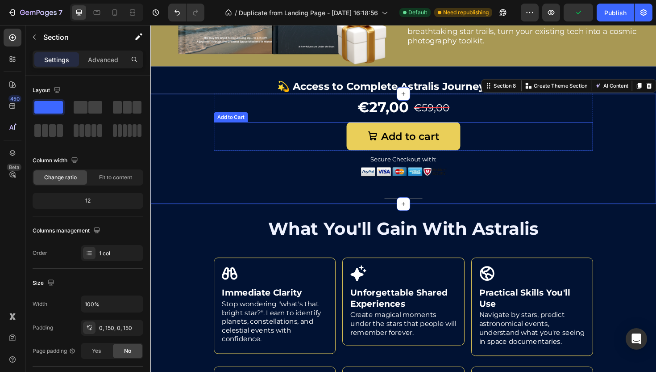
scroll to position [1843, 0]
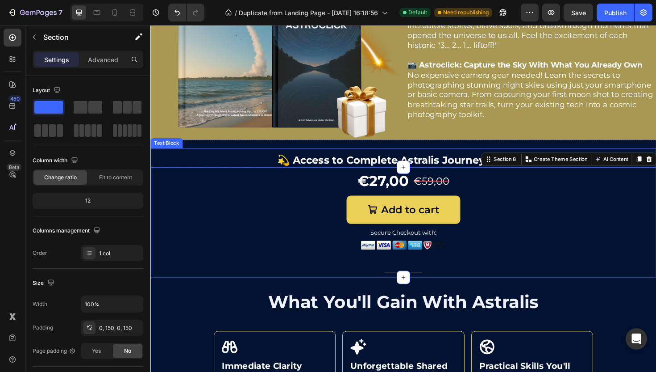
click at [172, 165] on p "💫 Access to Complete Astralis Journey for Just:" at bounding box center [418, 168] width 534 height 14
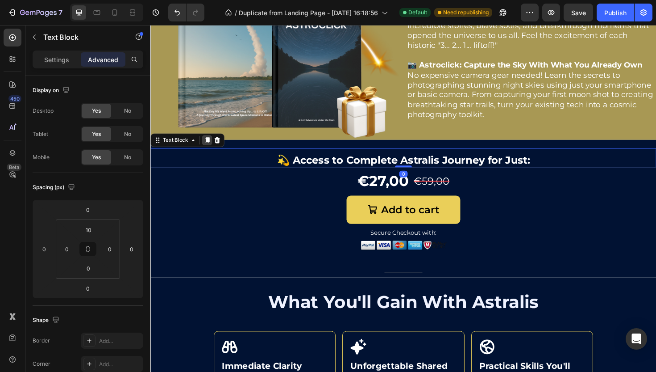
click at [208, 147] on icon at bounding box center [210, 146] width 7 height 7
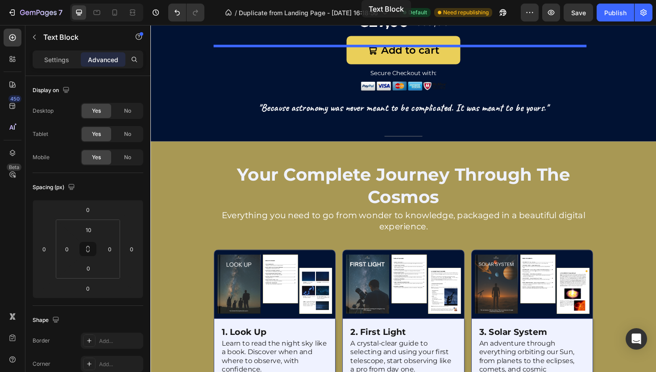
scroll to position [775, 0]
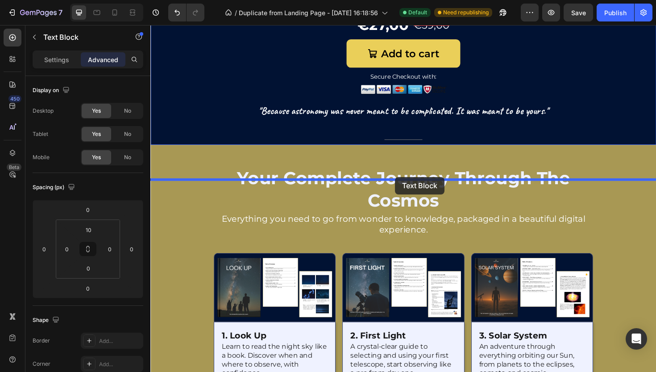
drag, startPoint x: 159, startPoint y: 168, endPoint x: 410, endPoint y: 186, distance: 250.7
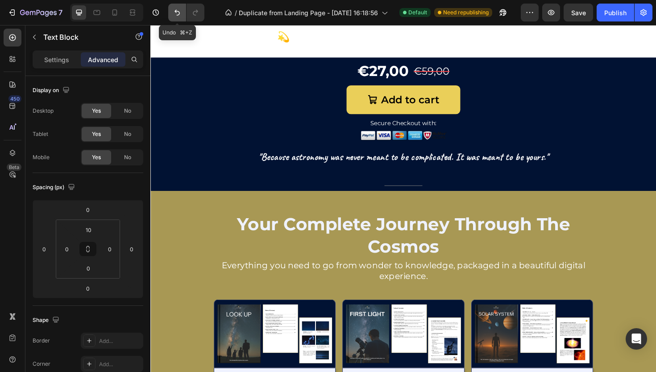
click at [180, 13] on icon "Undo/Redo" at bounding box center [177, 12] width 9 height 9
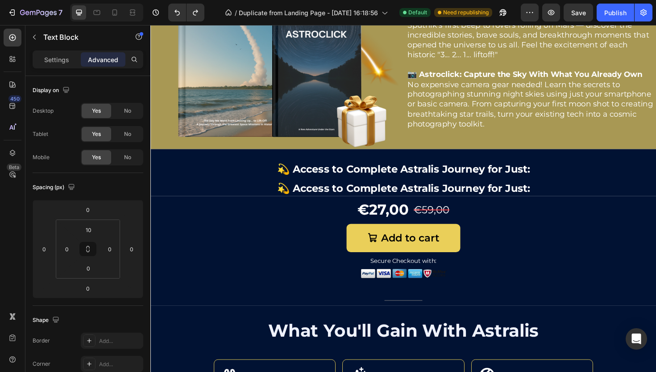
scroll to position [1835, 0]
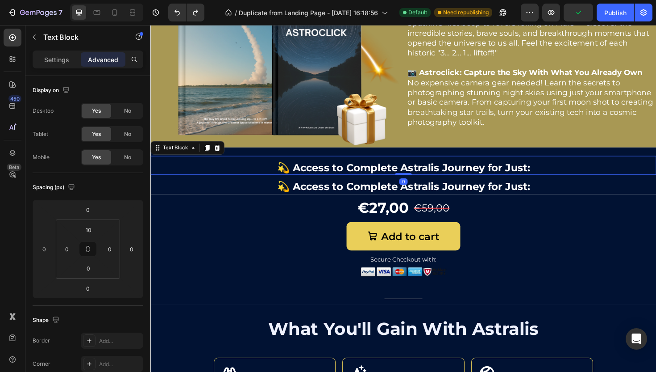
click at [286, 172] on p "💫 Access to Complete Astralis Journey for Just:" at bounding box center [418, 176] width 534 height 14
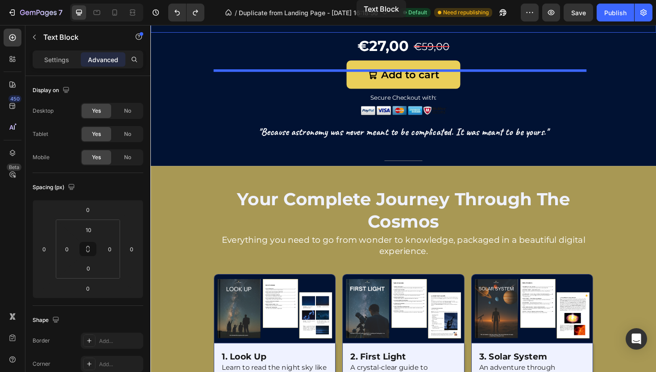
scroll to position [732, 0]
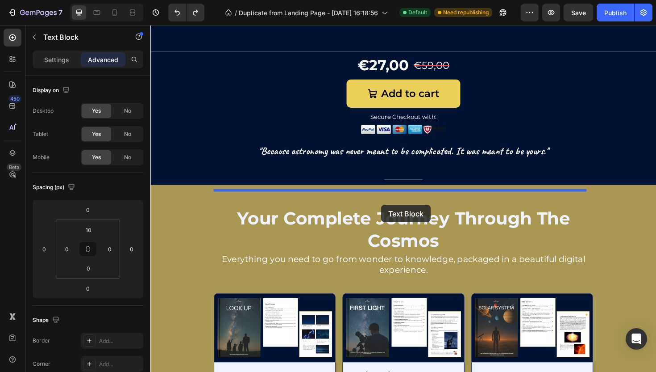
drag, startPoint x: 158, startPoint y: 155, endPoint x: 395, endPoint y: 215, distance: 245.2
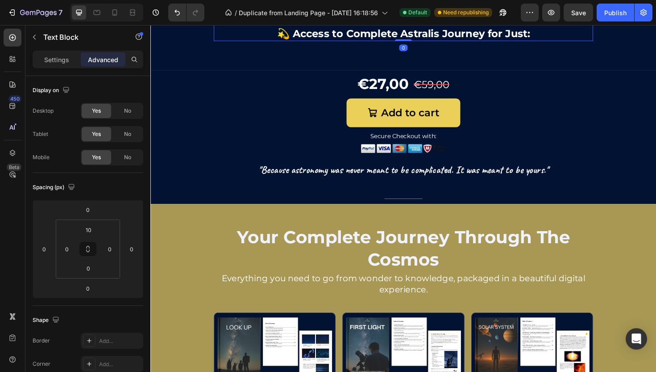
click at [459, 41] on p "💫 Access to Complete Astralis Journey for Just:" at bounding box center [418, 34] width 400 height 14
click at [82, 234] on input "10" at bounding box center [88, 229] width 18 height 13
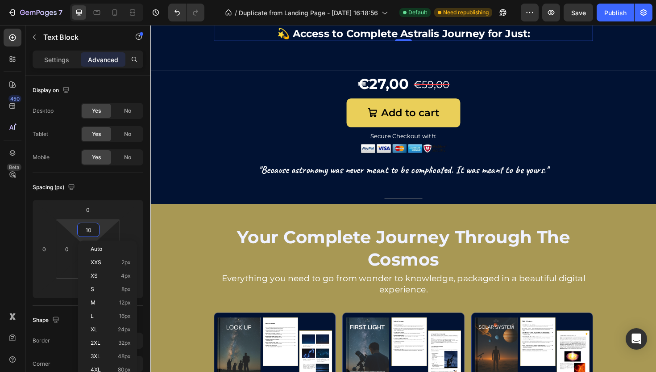
type input "3"
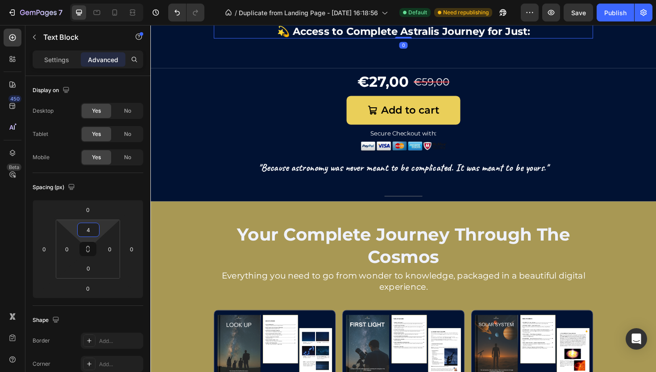
type input "40"
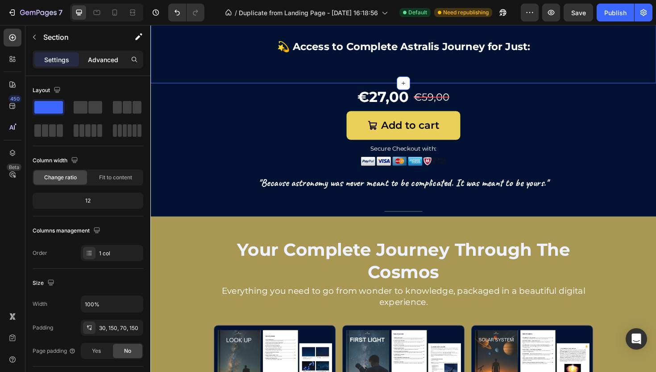
click at [117, 58] on p "Advanced" at bounding box center [103, 59] width 30 height 9
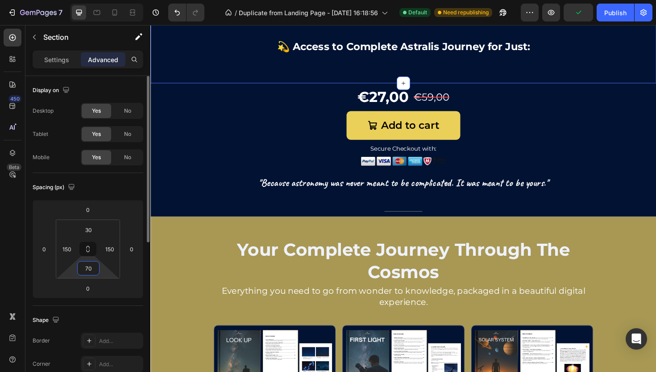
click at [84, 265] on input "70" at bounding box center [88, 267] width 18 height 13
type input "0"
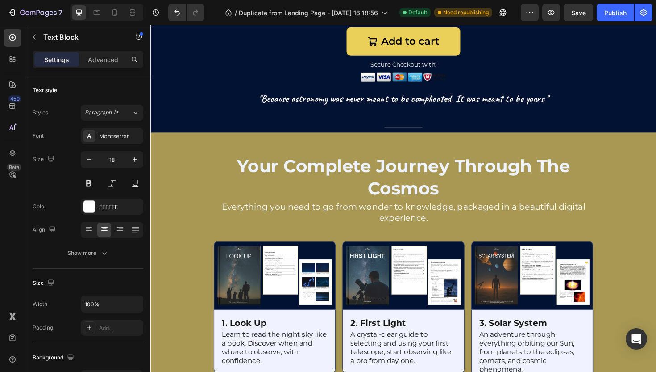
scroll to position [790, 0]
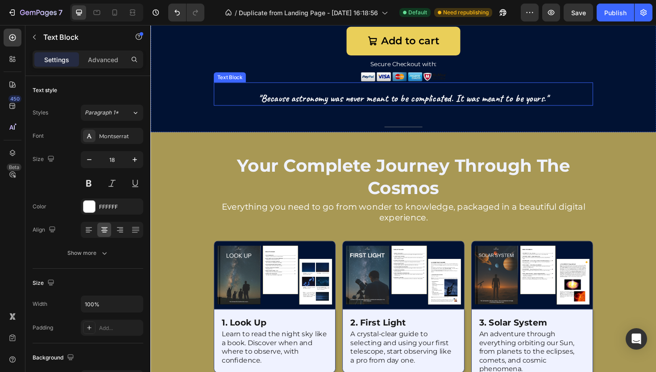
click at [415, 110] on div ""Because astronomy was never meant to be complicated. It was meant to be yours.…" at bounding box center [418, 98] width 402 height 25
click at [105, 59] on p "Advanced" at bounding box center [103, 59] width 30 height 9
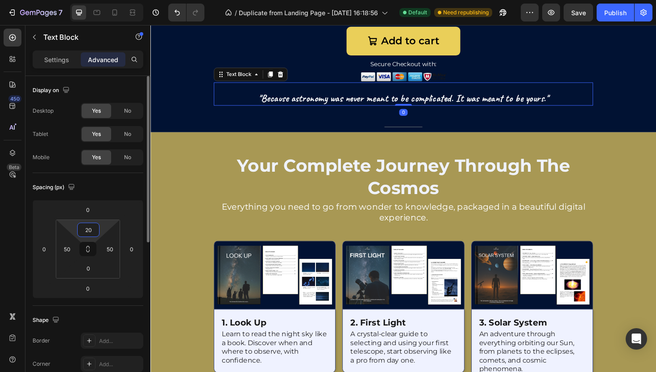
click at [87, 231] on input "20" at bounding box center [88, 229] width 18 height 13
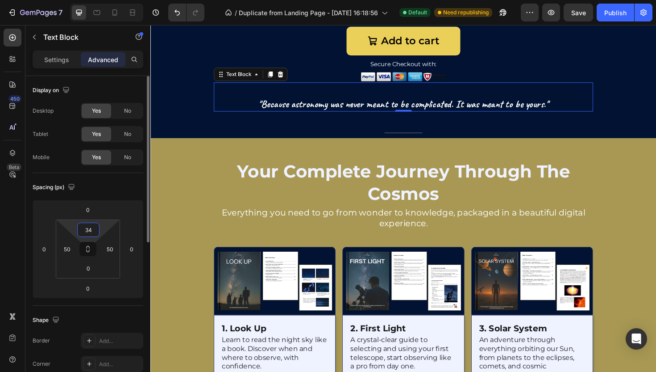
type input "3"
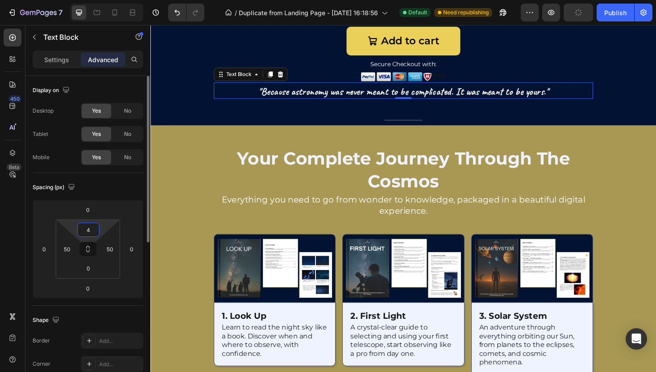
type input "40"
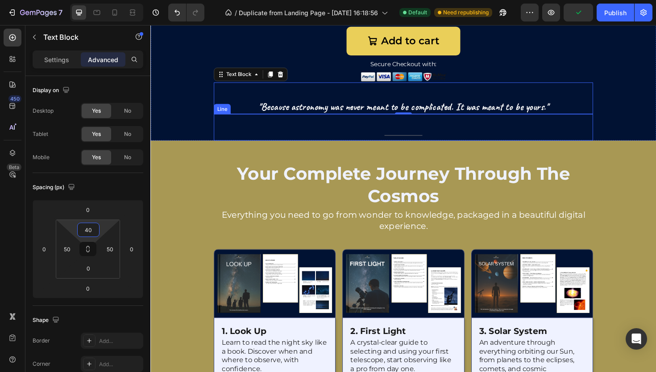
click at [425, 147] on div "Title Line" at bounding box center [418, 133] width 402 height 28
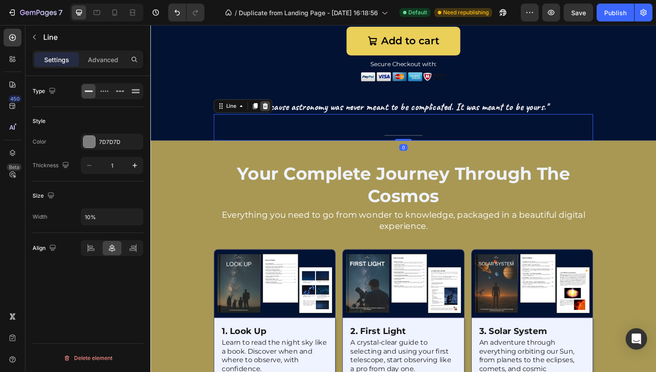
click at [274, 114] on icon at bounding box center [271, 110] width 7 height 7
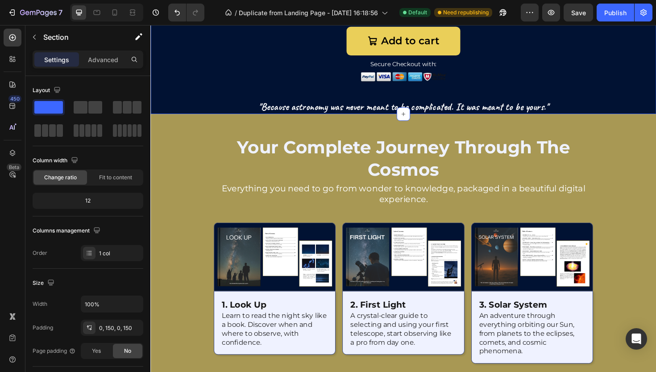
click at [633, 119] on div at bounding box center [418, 58] width 536 height 122
click at [106, 57] on p "Advanced" at bounding box center [103, 59] width 30 height 9
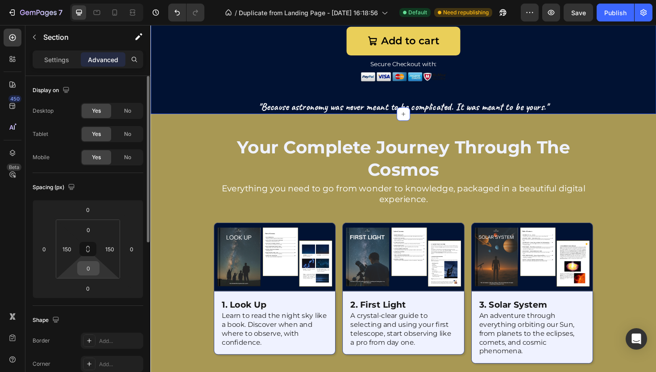
click at [84, 267] on input "0" at bounding box center [88, 267] width 18 height 13
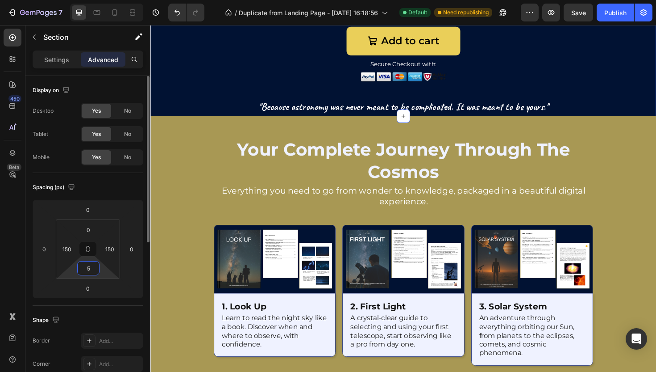
type input "50"
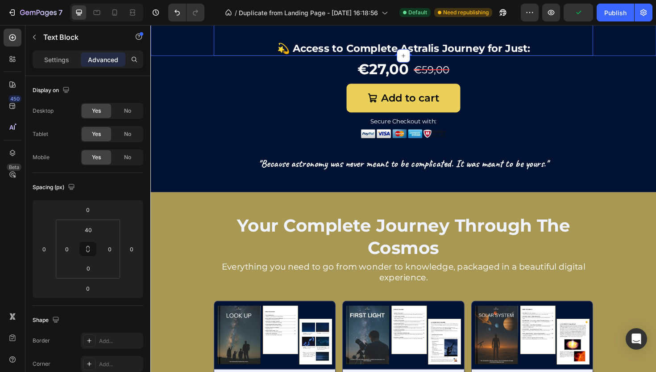
scroll to position [724, 0]
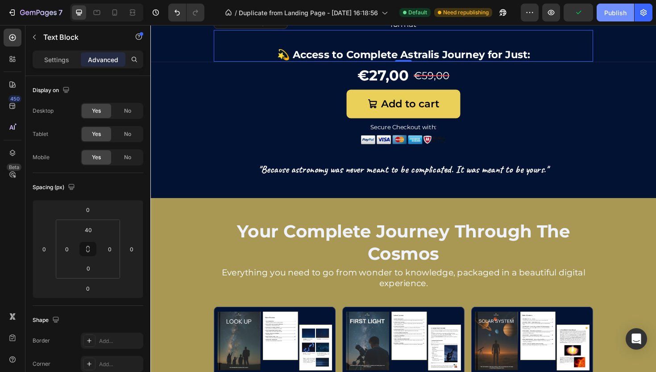
click at [609, 19] on button "Publish" at bounding box center [616, 13] width 38 height 18
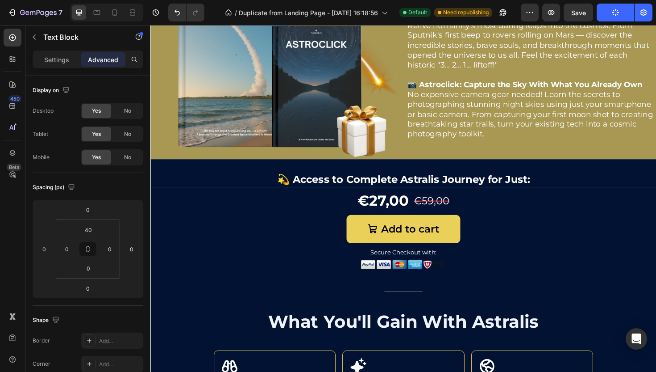
scroll to position [1847, 0]
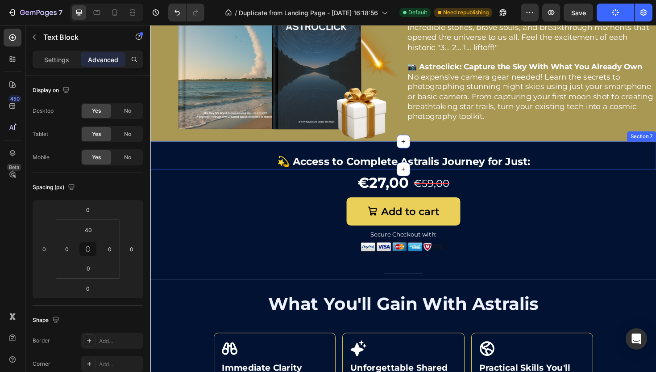
click at [216, 150] on div at bounding box center [418, 162] width 536 height 29
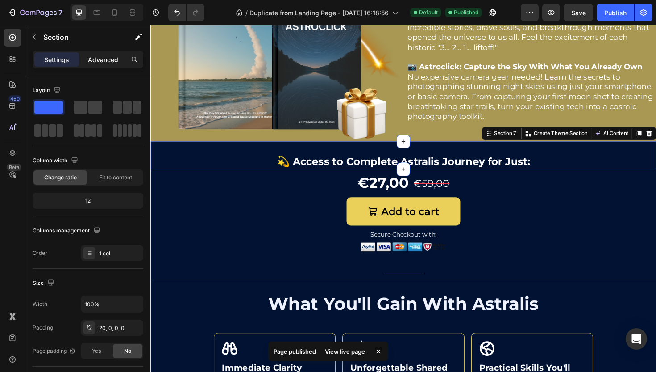
click at [94, 55] on p "Advanced" at bounding box center [103, 59] width 30 height 9
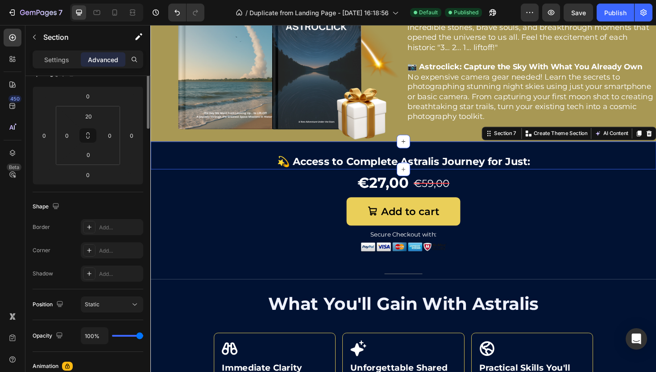
scroll to position [0, 0]
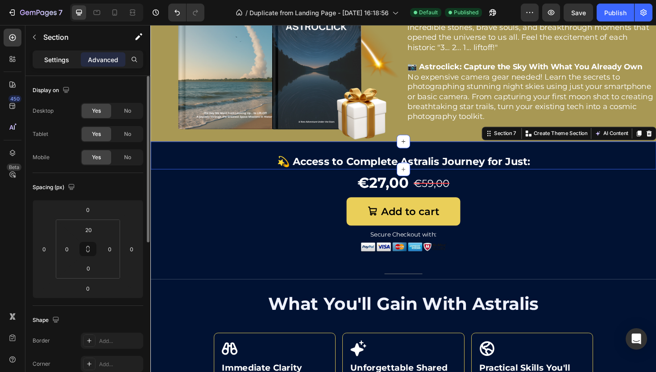
click at [67, 59] on p "Settings" at bounding box center [56, 59] width 25 height 9
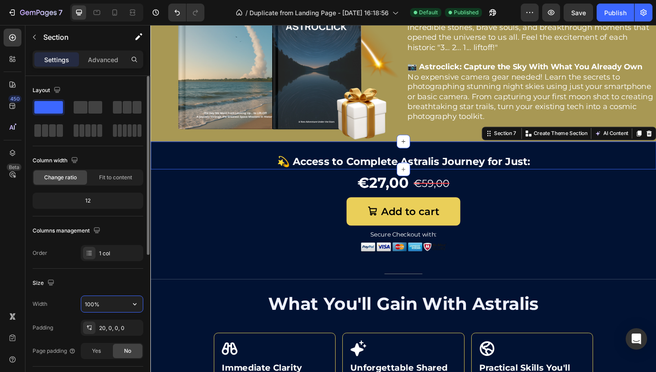
click at [93, 303] on input "100%" at bounding box center [112, 304] width 62 height 16
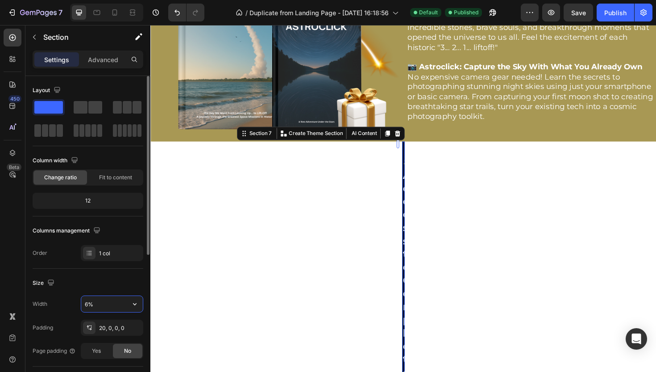
type input "60%"
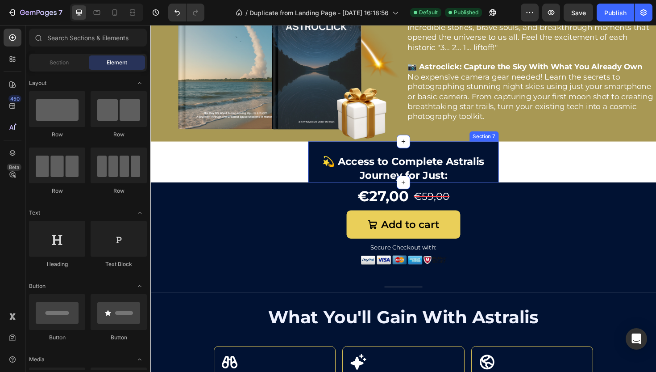
click at [359, 148] on div at bounding box center [418, 169] width 201 height 43
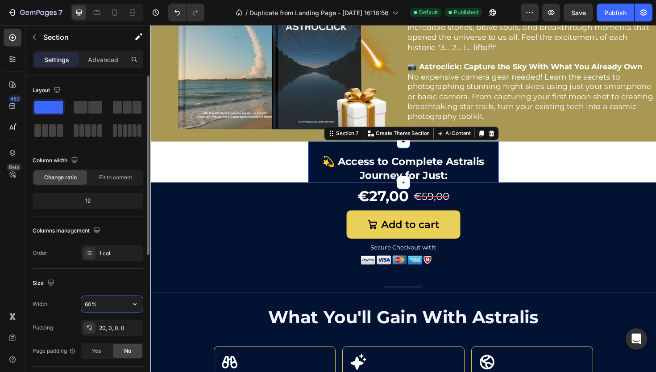
click at [85, 305] on input "60%" at bounding box center [112, 304] width 62 height 16
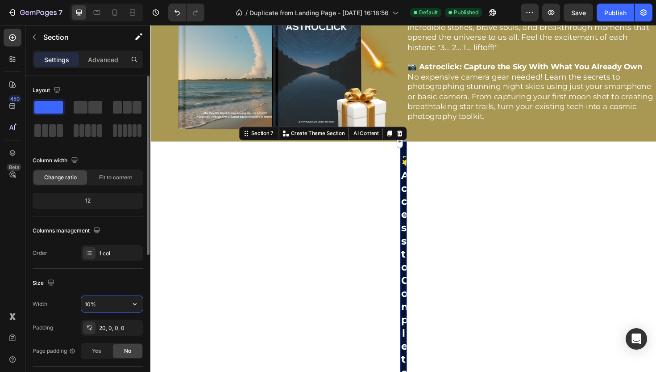
type input "100%"
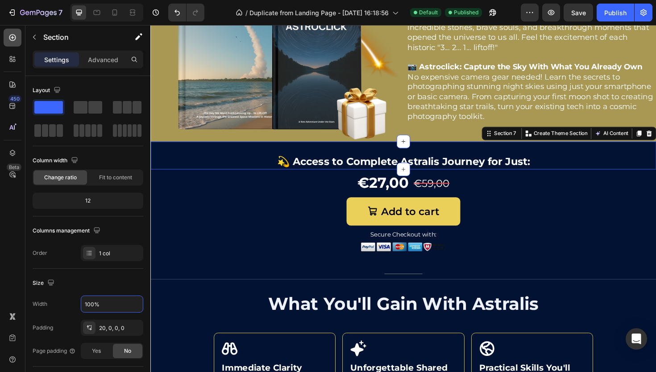
click at [8, 37] on icon at bounding box center [12, 37] width 9 height 9
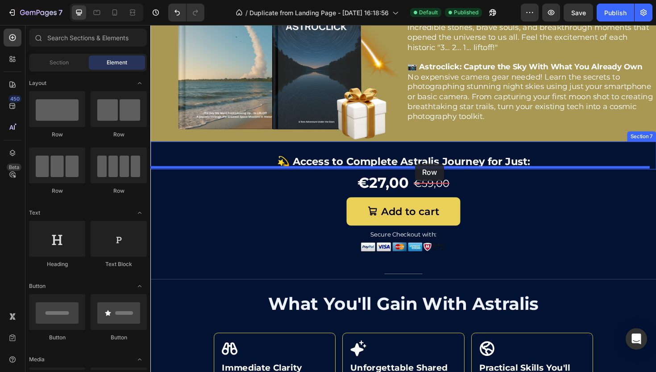
drag, startPoint x: 196, startPoint y: 151, endPoint x: 431, endPoint y: 171, distance: 235.3
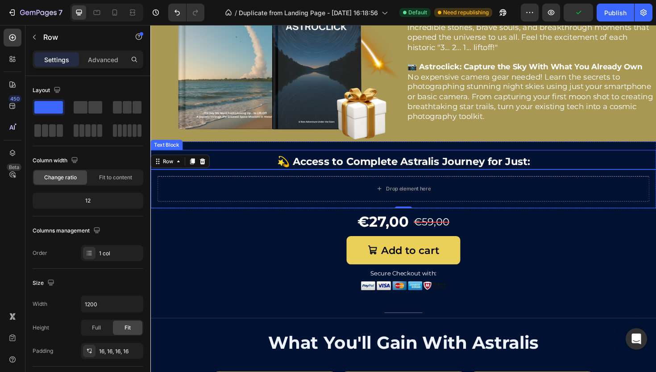
click at [218, 157] on div "💫 Access to Complete Astralis Journey for Just: Text Block" at bounding box center [418, 167] width 536 height 20
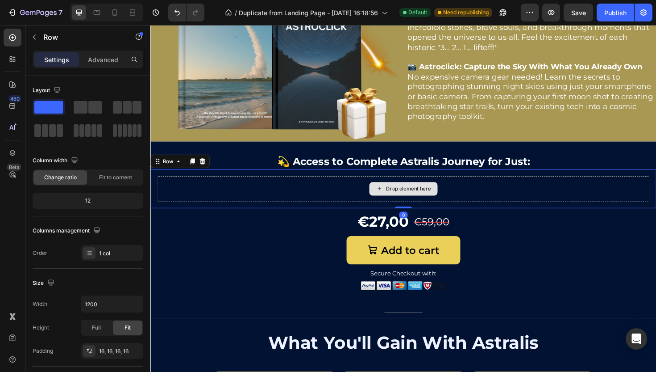
click at [230, 185] on div "Drop element here" at bounding box center [419, 198] width 522 height 27
click at [205, 166] on icon at bounding box center [206, 169] width 6 height 6
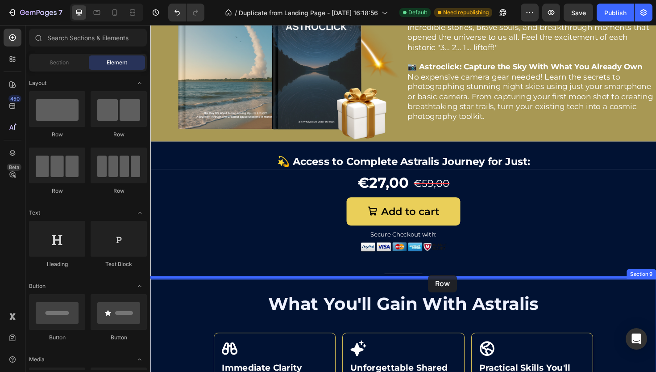
drag, startPoint x: 218, startPoint y: 145, endPoint x: 445, endPoint y: 289, distance: 268.5
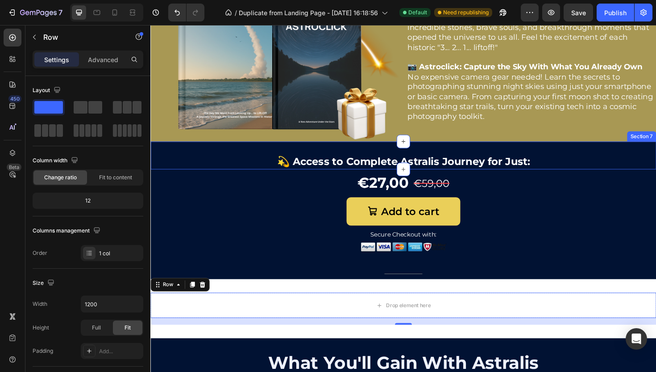
click at [204, 148] on div at bounding box center [418, 162] width 536 height 29
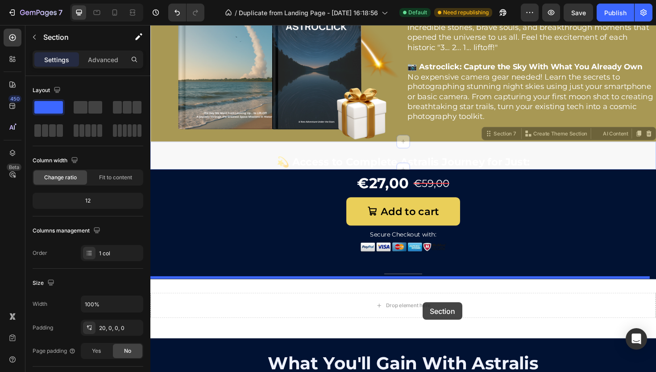
drag, startPoint x: 504, startPoint y: 137, endPoint x: 439, endPoint y: 318, distance: 192.5
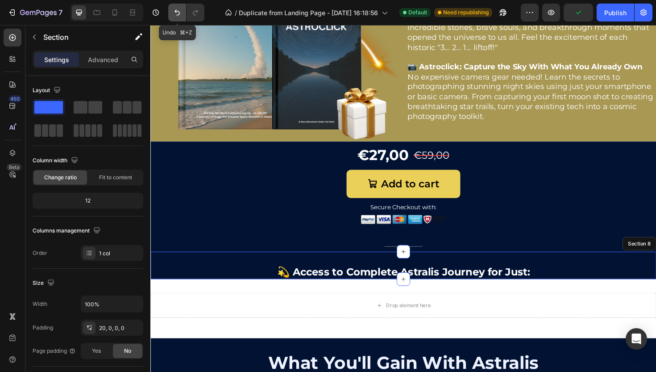
click at [172, 13] on button "Undo/Redo" at bounding box center [177, 13] width 18 height 18
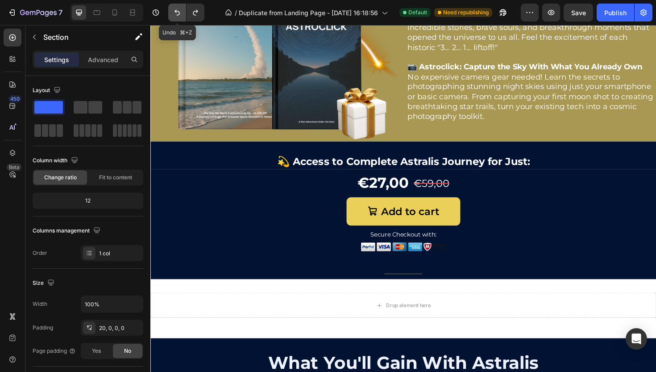
click at [172, 13] on button "Undo/Redo" at bounding box center [177, 13] width 18 height 18
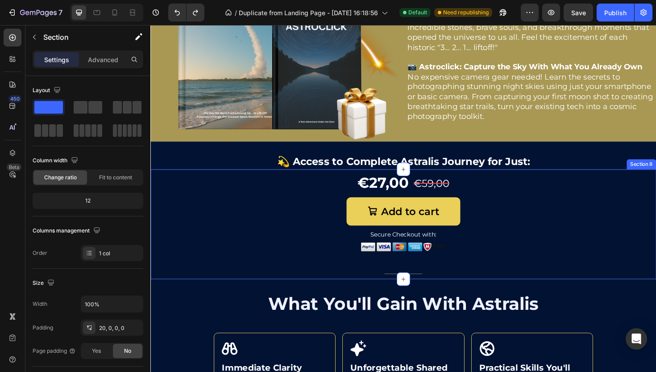
click at [198, 213] on div at bounding box center [418, 236] width 536 height 117
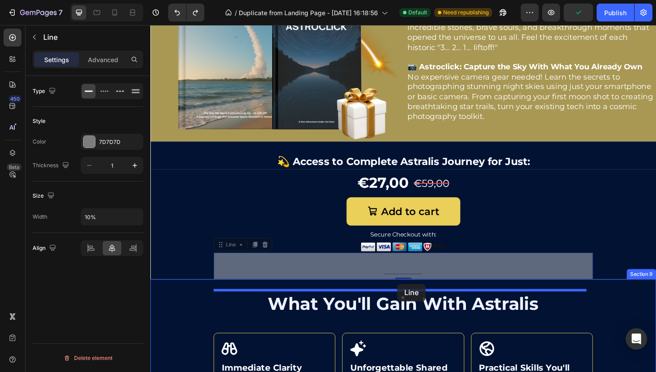
drag, startPoint x: 419, startPoint y: 273, endPoint x: 412, endPoint y: 299, distance: 26.4
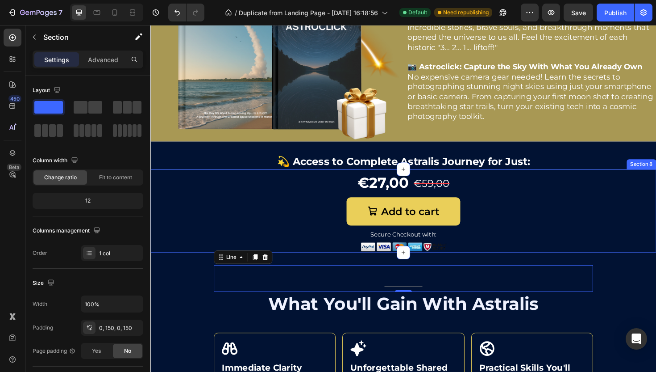
click at [629, 245] on div at bounding box center [418, 222] width 536 height 88
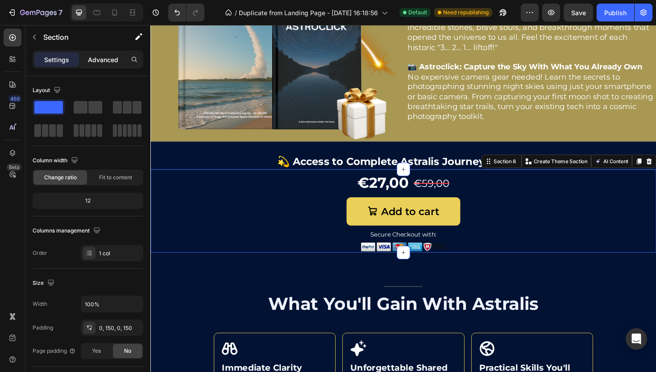
click at [109, 58] on p "Advanced" at bounding box center [103, 59] width 30 height 9
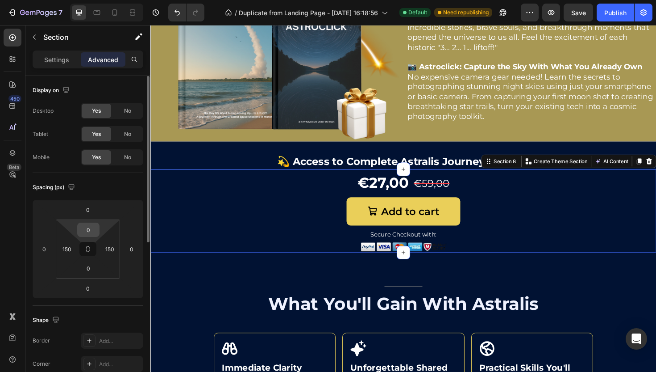
click at [85, 228] on input "0" at bounding box center [88, 229] width 18 height 13
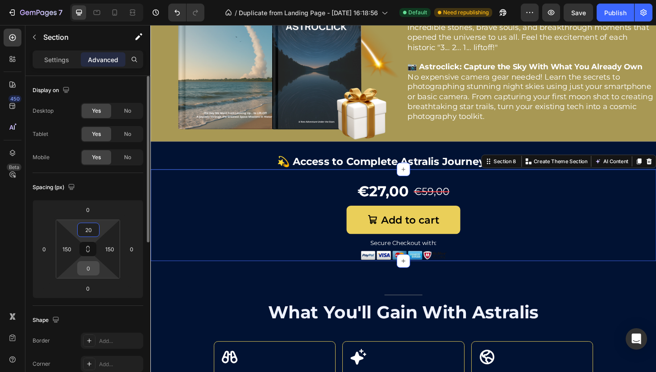
type input "20"
click at [88, 270] on input "0" at bounding box center [88, 267] width 18 height 13
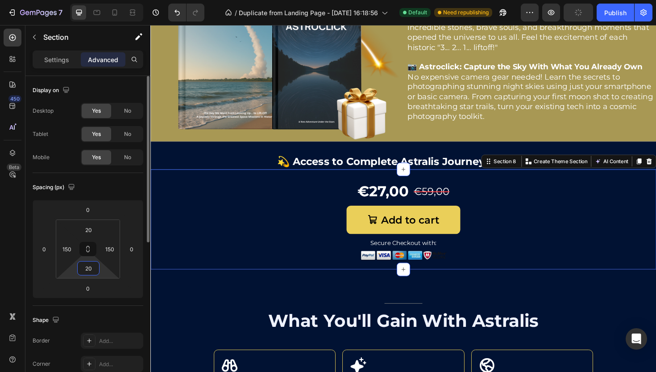
type input "2"
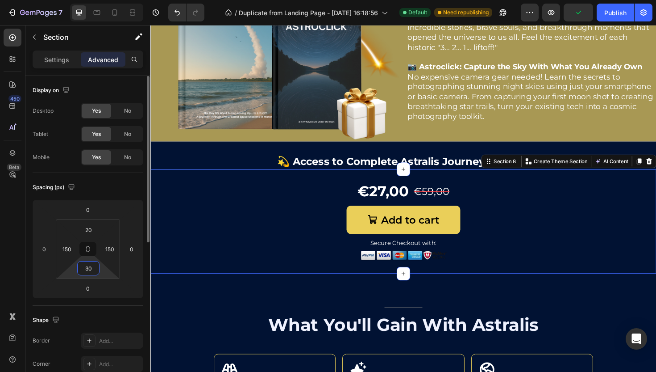
type input "3"
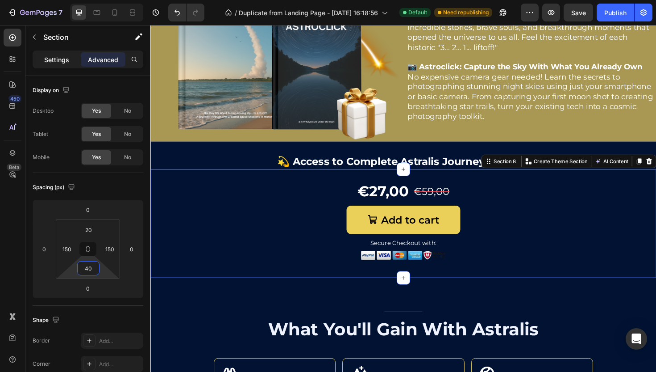
type input "40"
click at [65, 59] on p "Settings" at bounding box center [56, 59] width 25 height 9
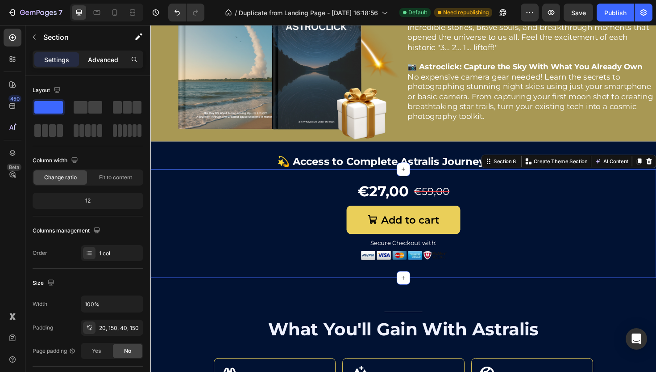
click at [99, 59] on p "Advanced" at bounding box center [103, 59] width 30 height 9
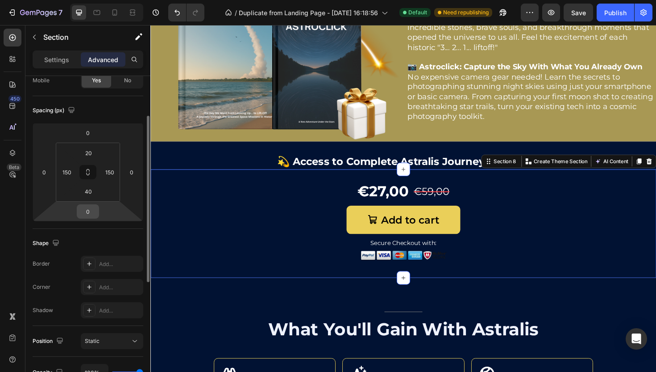
scroll to position [79, 0]
click at [108, 261] on div "Add..." at bounding box center [120, 262] width 42 height 8
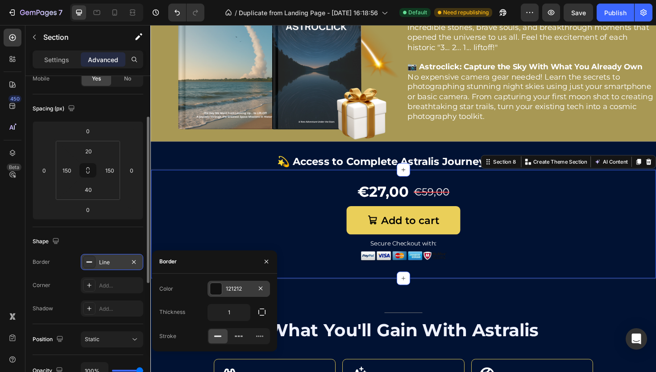
click at [234, 289] on div "121212" at bounding box center [239, 288] width 26 height 8
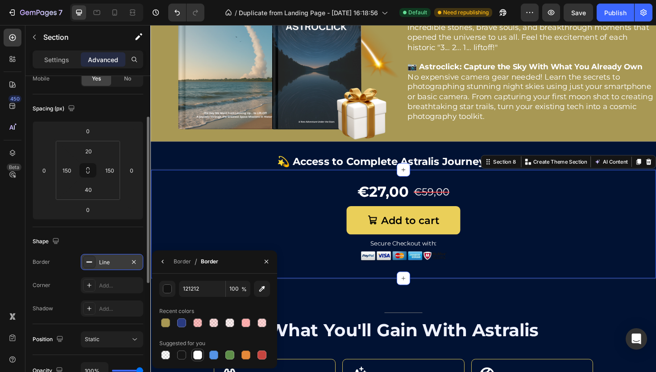
click at [201, 351] on div at bounding box center [197, 354] width 9 height 9
type input "FFFFFF"
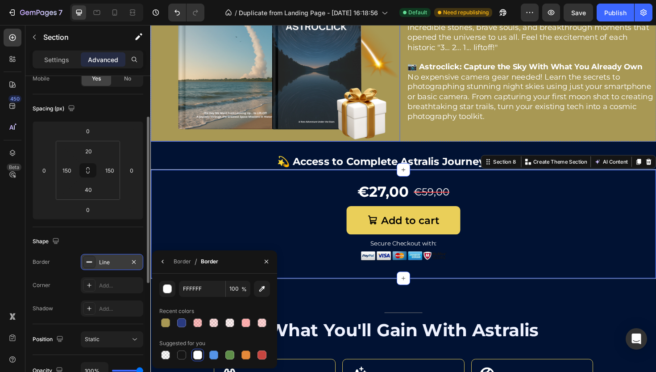
click at [201, 138] on img at bounding box center [296, 59] width 238 height 178
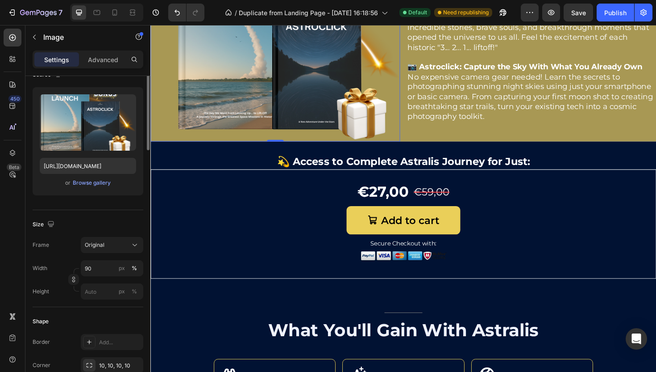
scroll to position [0, 0]
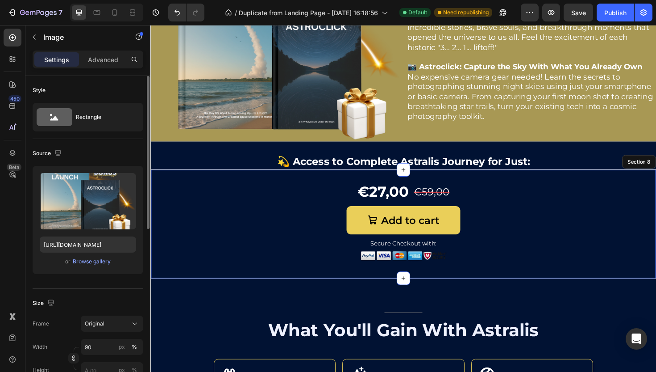
click at [194, 192] on div at bounding box center [418, 235] width 535 height 115
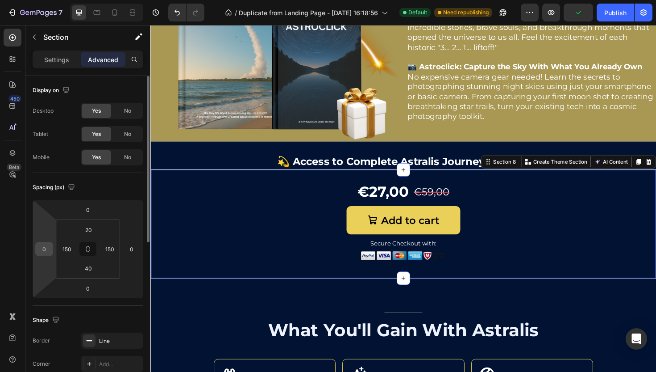
click at [37, 248] on div "0" at bounding box center [44, 249] width 18 height 14
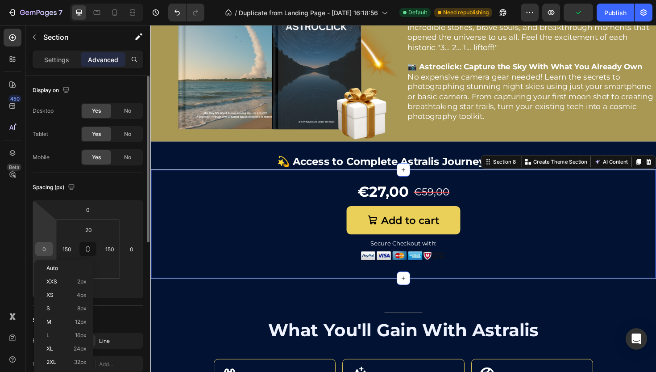
click at [42, 248] on input "0" at bounding box center [44, 248] width 13 height 13
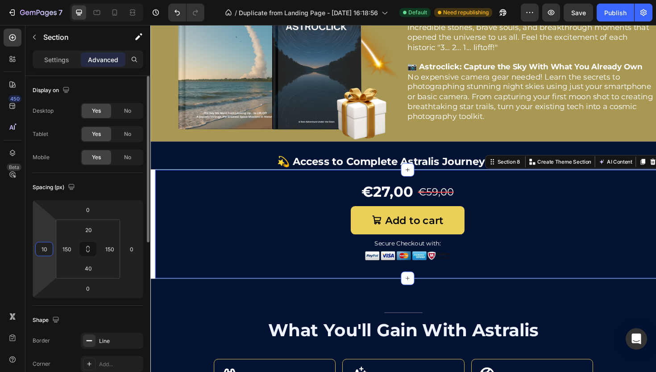
type input "1"
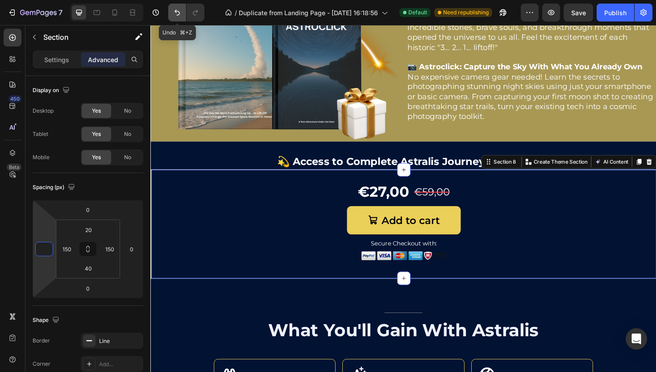
click at [173, 10] on icon "Undo/Redo" at bounding box center [177, 12] width 9 height 9
type input "0"
click at [173, 10] on icon "Undo/Redo" at bounding box center [177, 12] width 9 height 9
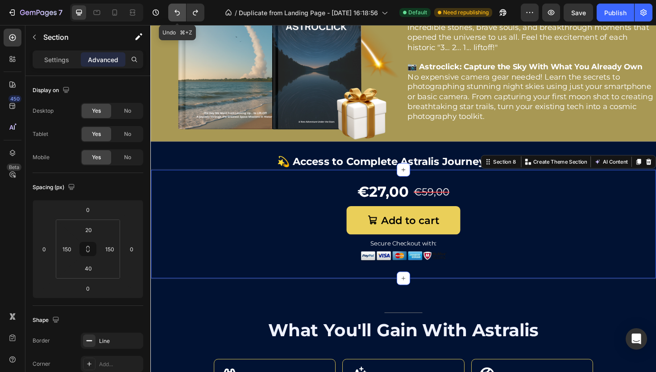
click at [173, 10] on icon "Undo/Redo" at bounding box center [177, 12] width 9 height 9
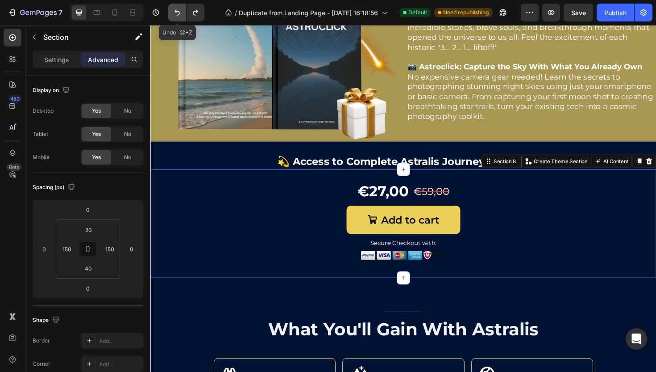
click at [173, 10] on icon "Undo/Redo" at bounding box center [177, 12] width 9 height 9
type input "0"
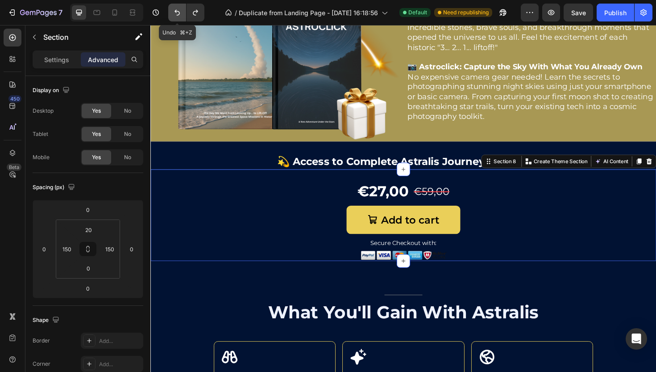
click at [173, 10] on icon "Undo/Redo" at bounding box center [177, 12] width 9 height 9
type input "0"
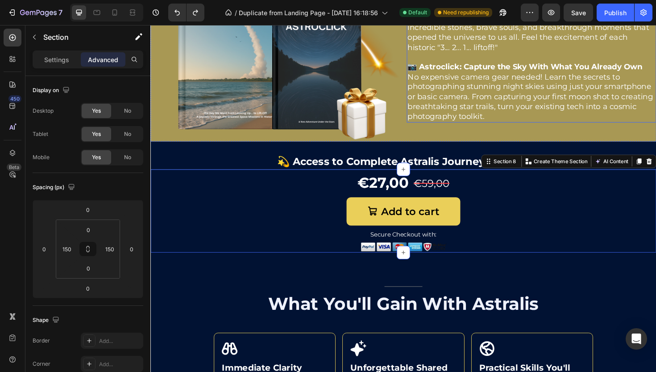
click at [456, 81] on p "No expensive camera gear needed! Learn the secrets to photographing stunning ni…" at bounding box center [554, 101] width 263 height 52
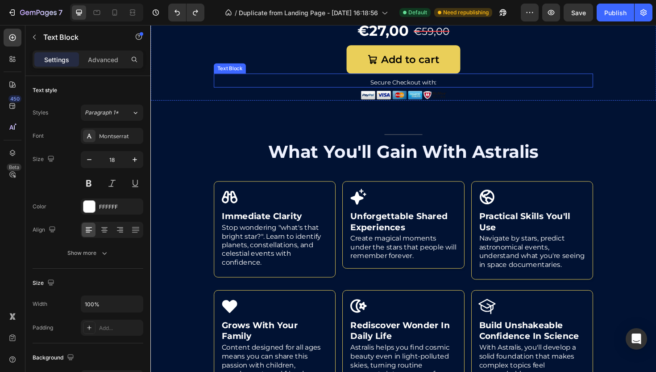
scroll to position [2007, 0]
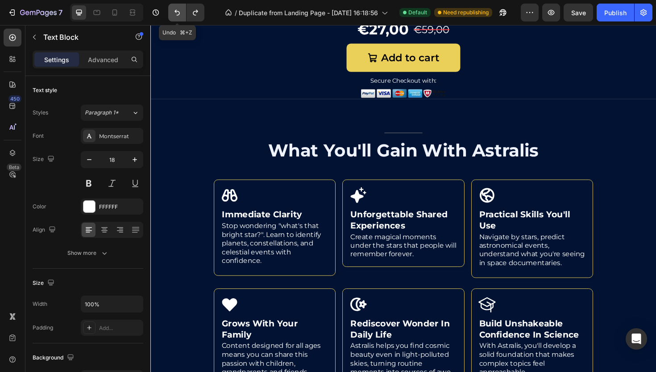
click at [172, 10] on button "Undo/Redo" at bounding box center [177, 13] width 18 height 18
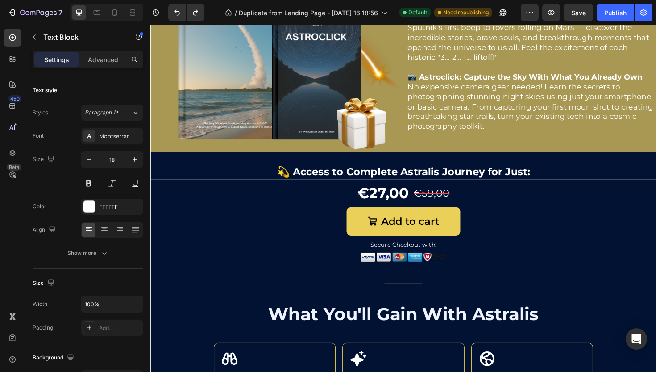
scroll to position [1823, 0]
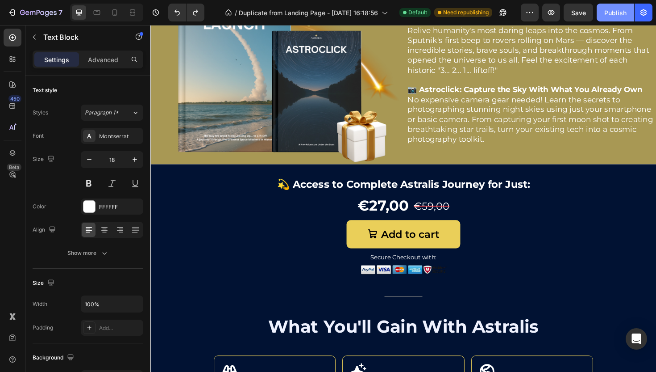
click at [604, 7] on button "Publish" at bounding box center [616, 13] width 38 height 18
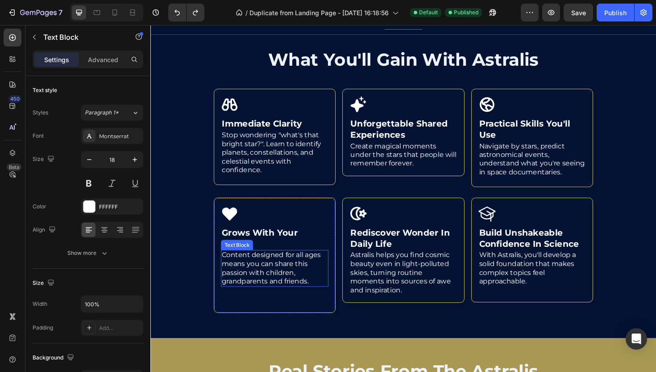
scroll to position [2103, 0]
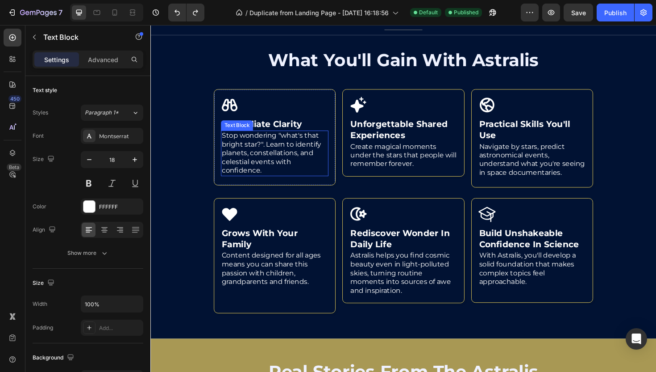
click at [272, 154] on p "Stop wondering "what's that bright star?". Learn to identify planets, constella…" at bounding box center [282, 161] width 112 height 46
click at [300, 144] on p "Stop wondering "what's that bright star?". Learn to identify planets, constella…" at bounding box center [282, 161] width 112 height 46
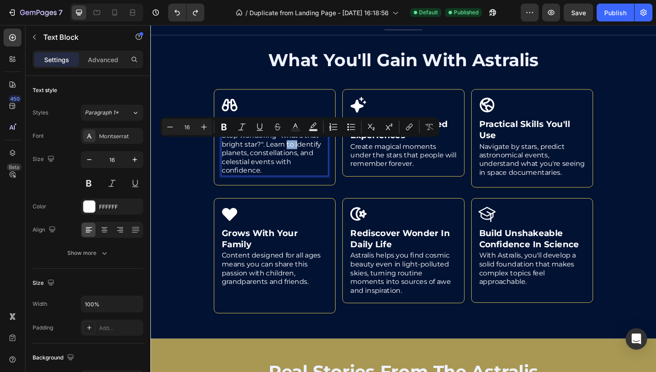
drag, startPoint x: 306, startPoint y: 152, endPoint x: 294, endPoint y: 151, distance: 11.6
click at [294, 151] on p "Stop wondering "what's that bright star?". Learn to identify planets, constella…" at bounding box center [282, 161] width 112 height 46
click at [278, 178] on p "Stop wondering "what's that bright star?". Learn to identify planets, constella…" at bounding box center [282, 161] width 112 height 46
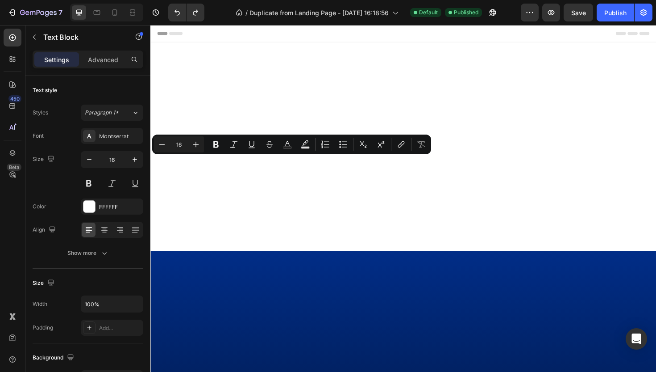
scroll to position [2103, 0]
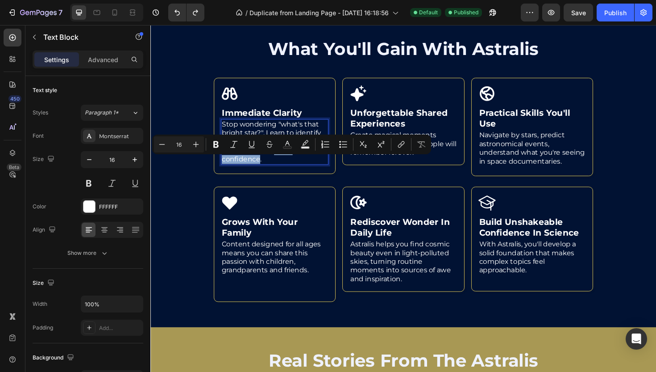
click at [280, 169] on p "Stop wondering "what's that bright star?". Learn to identify planets, constella…" at bounding box center [282, 148] width 112 height 46
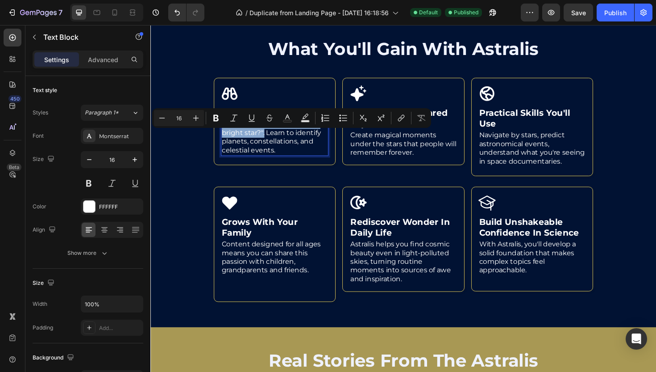
drag, startPoint x: 272, startPoint y: 150, endPoint x: 225, endPoint y: 138, distance: 47.8
click at [225, 138] on div "Stop wondering "what's that bright star?". Learn to identify planets, constella…" at bounding box center [282, 144] width 114 height 39
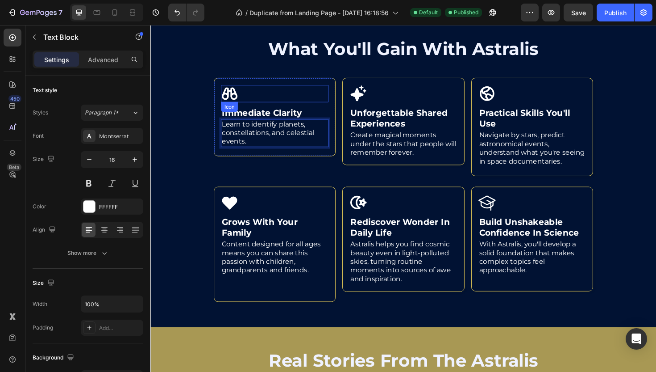
click at [196, 134] on div at bounding box center [418, 184] width 536 height 321
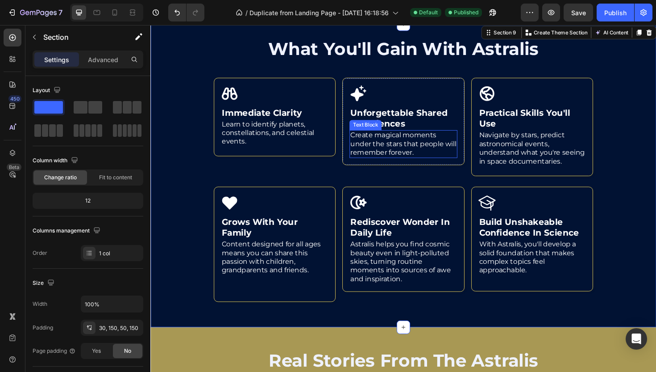
click at [397, 165] on p "Create magical moments under the stars that people will remember forever." at bounding box center [418, 151] width 112 height 28
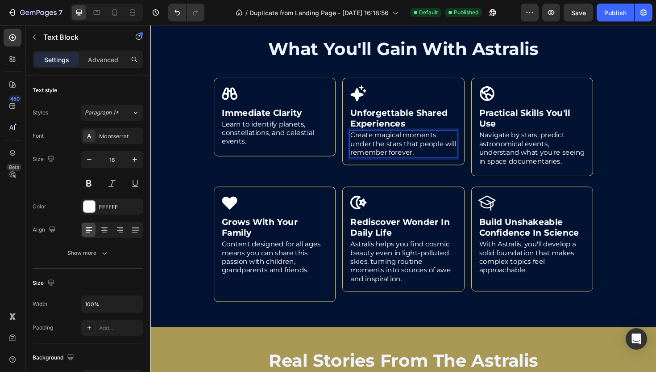
click at [393, 165] on p "Create magical moments under the stars that people will remember forever." at bounding box center [418, 151] width 112 height 28
click at [414, 164] on p "Create magical moments under the stars that people will remember forever." at bounding box center [418, 151] width 112 height 28
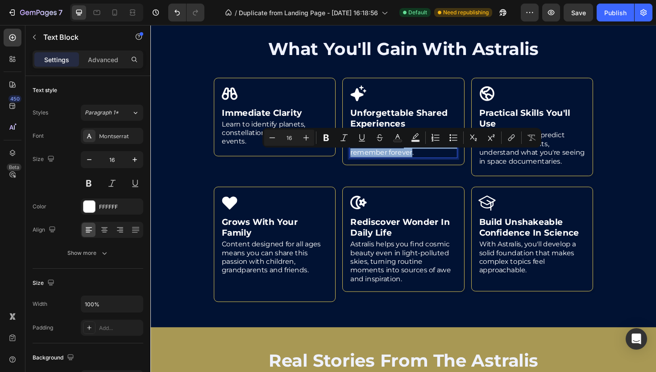
drag, startPoint x: 415, startPoint y: 163, endPoint x: 439, endPoint y: 173, distance: 25.6
click at [439, 165] on p "Create magical moments under the stars that people will remember forever." at bounding box center [418, 151] width 112 height 28
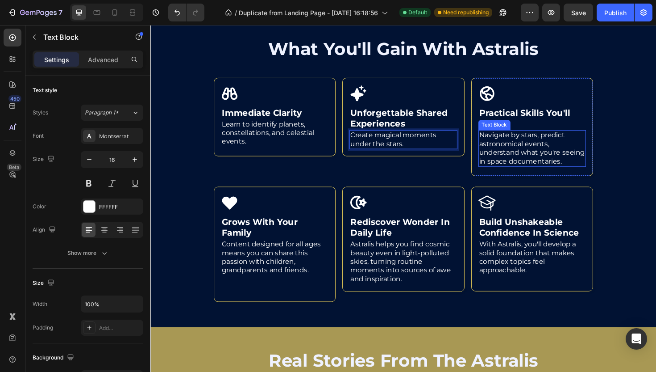
click at [555, 163] on p "Navigate by stars, predict astronomical events, understand what you're seeing i…" at bounding box center [555, 155] width 112 height 37
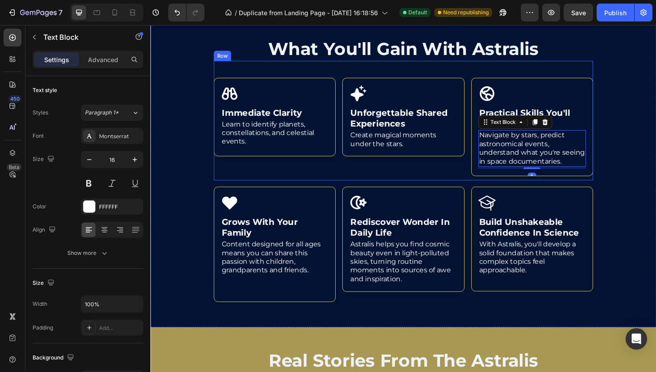
click at [452, 189] on div "Icon unforgettable shared experiences Heading Create magical moments under the …" at bounding box center [418, 135] width 129 height 109
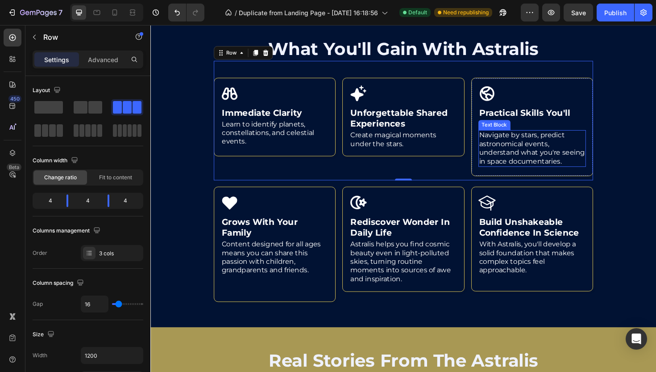
click at [579, 170] on p "Navigate by stars, predict astronomical events, understand what you're seeing i…" at bounding box center [555, 155] width 112 height 37
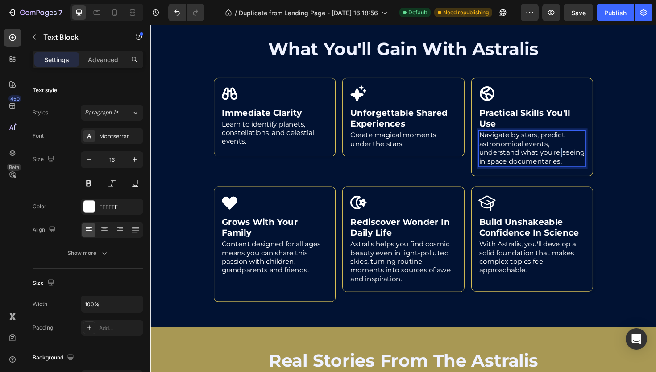
click at [579, 170] on p "Navigate by stars, predict astronomical events, understand what you're seeing i…" at bounding box center [555, 155] width 112 height 37
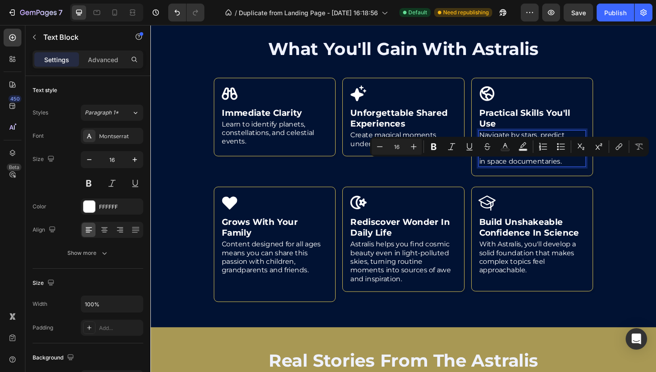
click at [568, 164] on p "Navigate by stars, predict astronomical events, understand what you're seeing i…" at bounding box center [555, 155] width 112 height 37
drag, startPoint x: 496, startPoint y: 173, endPoint x: 552, endPoint y: 193, distance: 60.0
click at [552, 174] on p "Navigate by stars, predict astronomical events. understand what you're seeing i…" at bounding box center [555, 155] width 112 height 37
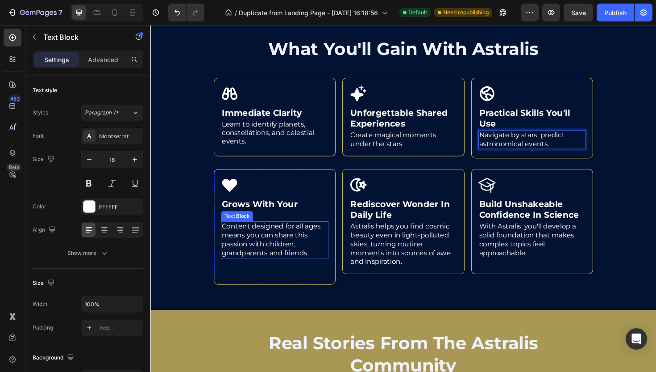
click at [237, 266] on p "Content designed for all ages means you can share this passion with children, g…" at bounding box center [282, 252] width 112 height 37
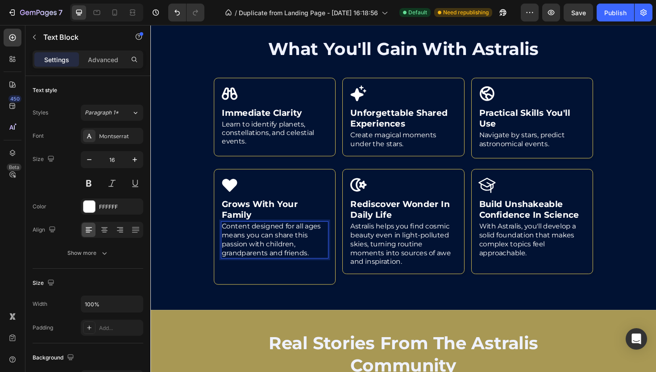
click at [266, 259] on p "Content designed for all ages means you can share this passion with children, g…" at bounding box center [282, 252] width 112 height 37
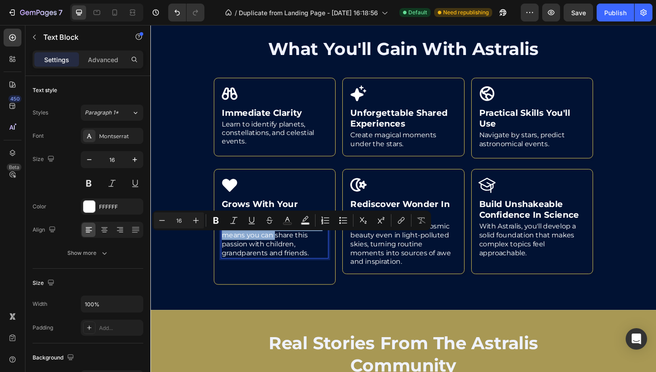
drag, startPoint x: 283, startPoint y: 259, endPoint x: 225, endPoint y: 248, distance: 59.5
click at [225, 248] on div "Content designed for all ages means you can share this passion with children, g…" at bounding box center [282, 252] width 114 height 39
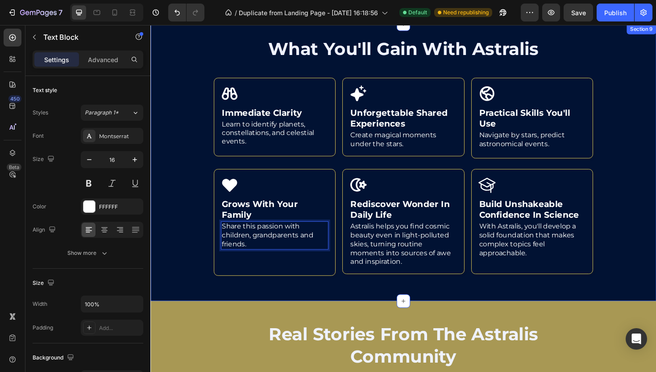
click at [188, 230] on div at bounding box center [418, 170] width 536 height 293
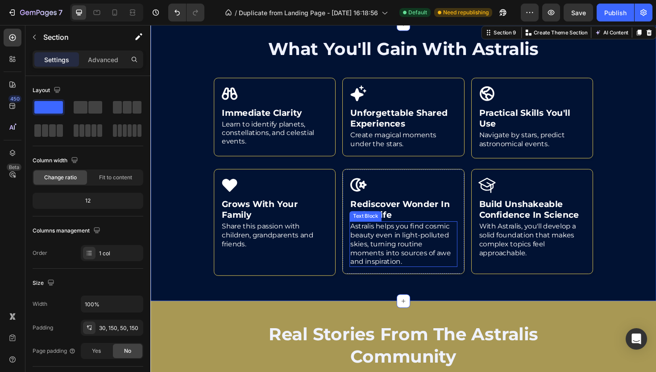
click at [391, 271] on p "Astralis helps you find cosmic beauty even in light-polluted skies, turning rou…" at bounding box center [418, 257] width 112 height 46
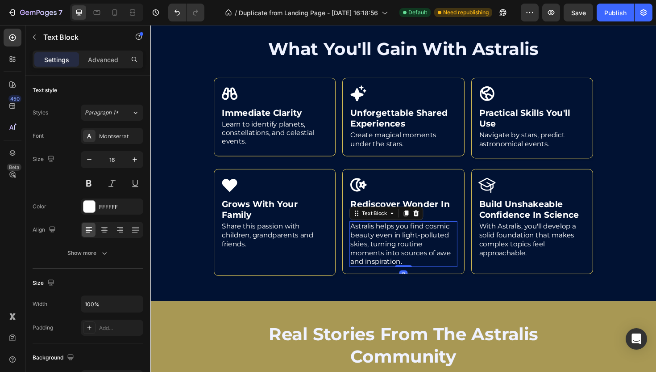
click at [392, 273] on p "Astralis helps you find cosmic beauty even in light-polluted skies, turning rou…" at bounding box center [418, 257] width 112 height 46
click at [387, 273] on p "Astralis helps you find cosmic beauty even in light-polluted skies, turning rou…" at bounding box center [418, 257] width 112 height 46
click at [446, 265] on p "Astralis helps you find cosmic beauty even in light-polluted skies, turning rou…" at bounding box center [418, 257] width 112 height 46
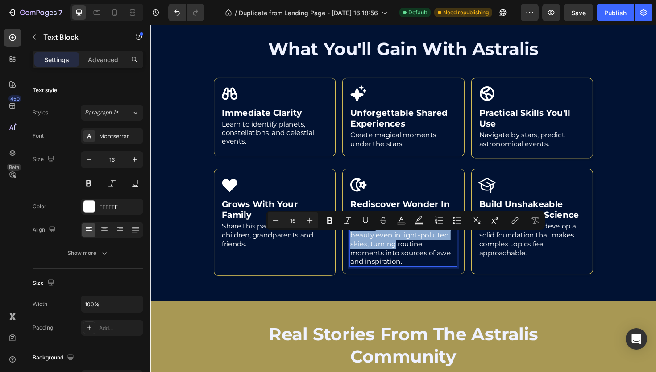
drag, startPoint x: 408, startPoint y: 268, endPoint x: 388, endPoint y: 253, distance: 25.5
click at [388, 253] on p "Astralis helps you find cosmic beauty even in light-polluted skies, turning rou…" at bounding box center [418, 257] width 112 height 46
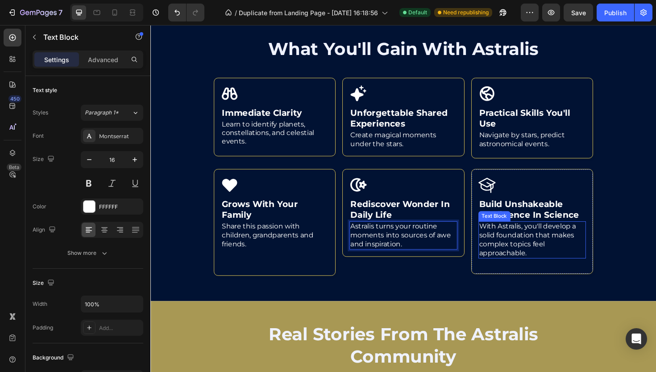
click at [566, 248] on p "With Astralis, you'll develop a solid foundation that makes complex topics feel…" at bounding box center [555, 252] width 112 height 37
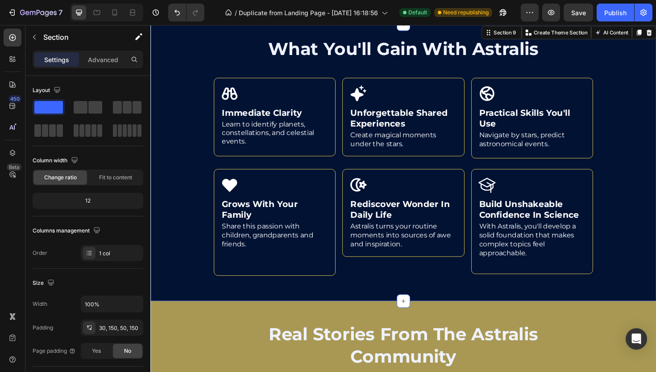
click at [656, 287] on div at bounding box center [418, 170] width 536 height 293
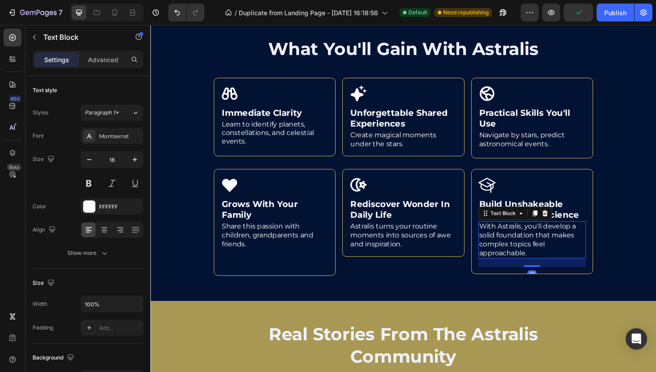
click at [545, 271] on p "With Astralis, you'll develop a solid foundation that makes complex topics feel…" at bounding box center [555, 252] width 112 height 37
click at [554, 263] on p "With Astralis, you'll develop a solid foundation that makes complex topics feel…" at bounding box center [555, 252] width 112 height 37
click at [567, 250] on p "With Astralis, you'll develop a solid foundation that makes complex topics feel…" at bounding box center [555, 252] width 112 height 37
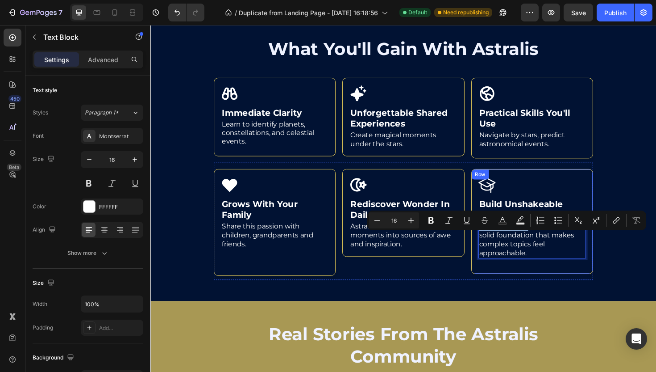
drag, startPoint x: 548, startPoint y: 251, endPoint x: 487, endPoint y: 253, distance: 61.2
click at [490, 253] on div "Icon build unshakeable confidence in science Heading With Astralis, you'll deve…" at bounding box center [554, 232] width 129 height 111
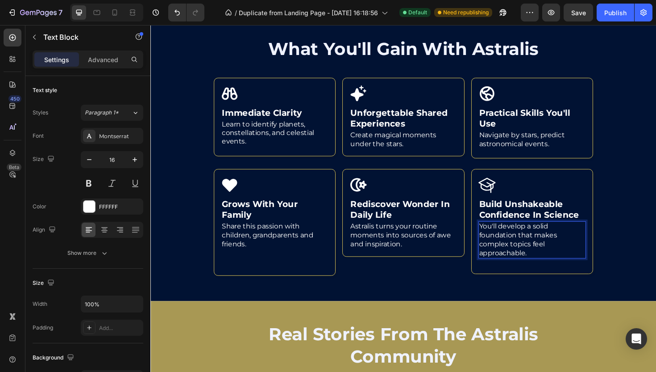
click at [558, 267] on p "You'll develop a solid foundation that makes complex topics feel approachable." at bounding box center [555, 252] width 112 height 37
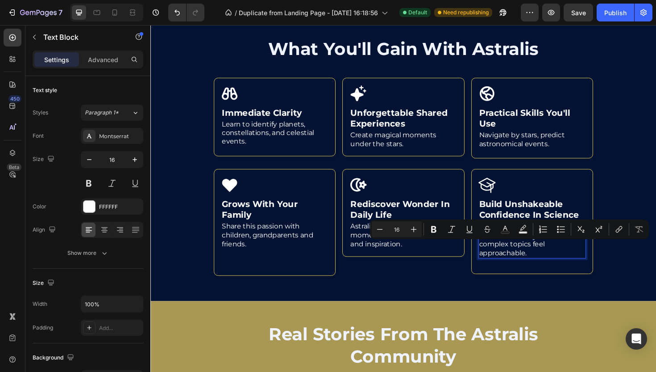
drag, startPoint x: 556, startPoint y: 259, endPoint x: 549, endPoint y: 256, distance: 7.6
click at [549, 256] on p "You'll develop a solid foundation that makes complex topics feel approachable." at bounding box center [555, 252] width 112 height 37
click at [555, 261] on p "You'll develop a solid foundation that makes complex topics feel approachable." at bounding box center [555, 252] width 112 height 37
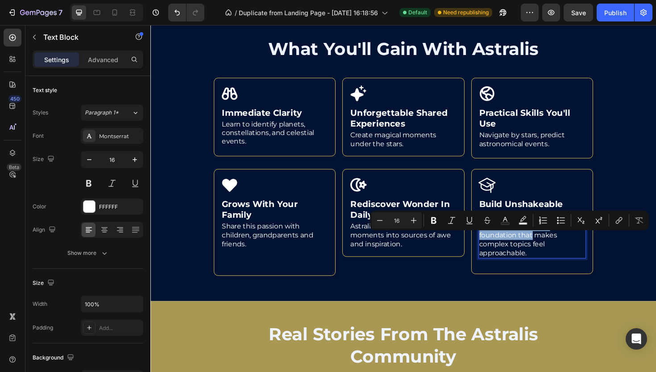
drag, startPoint x: 550, startPoint y: 260, endPoint x: 493, endPoint y: 248, distance: 58.1
click at [498, 248] on div "You'll develop a solid foundation that makes complex topics feel approachable." at bounding box center [555, 252] width 114 height 39
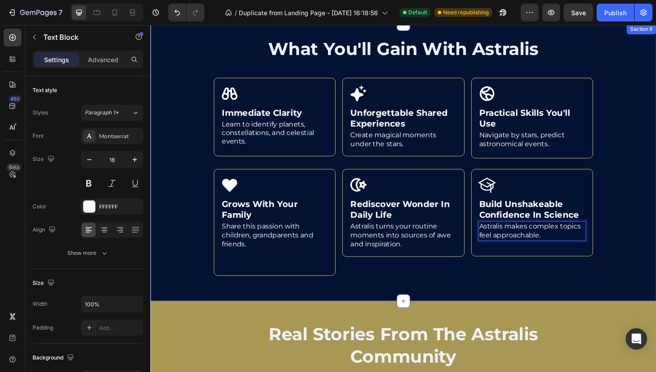
click at [641, 243] on div at bounding box center [418, 170] width 536 height 293
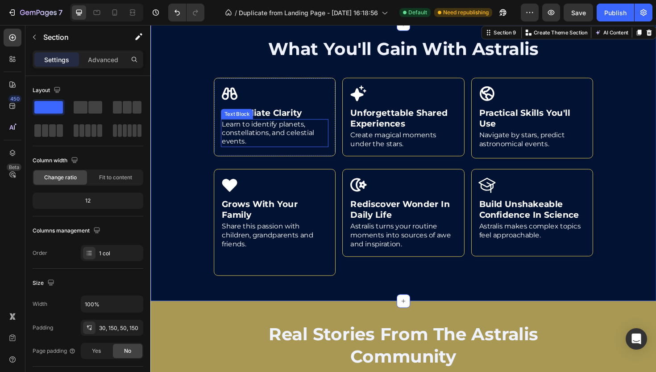
click at [262, 154] on div "Learn to identify planets, constellations, and celestial events." at bounding box center [282, 139] width 114 height 29
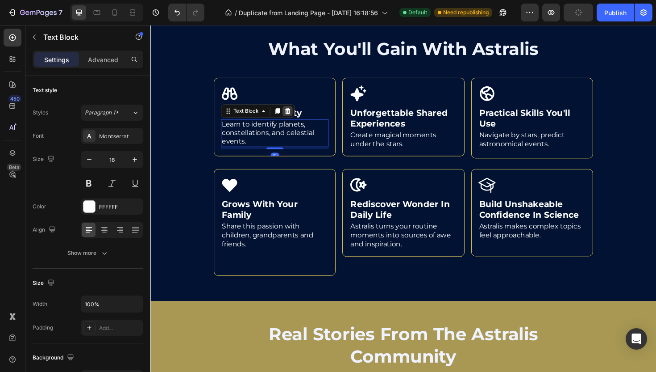
click at [296, 120] on icon at bounding box center [295, 116] width 7 height 7
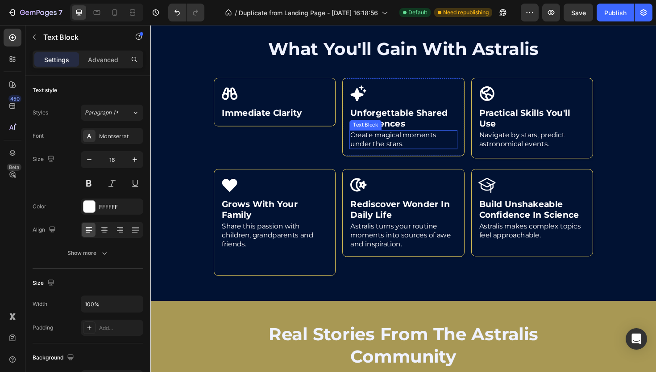
click at [406, 155] on p "Create magical moments under the stars." at bounding box center [418, 146] width 112 height 19
click at [433, 131] on icon at bounding box center [431, 127] width 7 height 7
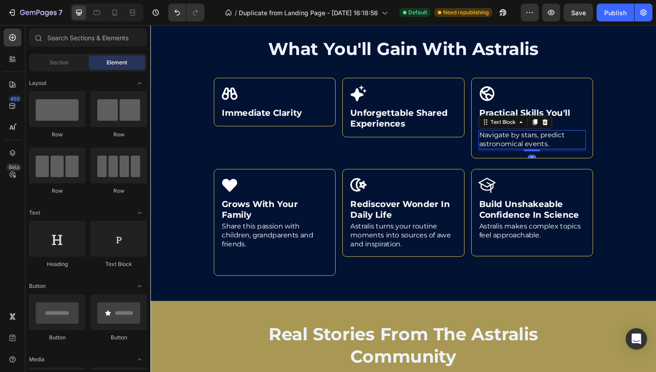
click at [548, 156] on p "Navigate by stars, predict astronomical events." at bounding box center [555, 146] width 112 height 19
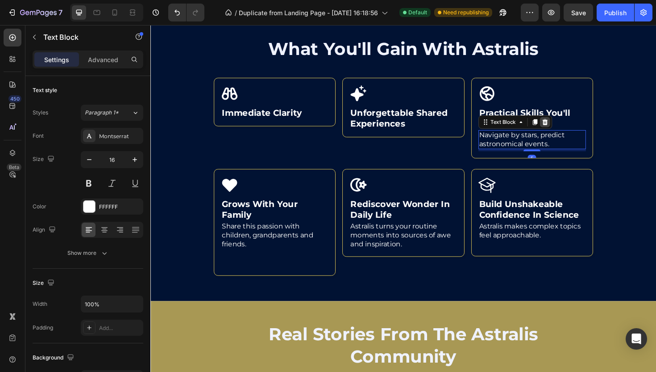
click at [565, 131] on icon at bounding box center [568, 128] width 6 height 6
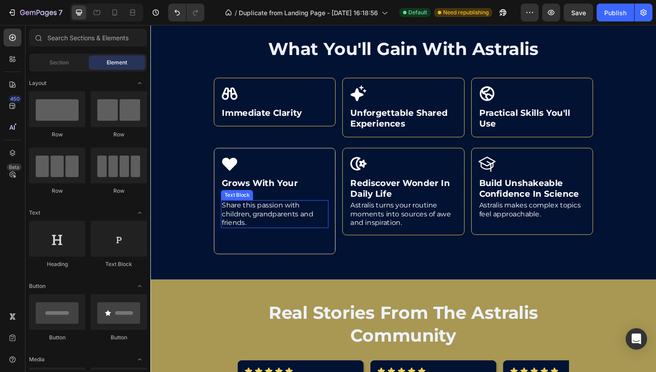
click at [308, 236] on p "Share this passion with children, grandparents and friends." at bounding box center [282, 225] width 112 height 28
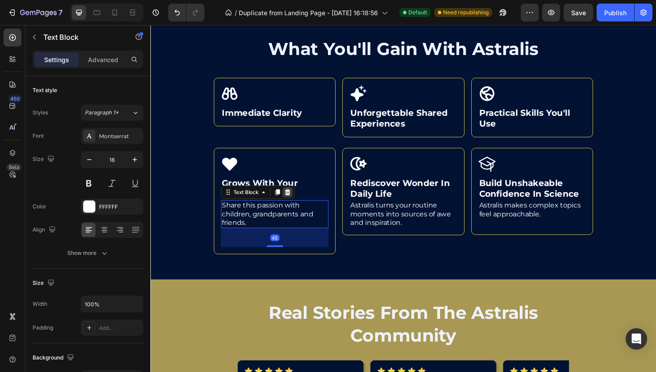
click at [297, 207] on div at bounding box center [295, 201] width 11 height 11
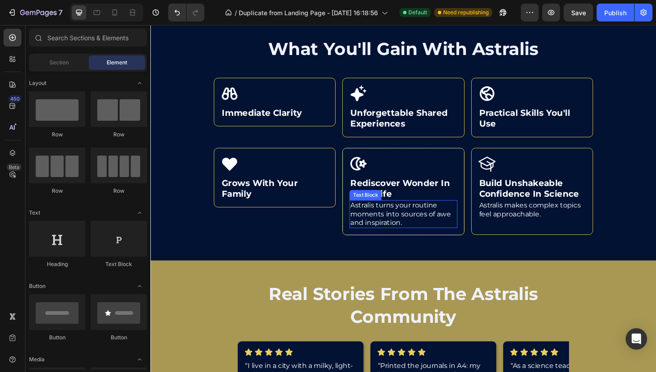
click at [404, 237] on p "Astralis turns your routine moments into sources of awe and inspiration." at bounding box center [418, 225] width 112 height 28
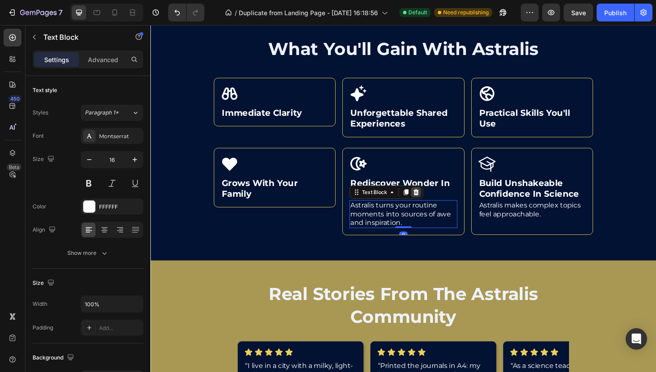
click at [431, 205] on icon at bounding box center [432, 202] width 6 height 6
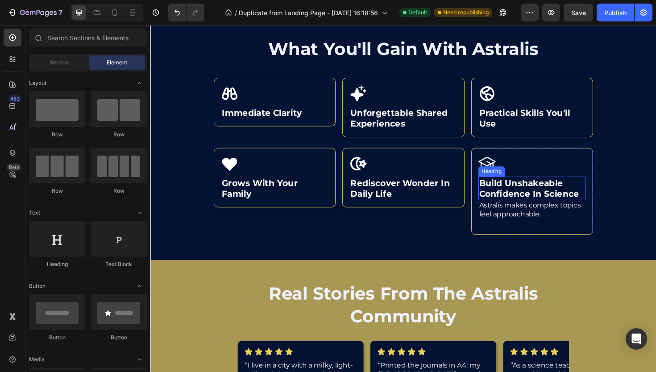
click at [541, 210] on h2 "build unshakeable confidence in science" at bounding box center [555, 197] width 114 height 25
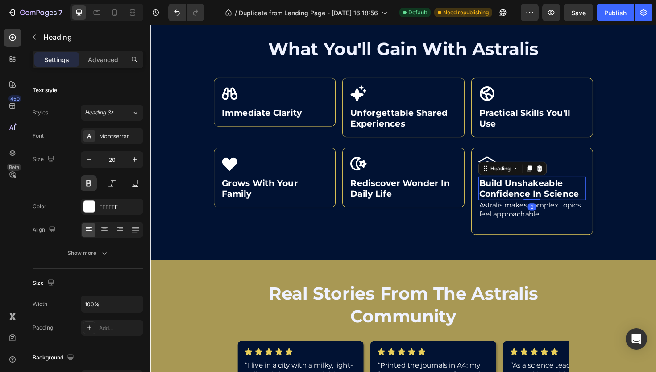
click at [539, 230] on p "Astralis makes complex topics feel approachable." at bounding box center [555, 220] width 112 height 19
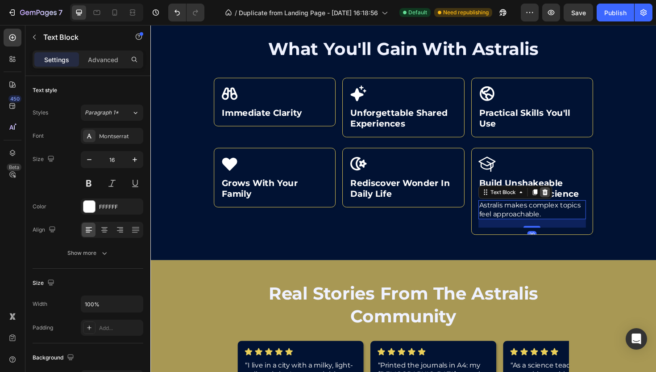
click at [565, 205] on icon at bounding box center [568, 202] width 6 height 6
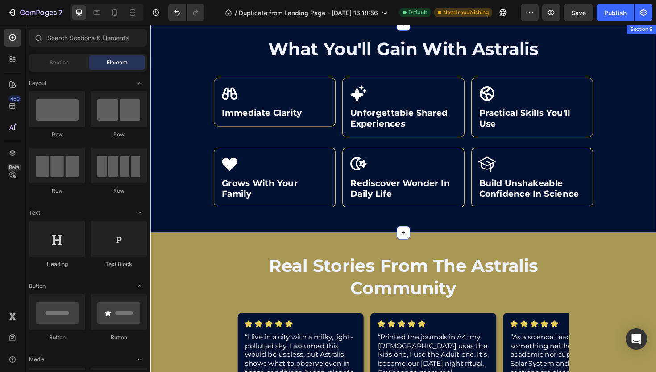
click at [624, 165] on div at bounding box center [418, 134] width 536 height 221
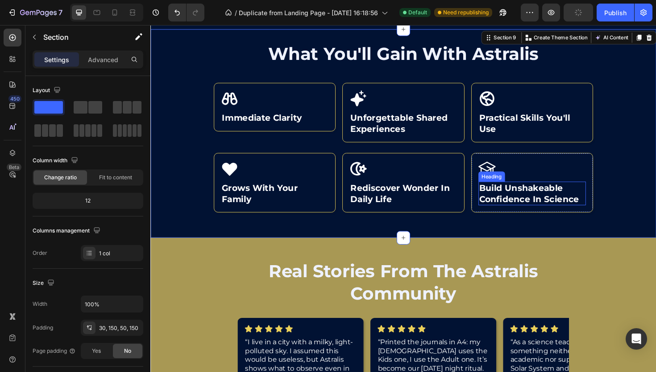
scroll to position [2064, 0]
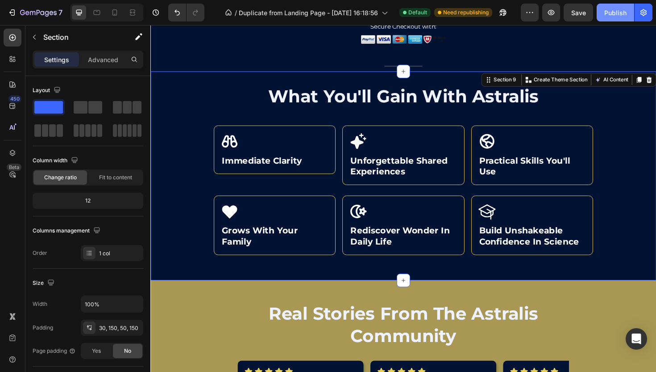
click at [607, 13] on div "Publish" at bounding box center [616, 12] width 22 height 9
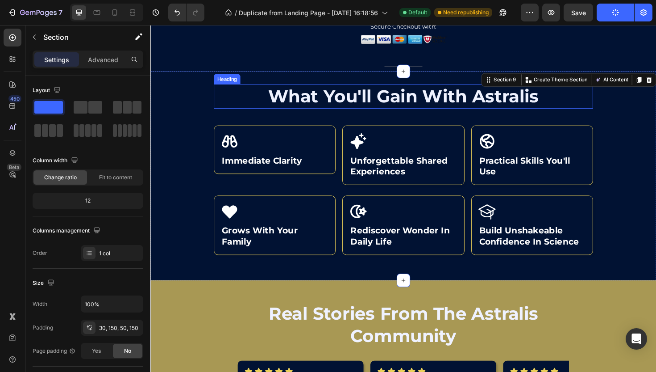
click at [514, 108] on h2 "what you'll gain with astralis" at bounding box center [418, 100] width 402 height 25
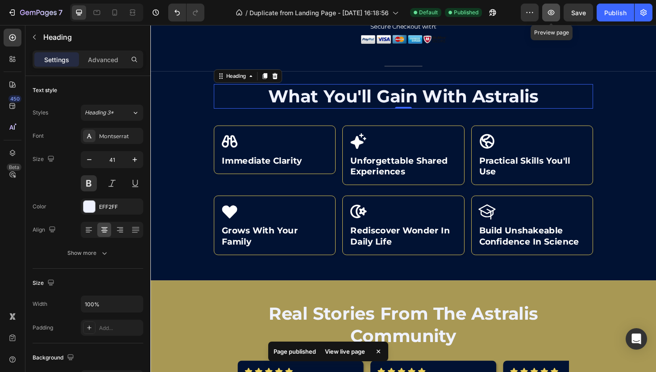
click at [551, 12] on icon "button" at bounding box center [551, 12] width 7 height 5
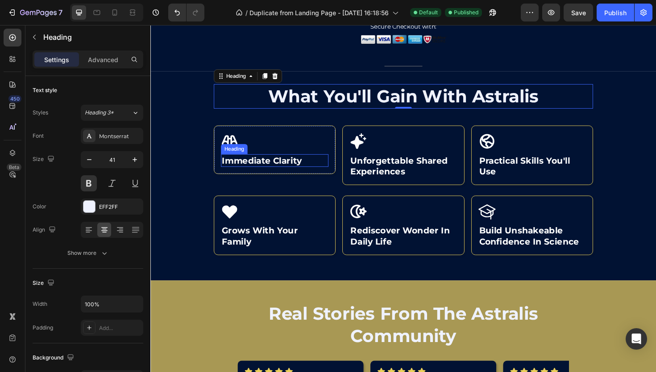
click at [295, 165] on h2 "immediate clarity" at bounding box center [282, 168] width 114 height 13
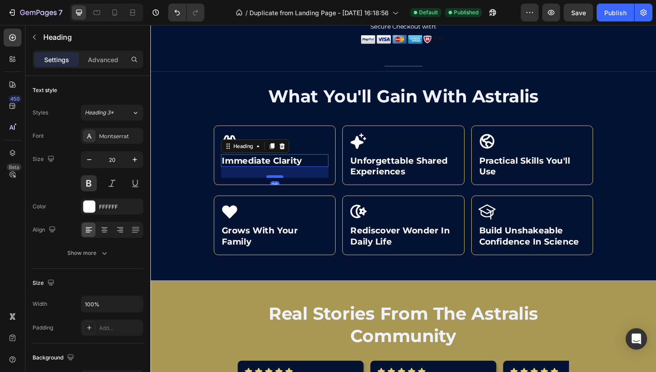
drag, startPoint x: 286, startPoint y: 175, endPoint x: 286, endPoint y: 186, distance: 11.6
click at [286, 186] on div at bounding box center [282, 185] width 18 height 3
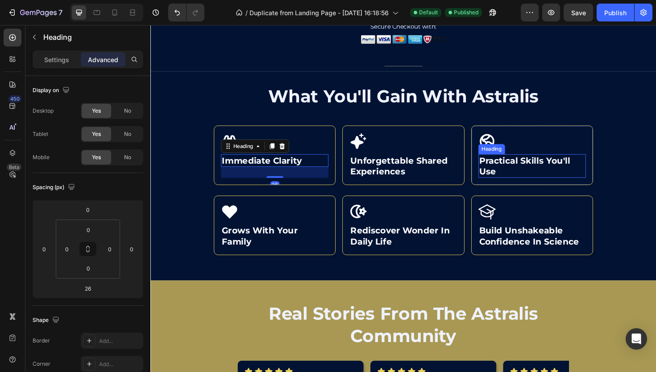
click at [514, 174] on h2 "practical skills you'll use" at bounding box center [555, 174] width 114 height 25
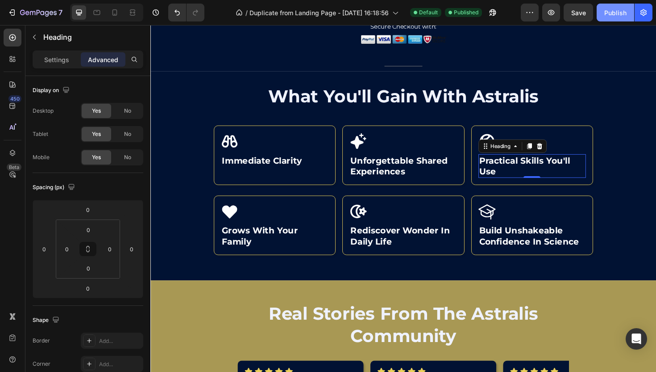
click at [604, 21] on button "Publish" at bounding box center [616, 13] width 38 height 18
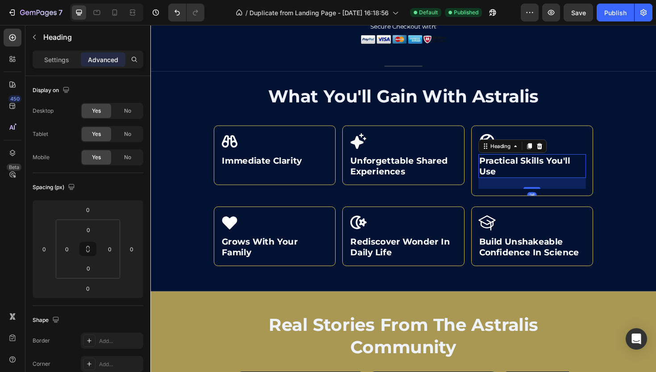
drag, startPoint x: 552, startPoint y: 186, endPoint x: 553, endPoint y: 198, distance: 11.7
click at [553, 198] on div at bounding box center [555, 197] width 18 height 2
type input "26"
click at [297, 262] on h2 "grows with your family" at bounding box center [282, 259] width 114 height 25
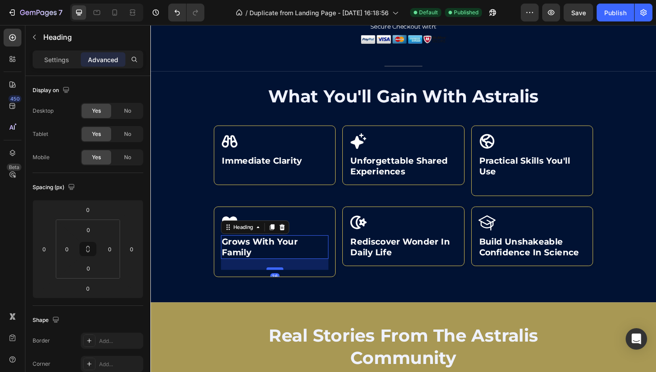
drag, startPoint x: 282, startPoint y: 271, endPoint x: 287, endPoint y: 282, distance: 12.4
click at [287, 282] on div at bounding box center [282, 282] width 18 height 3
type input "26"
click at [609, 15] on div "Publish" at bounding box center [616, 12] width 22 height 9
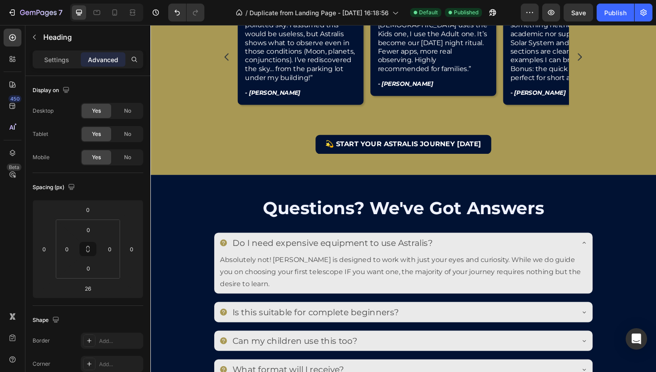
scroll to position [2479, 0]
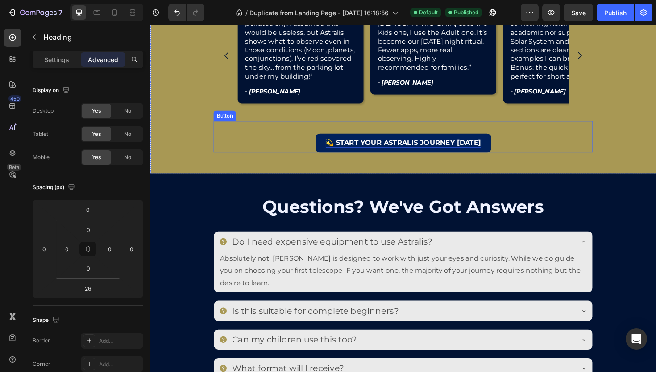
click at [374, 149] on p "💫 Start Your Astralis Journey [DATE]" at bounding box center [418, 149] width 165 height 9
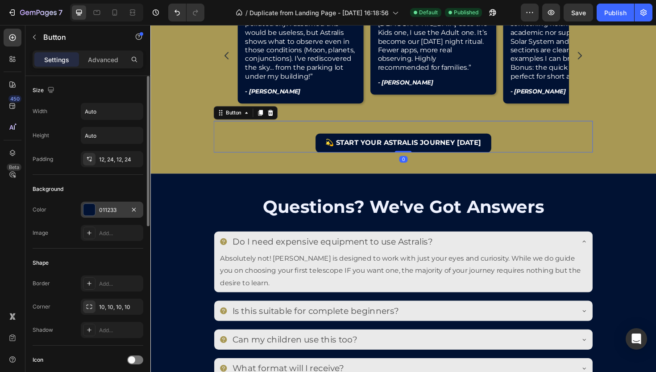
click at [107, 208] on div "011233" at bounding box center [112, 210] width 26 height 8
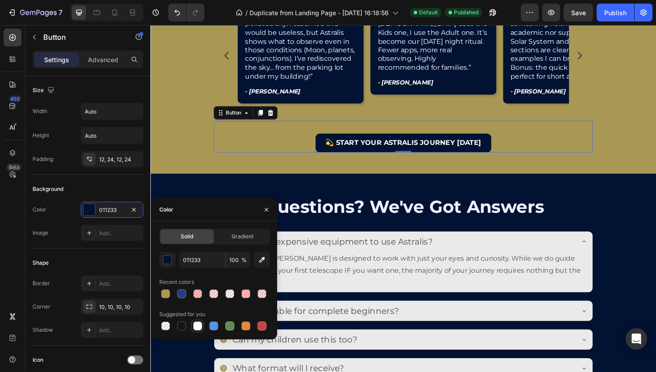
click at [194, 325] on div at bounding box center [197, 325] width 9 height 9
type input "FFFFFF"
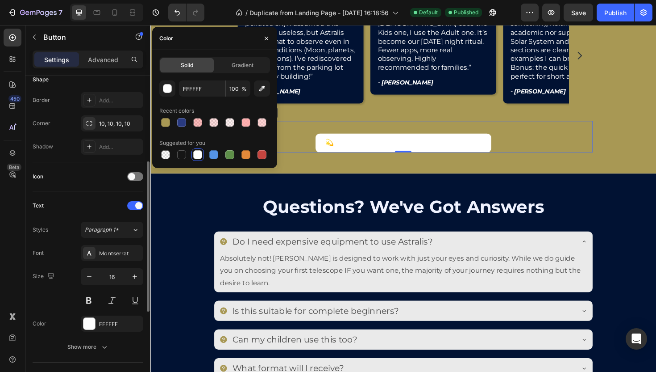
scroll to position [182, 0]
click at [101, 322] on div "FFFFFF" at bounding box center [112, 325] width 26 height 8
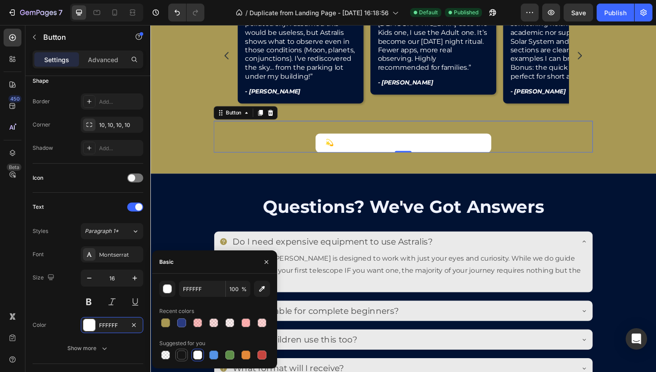
click at [180, 356] on div at bounding box center [181, 354] width 9 height 9
type input "151515"
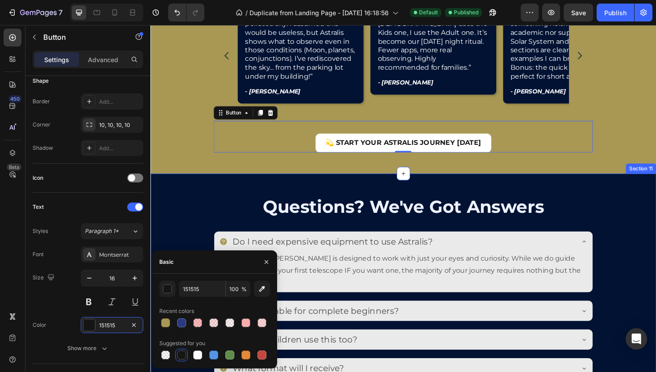
click at [247, 188] on div at bounding box center [418, 319] width 536 height 275
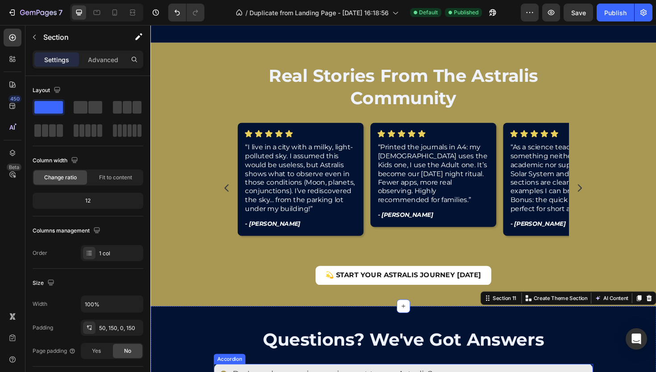
scroll to position [2337, 0]
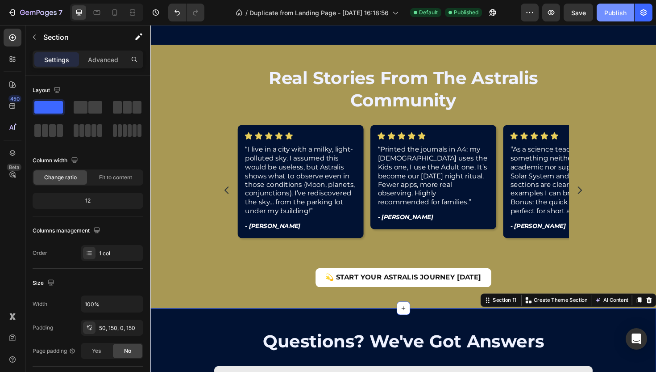
click at [605, 15] on div "Publish" at bounding box center [616, 12] width 22 height 9
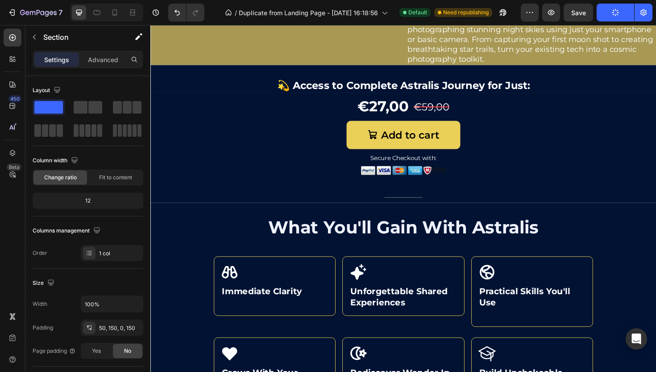
scroll to position [1875, 0]
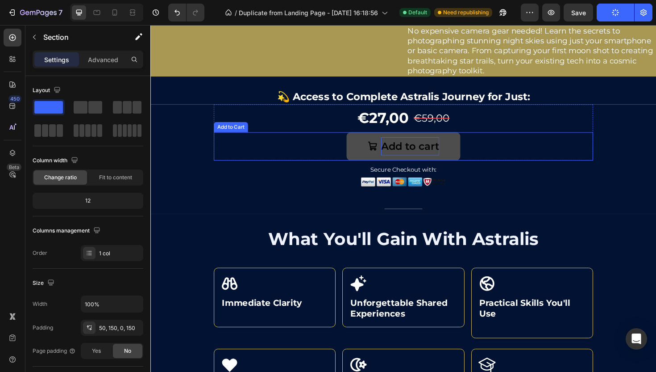
click at [416, 163] on div "Add to cart" at bounding box center [426, 153] width 62 height 19
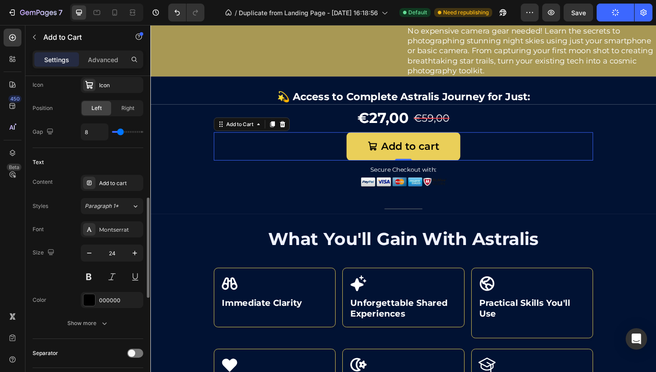
scroll to position [391, 0]
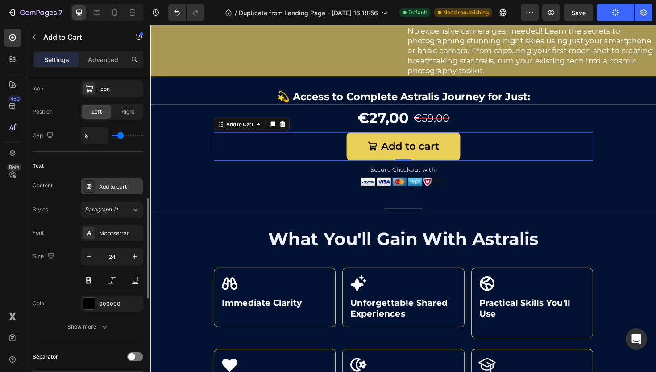
click at [114, 187] on div "Add to cart" at bounding box center [120, 187] width 42 height 8
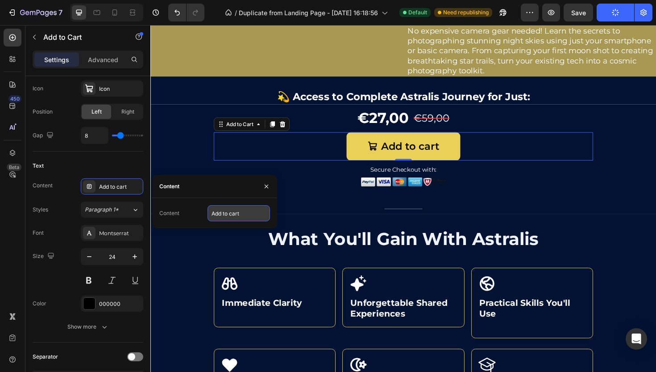
click at [216, 221] on input "Add to cart" at bounding box center [239, 213] width 63 height 16
type input "Add"
click at [268, 188] on icon "button" at bounding box center [266, 186] width 7 height 7
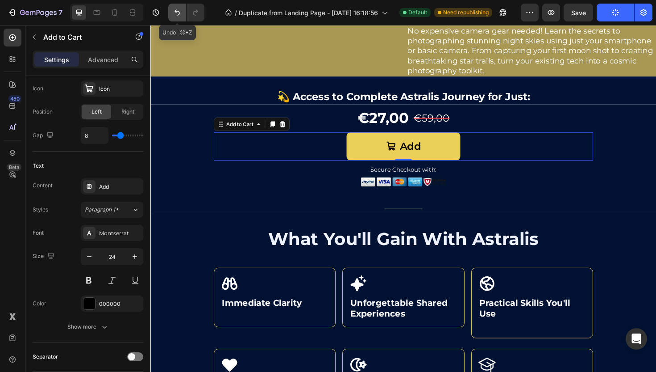
click at [181, 7] on button "Undo/Redo" at bounding box center [177, 13] width 18 height 18
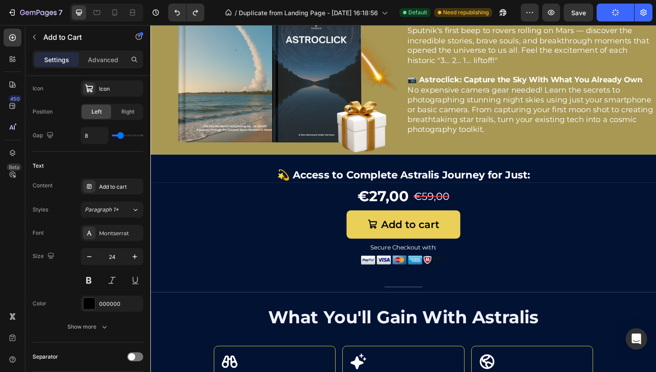
scroll to position [1831, 0]
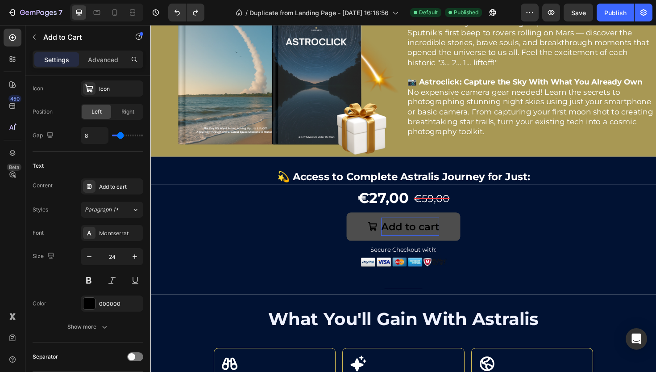
click at [412, 231] on div "Add to cart" at bounding box center [426, 238] width 62 height 19
click at [364, 231] on button "Add to cart" at bounding box center [418, 238] width 121 height 30
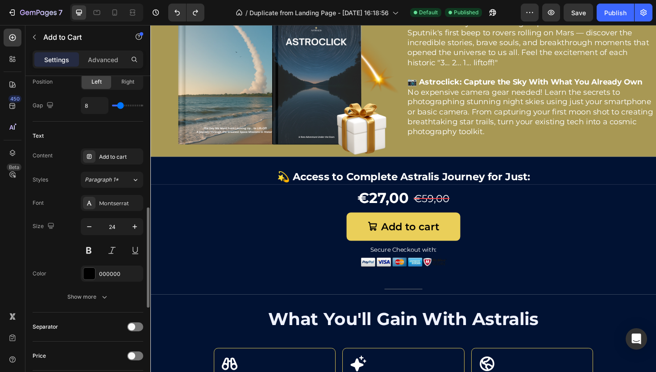
scroll to position [3, 0]
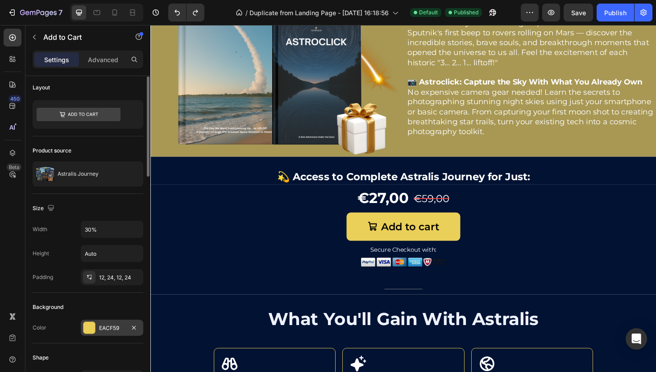
click at [116, 330] on div "EACF59" at bounding box center [112, 328] width 26 height 8
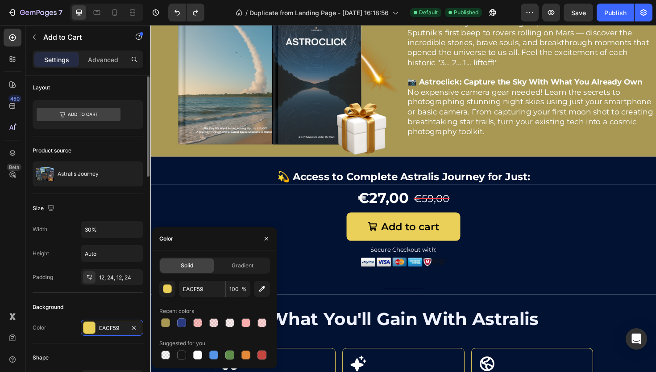
click at [84, 309] on div "Background" at bounding box center [88, 307] width 111 height 14
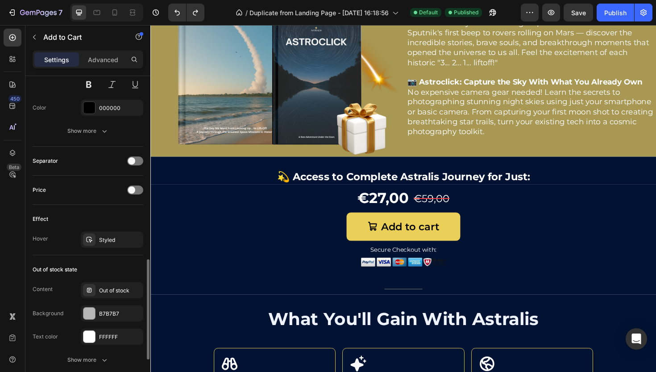
scroll to position [588, 0]
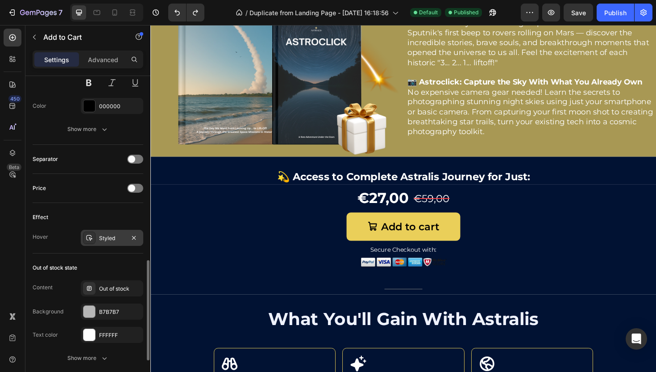
click at [106, 236] on div "Styled" at bounding box center [112, 238] width 26 height 8
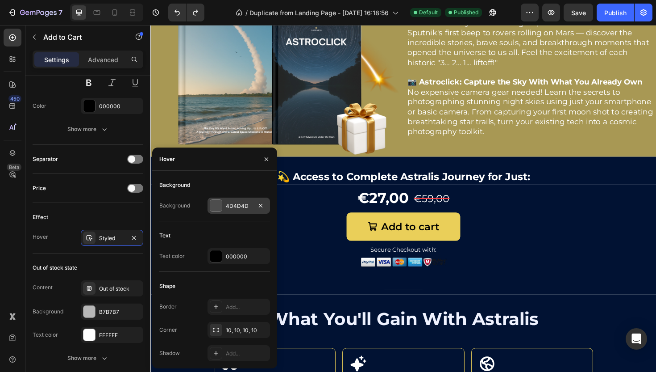
click at [238, 207] on div "4D4D4D" at bounding box center [239, 206] width 26 height 8
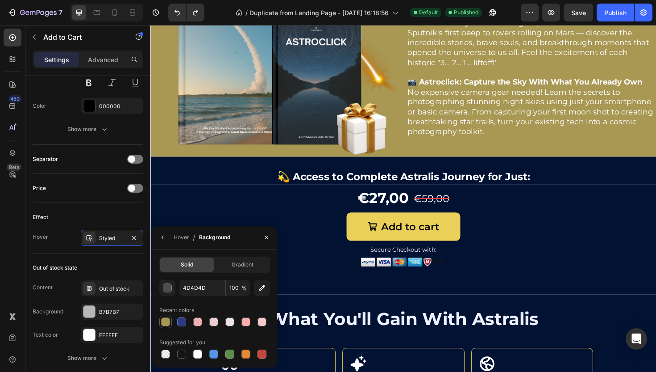
click at [167, 323] on div at bounding box center [165, 321] width 9 height 9
click at [169, 287] on div "button" at bounding box center [167, 288] width 9 height 9
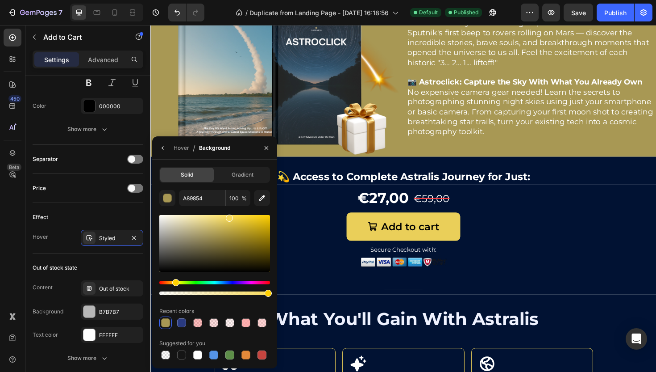
drag, startPoint x: 227, startPoint y: 227, endPoint x: 229, endPoint y: 216, distance: 11.7
click at [229, 216] on div at bounding box center [214, 243] width 111 height 57
drag, startPoint x: 393, startPoint y: 253, endPoint x: 285, endPoint y: 224, distance: 111.5
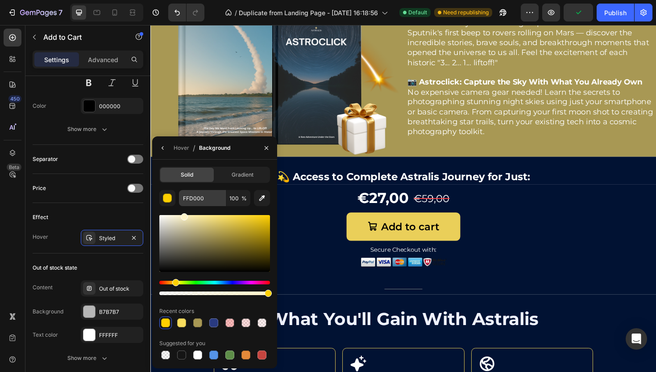
drag, startPoint x: 248, startPoint y: 219, endPoint x: 183, endPoint y: 205, distance: 66.7
click at [183, 205] on div "FFD000 100 % Recent colors Suggested for you" at bounding box center [214, 275] width 111 height 171
drag, startPoint x: 186, startPoint y: 216, endPoint x: 200, endPoint y: 212, distance: 14.8
click at [200, 212] on div "FFF5C9 100 % Recent colors Suggested for you" at bounding box center [214, 275] width 111 height 171
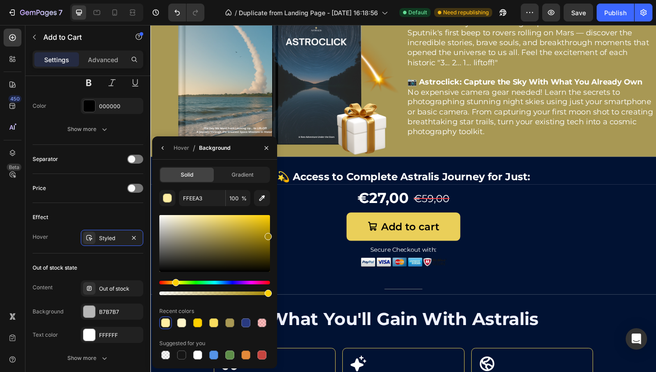
drag, startPoint x: 348, startPoint y: 243, endPoint x: 286, endPoint y: 247, distance: 62.2
drag, startPoint x: 268, startPoint y: 231, endPoint x: 277, endPoint y: 217, distance: 16.9
click at [270, 223] on div at bounding box center [214, 243] width 111 height 57
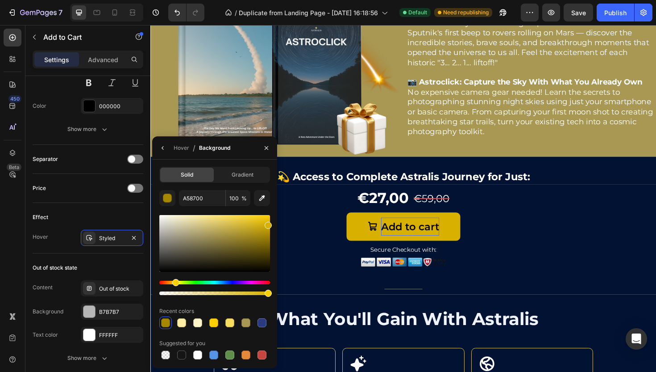
type input "D8B100"
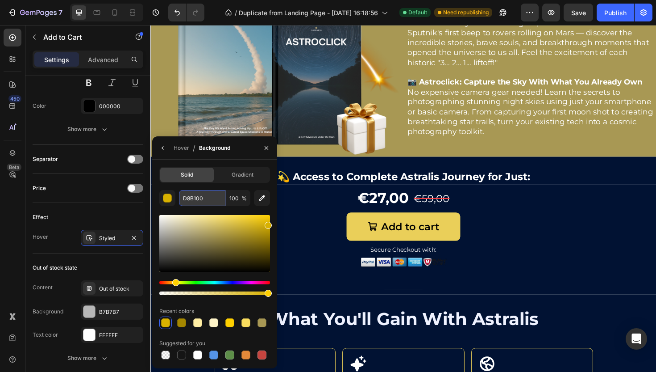
click at [0, 0] on input "D8B100" at bounding box center [0, 0] width 0 height 0
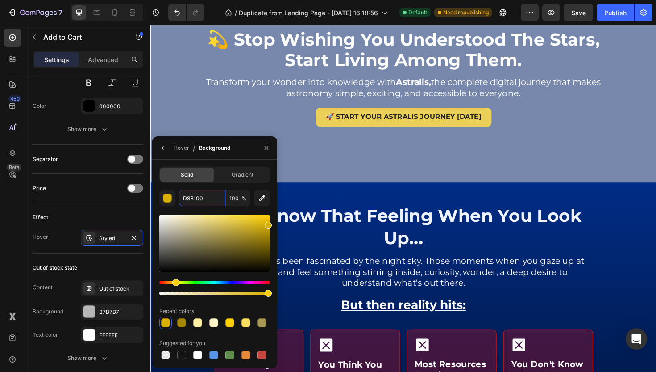
scroll to position [64, 0]
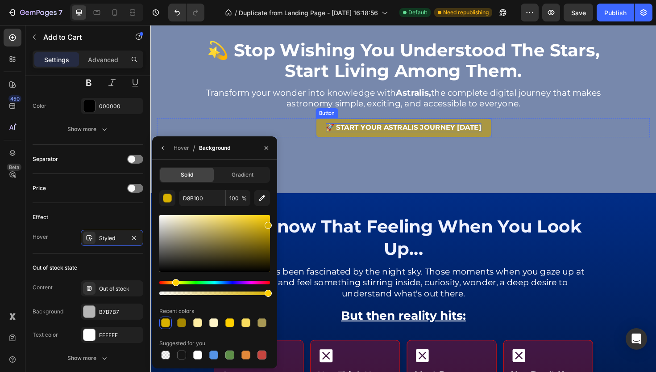
click at [471, 136] on p "🚀 Start Your Astralis Journey [DATE]" at bounding box center [418, 133] width 165 height 9
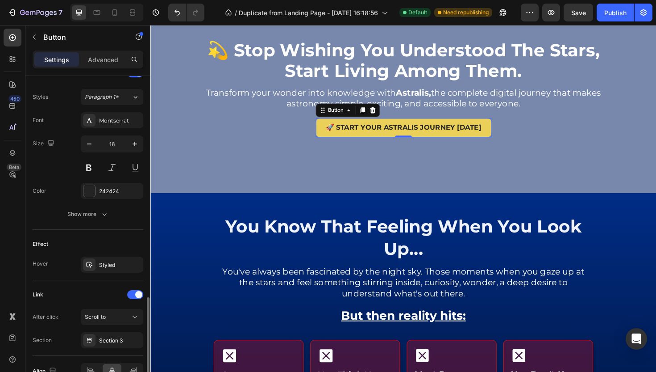
scroll to position [366, 0]
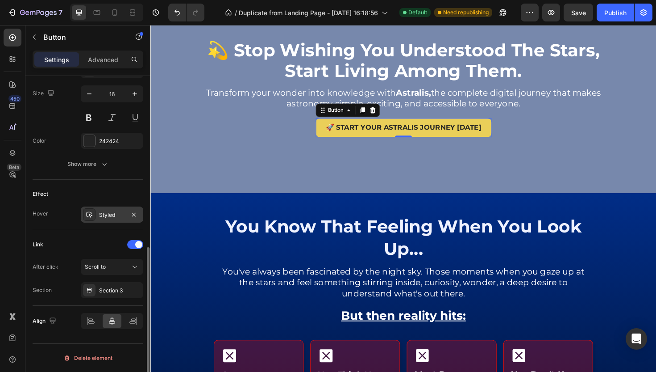
click at [113, 219] on div "Styled" at bounding box center [112, 214] width 63 height 16
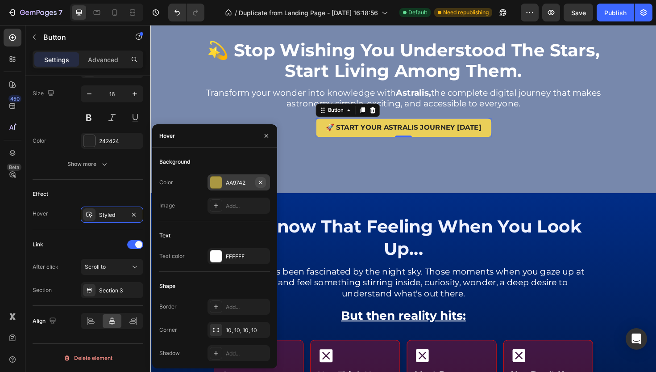
click at [257, 180] on icon "button" at bounding box center [260, 182] width 7 height 7
click at [232, 180] on div "Add..." at bounding box center [247, 183] width 42 height 8
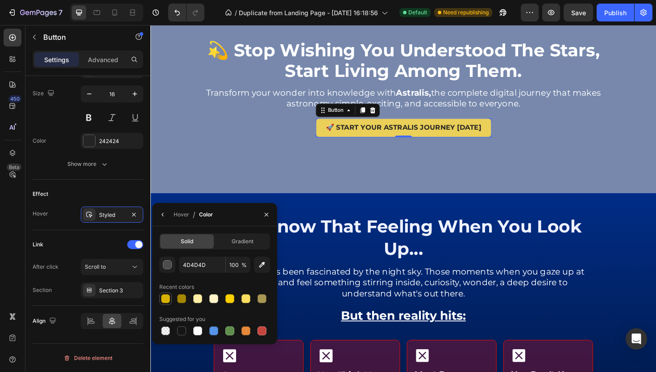
click at [165, 297] on div at bounding box center [165, 298] width 9 height 9
type input "D8B100"
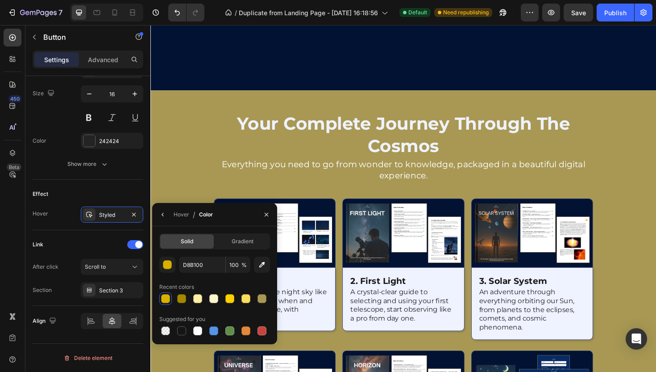
scroll to position [727, 0]
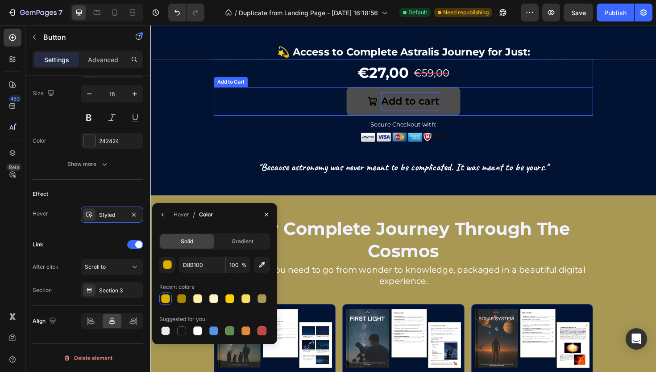
click at [423, 115] on div "Add to cart" at bounding box center [426, 105] width 62 height 19
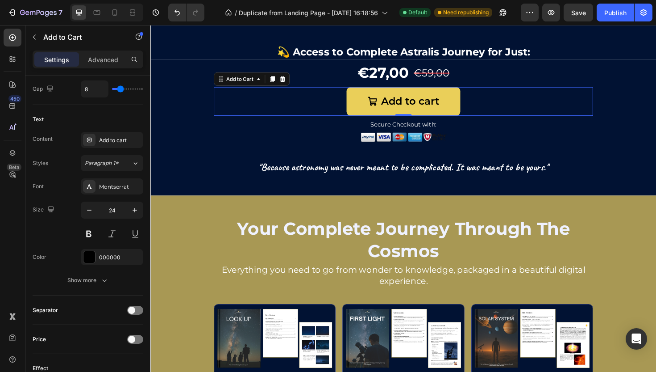
scroll to position [564, 0]
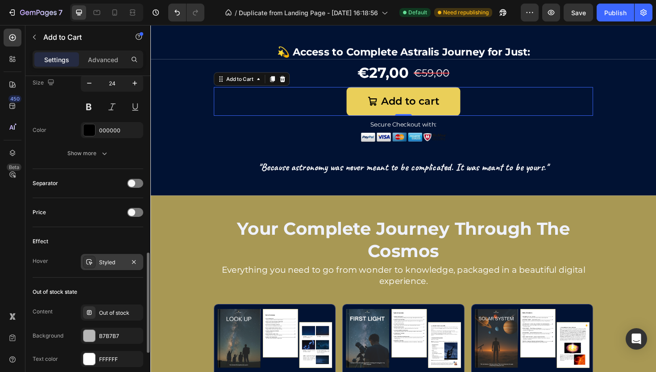
click at [104, 268] on div "Styled" at bounding box center [112, 262] width 63 height 16
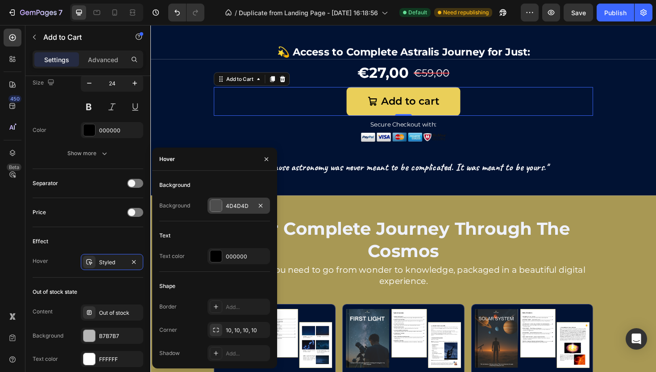
click at [240, 203] on div "4D4D4D" at bounding box center [239, 206] width 26 height 8
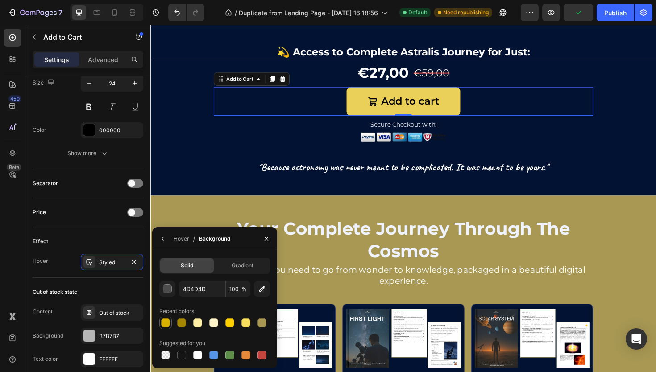
click at [166, 322] on div at bounding box center [165, 322] width 9 height 9
type input "D8B100"
click at [101, 266] on div "Styled" at bounding box center [112, 262] width 63 height 16
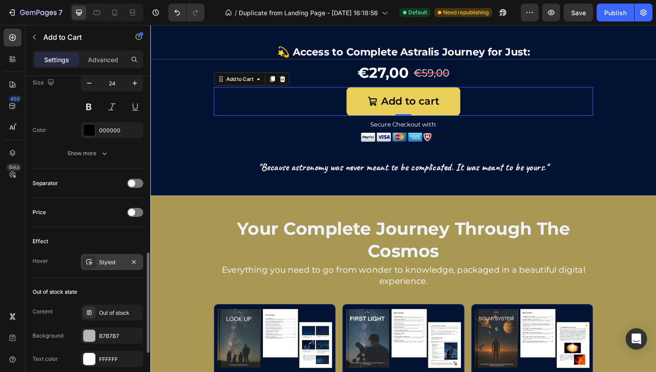
click at [102, 267] on div "Styled" at bounding box center [112, 262] width 63 height 16
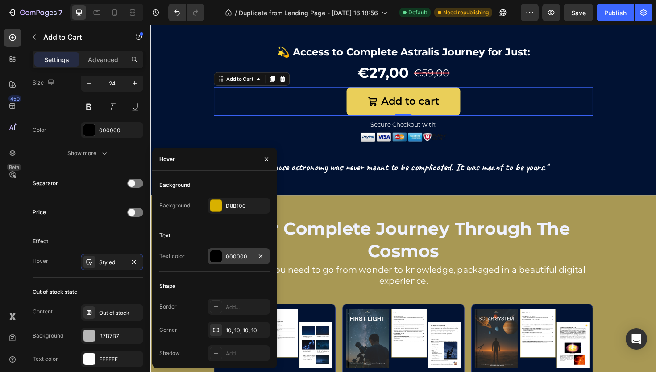
click at [244, 258] on div "000000" at bounding box center [239, 256] width 26 height 8
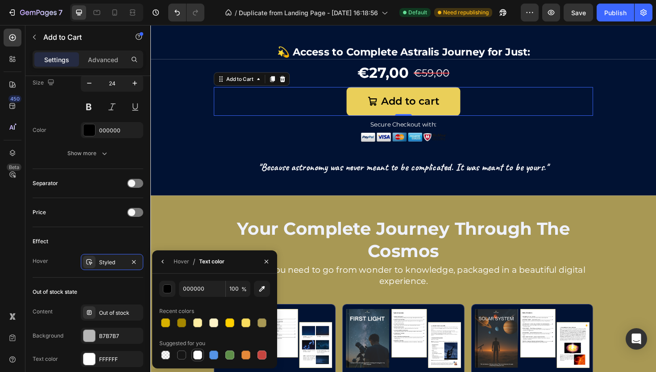
click at [200, 355] on div at bounding box center [197, 354] width 9 height 9
click at [180, 357] on div at bounding box center [181, 354] width 9 height 9
type input "151515"
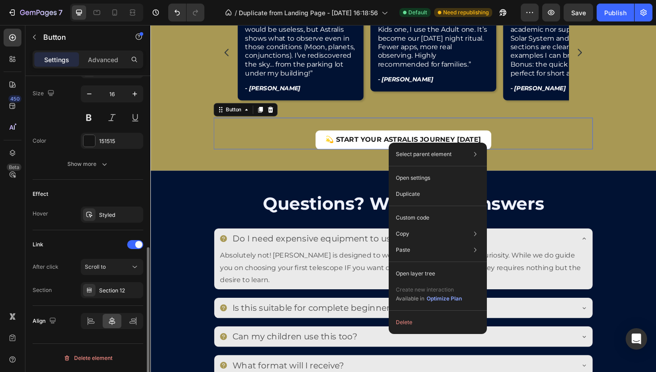
scroll to position [0, 0]
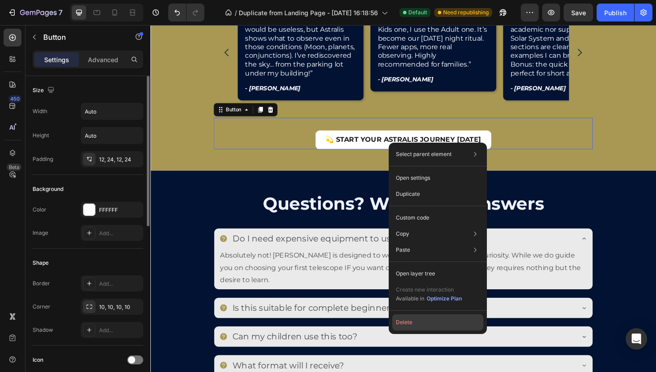
click at [426, 315] on button "Delete" at bounding box center [438, 322] width 91 height 16
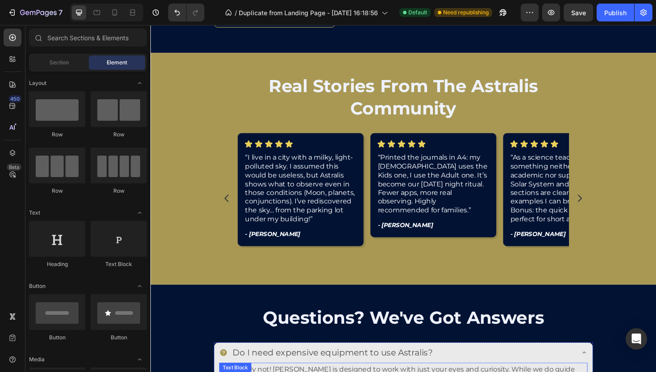
scroll to position [2277, 0]
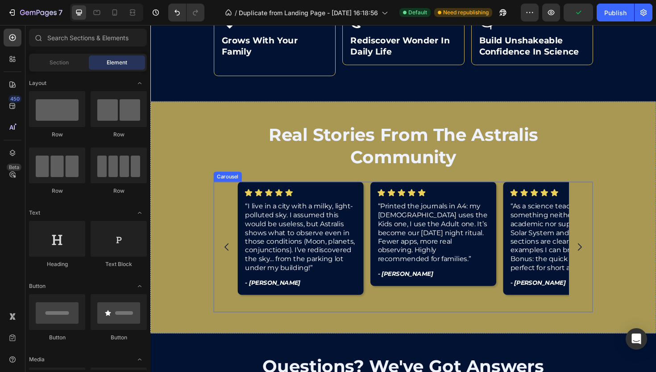
click at [426, 319] on div "Icon Icon Icon Icon Icon Icon List “Printed the journals in A4: my 9-year-old u…" at bounding box center [451, 260] width 134 height 138
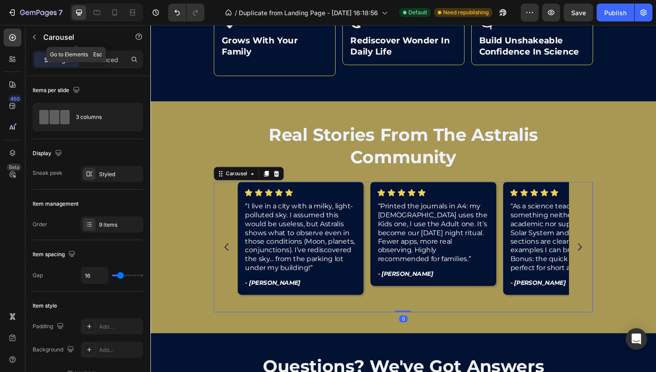
click at [87, 49] on div "Carousel" at bounding box center [76, 37] width 102 height 25
click at [103, 61] on p "Advanced" at bounding box center [103, 59] width 30 height 9
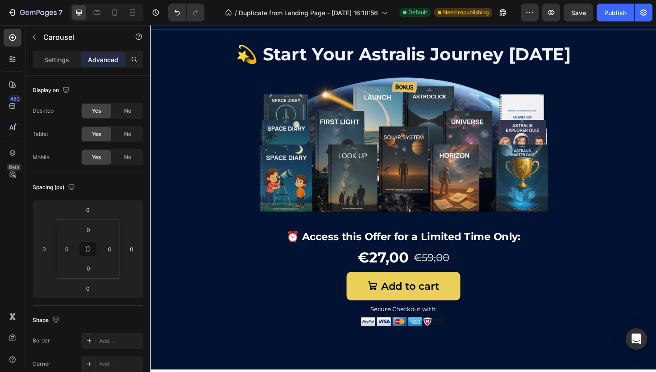
scroll to position [2894, 0]
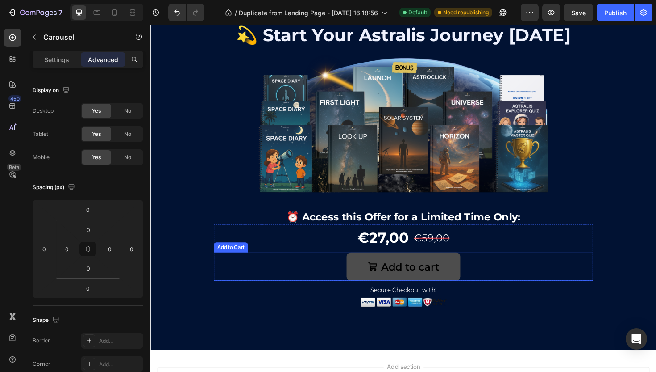
click at [402, 289] on button "Add to cart" at bounding box center [418, 281] width 121 height 30
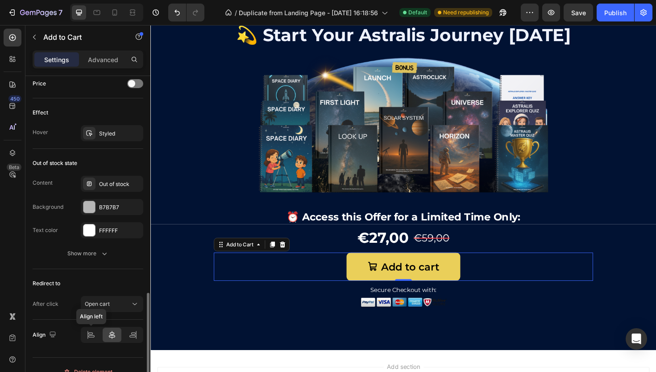
scroll to position [706, 0]
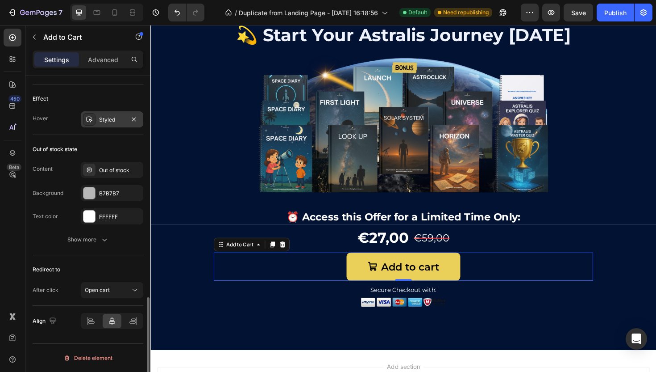
click at [122, 121] on div "Styled" at bounding box center [112, 120] width 26 height 8
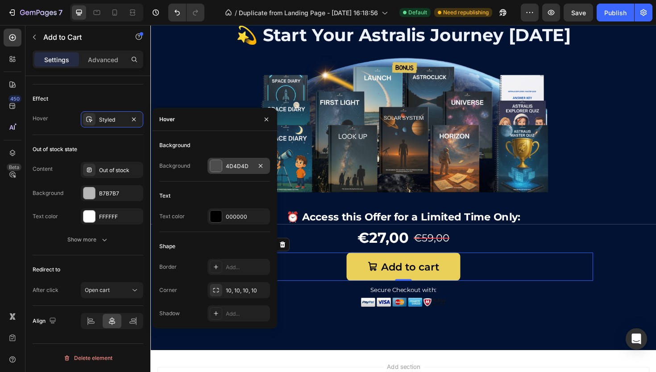
click at [247, 171] on div "4D4D4D" at bounding box center [239, 166] width 63 height 16
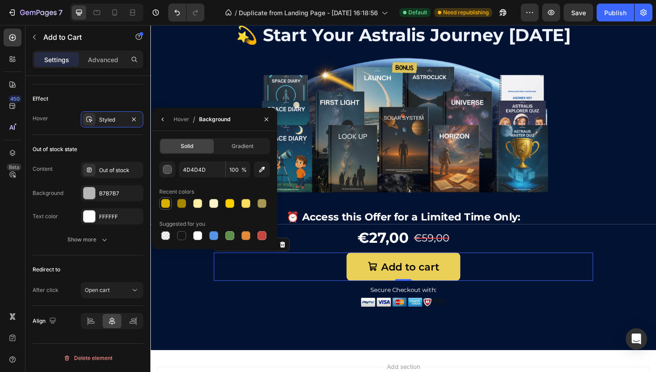
click at [166, 204] on div at bounding box center [165, 203] width 9 height 9
type input "D8B100"
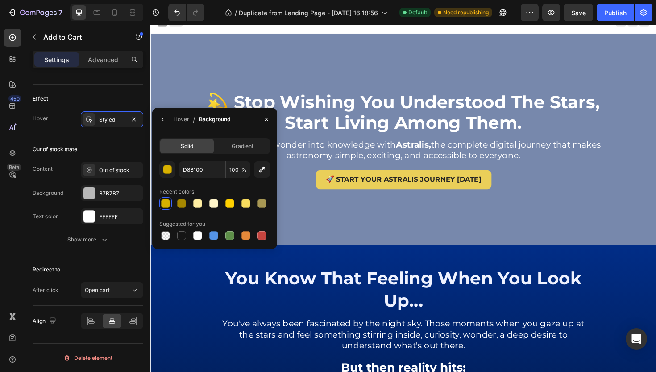
scroll to position [0, 0]
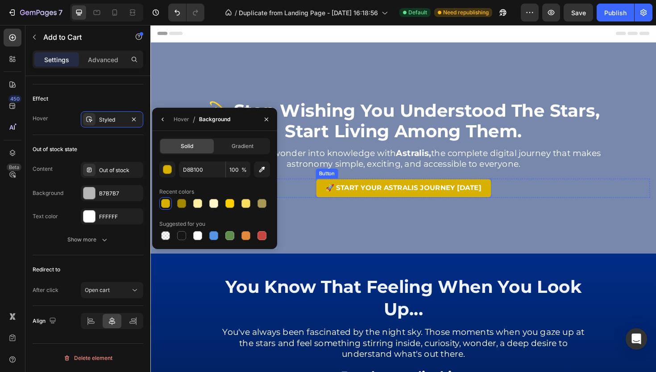
click at [437, 201] on link "🚀 Start Your Astralis Journey [DATE]" at bounding box center [419, 198] width 186 height 20
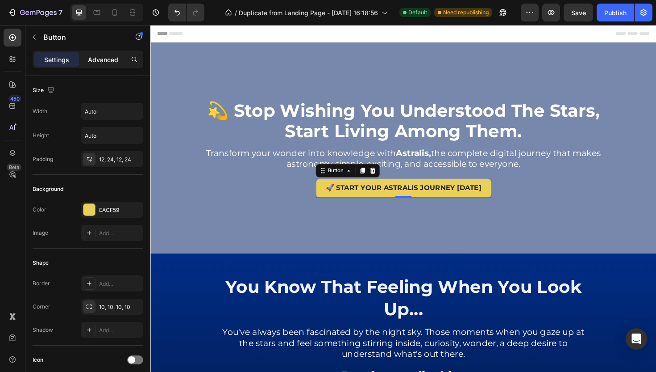
click at [102, 62] on p "Advanced" at bounding box center [103, 59] width 30 height 9
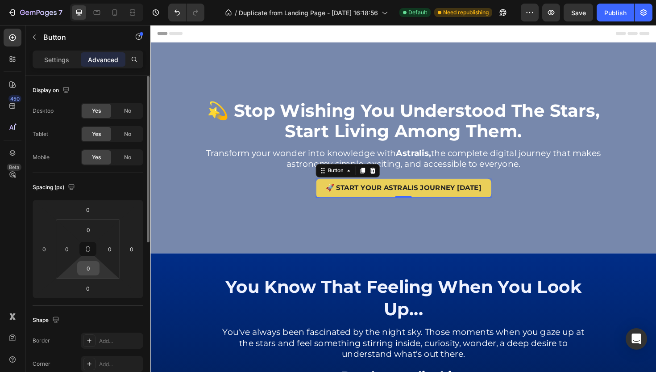
click at [88, 270] on input "0" at bounding box center [88, 267] width 18 height 13
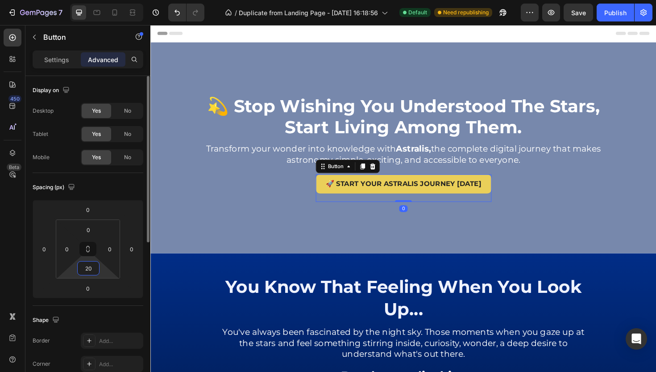
type input "2"
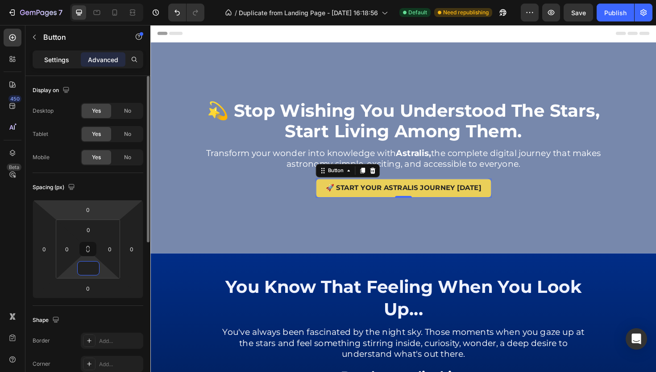
click at [46, 53] on div "Settings" at bounding box center [56, 59] width 45 height 14
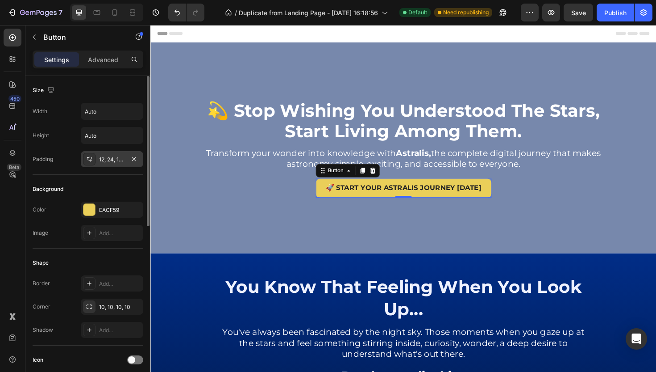
click at [101, 156] on div "12, 24, 12, 24" at bounding box center [112, 159] width 26 height 8
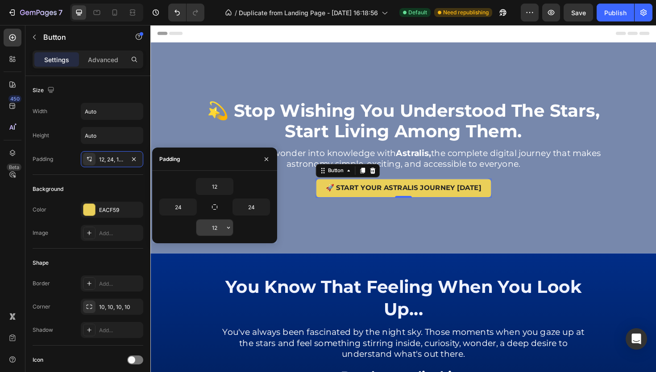
click at [213, 225] on input "12" at bounding box center [214, 227] width 37 height 16
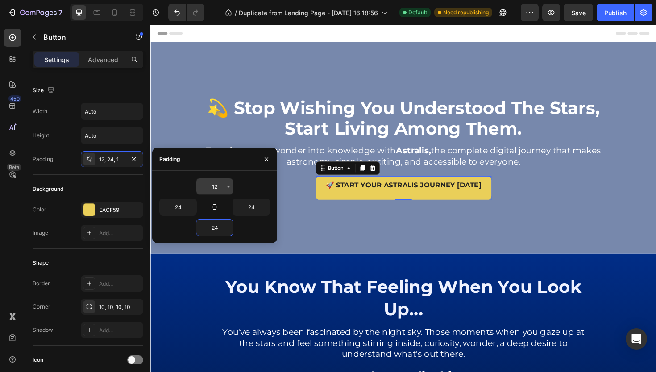
type input "24"
click at [214, 184] on input "12" at bounding box center [214, 186] width 37 height 16
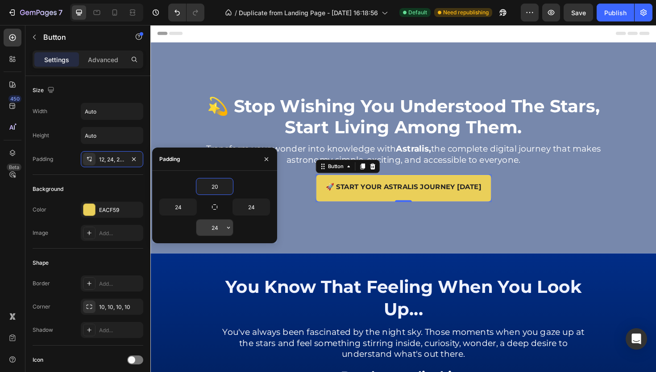
type input "20"
click at [219, 229] on input "24" at bounding box center [214, 227] width 37 height 16
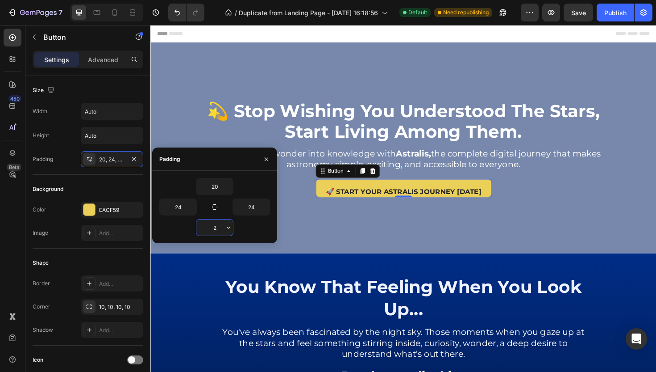
type input "20"
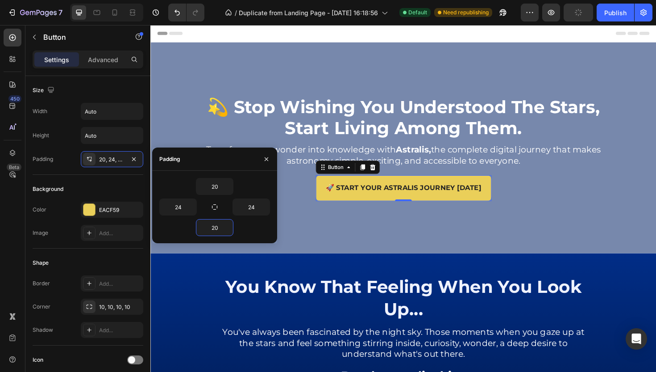
click at [559, 176] on div "💫 stop wishing you understood the stars, start living among them. Heading Trans…" at bounding box center [418, 162] width 522 height 125
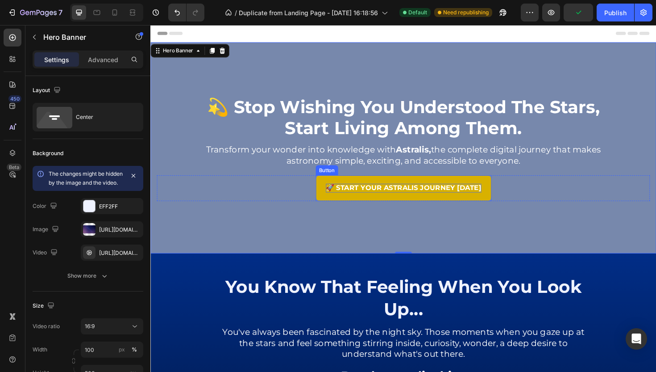
click at [476, 193] on p "🚀 Start Your Astralis Journey [DATE]" at bounding box center [418, 197] width 165 height 9
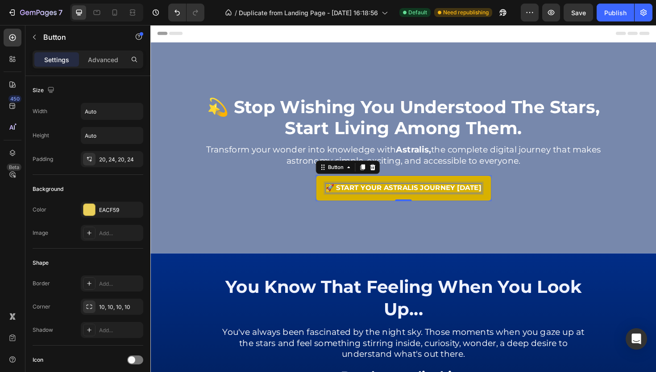
click at [373, 196] on p "🚀 Start Your Astralis Journey [DATE]" at bounding box center [418, 197] width 165 height 9
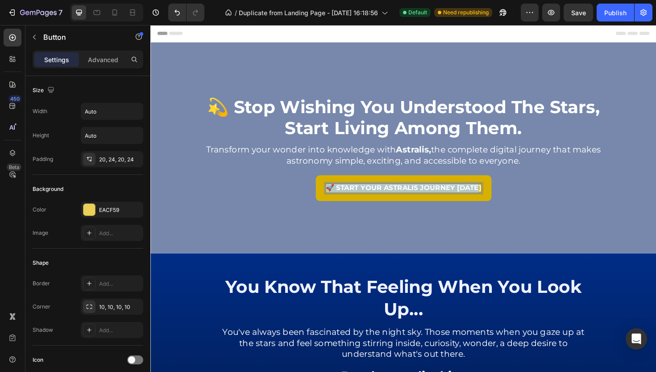
click at [373, 196] on p "🚀 Start Your Astralis Journey [DATE]" at bounding box center [418, 197] width 165 height 9
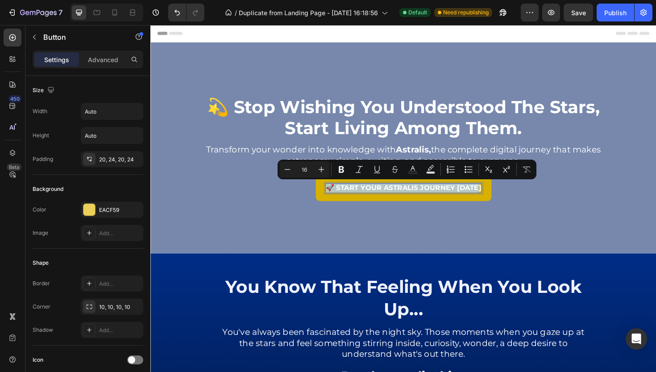
click at [373, 196] on p "🚀 Start Your Astralis Journey [DATE]" at bounding box center [418, 197] width 165 height 9
drag, startPoint x: 345, startPoint y: 197, endPoint x: 506, endPoint y: 199, distance: 160.8
click at [506, 199] on link "🚀 Start Your Astralis Journey [DATE]" at bounding box center [419, 197] width 186 height 27
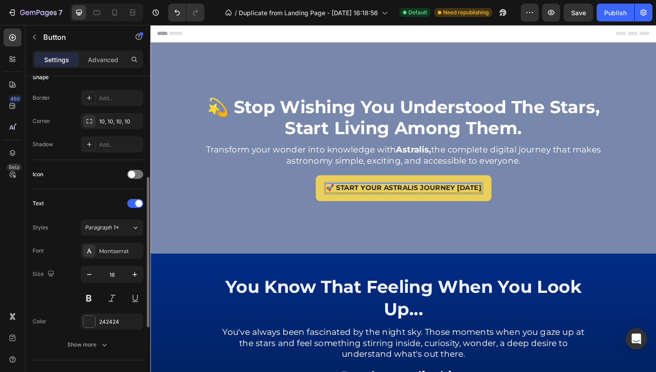
scroll to position [199, 0]
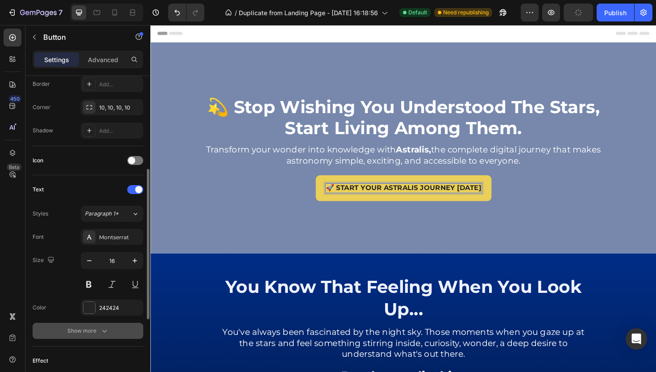
click at [100, 326] on icon "button" at bounding box center [104, 330] width 9 height 9
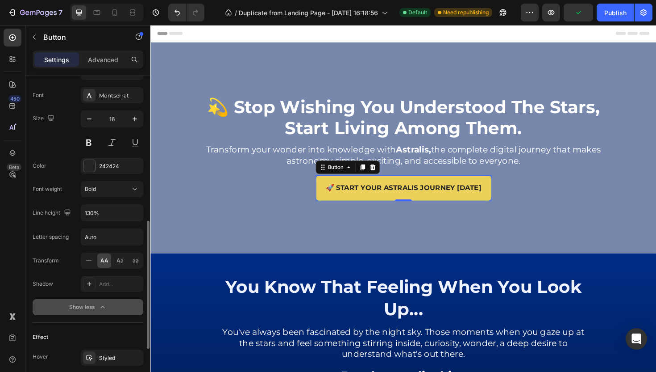
scroll to position [347, 0]
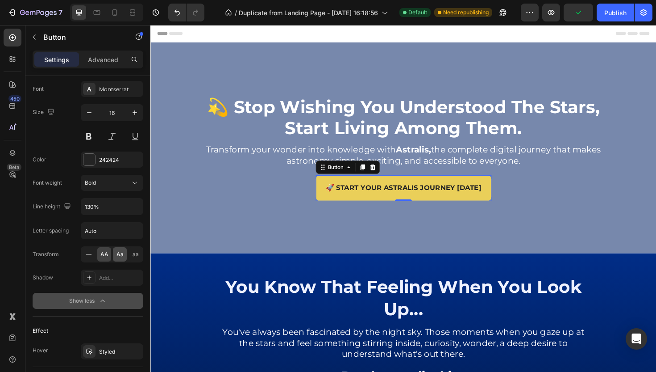
click at [116, 255] on div "Aa" at bounding box center [120, 254] width 14 height 14
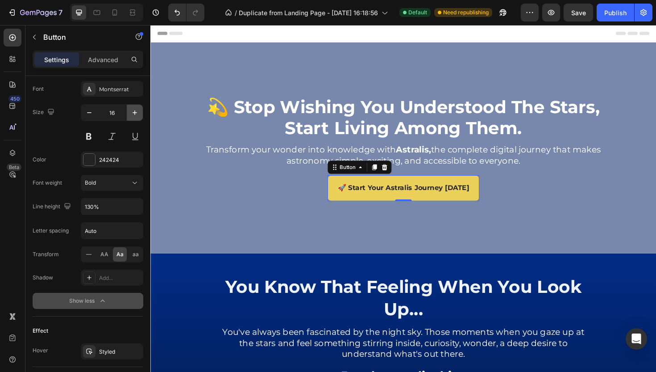
click at [133, 117] on button "button" at bounding box center [135, 112] width 16 height 16
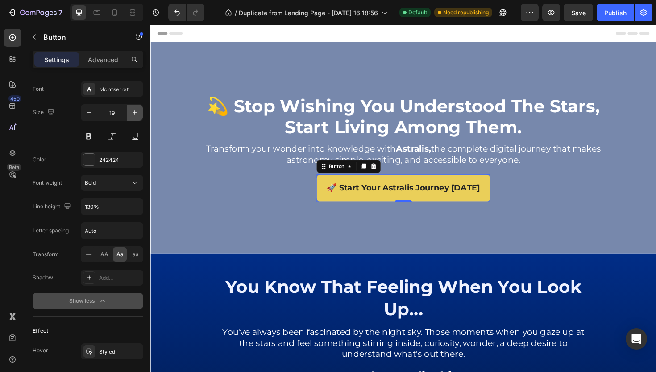
click at [133, 117] on button "button" at bounding box center [135, 112] width 16 height 16
type input "20"
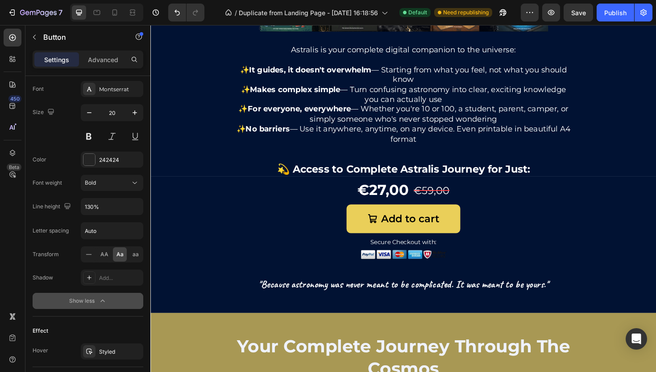
scroll to position [940, 0]
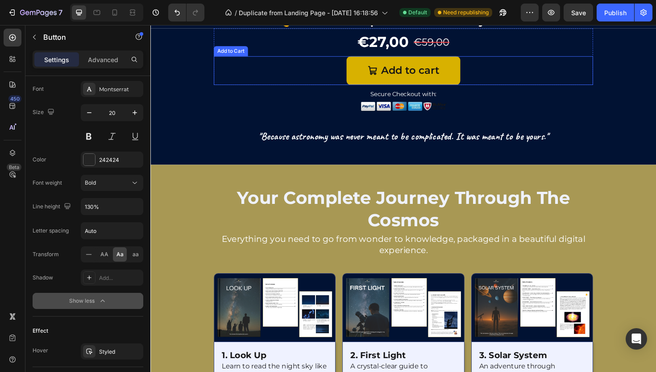
click at [405, 81] on button "Add to cart" at bounding box center [418, 73] width 121 height 30
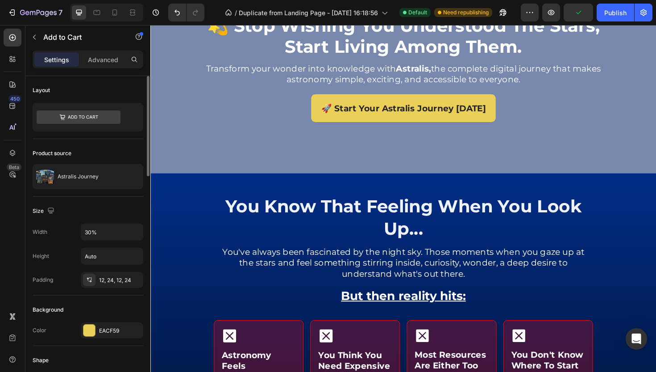
scroll to position [0, 0]
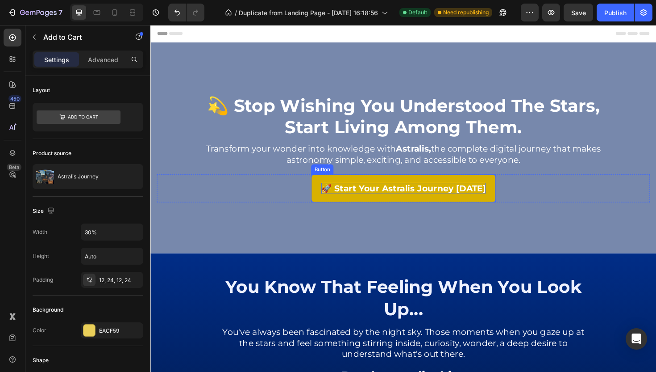
click at [386, 194] on p "🚀 Start Your Astralis Journey [DATE]" at bounding box center [418, 198] width 174 height 12
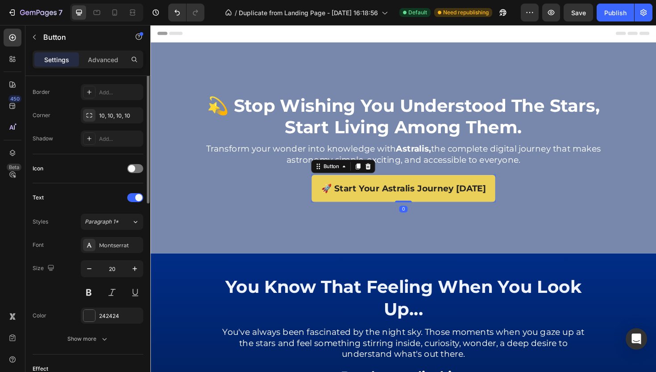
scroll to position [225, 0]
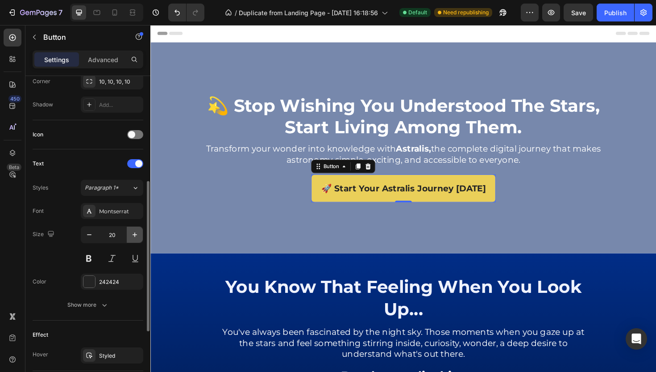
click at [135, 238] on icon "button" at bounding box center [134, 234] width 9 height 9
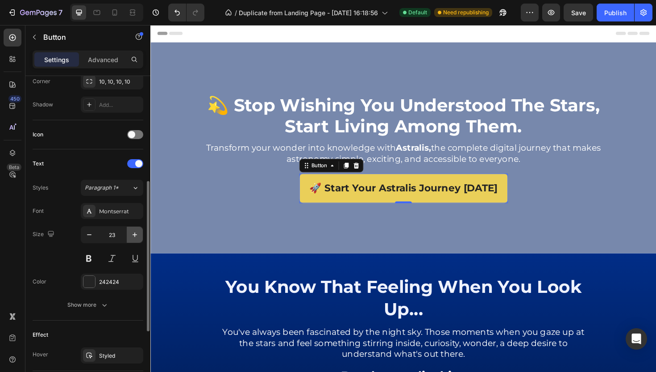
click at [135, 238] on icon "button" at bounding box center [134, 234] width 9 height 9
type input "24"
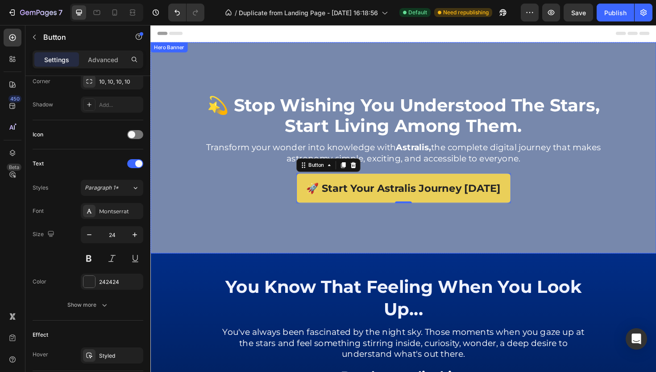
click at [324, 233] on div "💫 stop wishing you understood the stars, start living among them. Heading Trans…" at bounding box center [418, 155] width 536 height 175
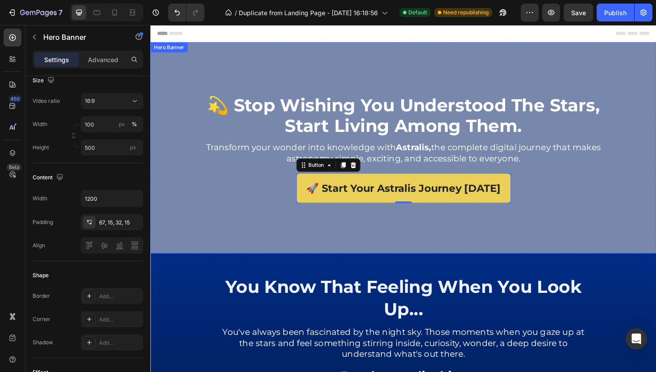
scroll to position [0, 0]
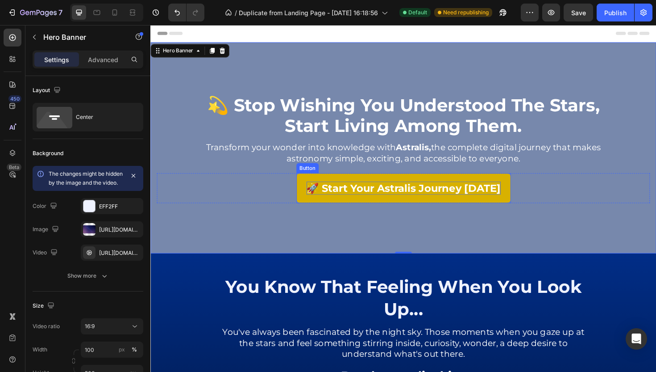
click at [372, 200] on p "🚀 Start Your Astralis Journey [DATE]" at bounding box center [419, 198] width 206 height 14
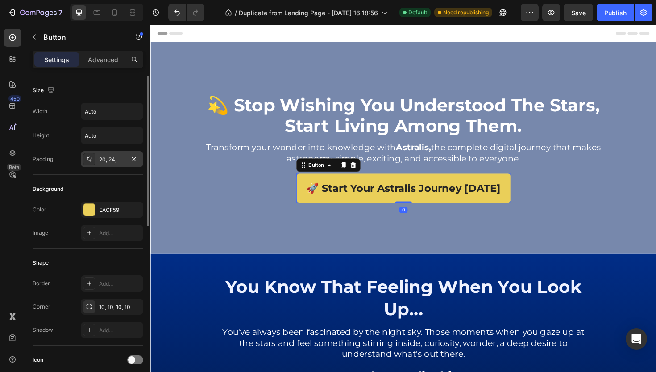
click at [107, 154] on div "20, 24, 20, 24" at bounding box center [112, 159] width 63 height 16
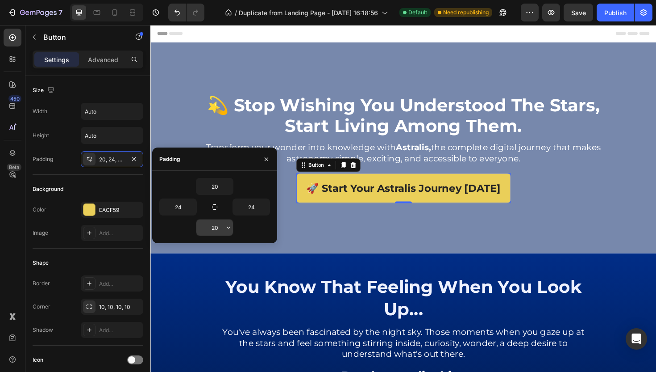
click at [214, 227] on input "20" at bounding box center [214, 227] width 37 height 16
drag, startPoint x: 217, startPoint y: 226, endPoint x: 212, endPoint y: 226, distance: 5.8
click at [212, 226] on input "20" at bounding box center [214, 227] width 37 height 16
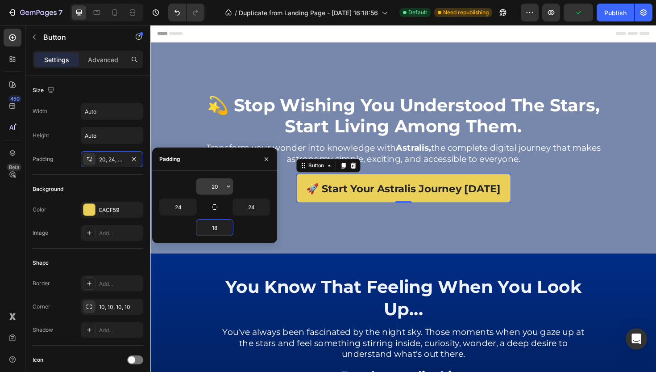
type input "18"
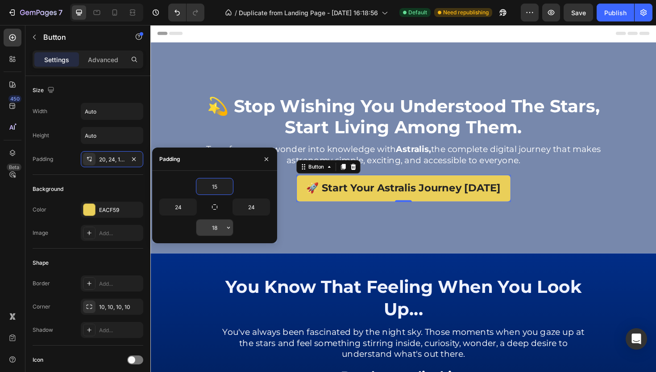
type input "15"
click at [216, 229] on input "18" at bounding box center [214, 227] width 37 height 16
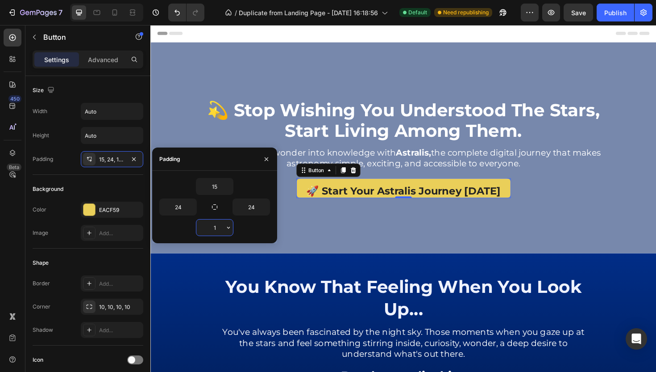
type input "15"
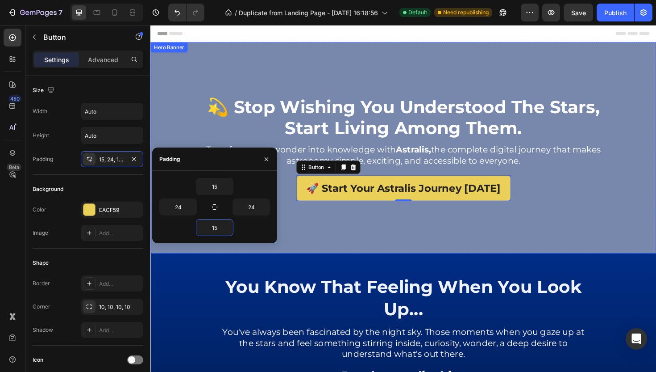
click at [510, 94] on div "💫 stop wishing you understood the stars, start living among them. Heading Trans…" at bounding box center [418, 155] width 536 height 170
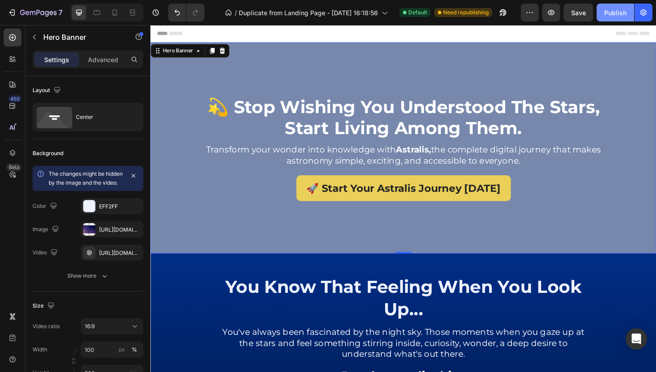
click at [620, 9] on div "Publish" at bounding box center [616, 12] width 22 height 9
